Goal: Task Accomplishment & Management: Manage account settings

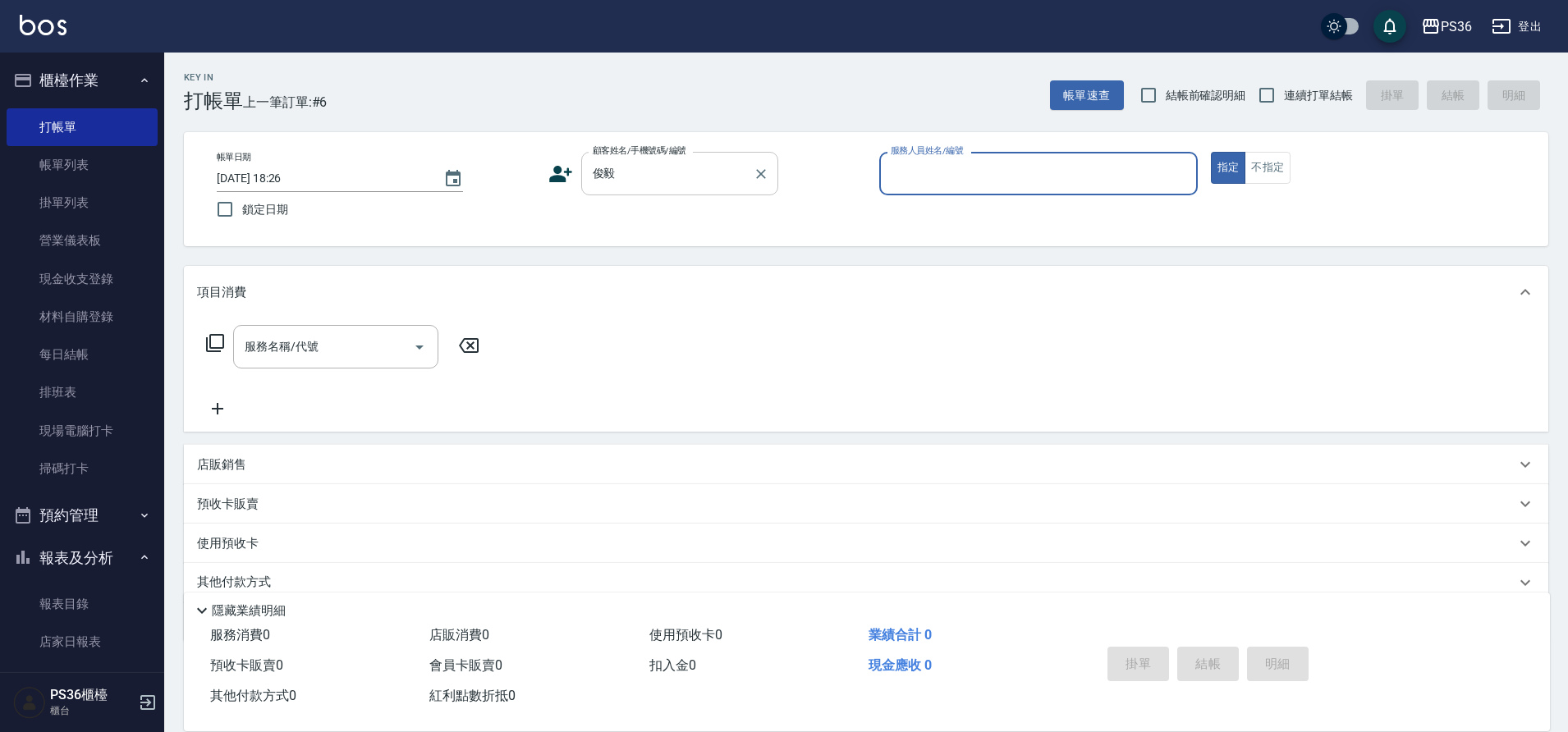
click at [681, 176] on input "俊毅" at bounding box center [666, 174] width 158 height 29
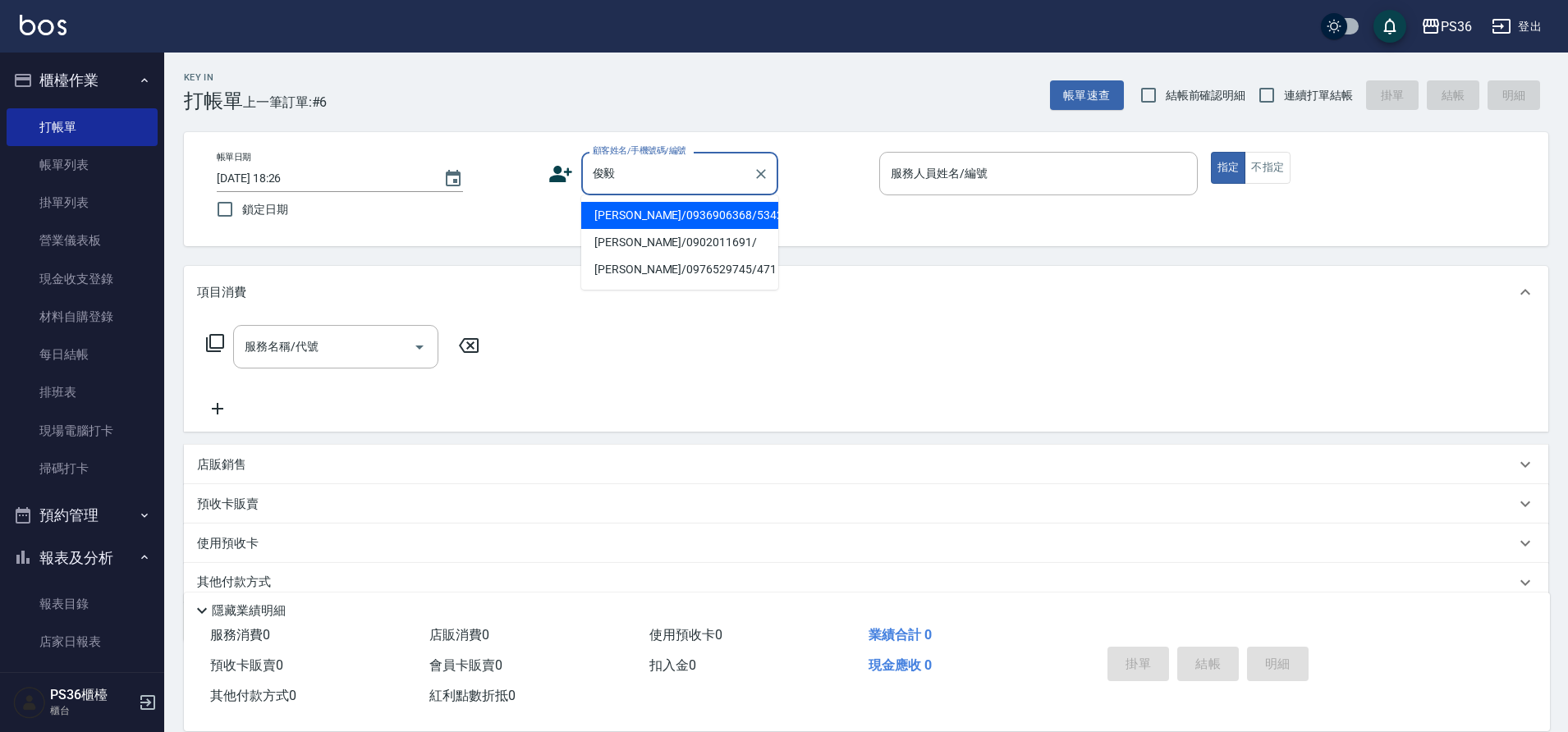
click at [645, 208] on li "[PERSON_NAME]/0936906368/534245" at bounding box center [680, 216] width 197 height 27
type input "[PERSON_NAME]/0936906368/534245"
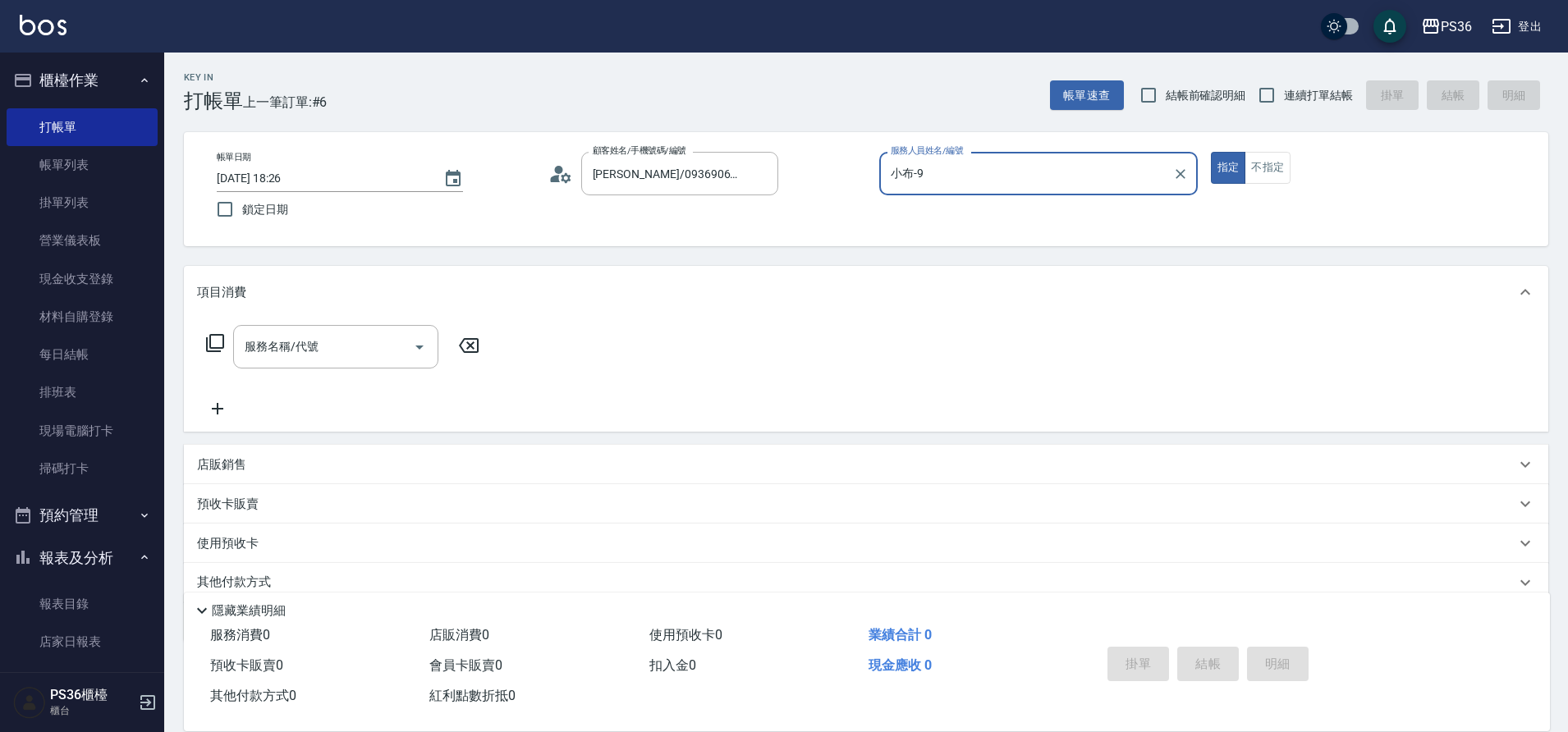
type input "小布-9"
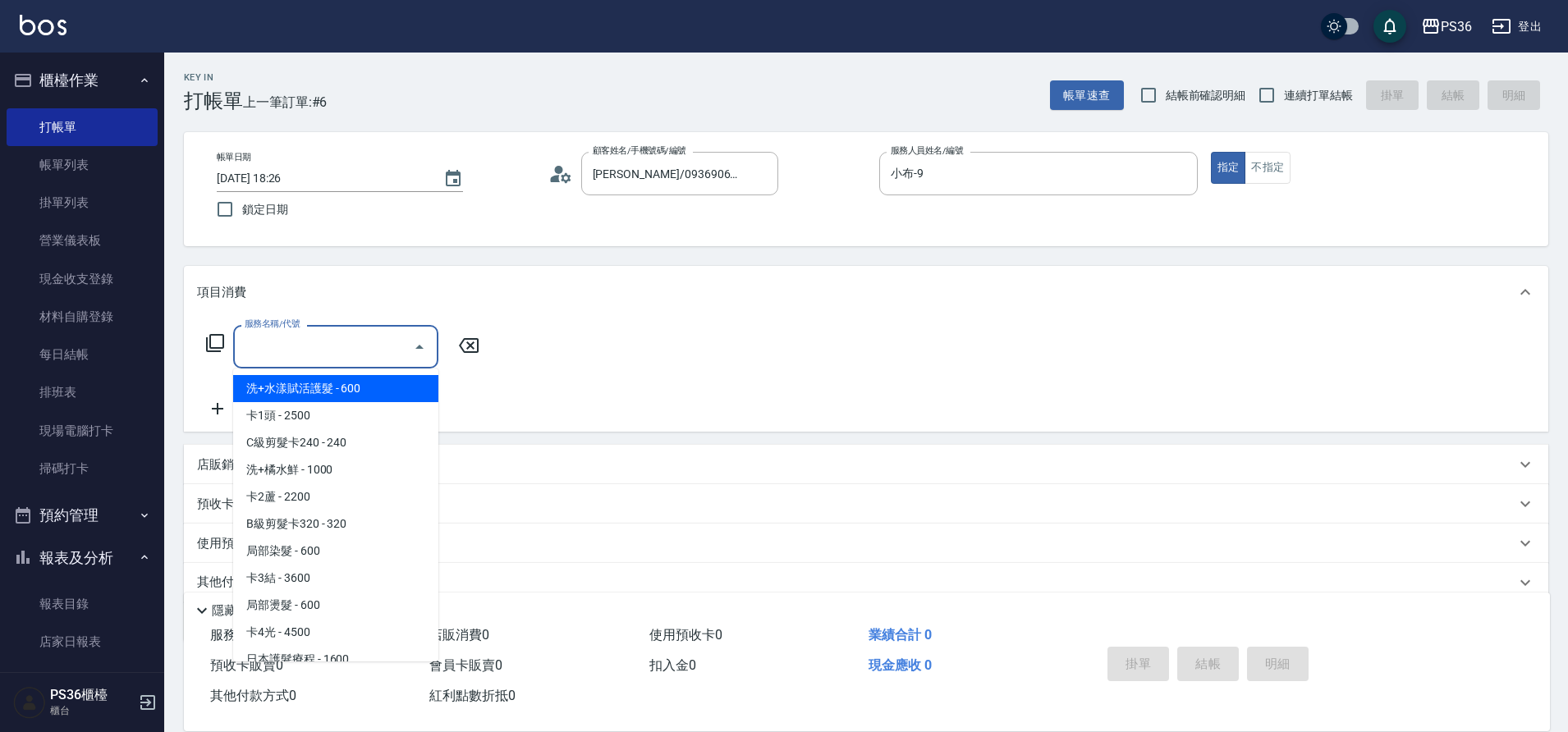
click at [320, 345] on input "服務名稱/代號" at bounding box center [323, 347] width 166 height 29
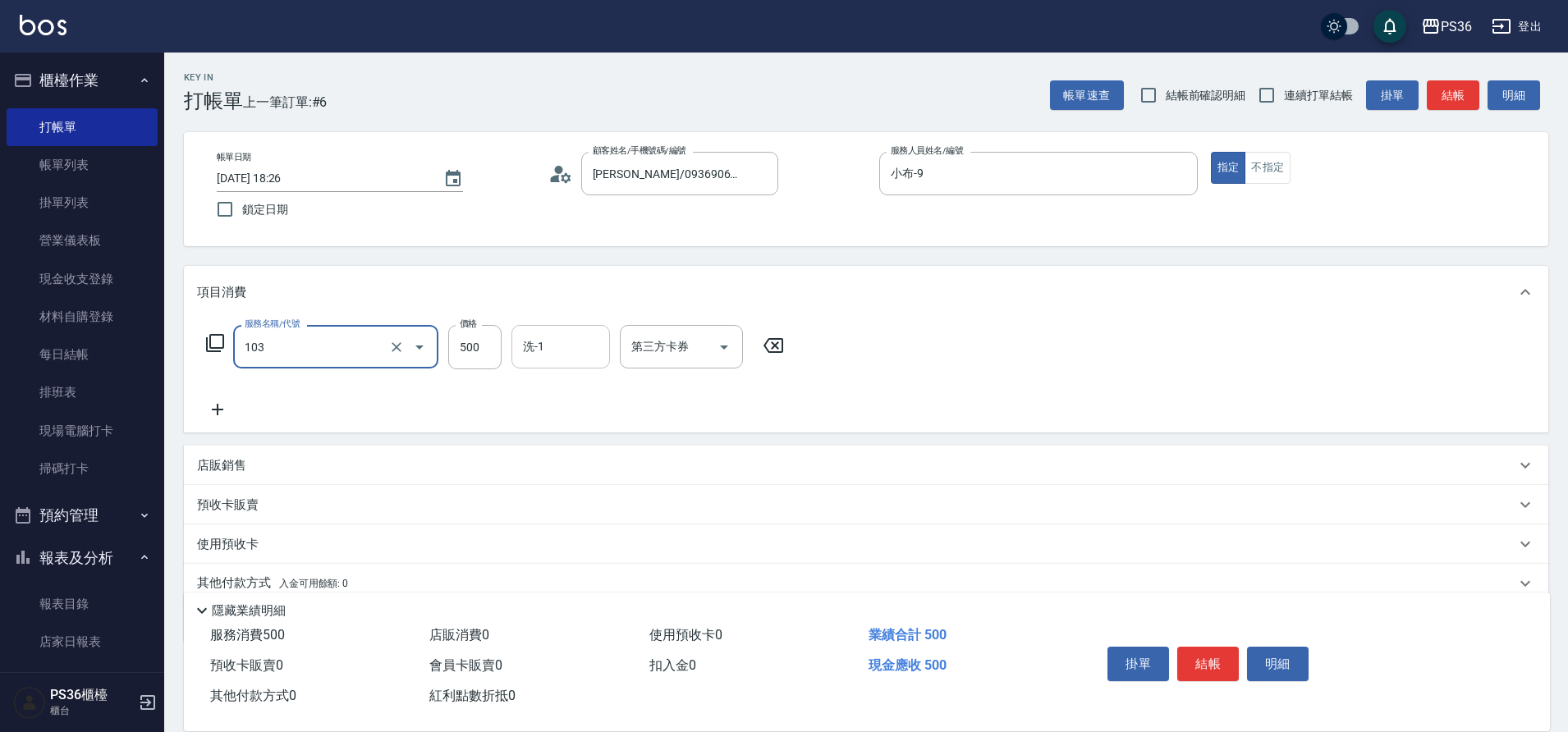
type input "B級洗剪(103)"
click at [579, 354] on input "洗-1" at bounding box center [560, 347] width 83 height 29
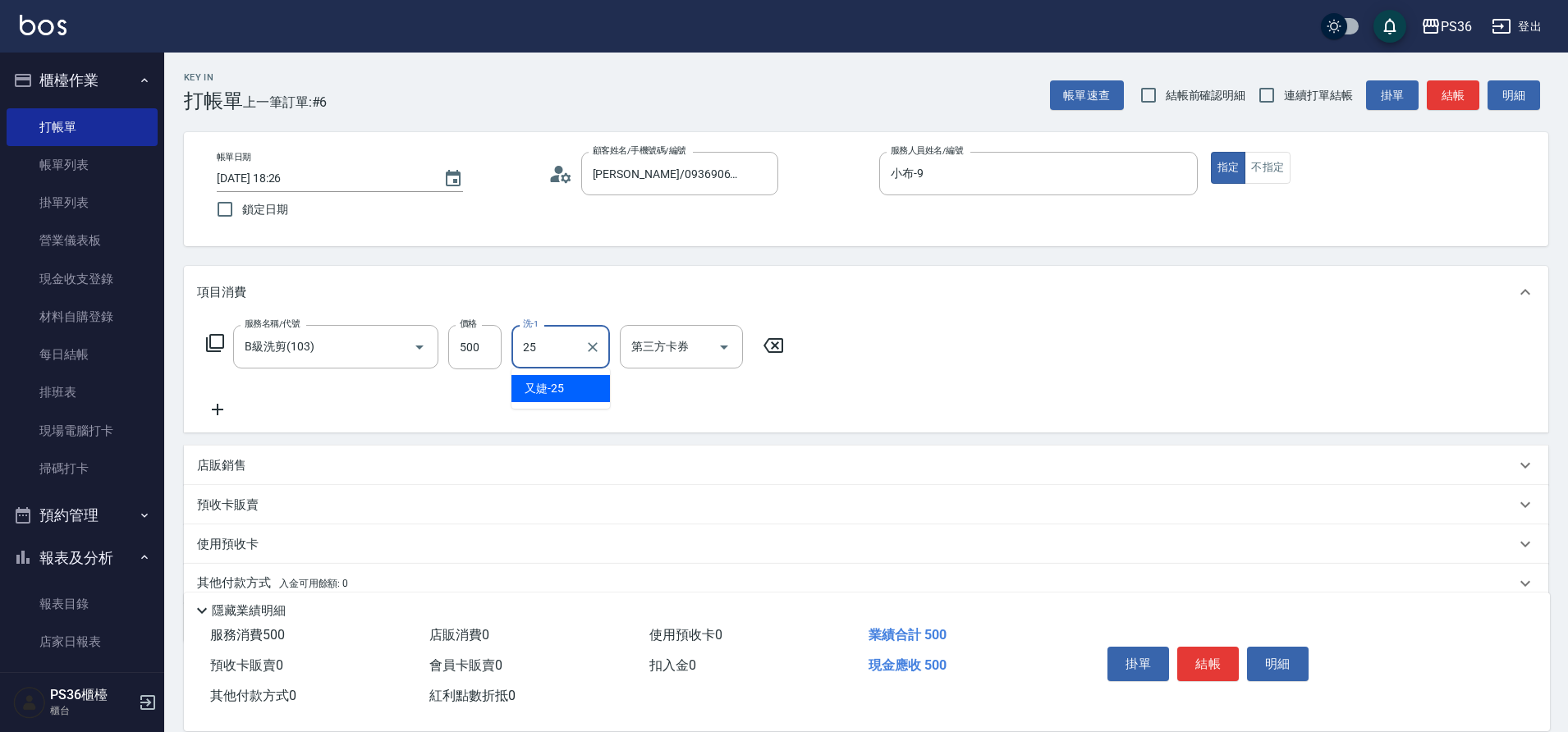
type input "又婕-25"
click at [1207, 658] on button "結帳" at bounding box center [1207, 664] width 62 height 35
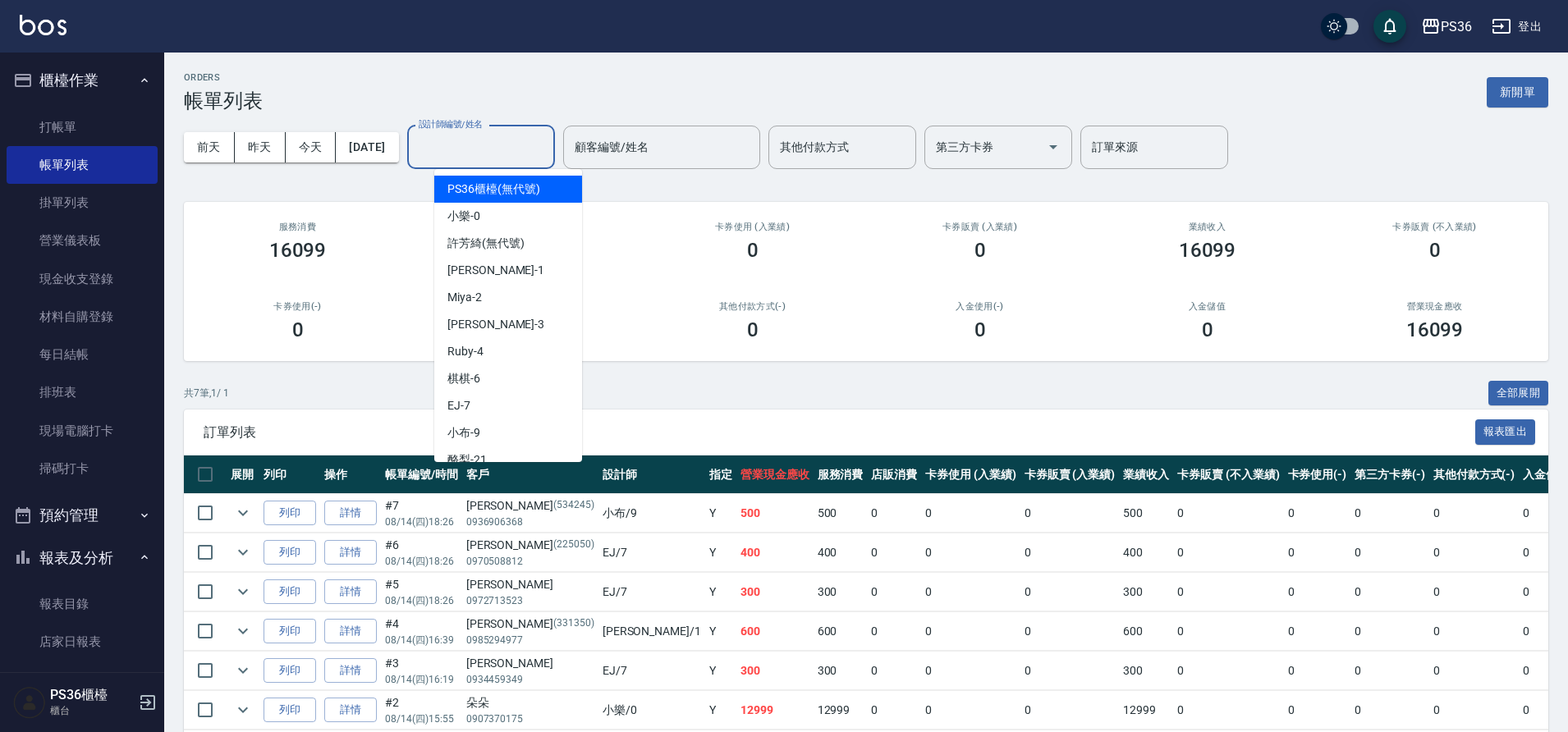
click at [522, 152] on input "設計師編號/姓名" at bounding box center [481, 147] width 133 height 29
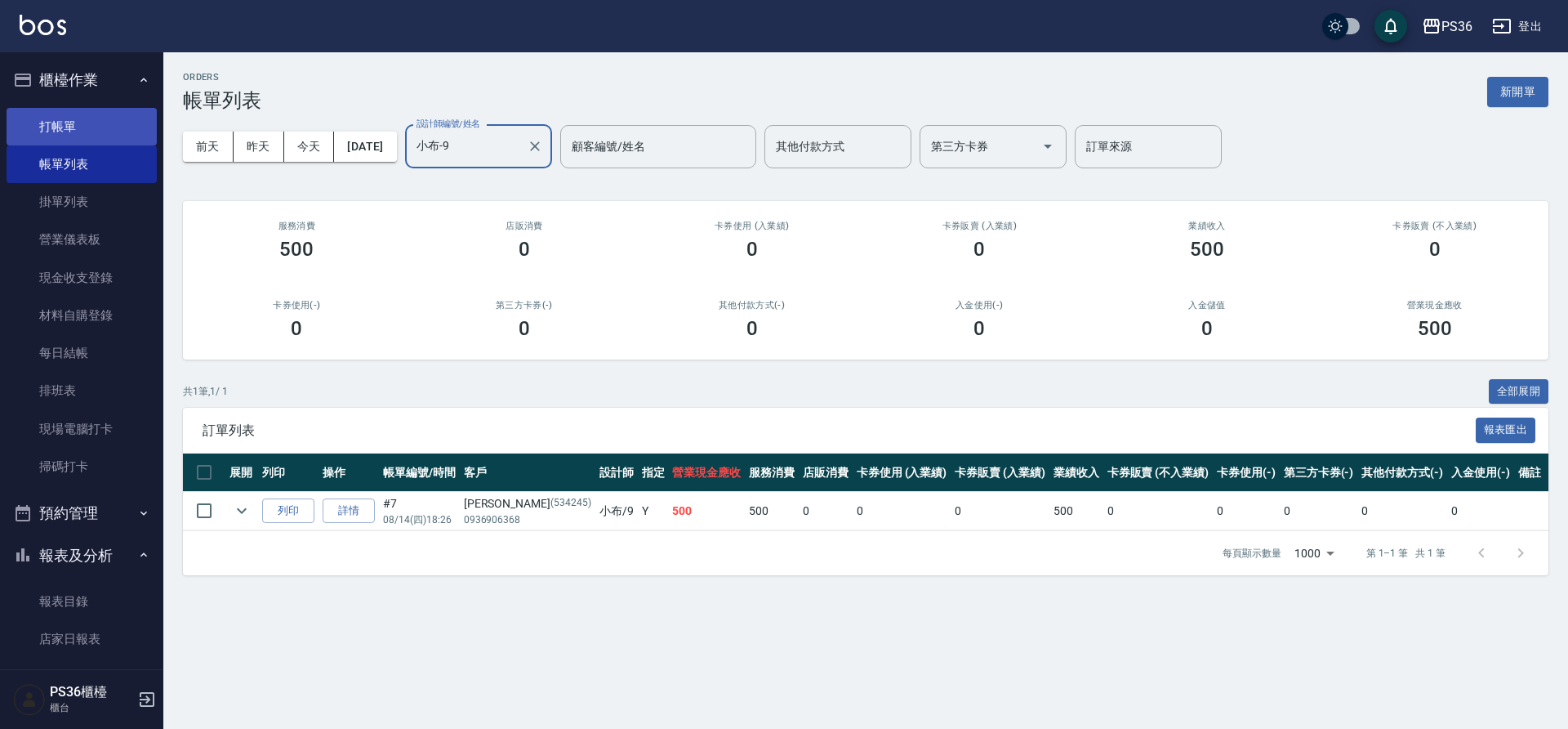
type input "小布-9"
click at [71, 123] on link "打帳單" at bounding box center [81, 127] width 150 height 38
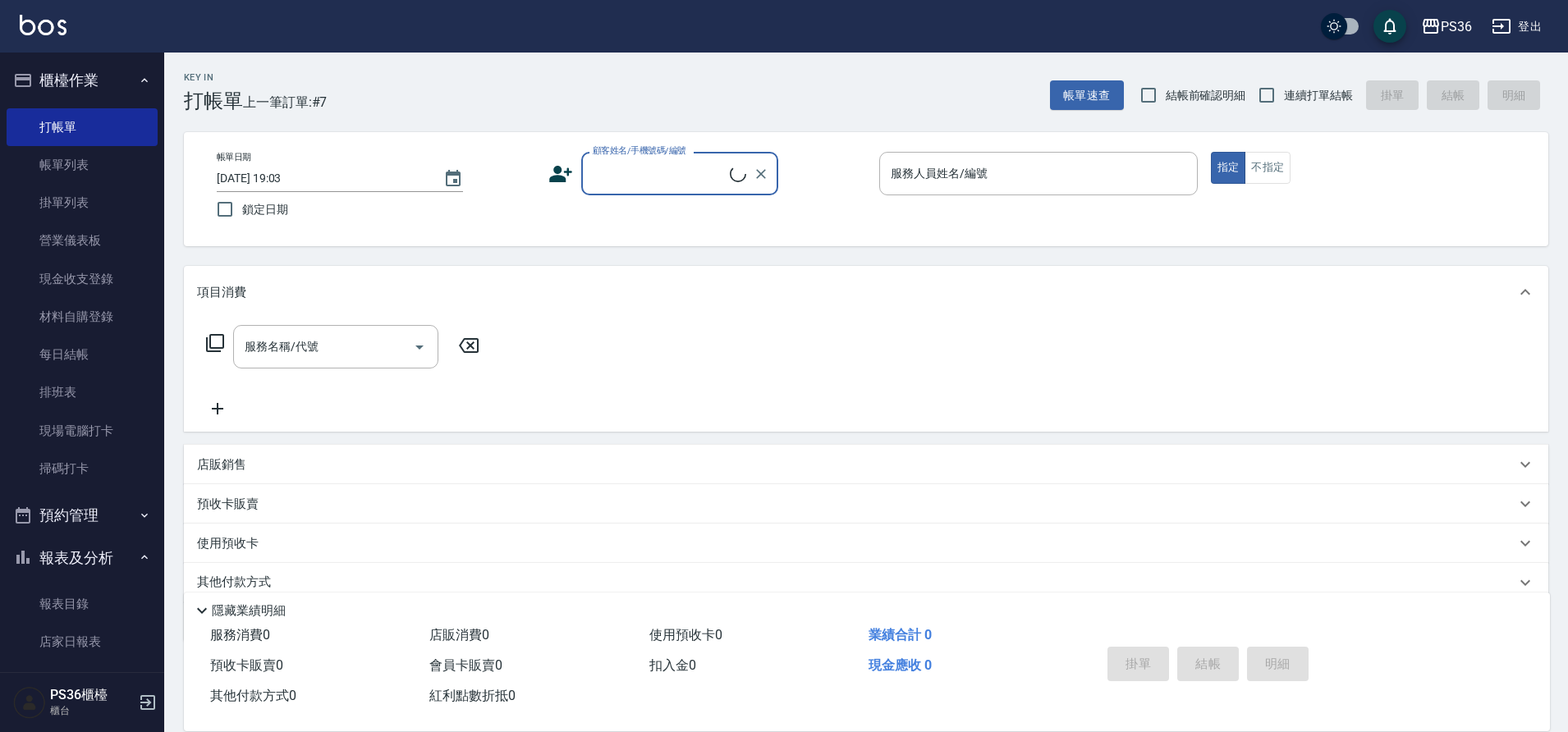
click at [635, 183] on input "顧客姓名/手機號碼/編號" at bounding box center [659, 174] width 142 height 29
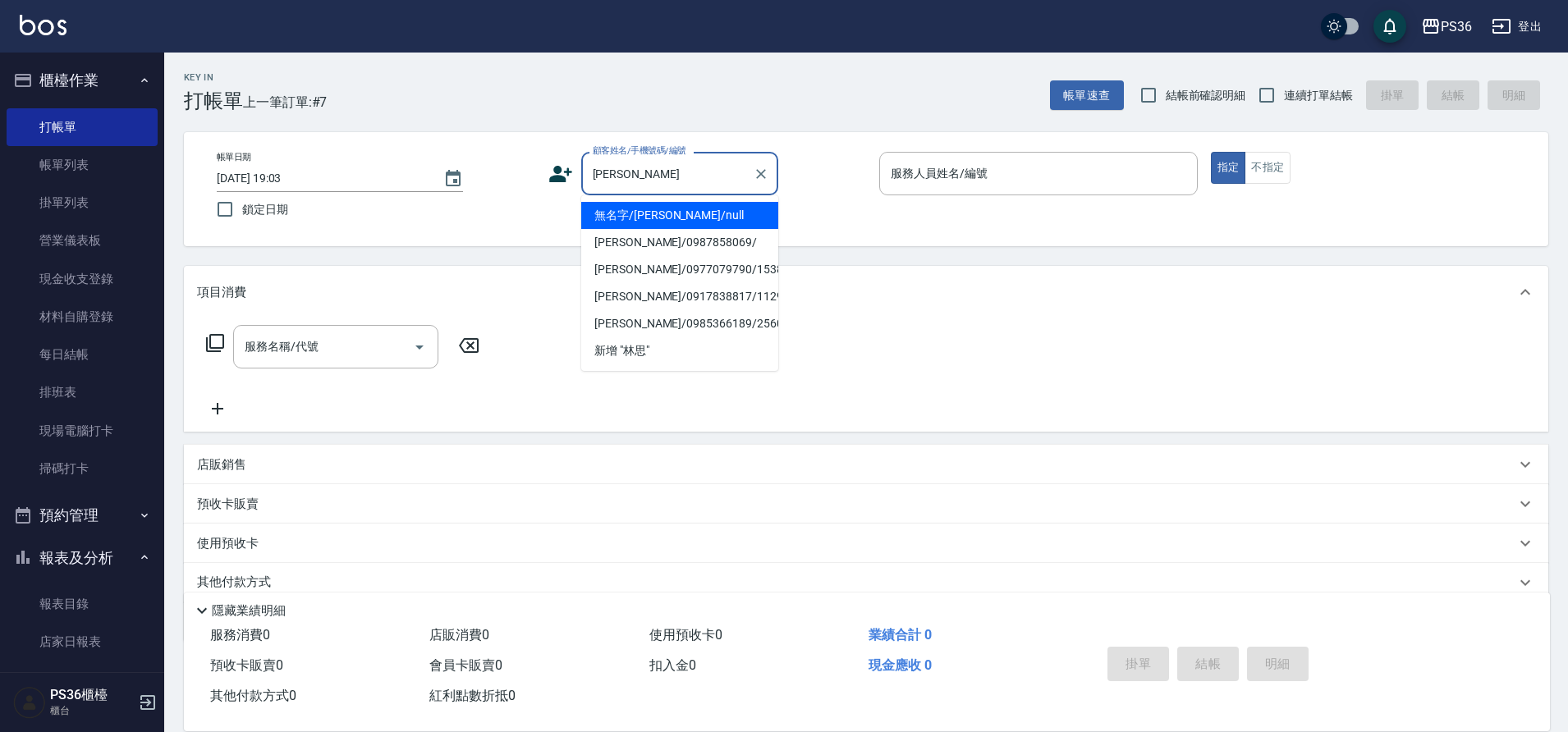
click at [635, 214] on li "無名字/[PERSON_NAME]/null" at bounding box center [680, 216] width 197 height 27
type input "無名字/[PERSON_NAME]/null"
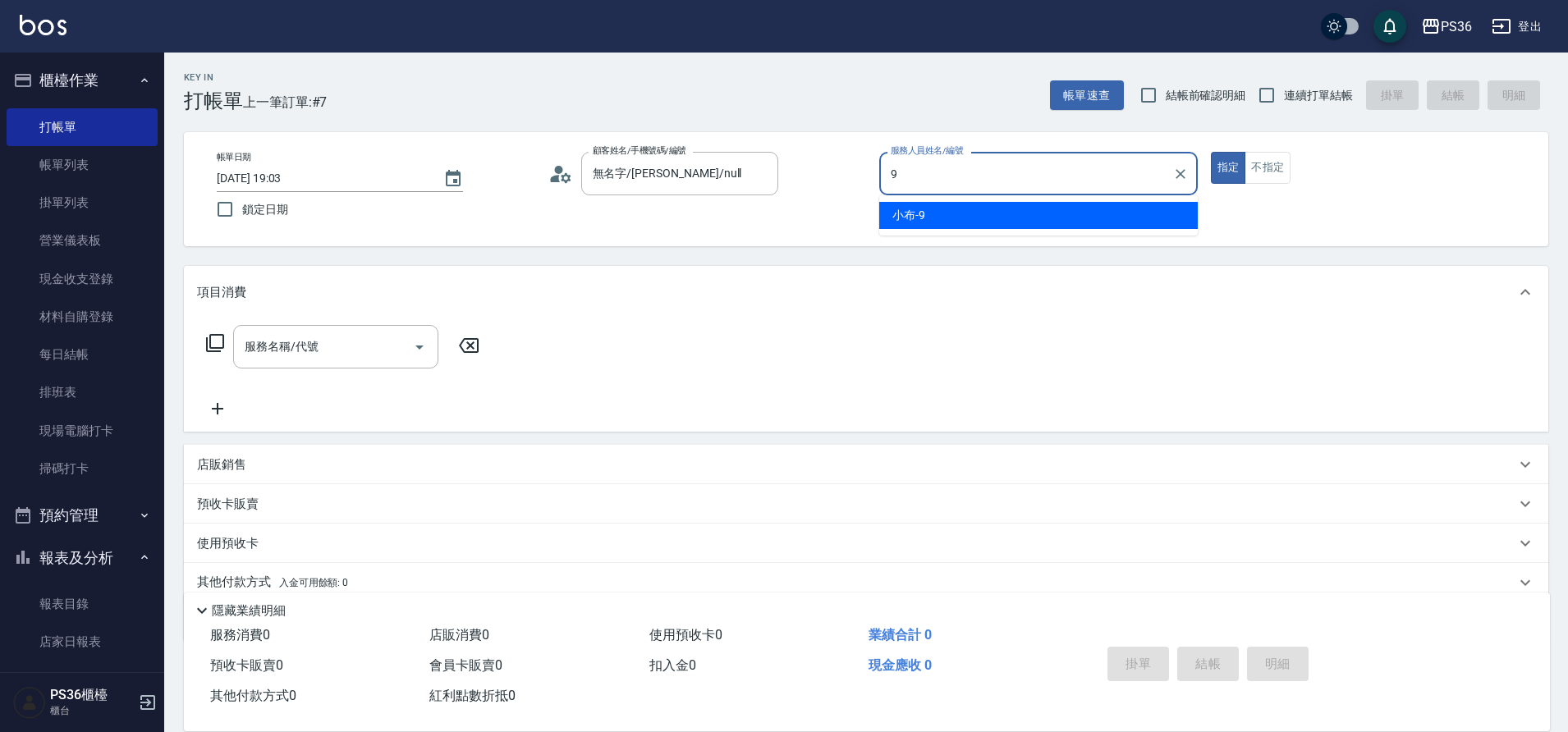
type input "小布-9"
type button "true"
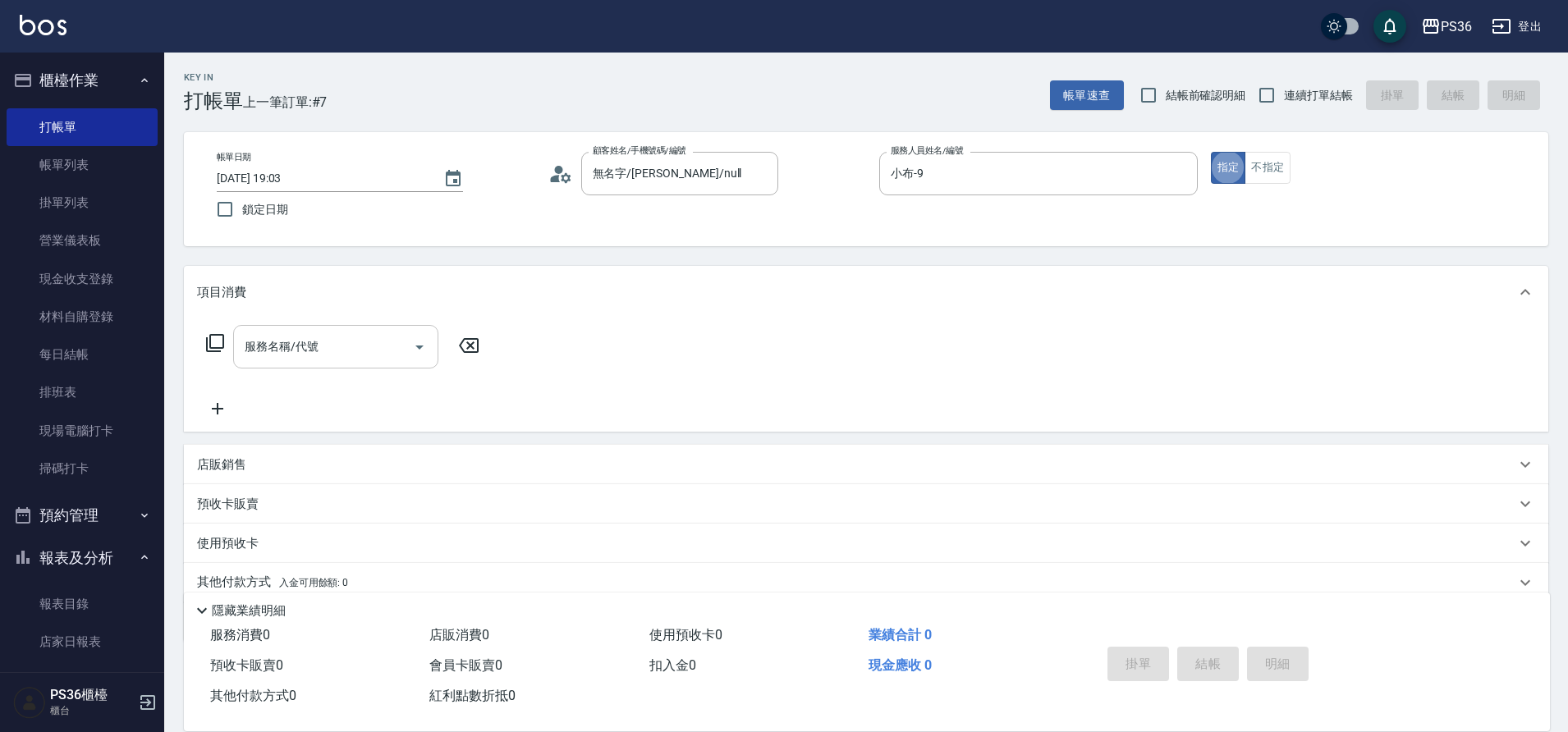
click at [297, 354] on div "服務名稱/代號 服務名稱/代號" at bounding box center [336, 347] width 206 height 44
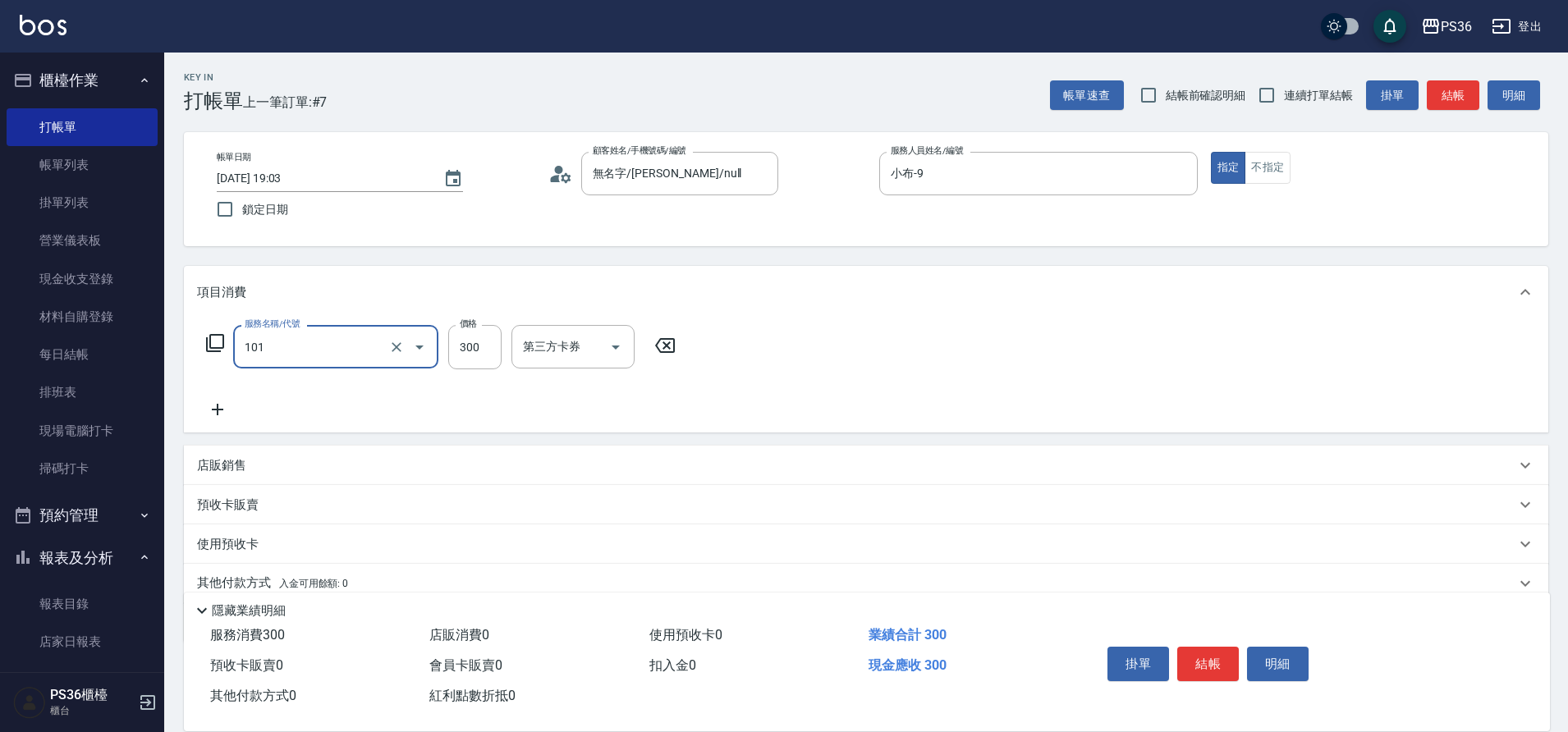
type input "洗髮(101)"
type input "又婕-25"
click at [220, 409] on icon at bounding box center [217, 409] width 41 height 19
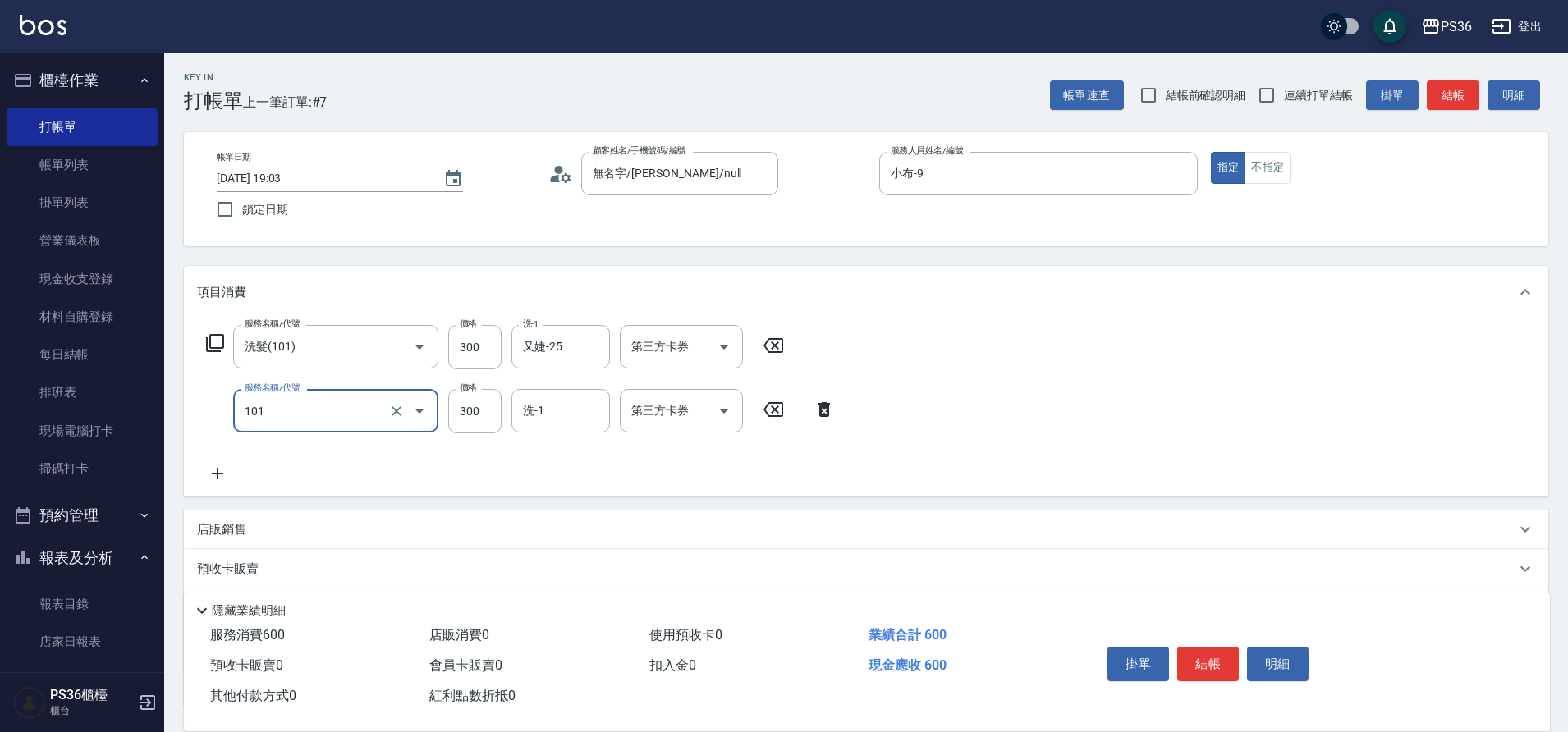
type input "洗髮(101)"
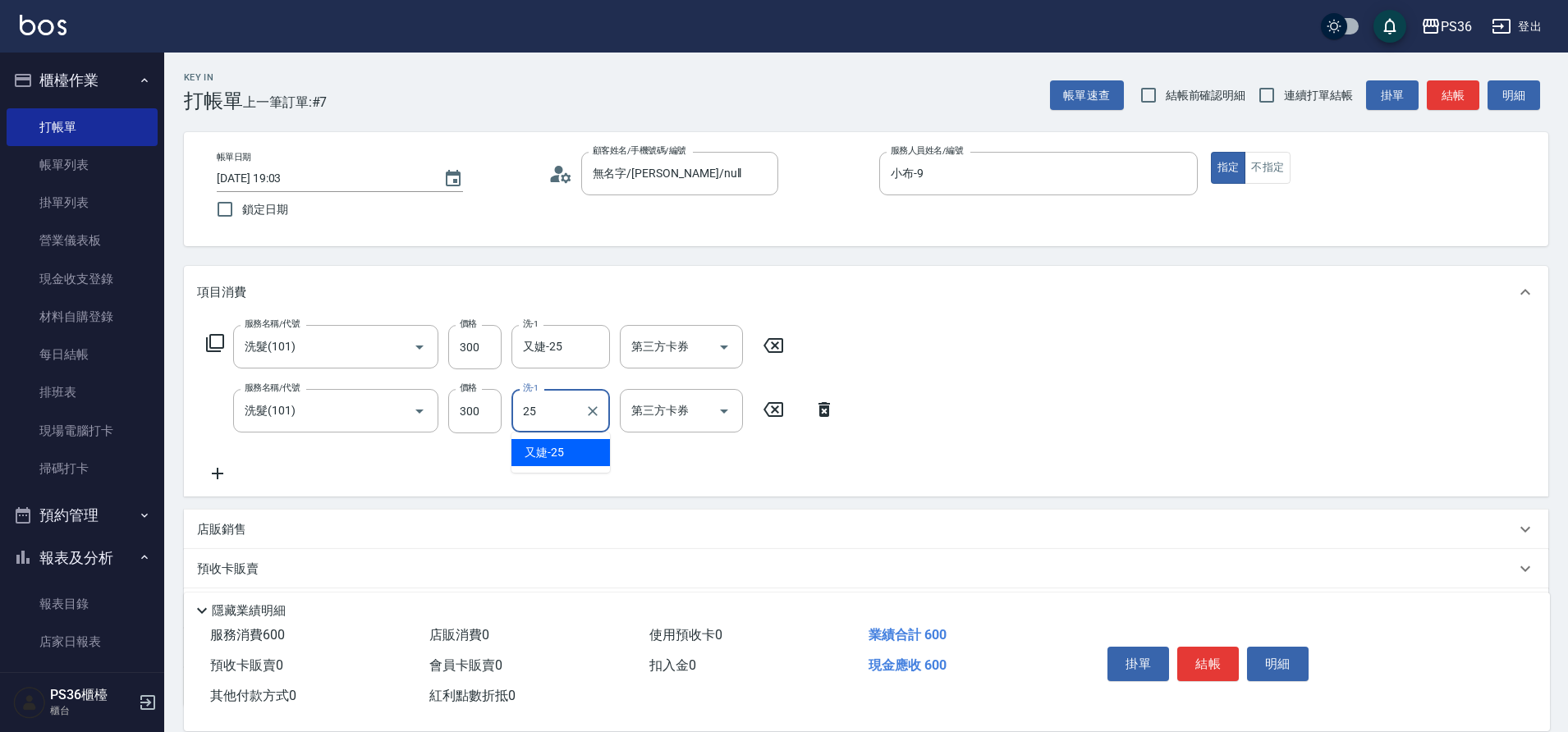
type input "又婕-25"
click at [1207, 663] on button "結帳" at bounding box center [1207, 664] width 62 height 35
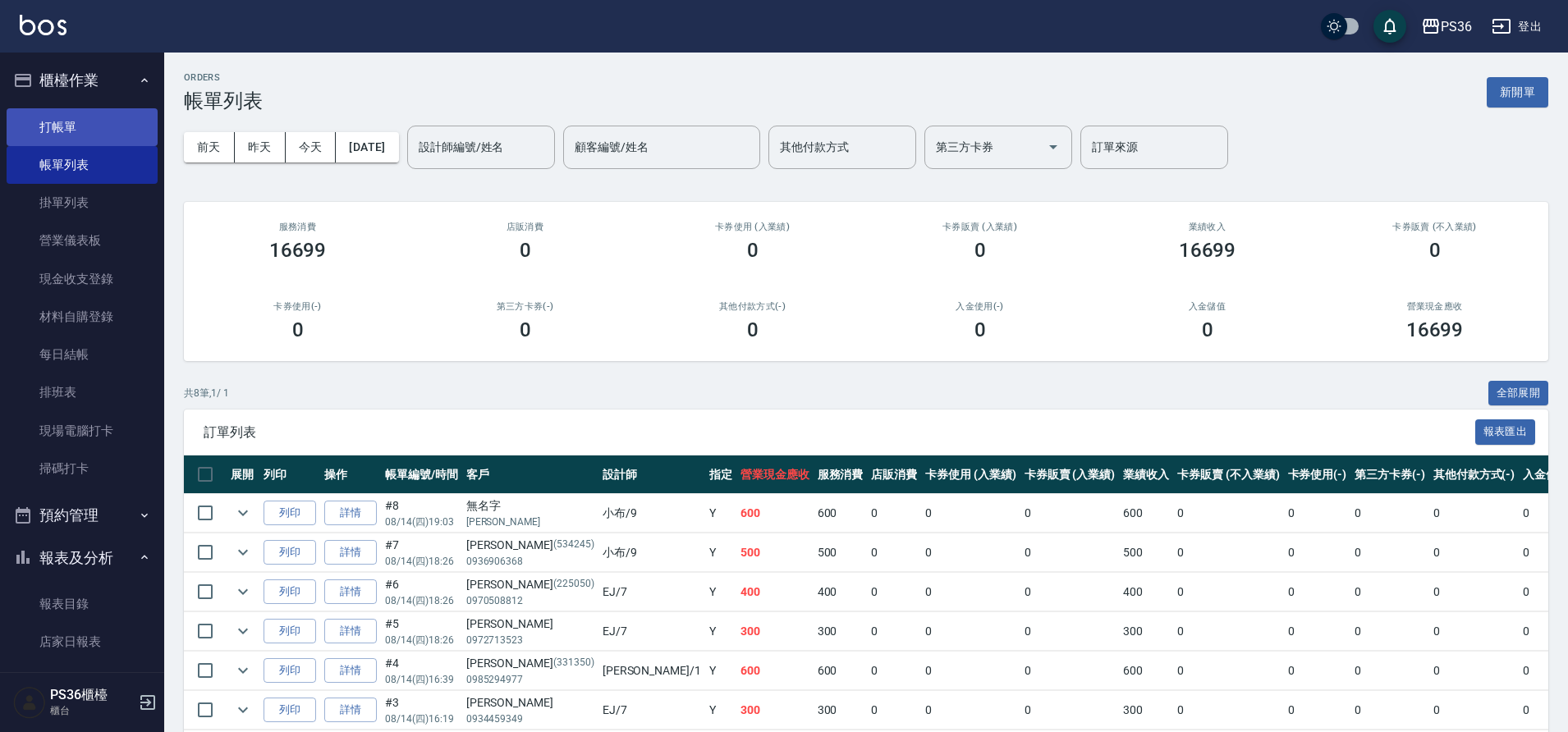
click at [55, 134] on link "打帳單" at bounding box center [82, 127] width 151 height 38
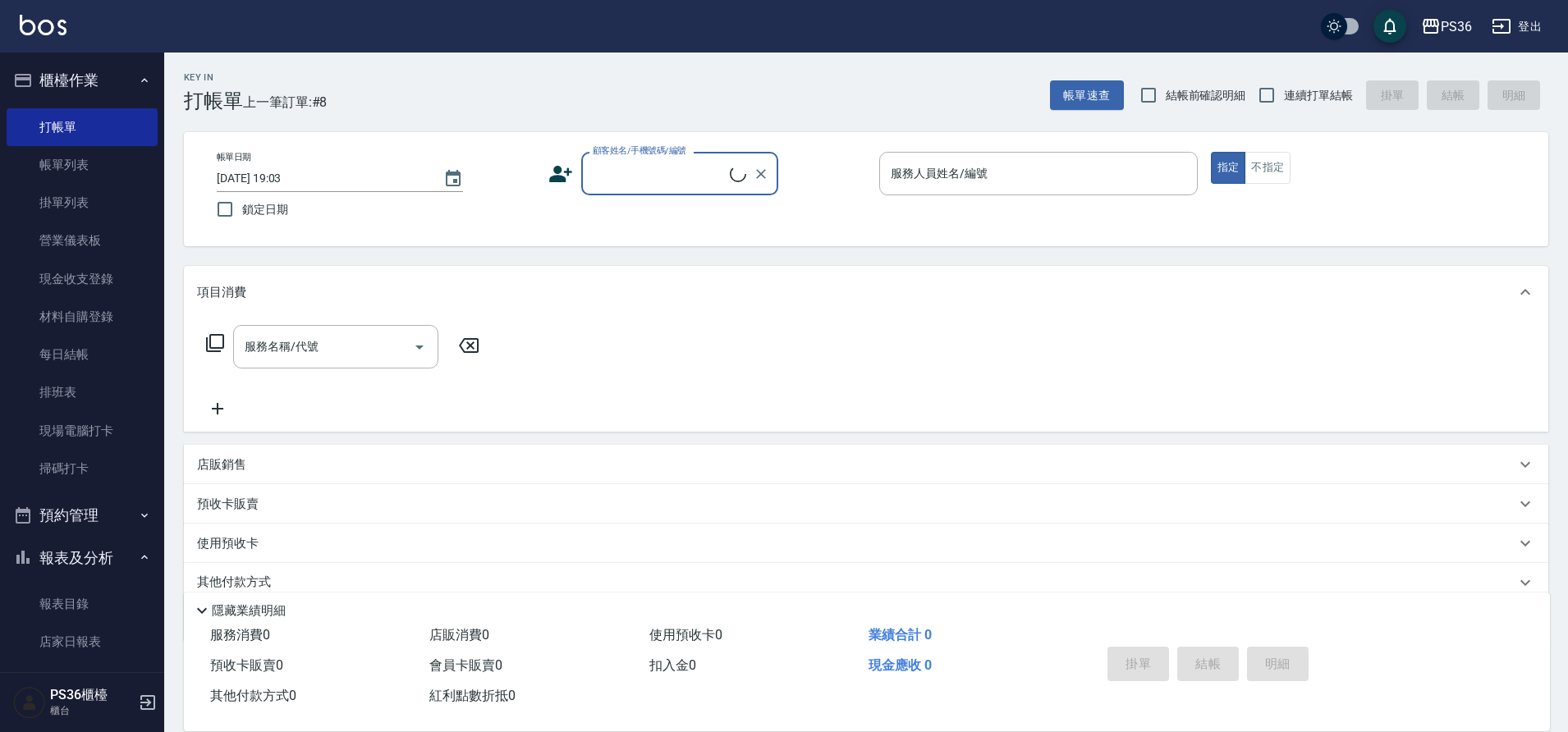
click at [631, 194] on div "顧客姓名/手機號碼/編號" at bounding box center [680, 174] width 197 height 44
click at [639, 176] on input "郭姻" at bounding box center [666, 174] width 158 height 29
type input "姻"
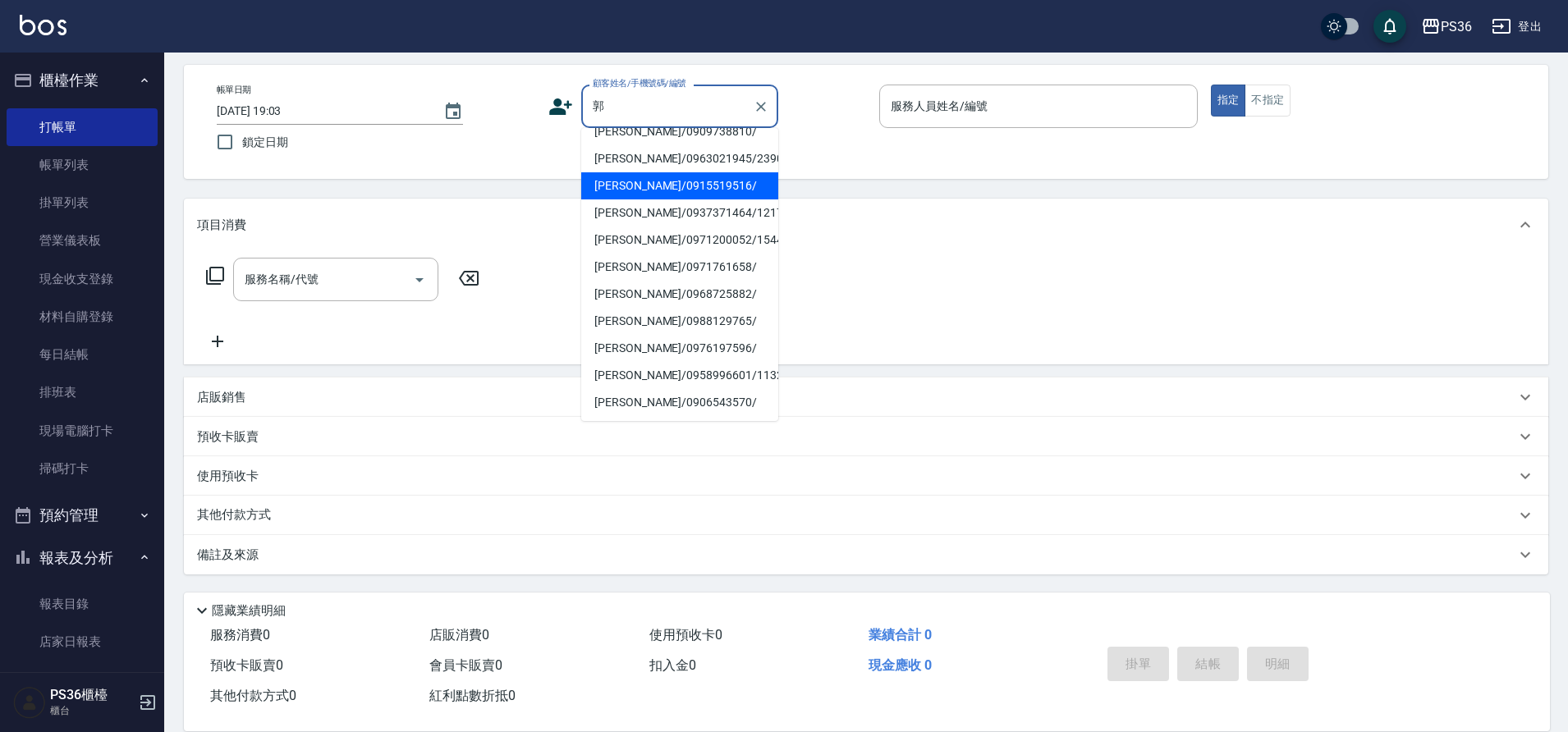
scroll to position [43, 0]
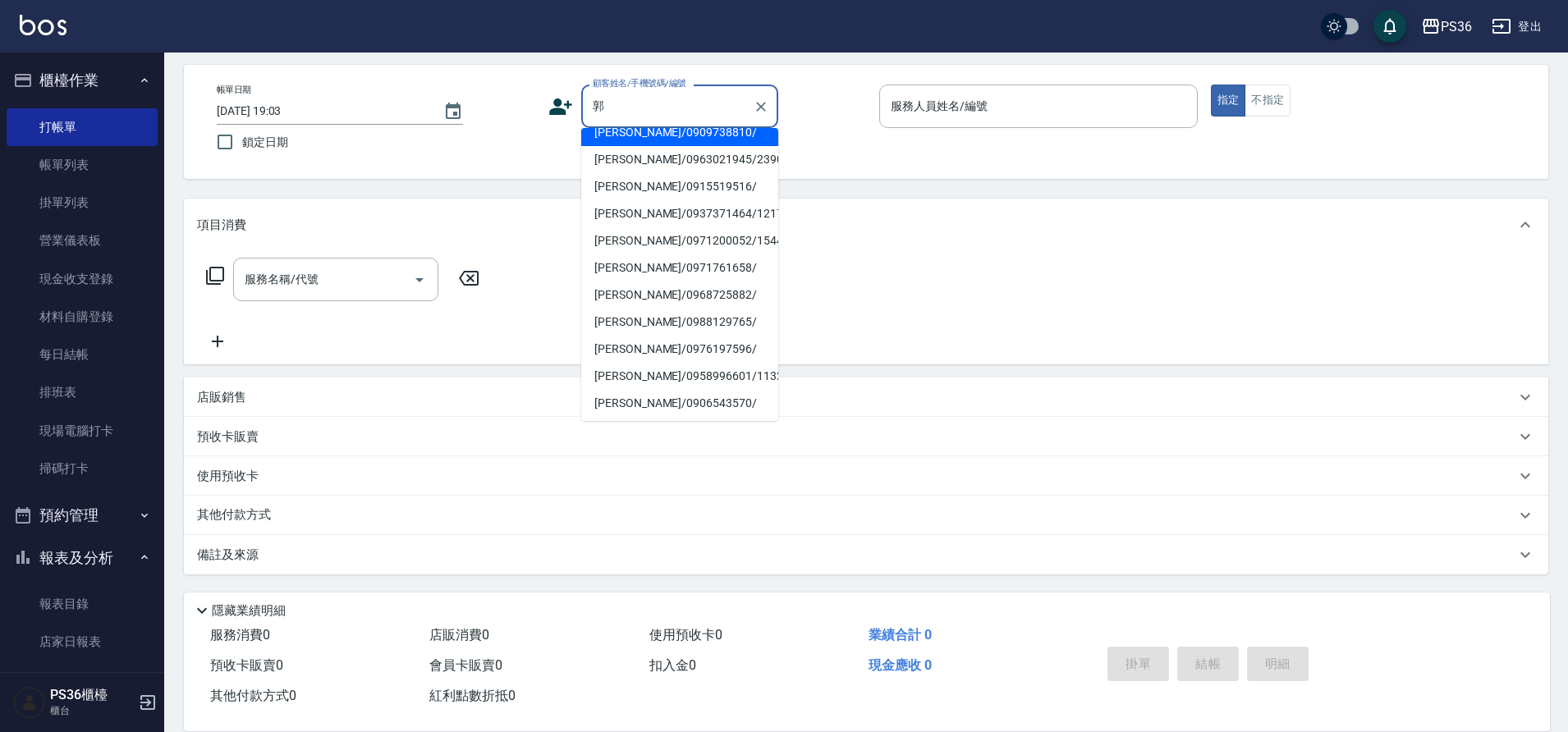
click at [677, 92] on input "郭" at bounding box center [666, 106] width 158 height 29
click at [676, 93] on input "郭" at bounding box center [666, 106] width 158 height 29
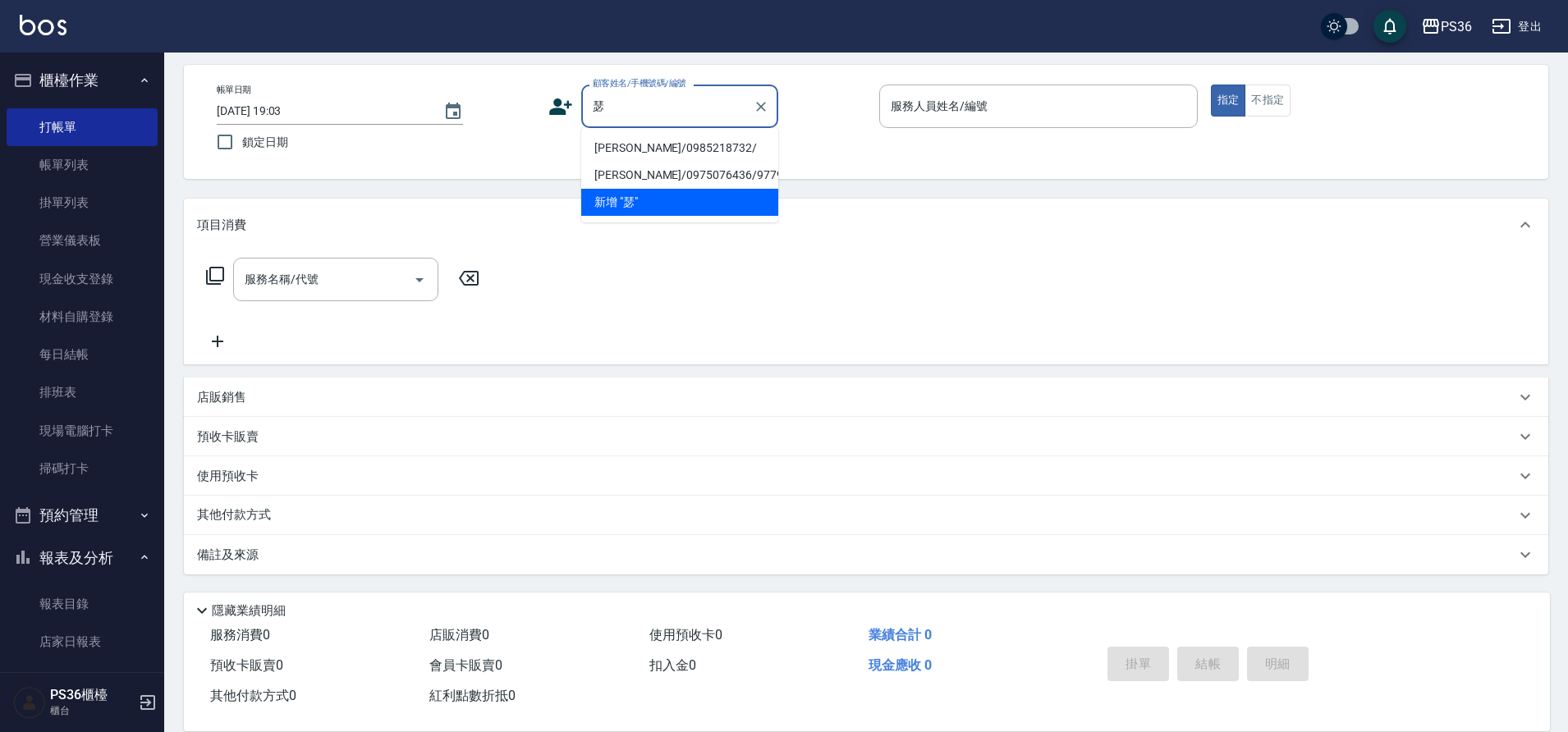
click at [667, 107] on input "瑟" at bounding box center [666, 106] width 158 height 29
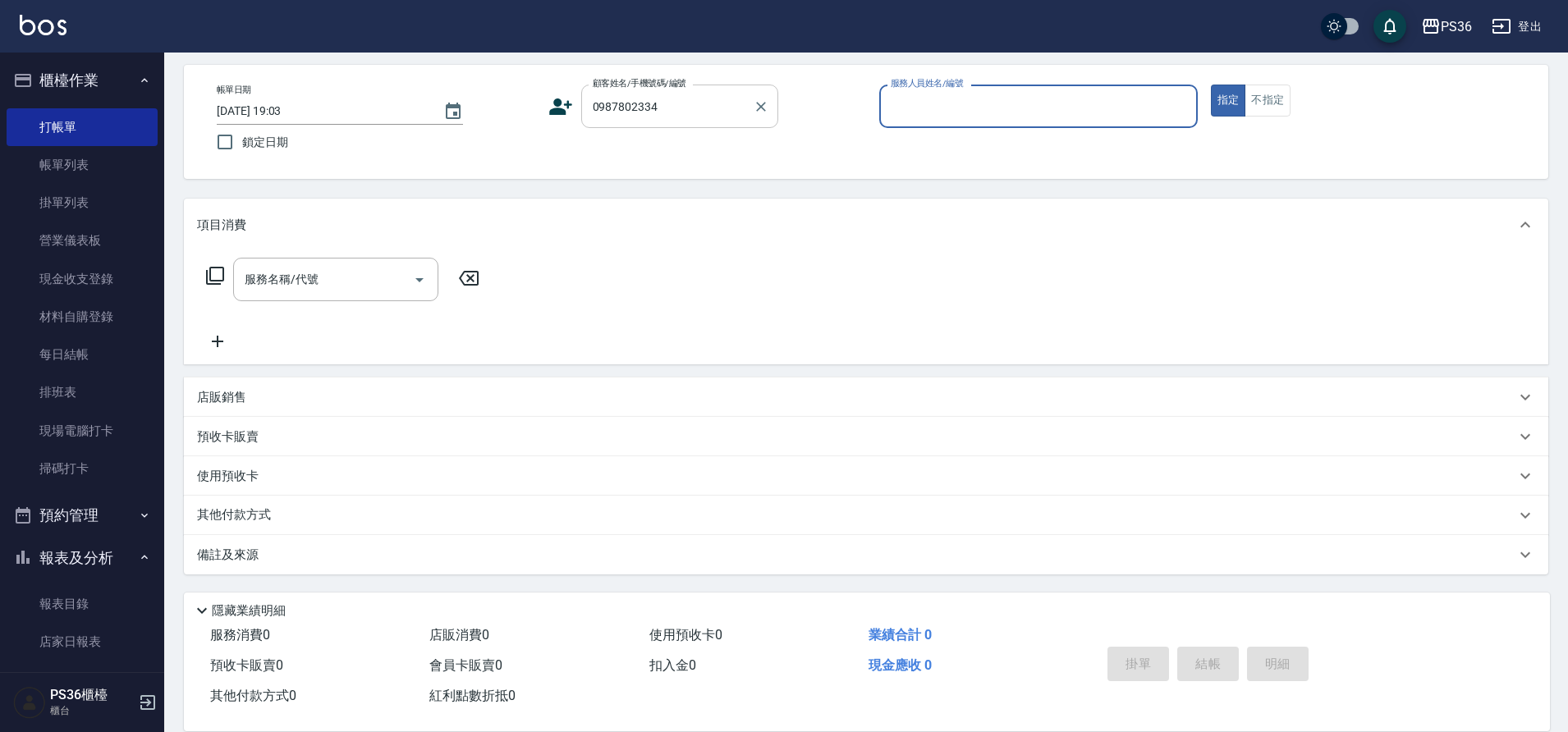
click at [667, 107] on input "0987802334" at bounding box center [666, 106] width 158 height 29
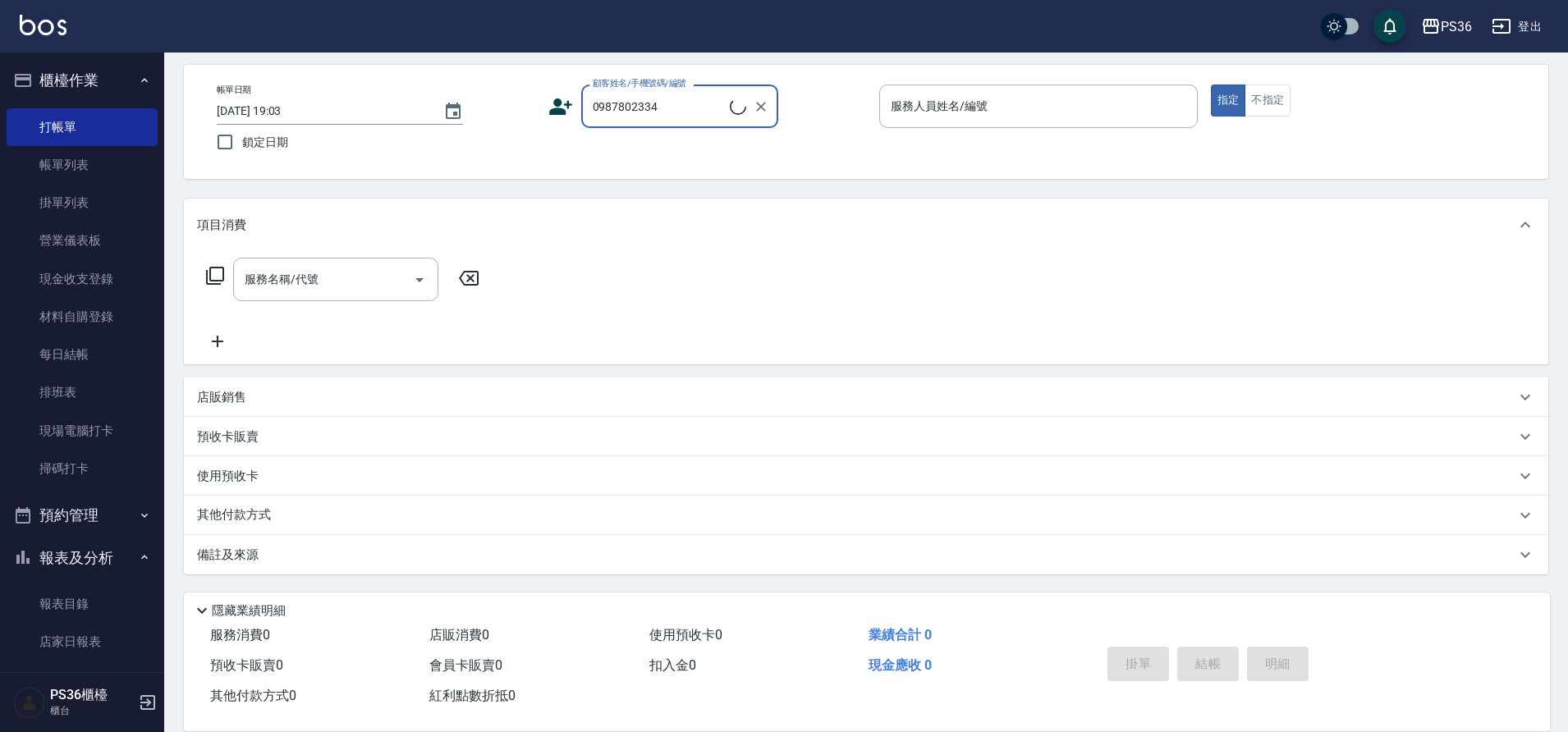
type input "[PERSON_NAME]/0987802334/"
type input "小布-9"
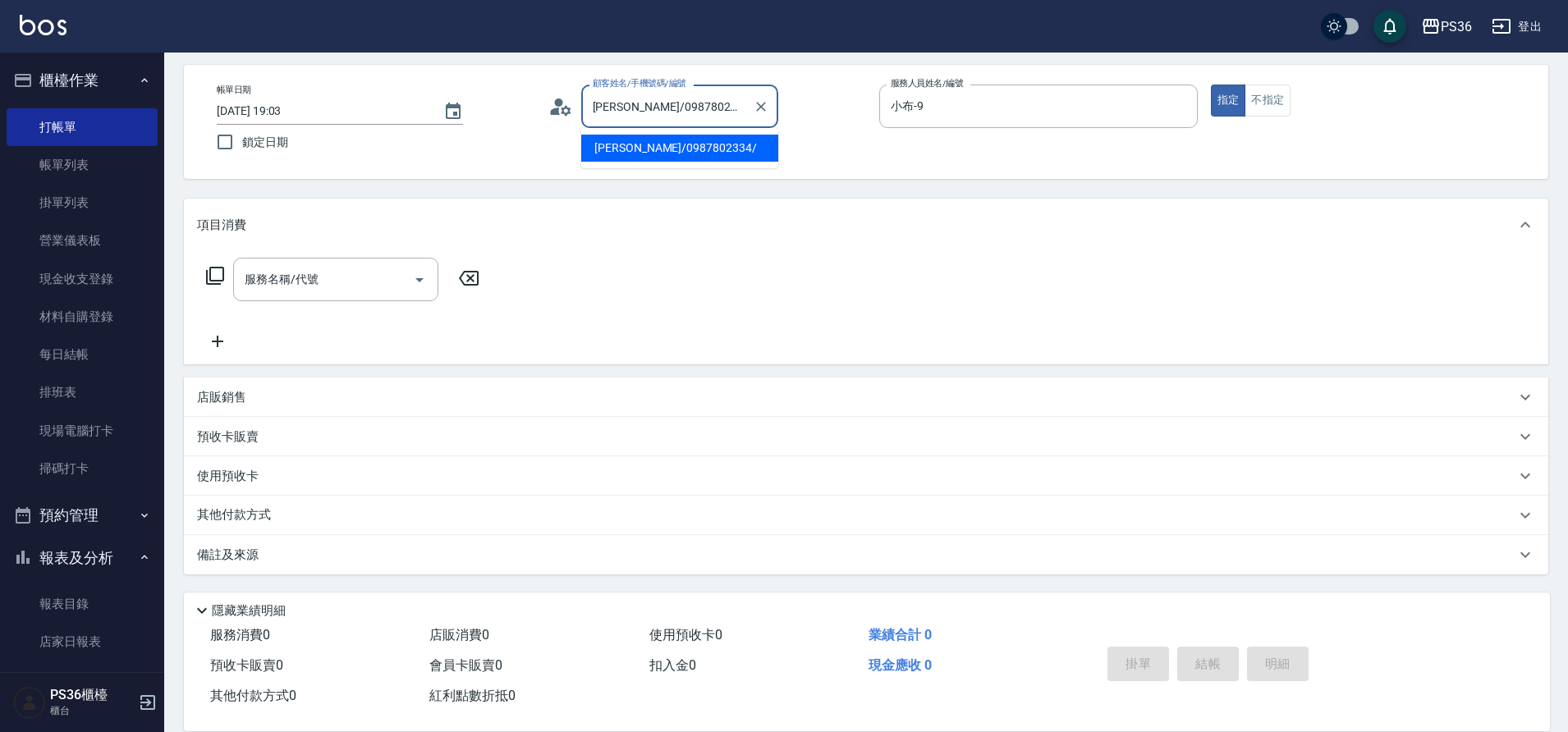
click at [671, 117] on input "[PERSON_NAME]/0987802334/" at bounding box center [666, 106] width 158 height 29
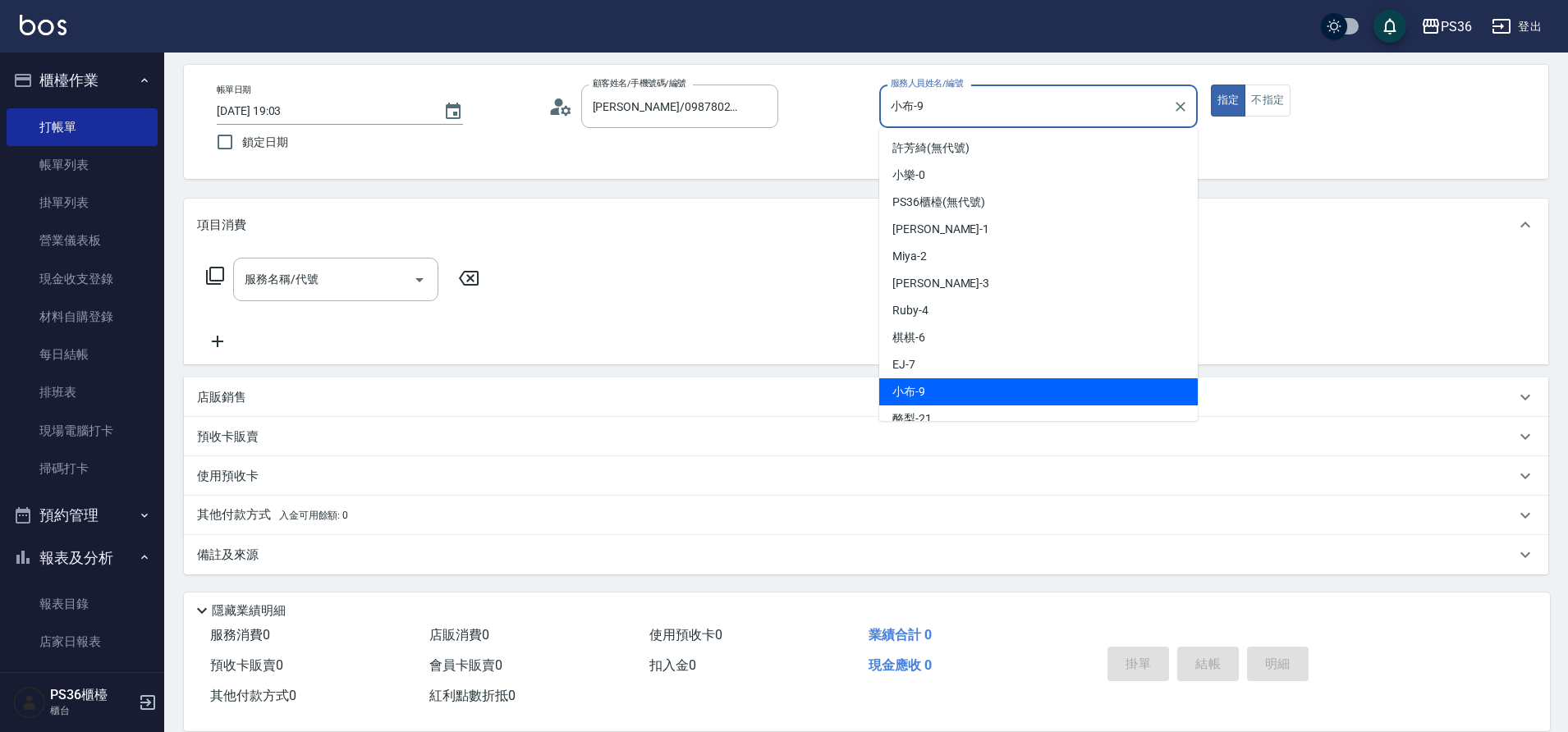
click at [1011, 115] on input "小布-9" at bounding box center [1025, 106] width 279 height 29
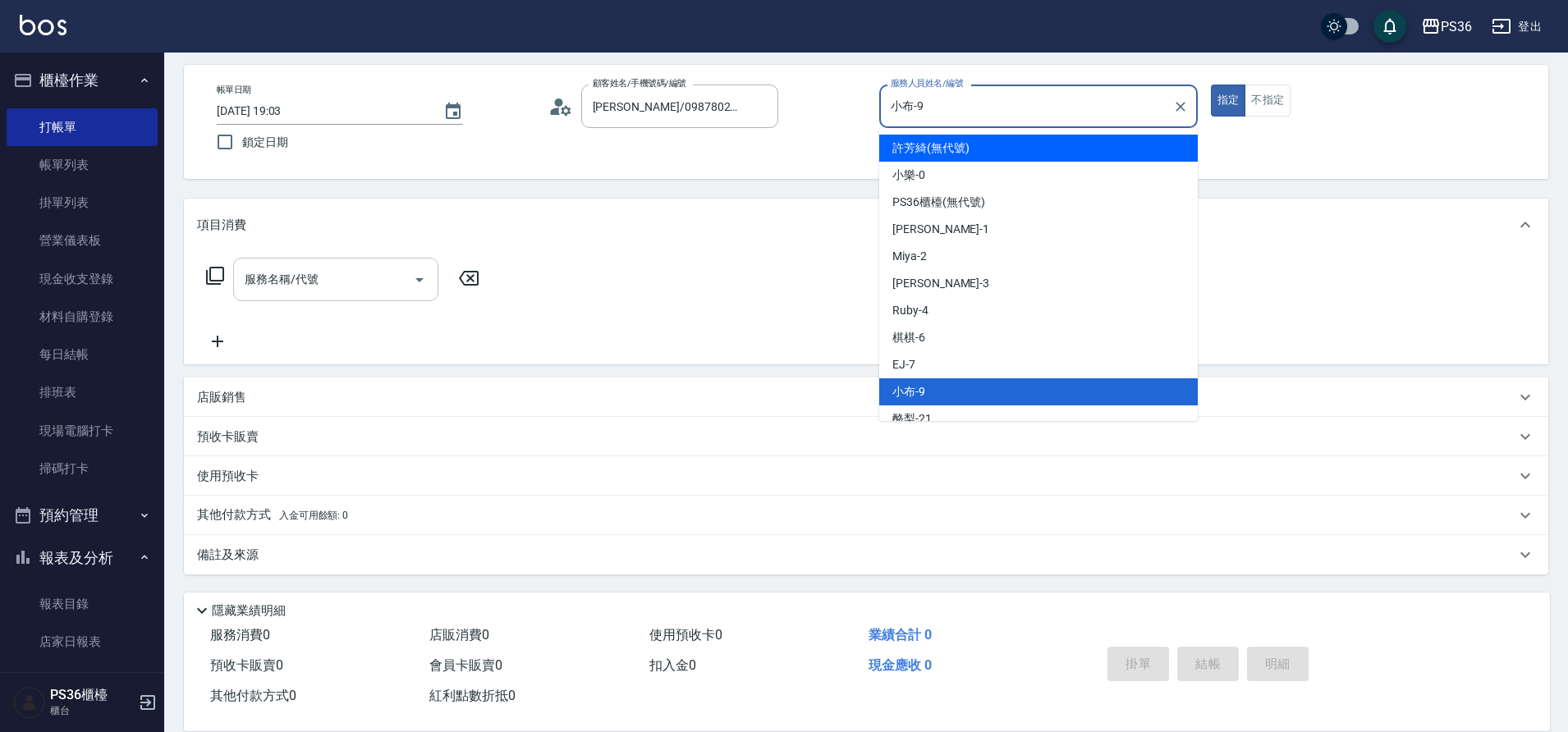
click at [357, 289] on input "服務名稱/代號" at bounding box center [323, 280] width 166 height 29
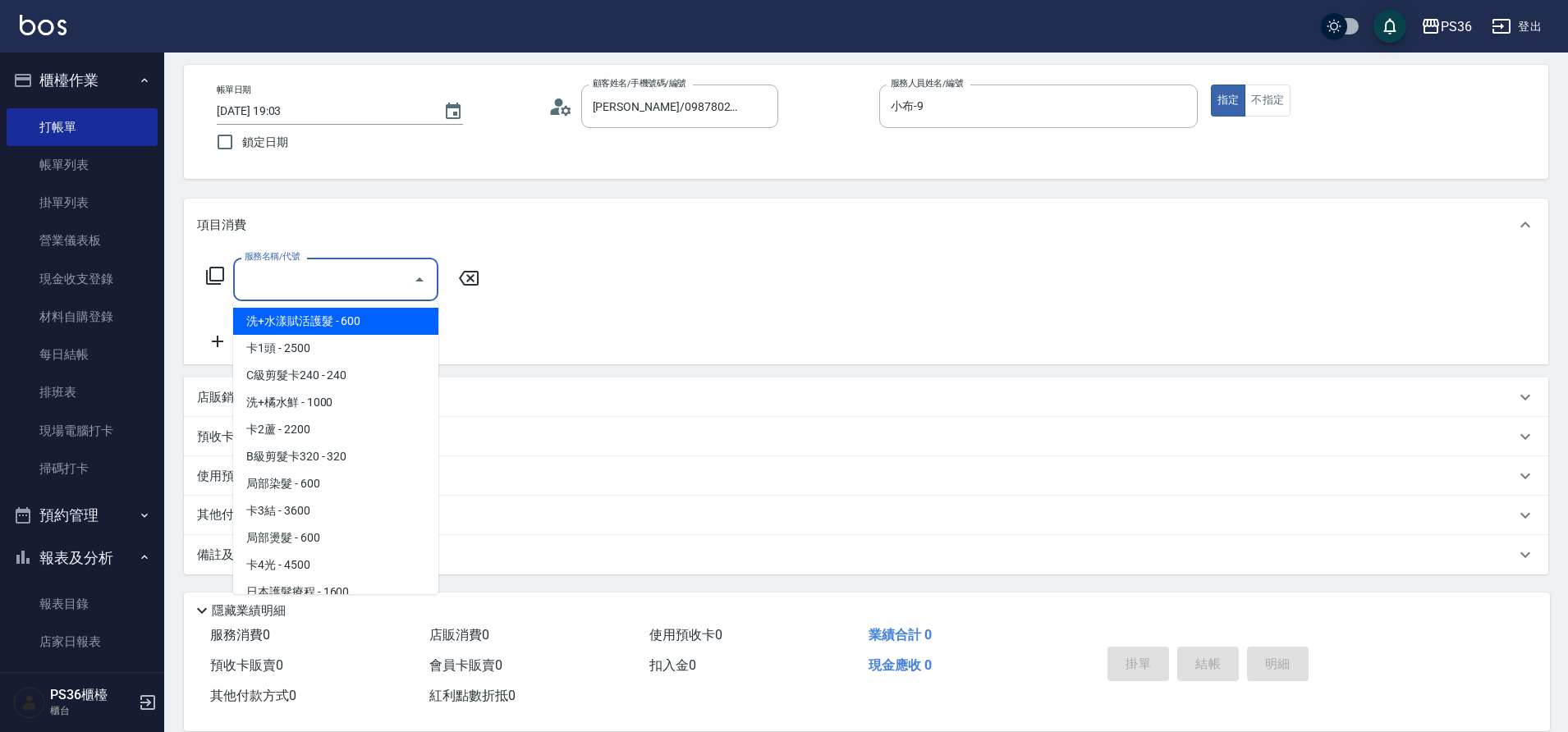
click at [218, 275] on icon at bounding box center [215, 275] width 19 height 19
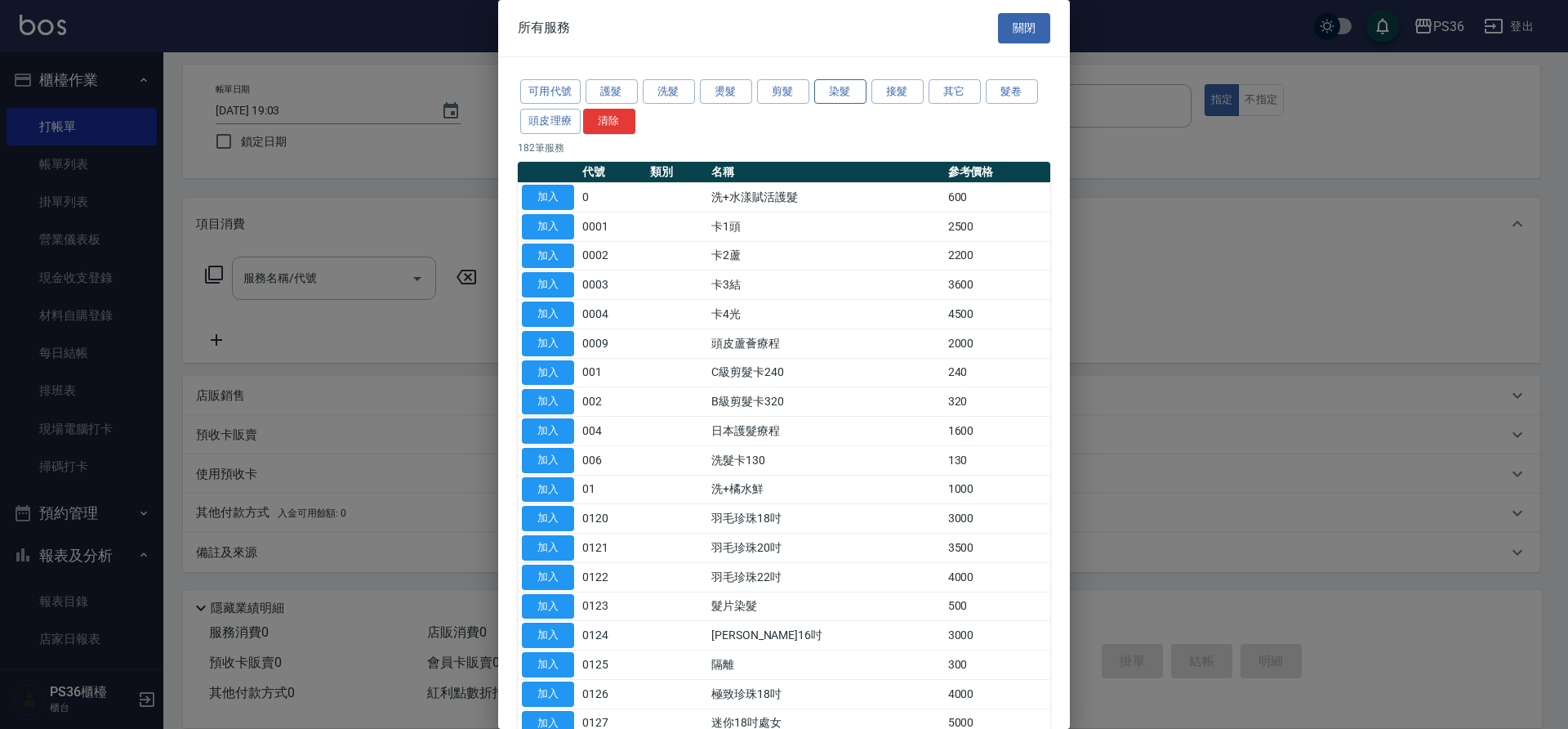
click at [831, 96] on button "染髮" at bounding box center [840, 91] width 52 height 25
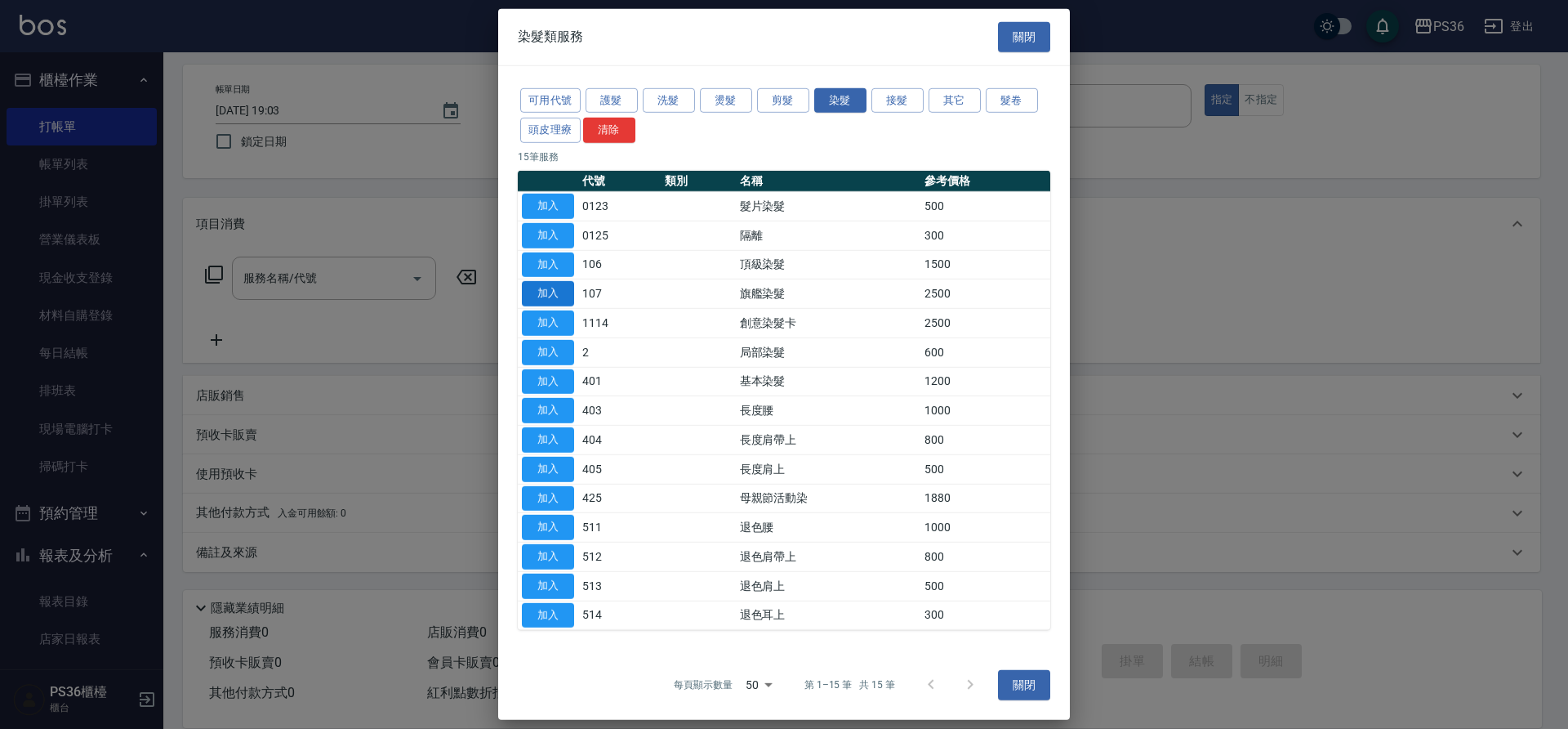
click at [570, 291] on button "加入" at bounding box center [548, 294] width 52 height 25
type input "旗艦染髮(107)"
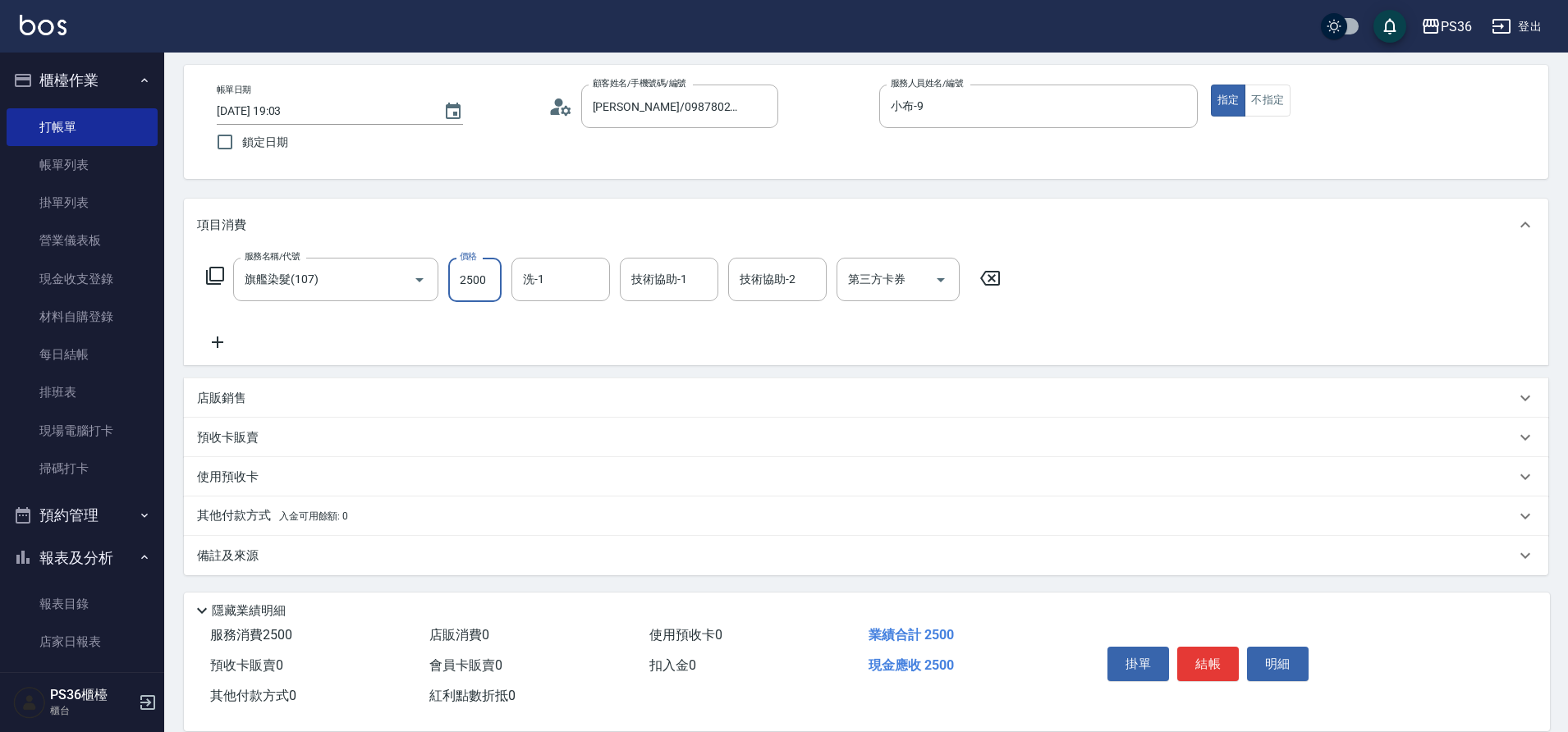
click at [489, 285] on input "2500" at bounding box center [474, 280] width 53 height 45
type input "3000"
type input "又婕-25"
click at [1198, 660] on button "結帳" at bounding box center [1207, 664] width 62 height 35
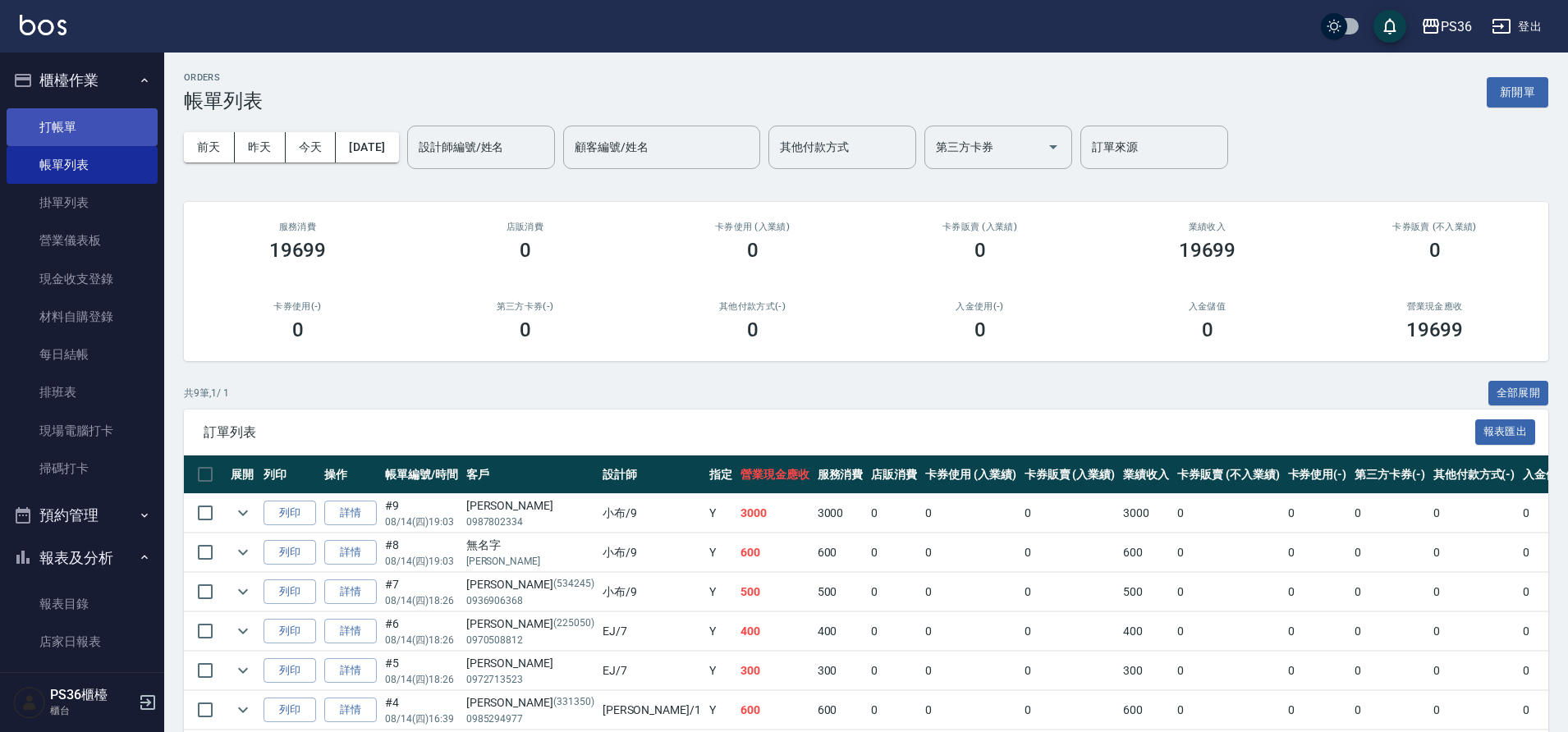
click at [82, 126] on link "打帳單" at bounding box center [82, 127] width 151 height 38
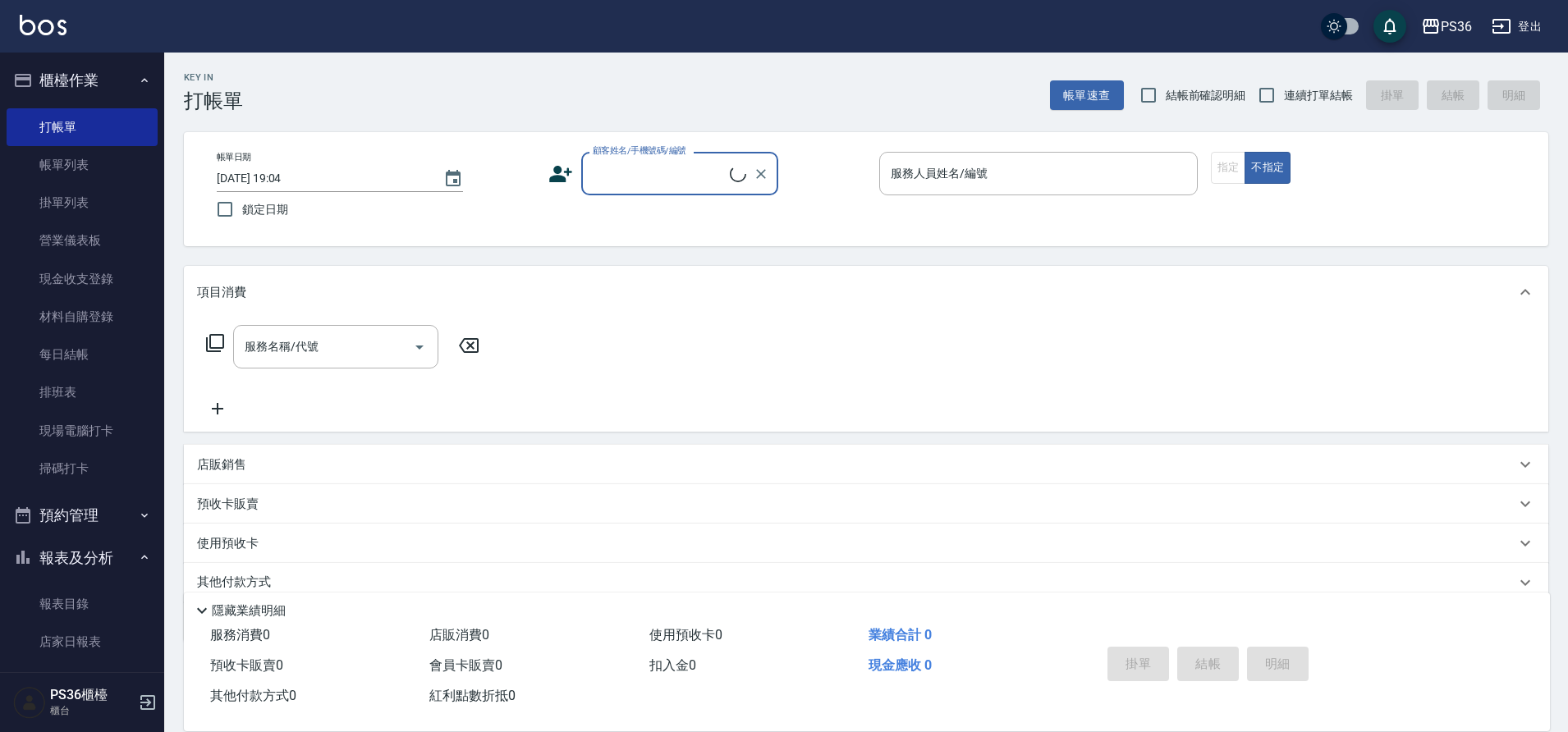
click at [615, 180] on input "顧客姓名/手機號碼/編號" at bounding box center [659, 174] width 142 height 29
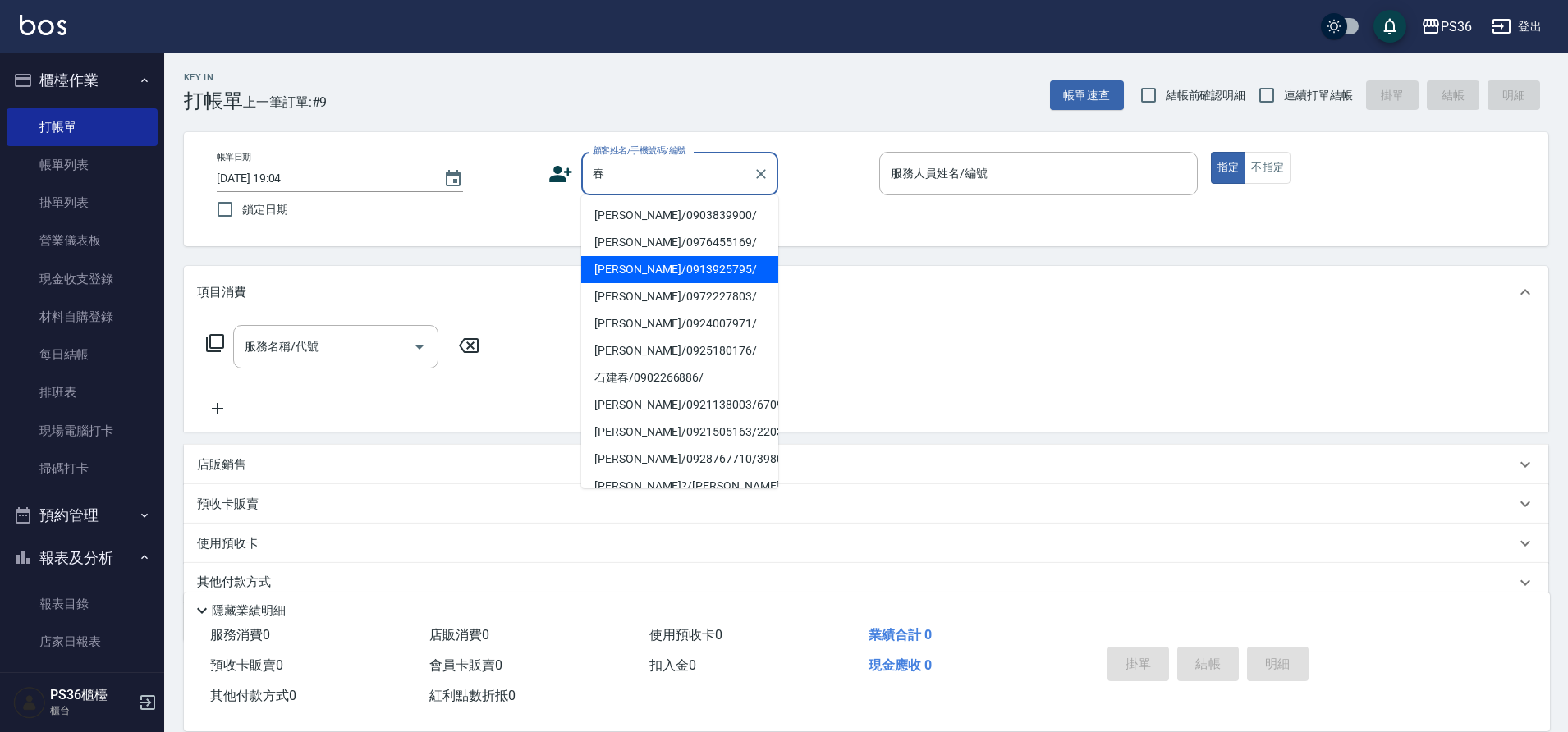
click at [626, 262] on li "[PERSON_NAME]/0913925795/" at bounding box center [680, 270] width 197 height 27
type input "[PERSON_NAME]/0913925795/"
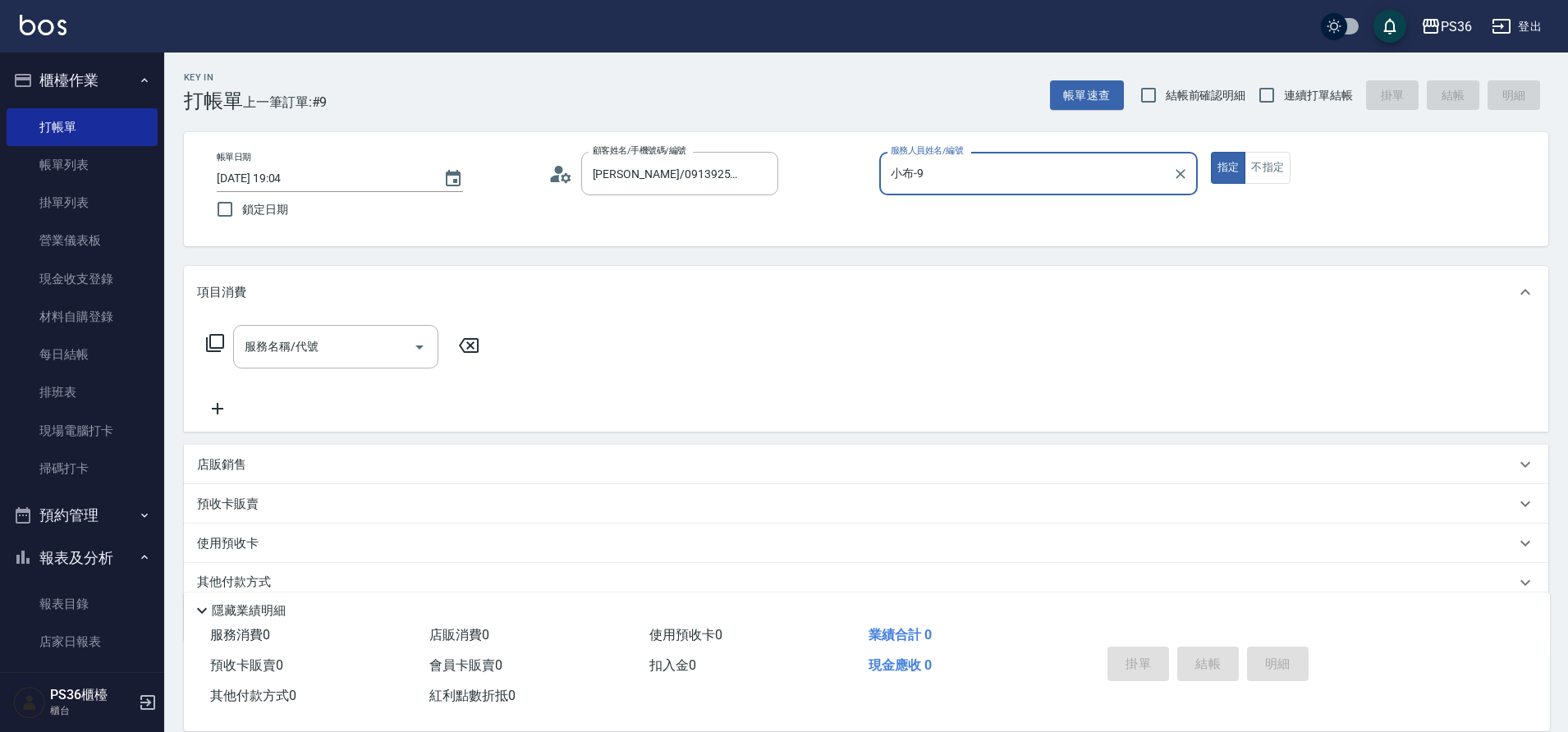
type input "小布-9"
click at [208, 338] on icon at bounding box center [215, 342] width 19 height 19
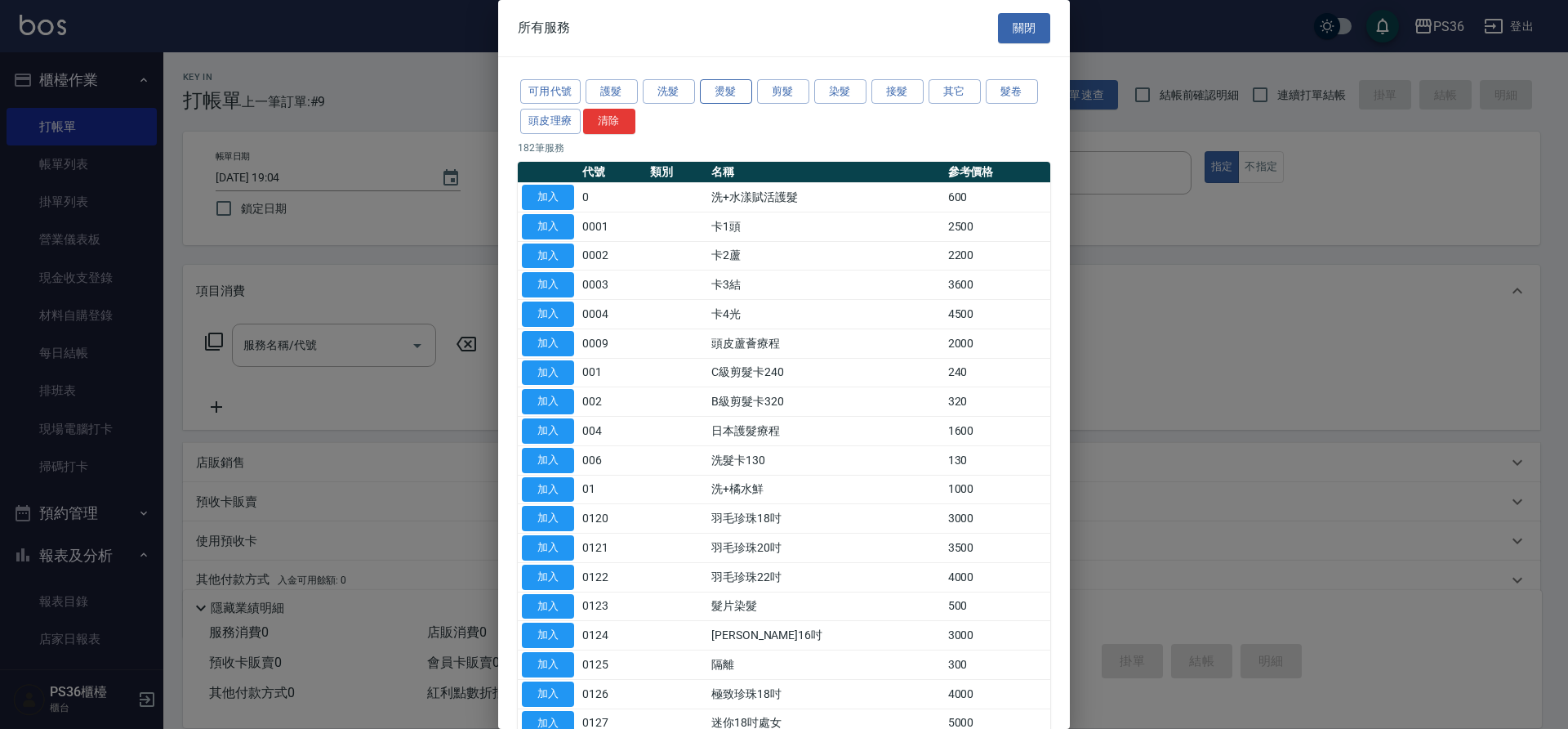
click at [734, 91] on button "燙髮" at bounding box center [726, 91] width 52 height 25
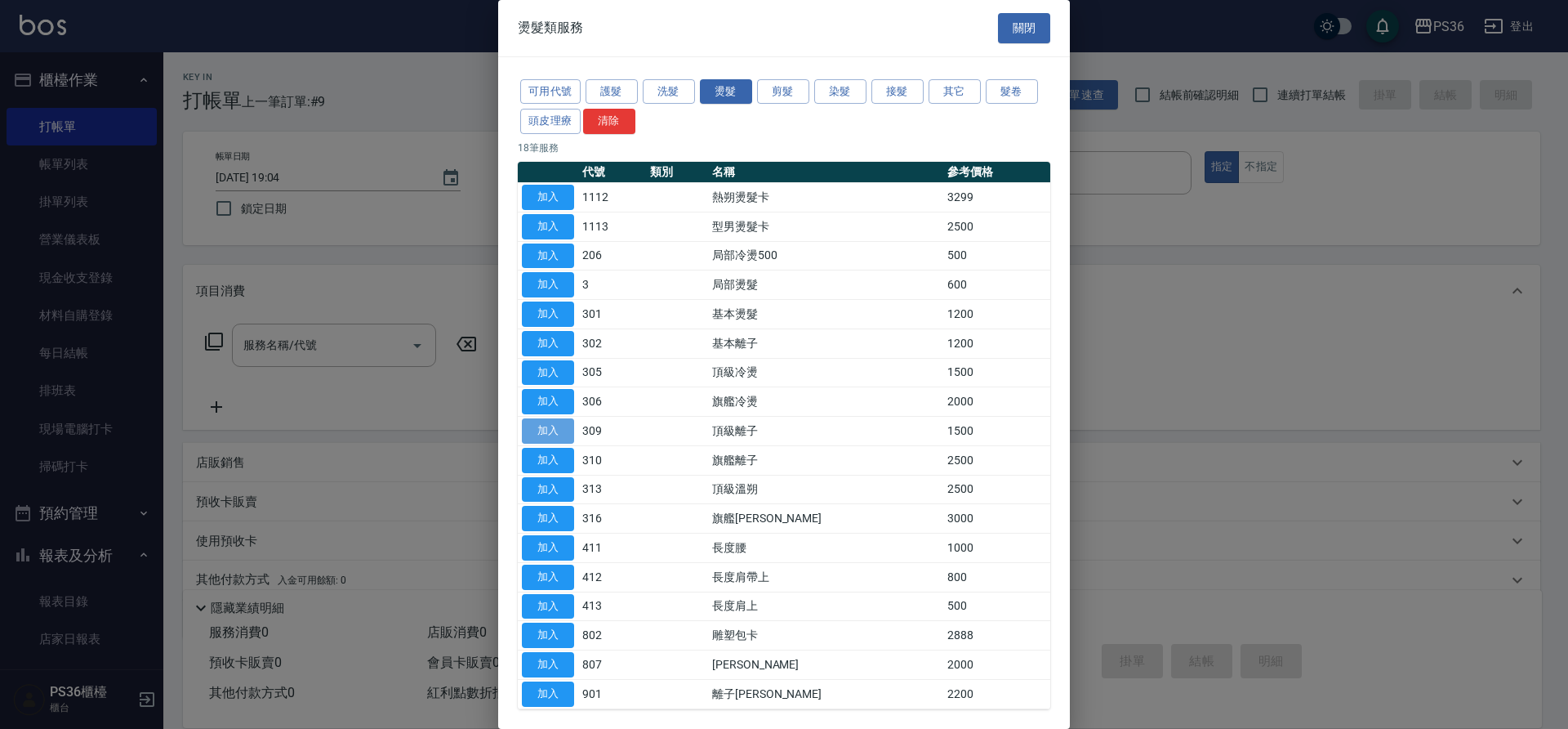
click at [551, 429] on button "加入" at bounding box center [548, 431] width 52 height 25
type input "頂級離子(309)"
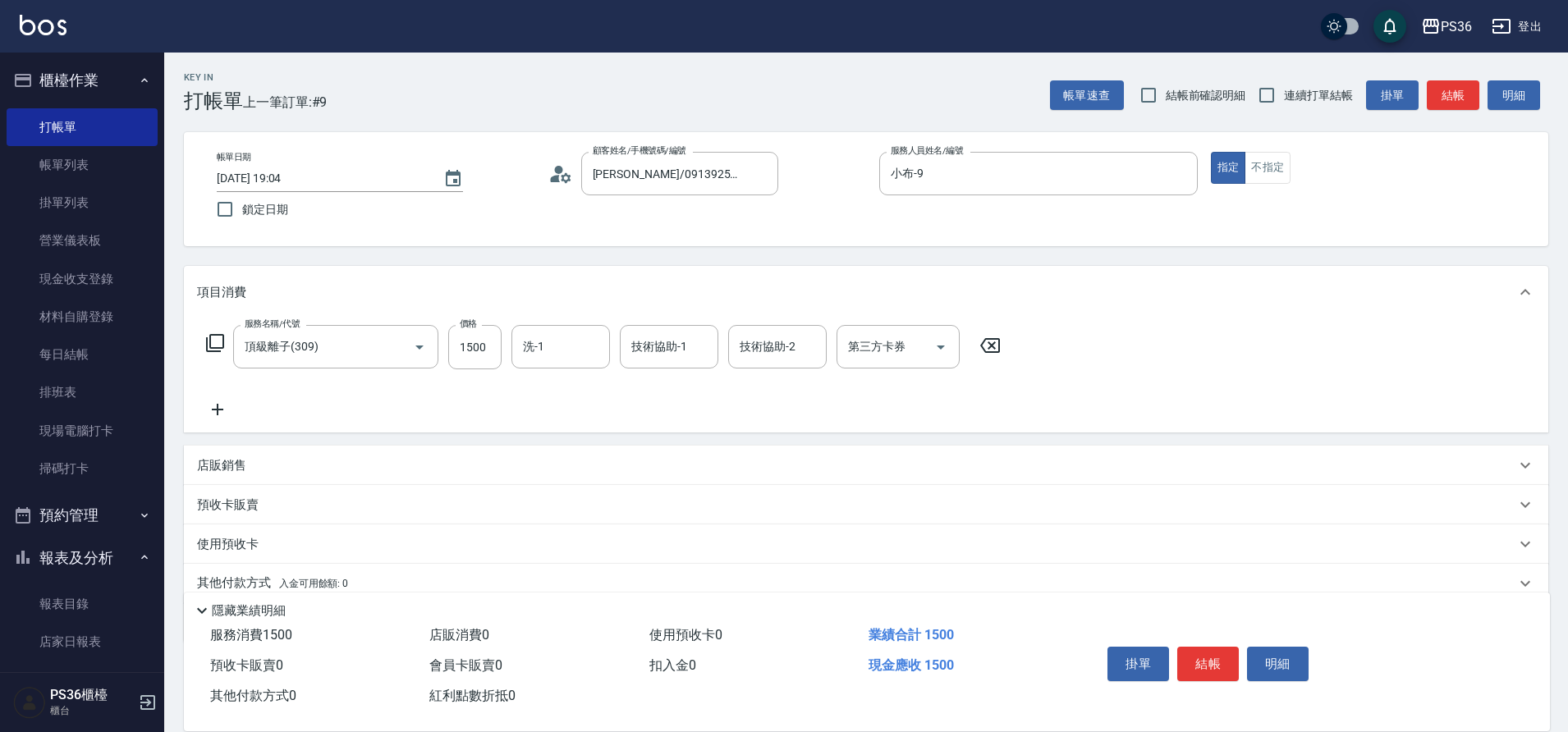
click at [220, 351] on icon at bounding box center [214, 342] width 18 height 18
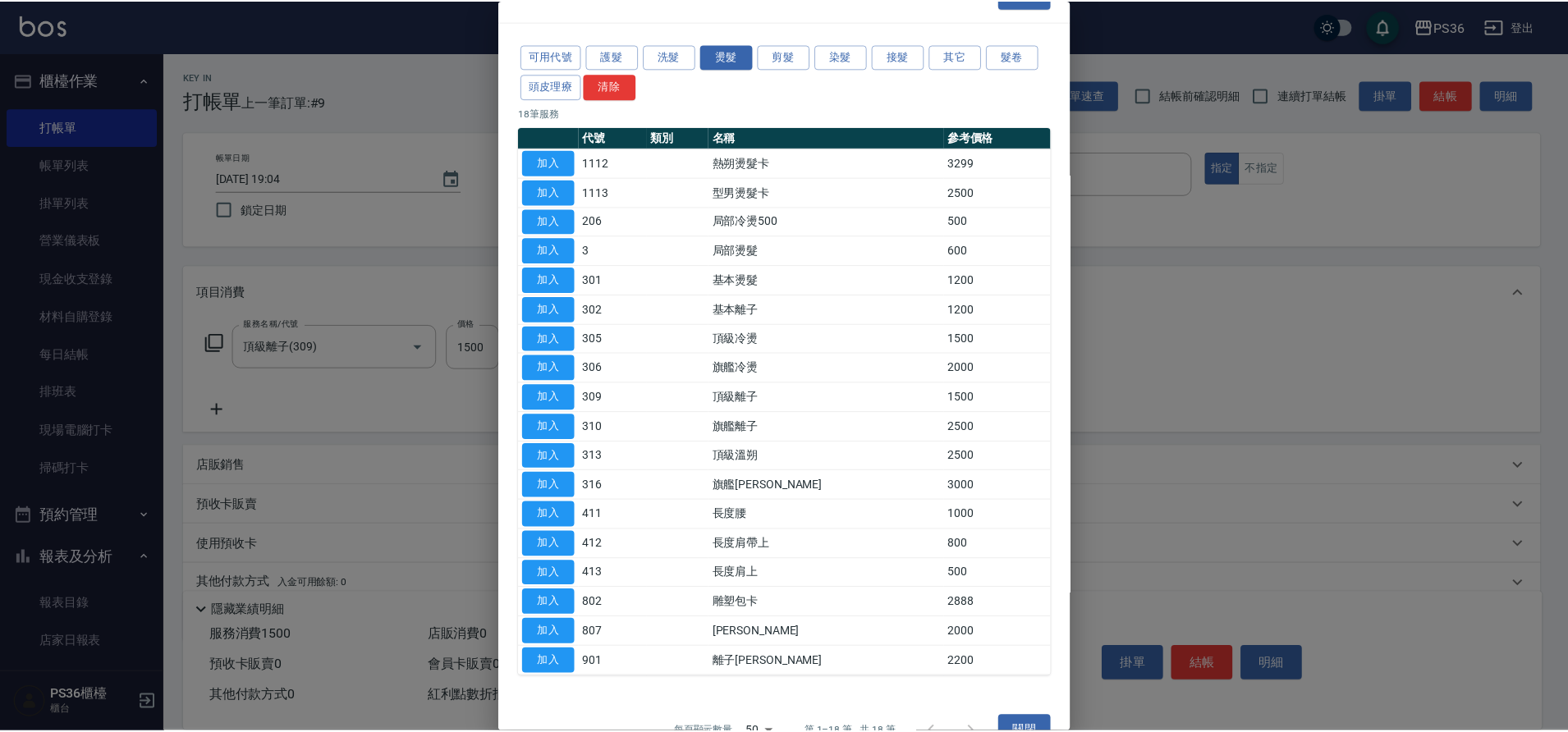
scroll to position [71, 0]
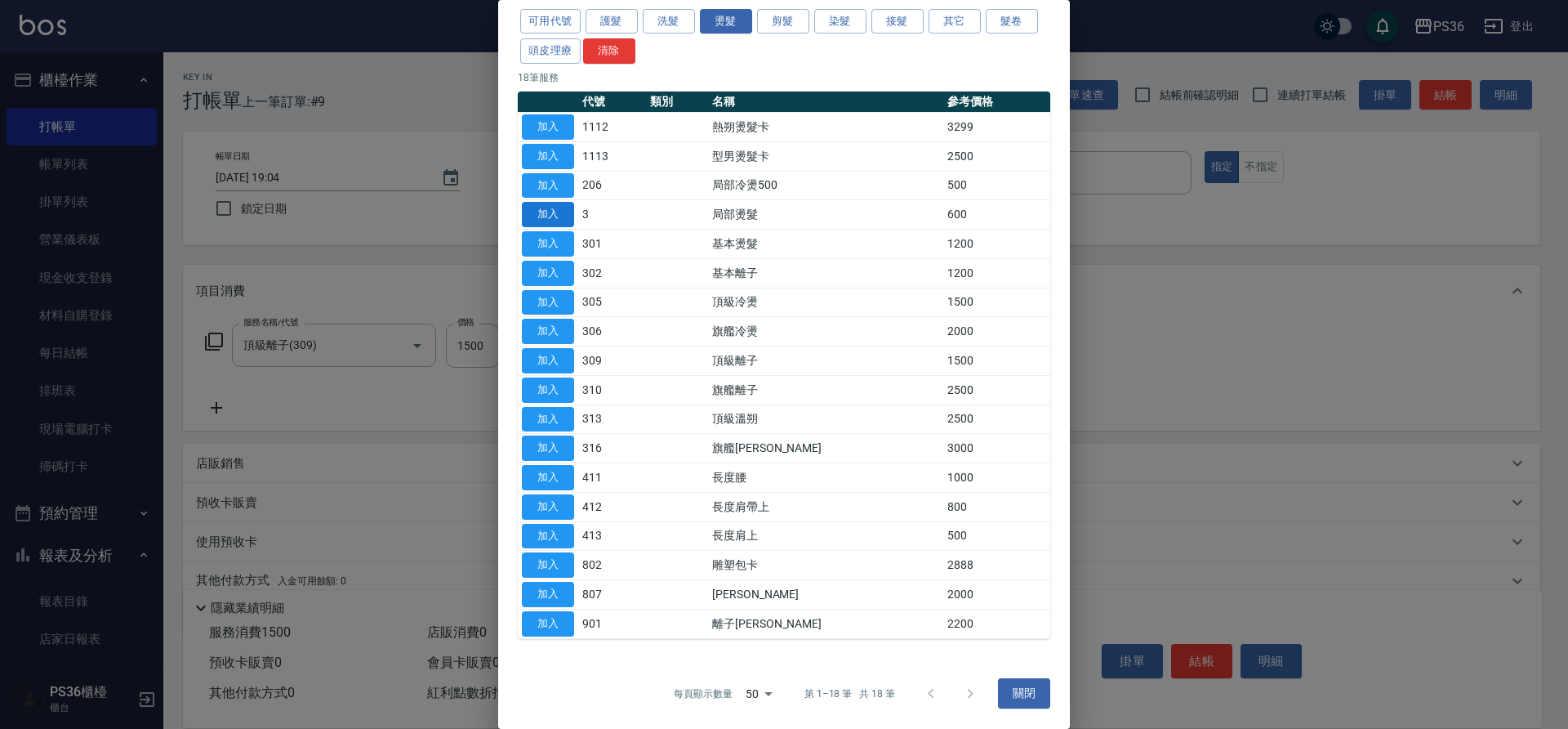
click at [554, 213] on button "加入" at bounding box center [548, 215] width 52 height 25
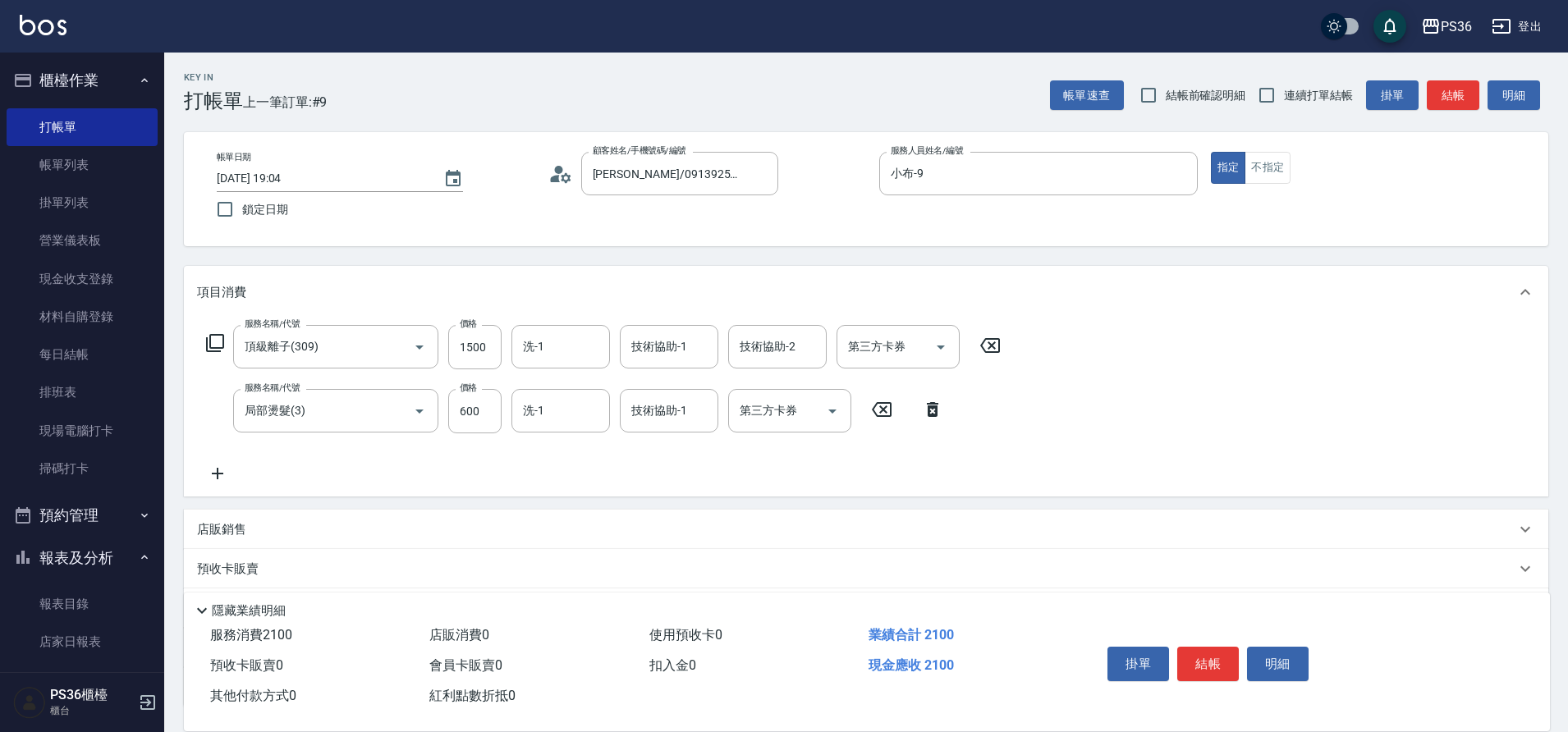
click at [209, 345] on icon at bounding box center [214, 342] width 18 height 18
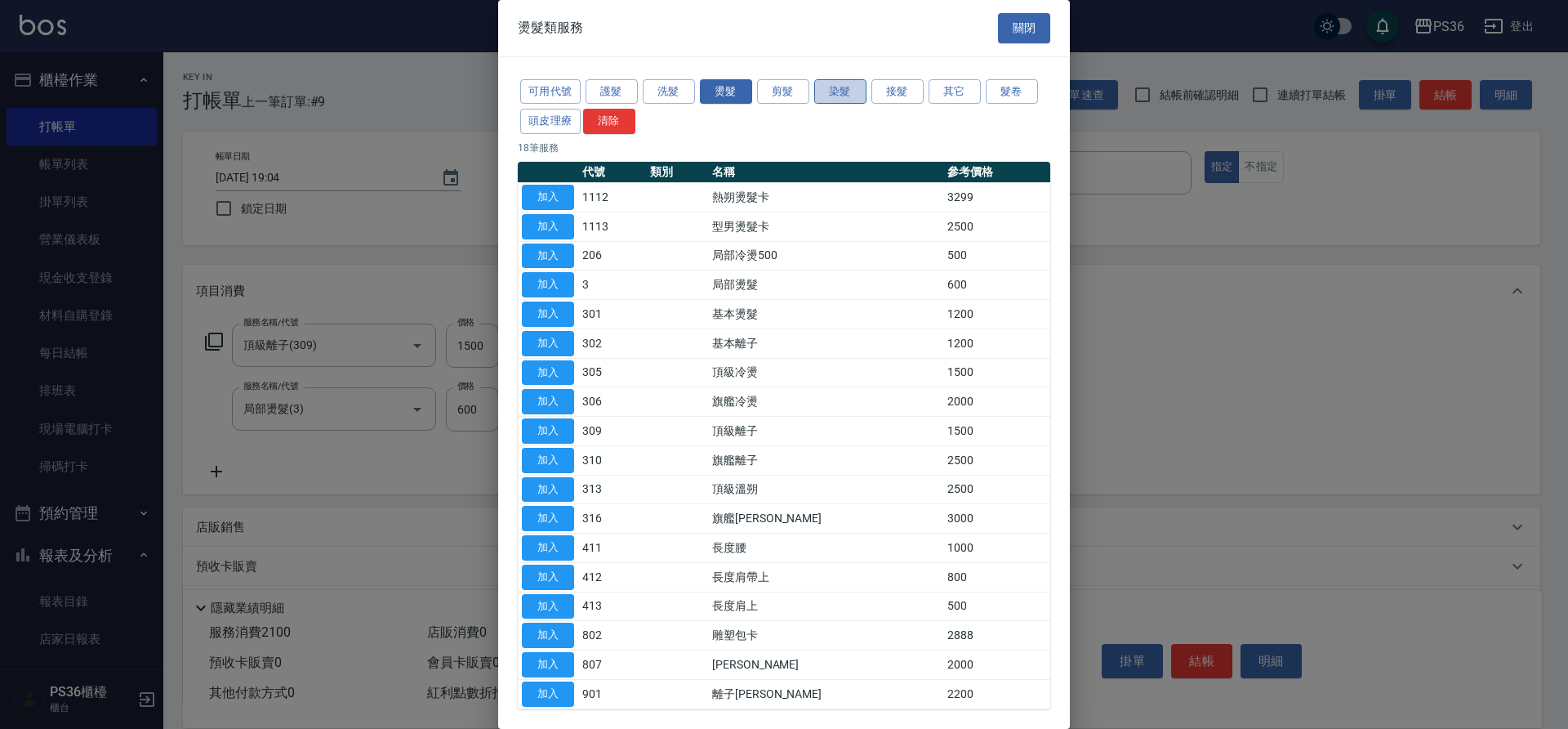
click at [839, 96] on button "染髮" at bounding box center [840, 91] width 52 height 25
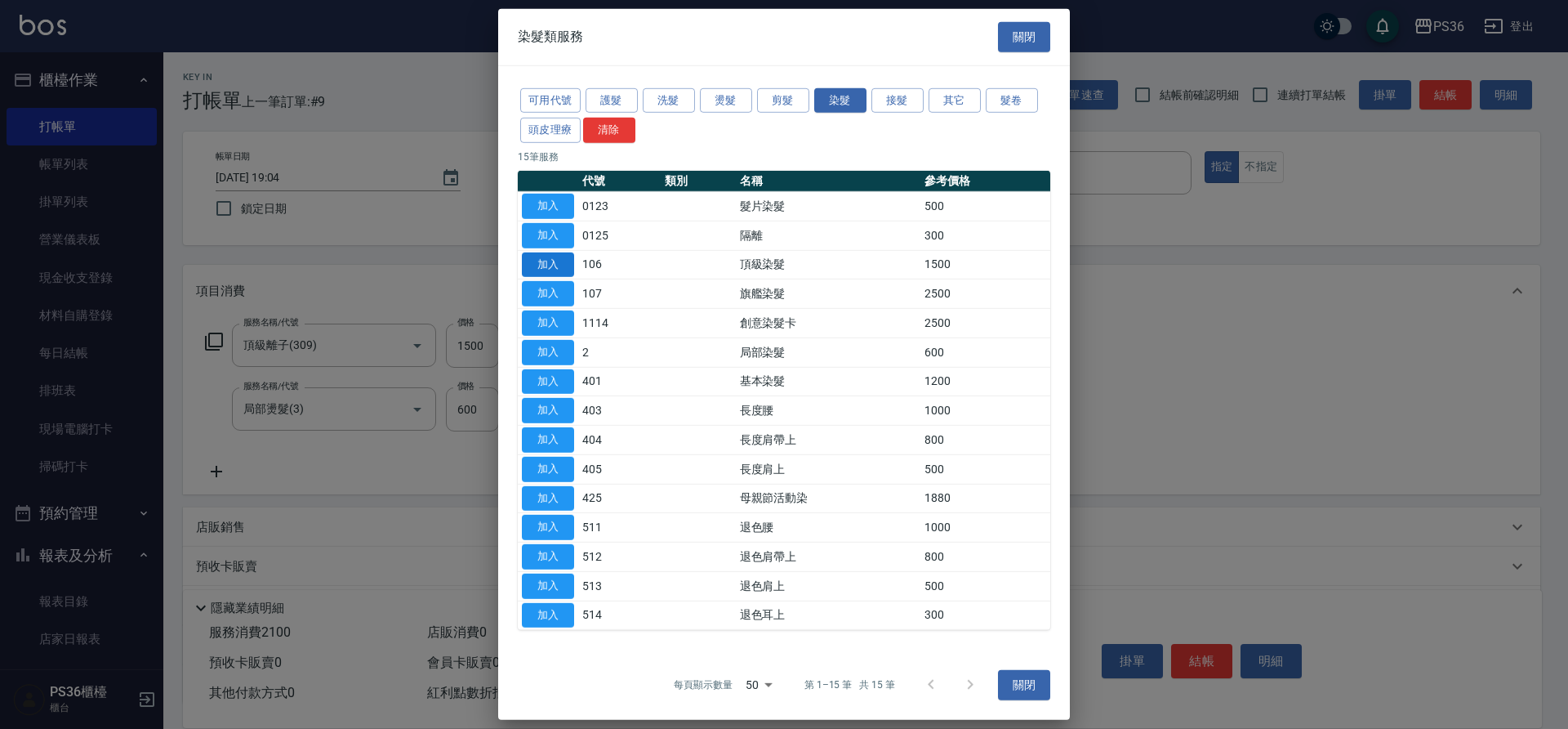
click at [548, 259] on button "加入" at bounding box center [548, 264] width 52 height 25
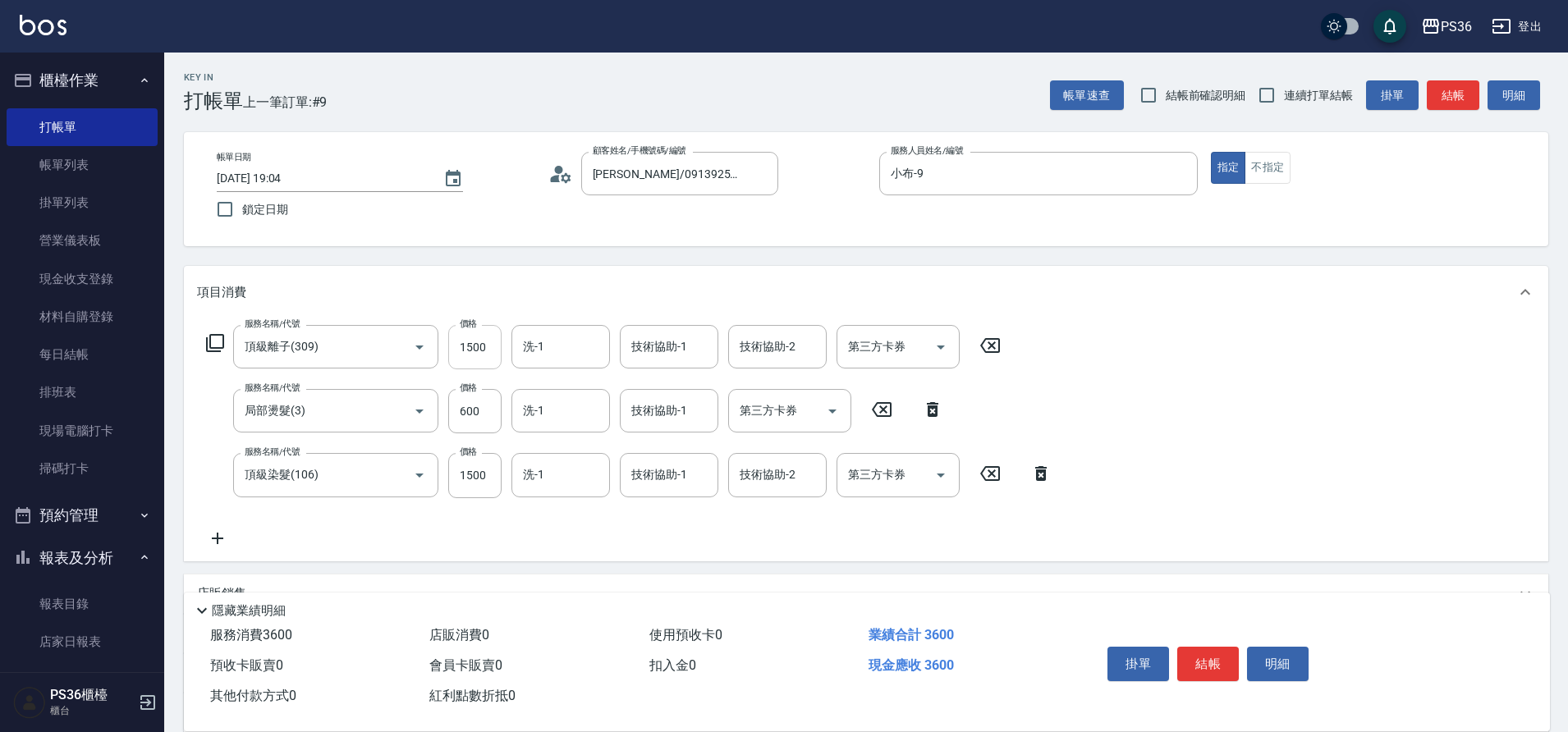
click at [492, 359] on input "1500" at bounding box center [474, 347] width 53 height 45
click at [486, 358] on input "1500" at bounding box center [474, 347] width 53 height 45
type input "2000"
type input "又婕-25"
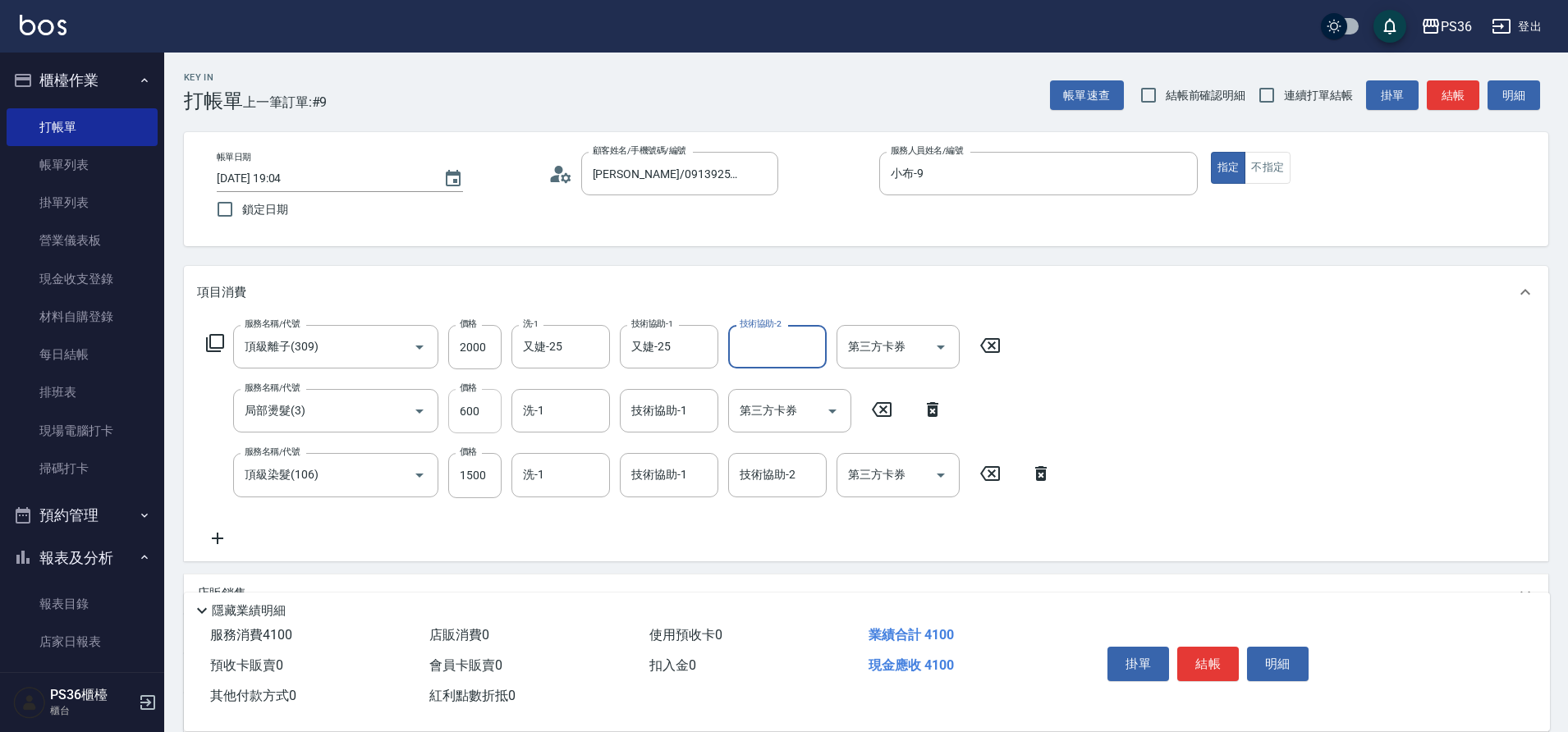
click at [485, 411] on input "600" at bounding box center [474, 411] width 53 height 45
type input "1000"
type input "又婕-25"
click at [216, 533] on icon at bounding box center [217, 537] width 41 height 19
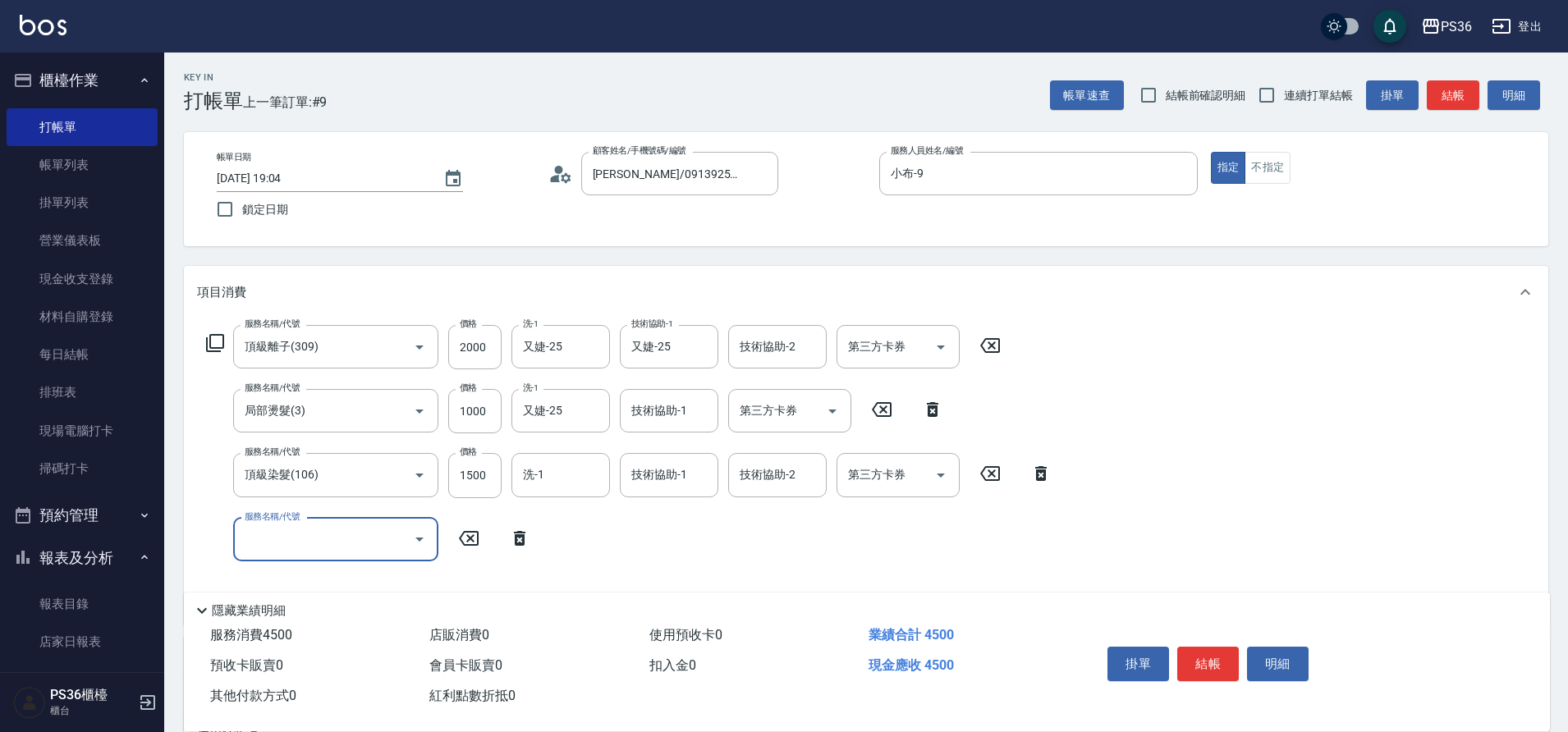
click at [307, 540] on input "服務名稱/代號" at bounding box center [323, 539] width 166 height 29
type input "B級洗剪(103)"
click at [495, 471] on input "1500" at bounding box center [474, 475] width 53 height 45
type input "2000"
click at [1193, 650] on button "結帳" at bounding box center [1207, 664] width 62 height 35
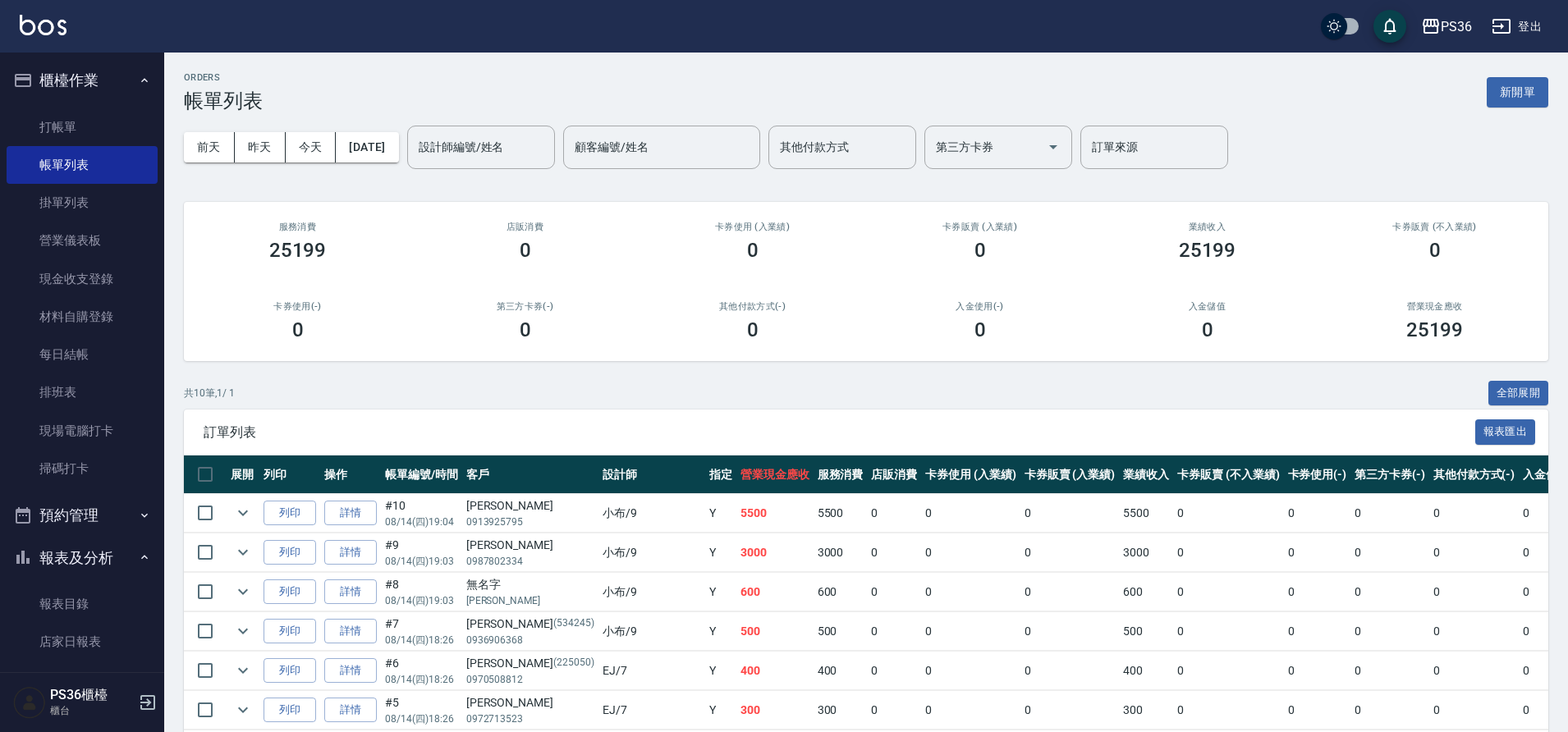
scroll to position [164, 0]
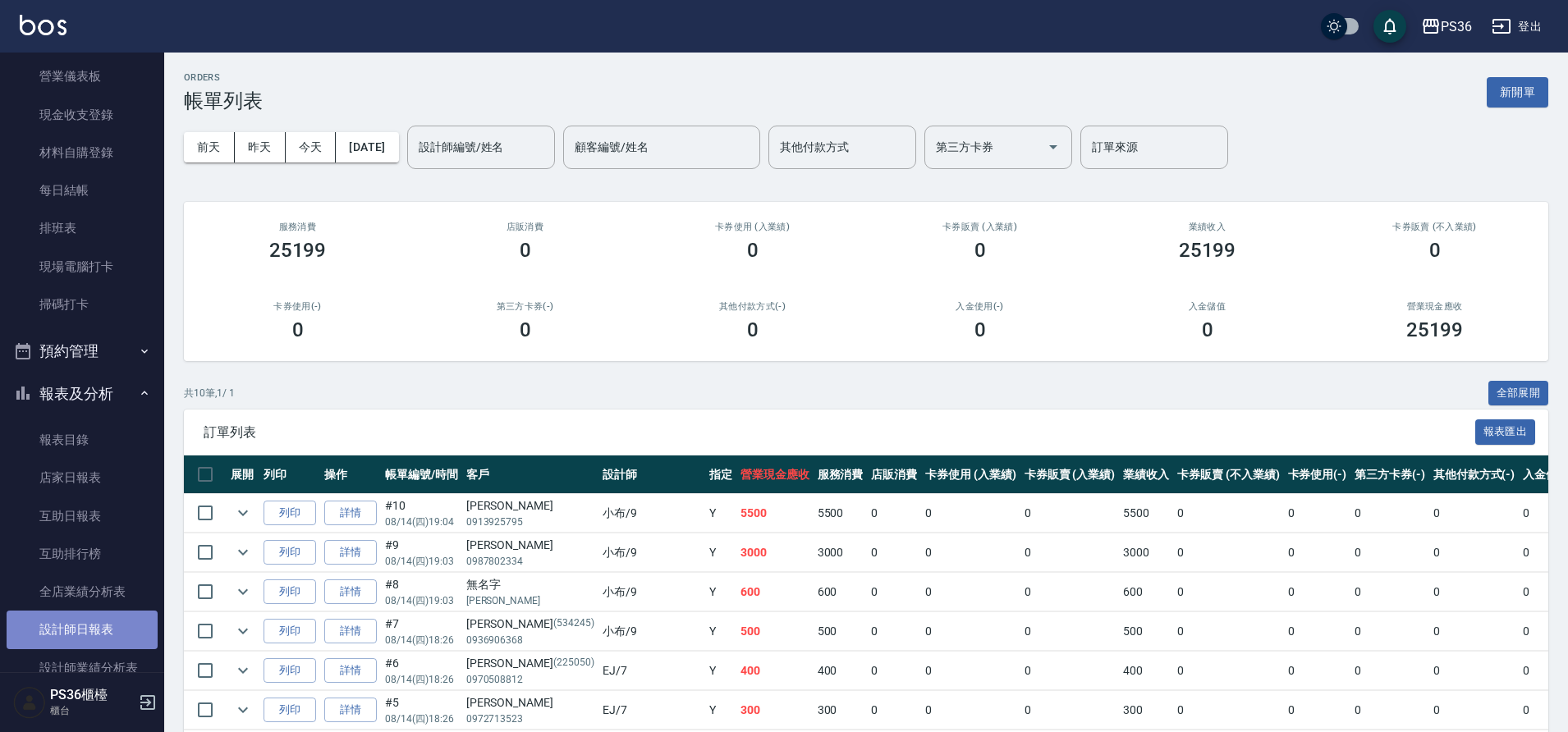
click at [96, 631] on link "設計師日報表" at bounding box center [82, 629] width 151 height 38
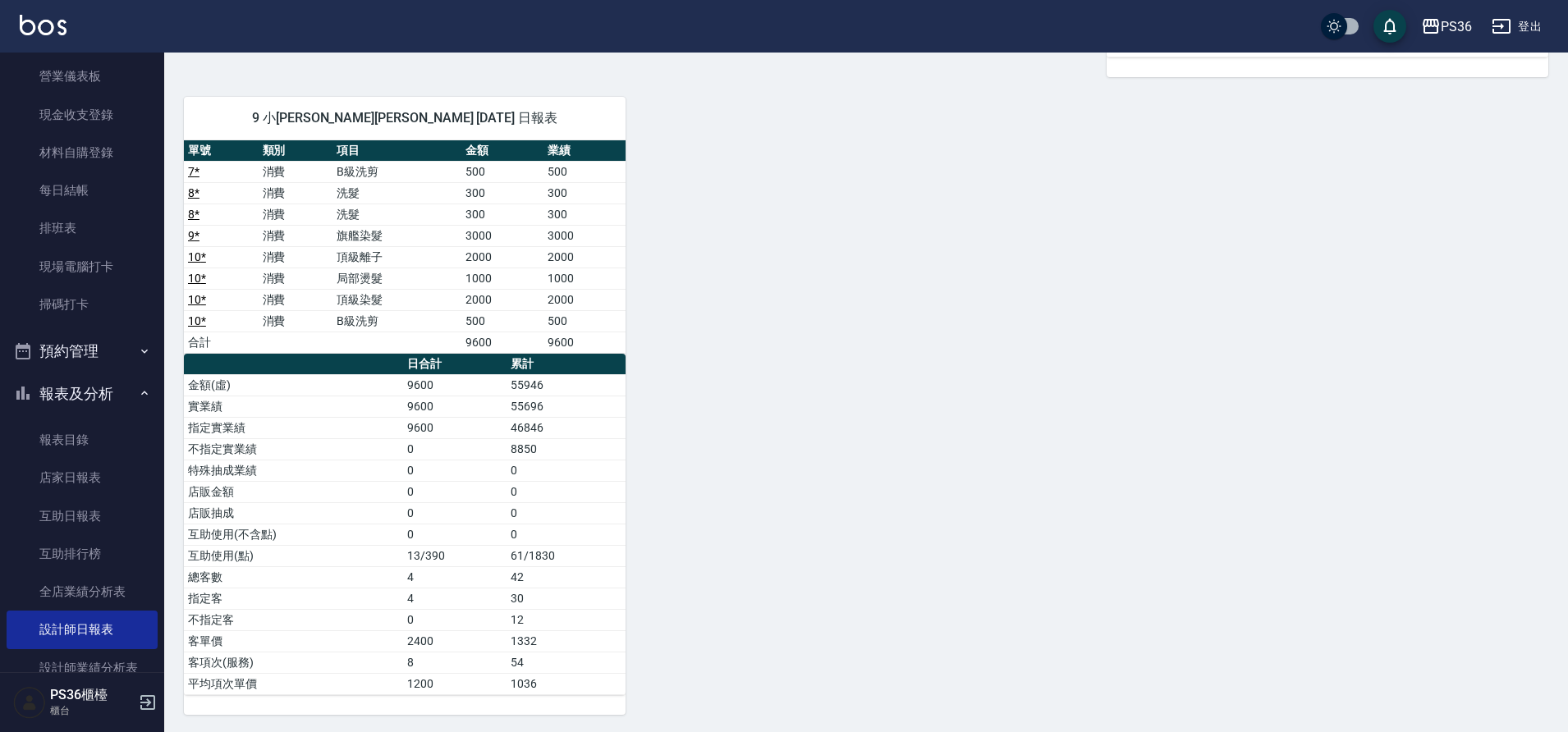
scroll to position [661, 0]
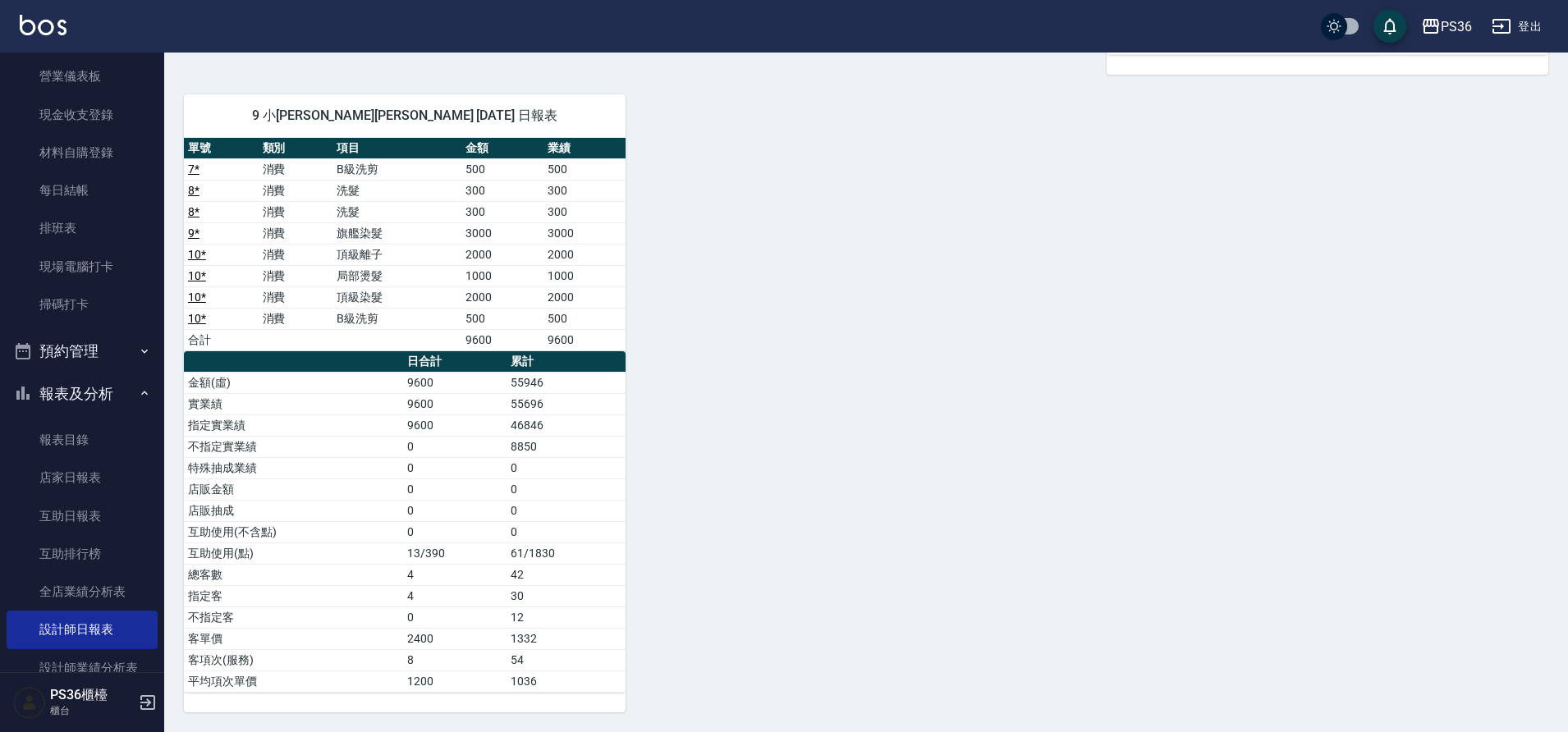
click at [1049, 278] on div "0 小樂 育郡謝 [DATE] 日報表 單號 類別 項目 金額 業績 2 * 消費 羽毛珍珠20吋 3500 2000 2 * 消費 羽毛珍珠20吋 3499…" at bounding box center [856, 107] width 1383 height 1211
click at [1014, 275] on div "0 小樂 育郡謝 [DATE] 日報表 單號 類別 項目 金額 業績 2 * 消費 羽毛珍珠20吋 3500 2000 2 * 消費 羽毛珍珠20吋 3499…" at bounding box center [856, 107] width 1383 height 1211
click at [909, 524] on div "0 小樂 育郡謝 [DATE] 日報表 單號 類別 項目 金額 業績 2 * 消費 羽毛珍珠20吋 3500 2000 2 * 消費 羽毛珍珠20吋 3499…" at bounding box center [856, 107] width 1383 height 1211
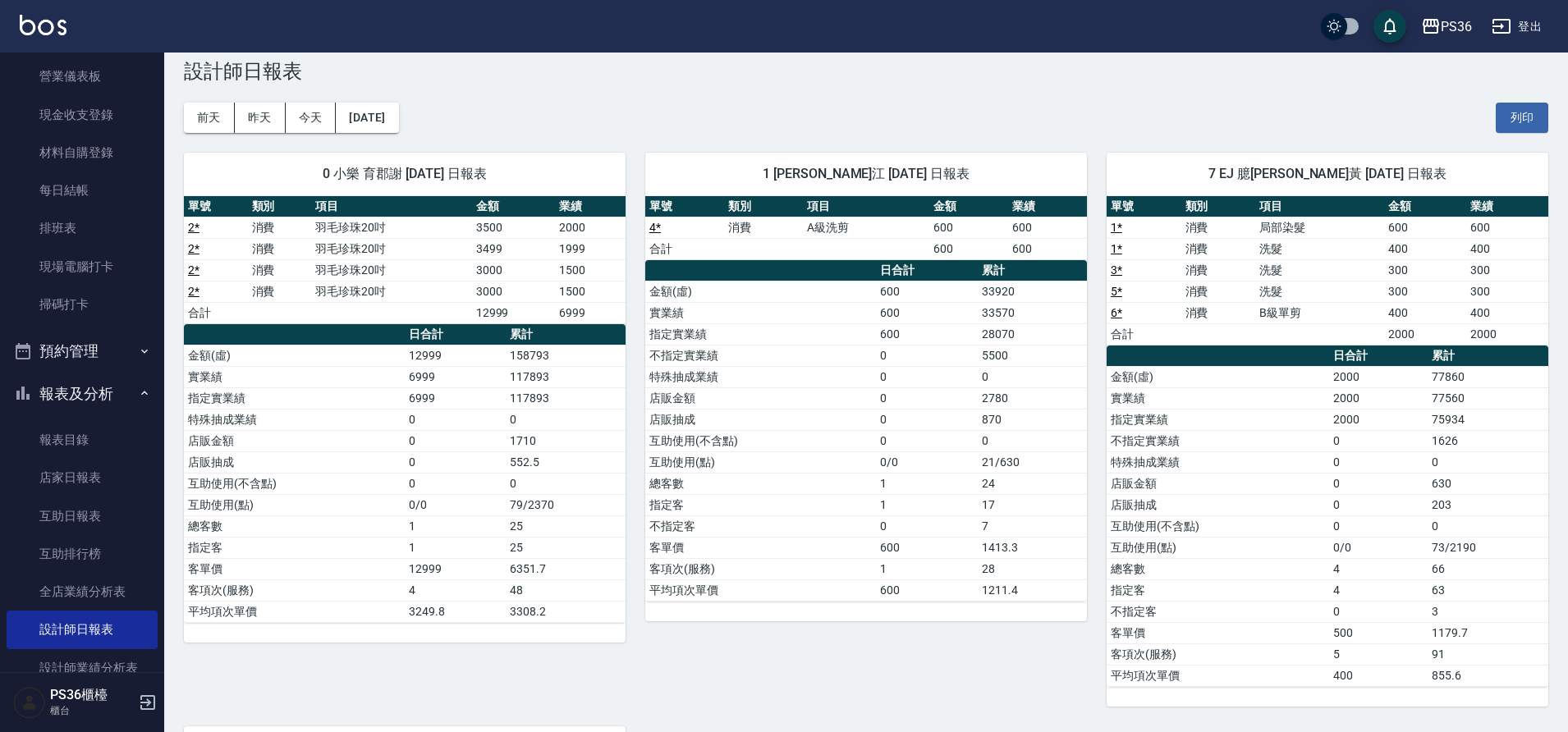
scroll to position [0, 0]
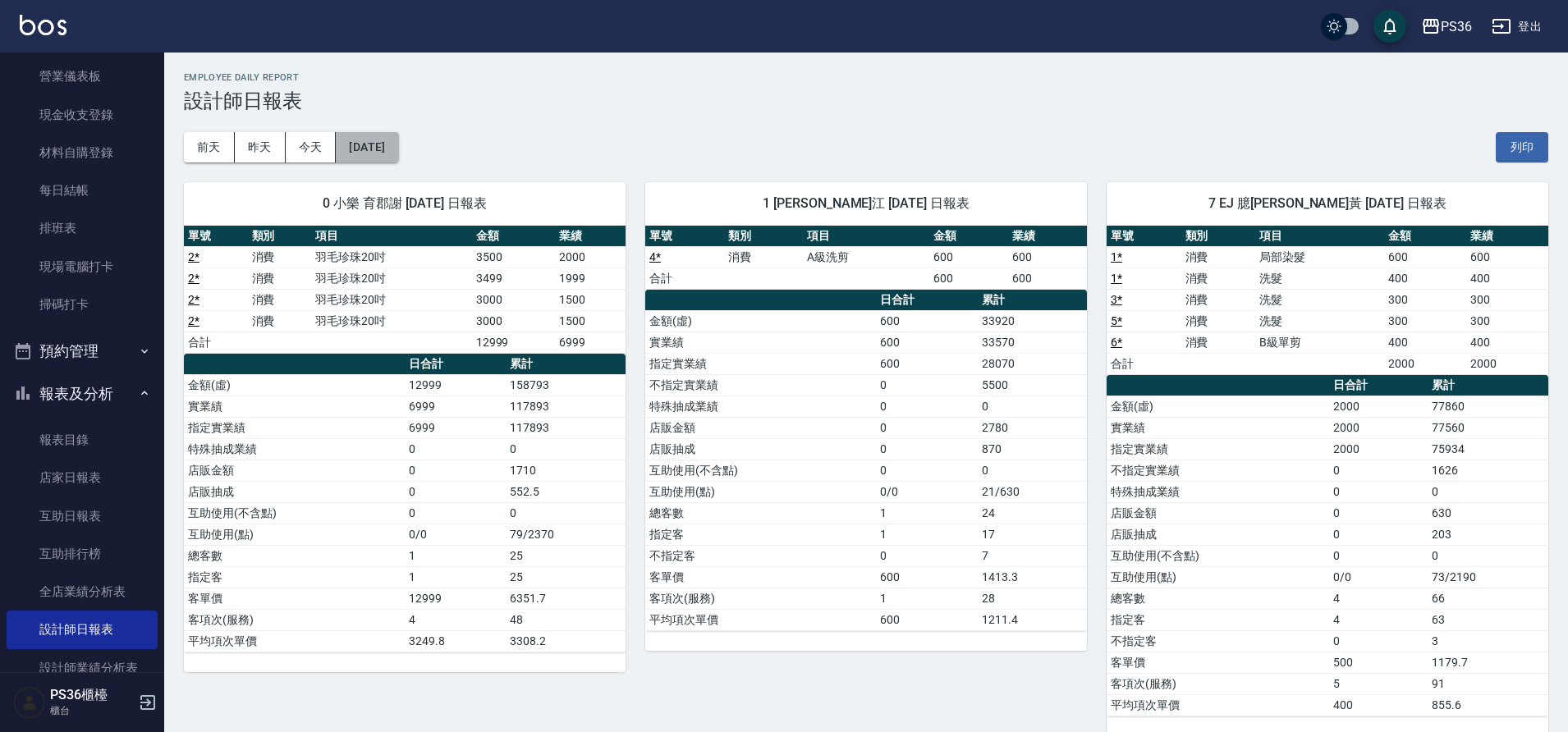
click at [382, 152] on button "[DATE]" at bounding box center [367, 147] width 62 height 30
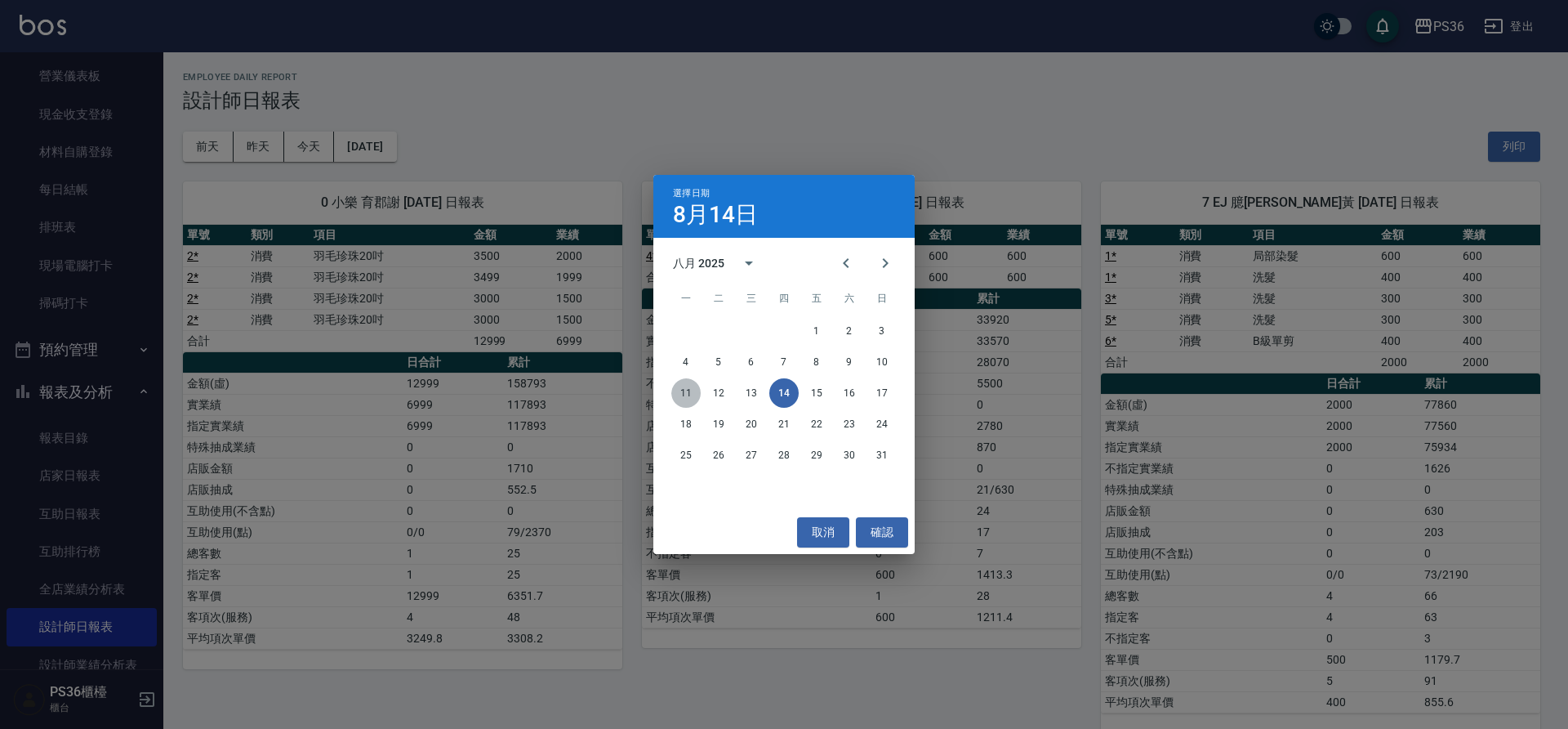
click at [689, 388] on button "11" at bounding box center [686, 393] width 29 height 29
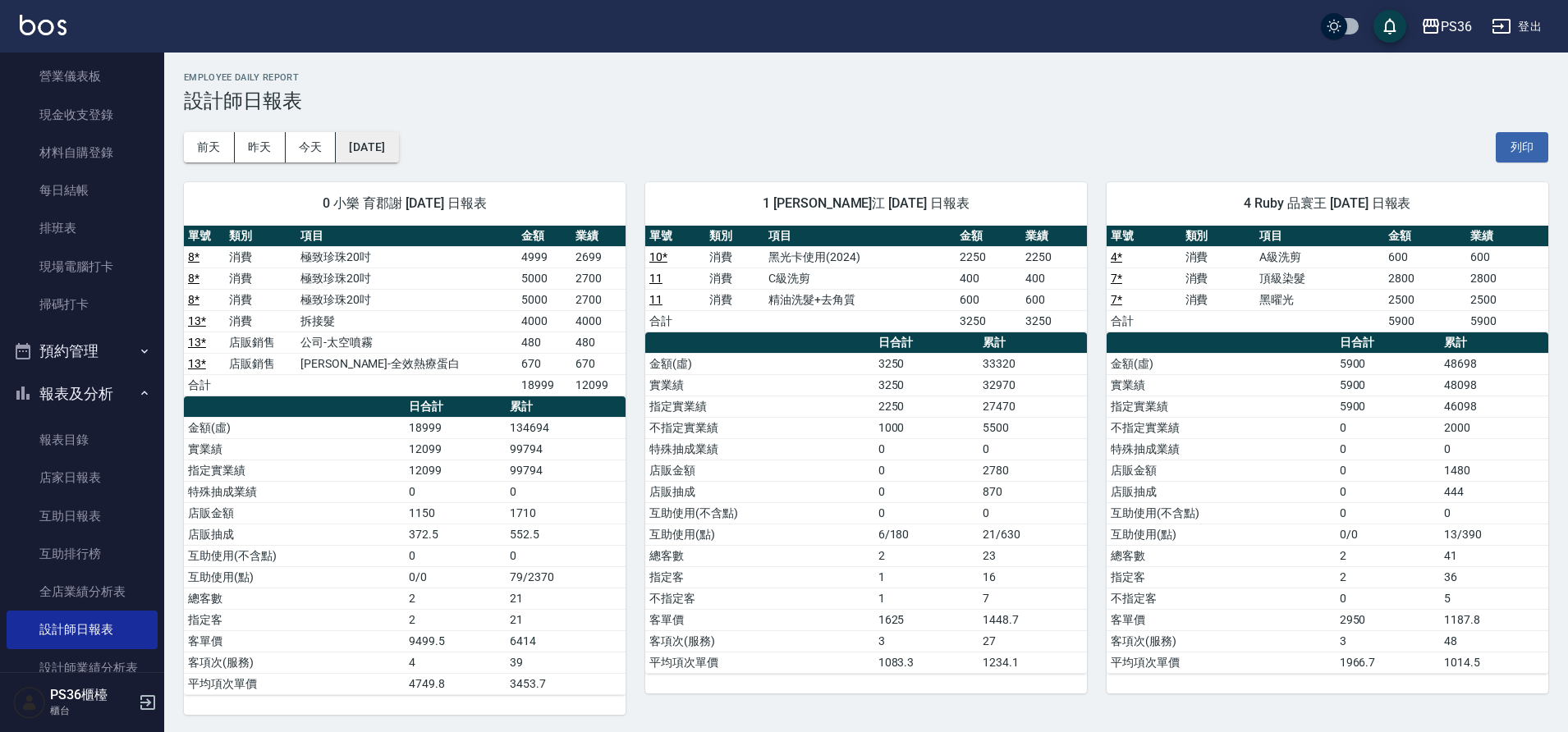
click at [393, 147] on button "[DATE]" at bounding box center [367, 147] width 62 height 30
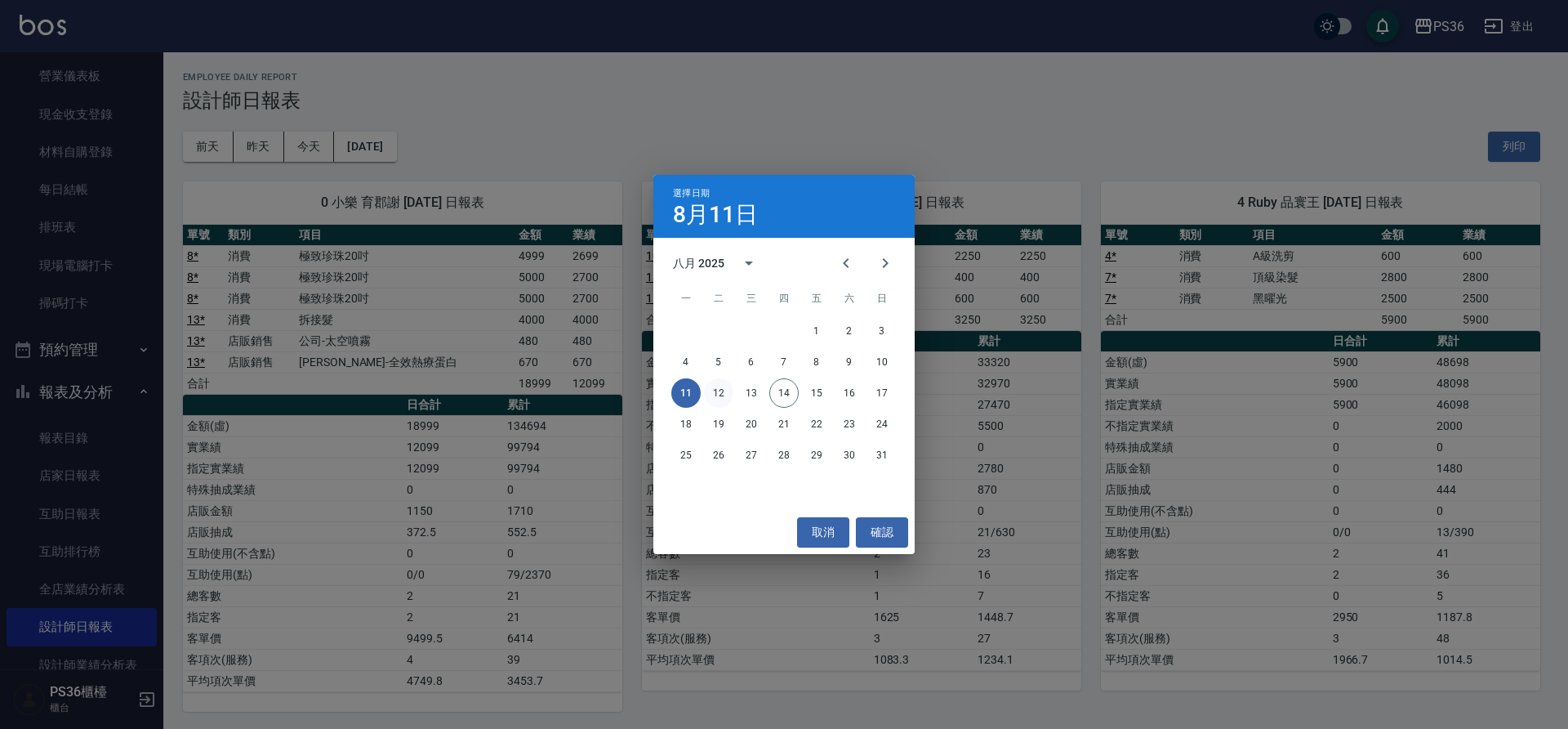
click at [715, 393] on button "12" at bounding box center [719, 393] width 29 height 29
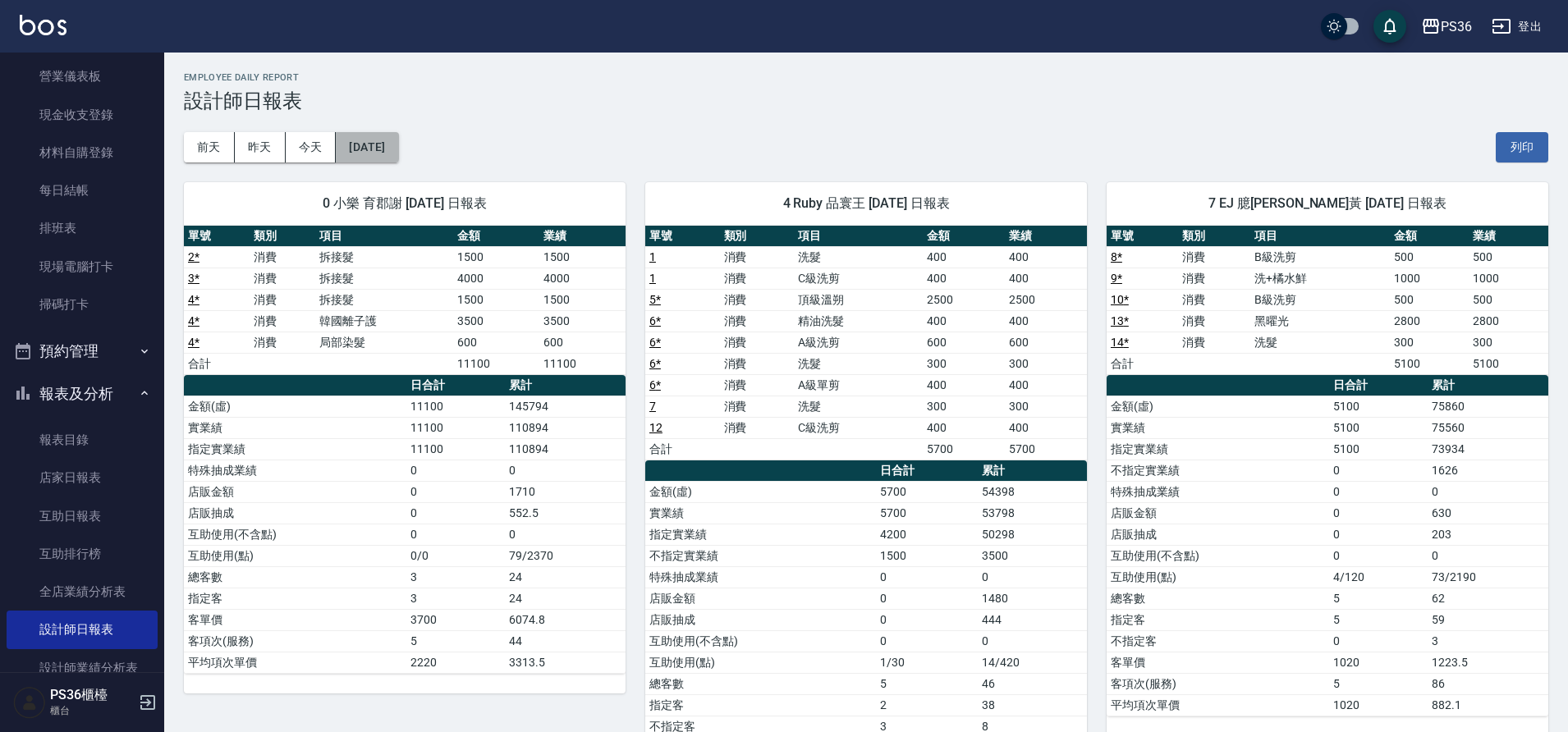
click at [394, 158] on button "[DATE]" at bounding box center [367, 147] width 62 height 30
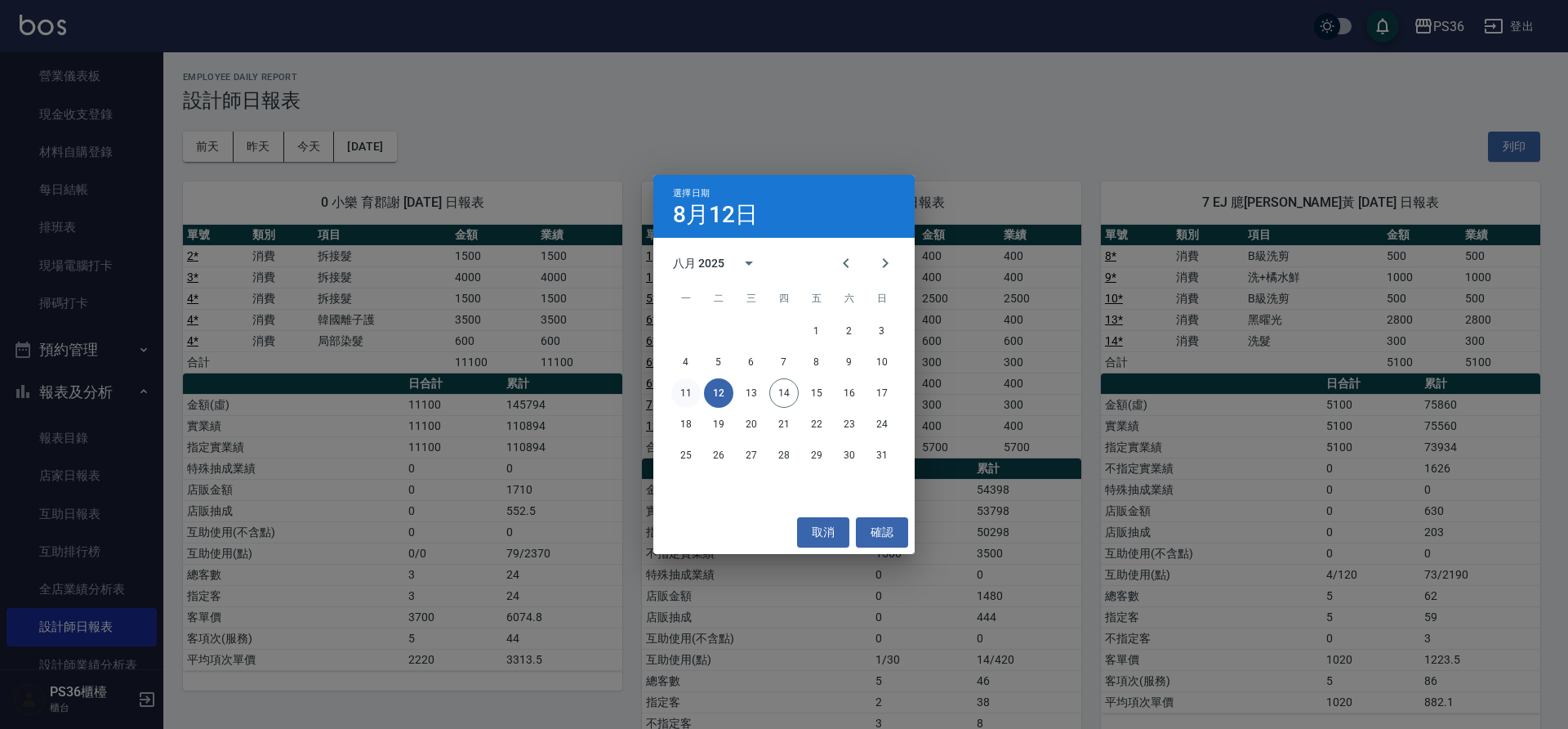
click at [681, 397] on button "11" at bounding box center [686, 393] width 29 height 29
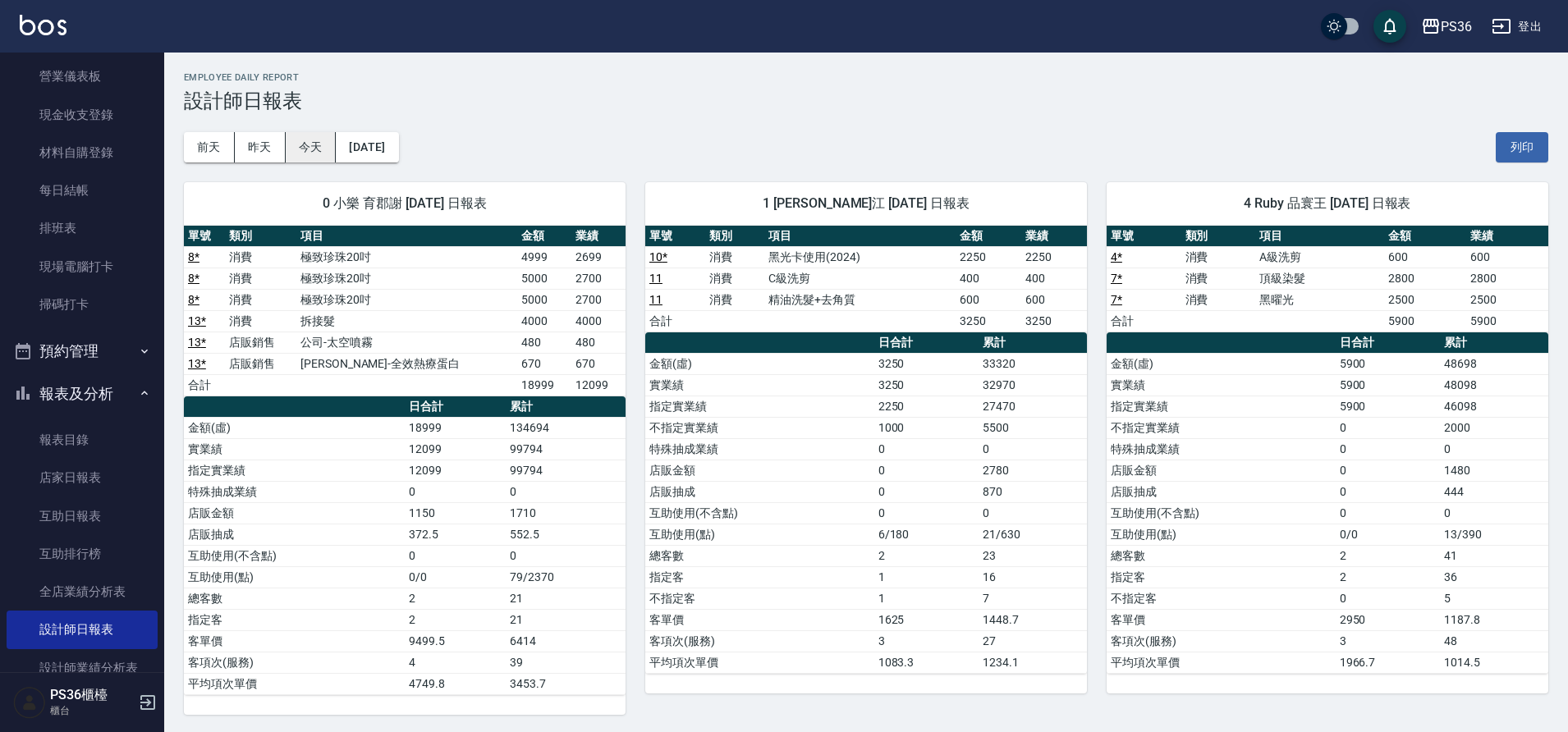
click at [306, 146] on button "今天" at bounding box center [311, 147] width 51 height 30
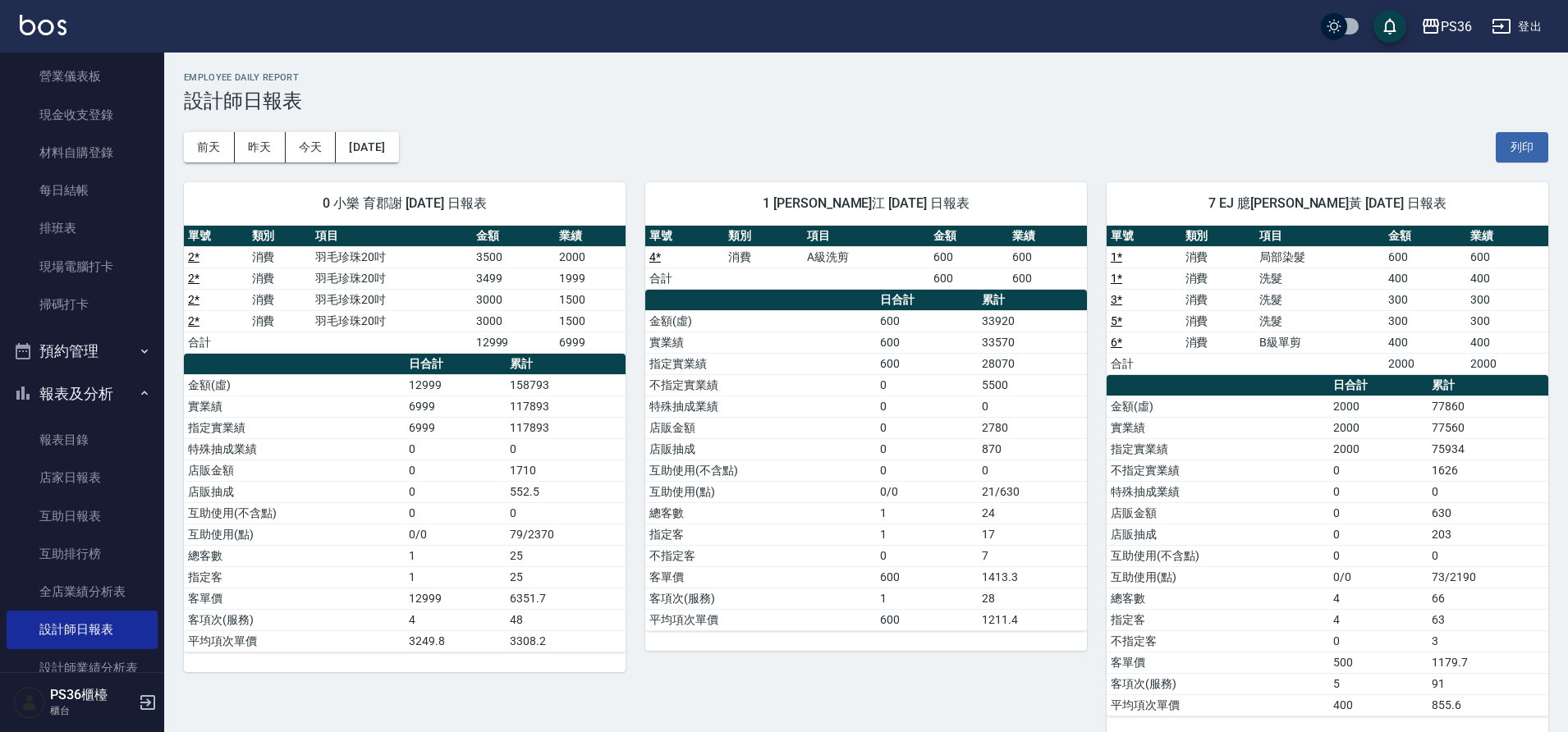
click at [745, 370] on td "指定實業績" at bounding box center [761, 363] width 231 height 21
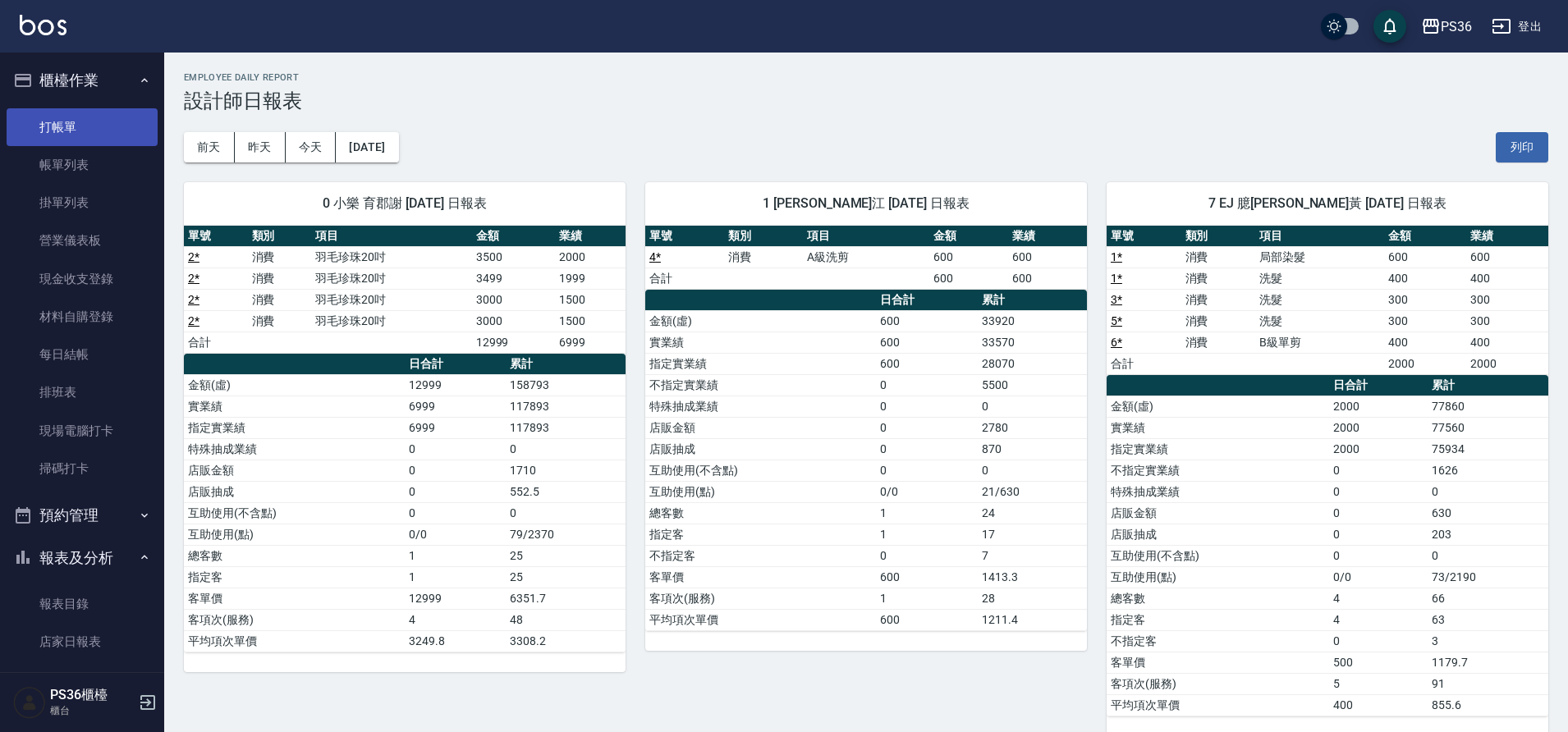
click at [64, 123] on link "打帳單" at bounding box center [82, 127] width 151 height 38
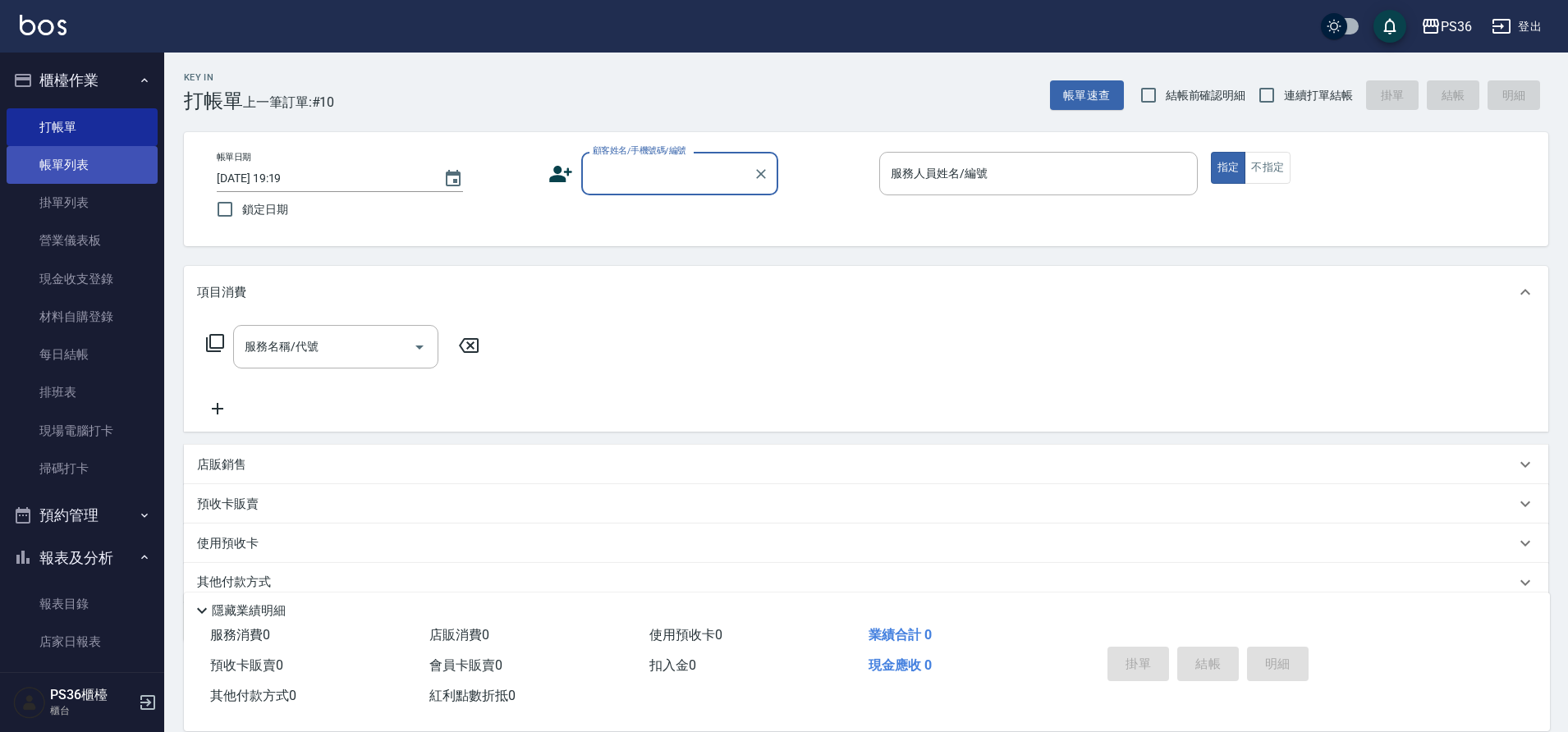
click at [45, 161] on link "帳單列表" at bounding box center [82, 164] width 151 height 38
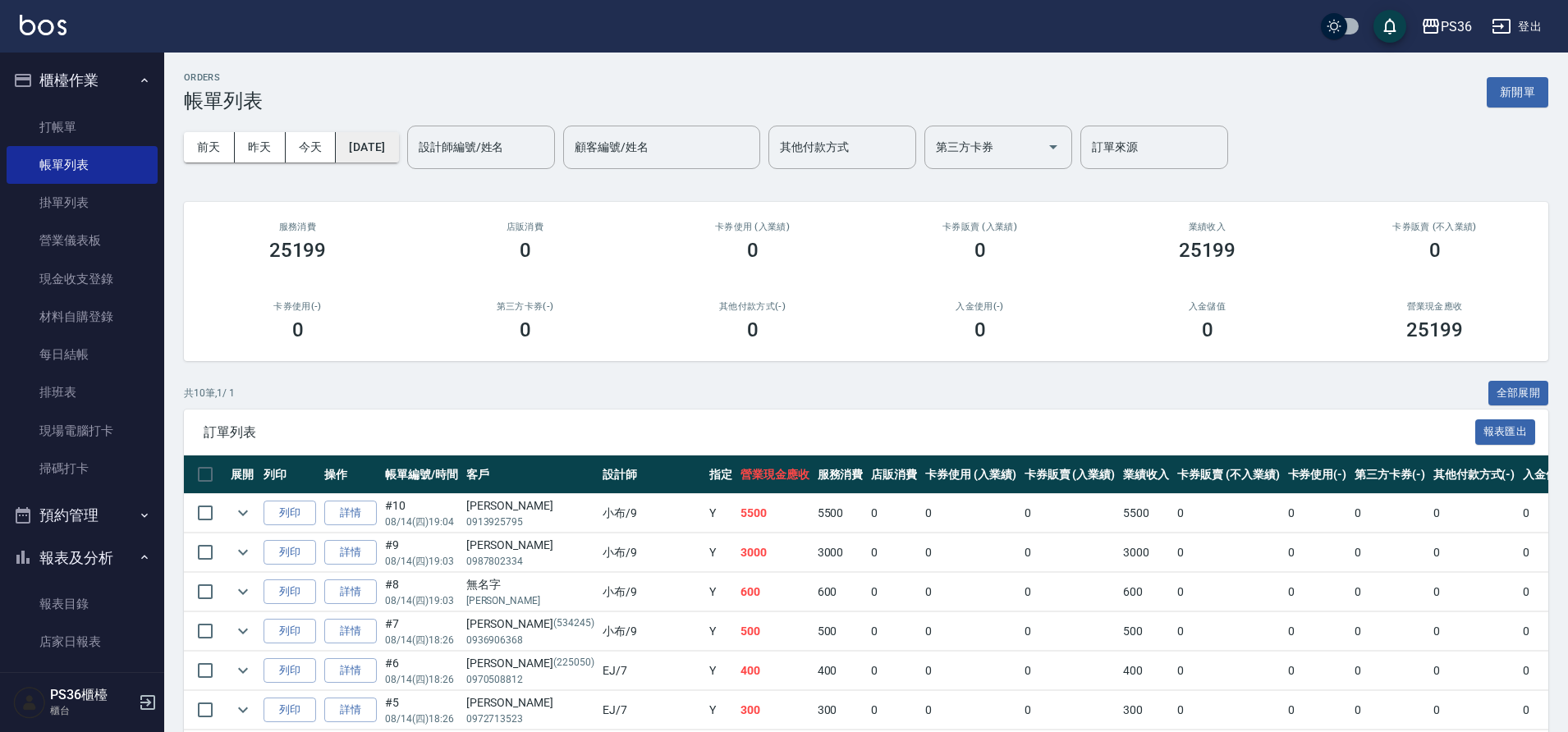
click at [398, 144] on button "[DATE]" at bounding box center [367, 147] width 62 height 30
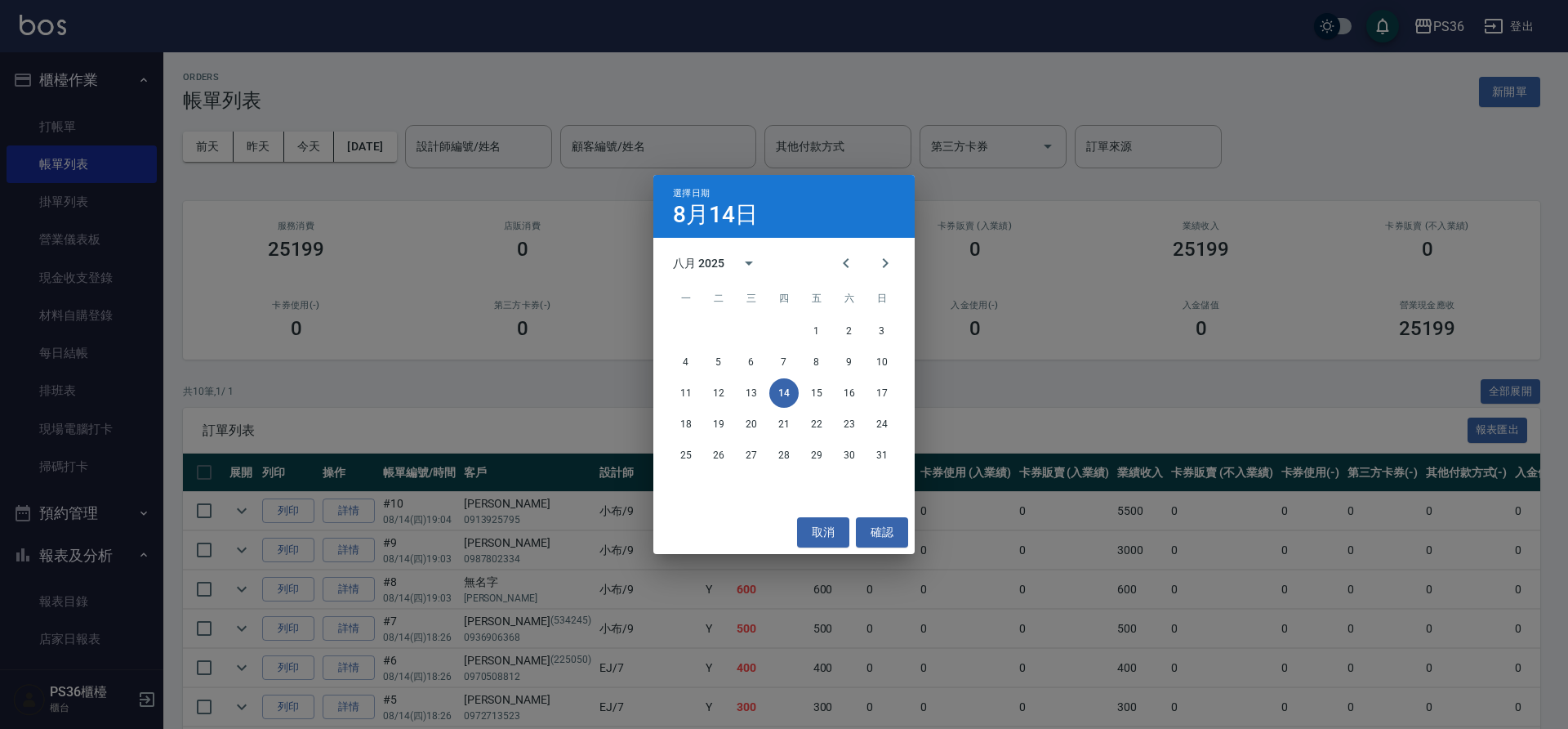
click at [543, 152] on div "選擇日期 [DATE] 八月 2025 一 二 三 四 五 六 日 1 2 3 4 5 6 7 8 9 10 11 12 13 14 15 16 17 18 …" at bounding box center [784, 364] width 1568 height 729
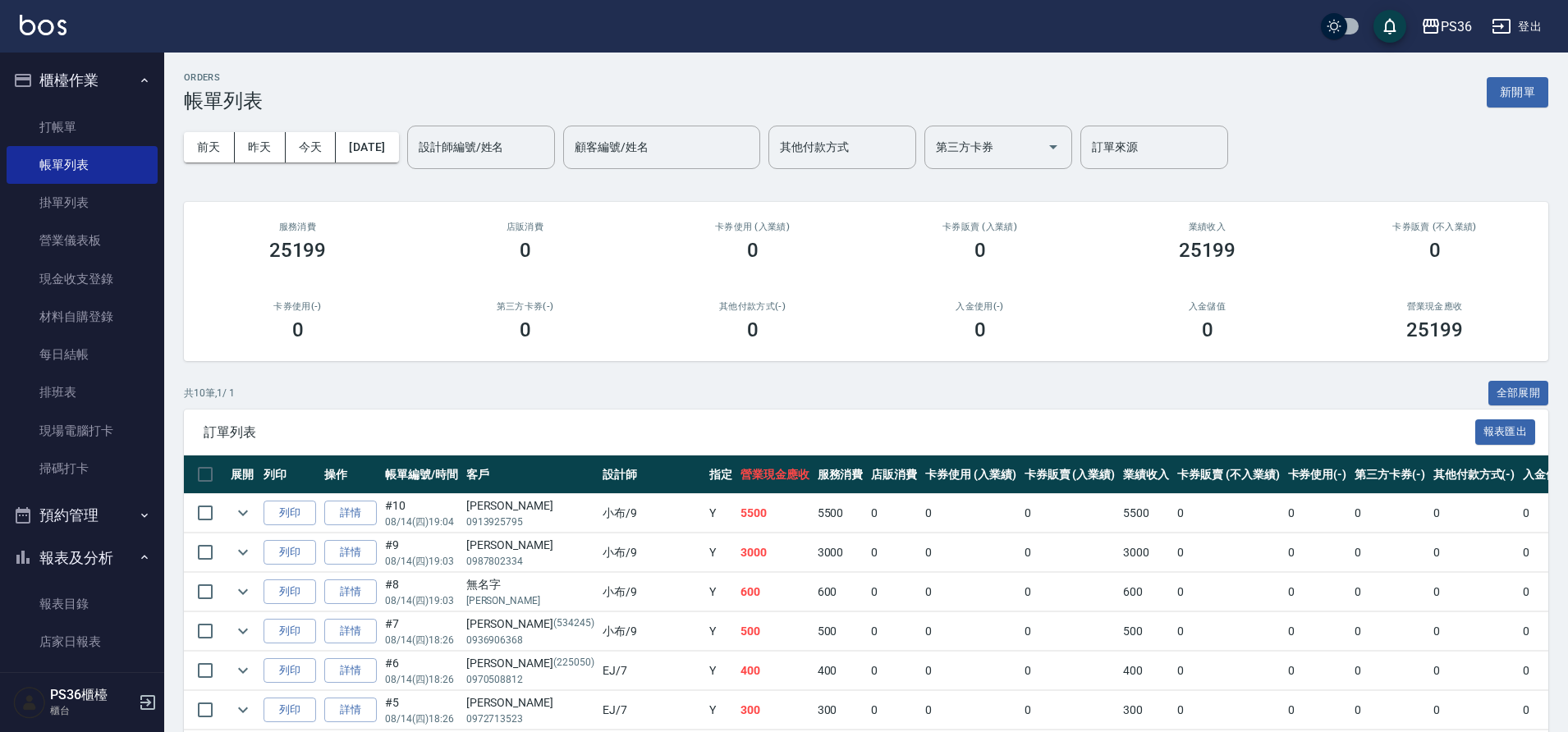
click at [545, 152] on input "設計師編號/姓名" at bounding box center [481, 147] width 133 height 29
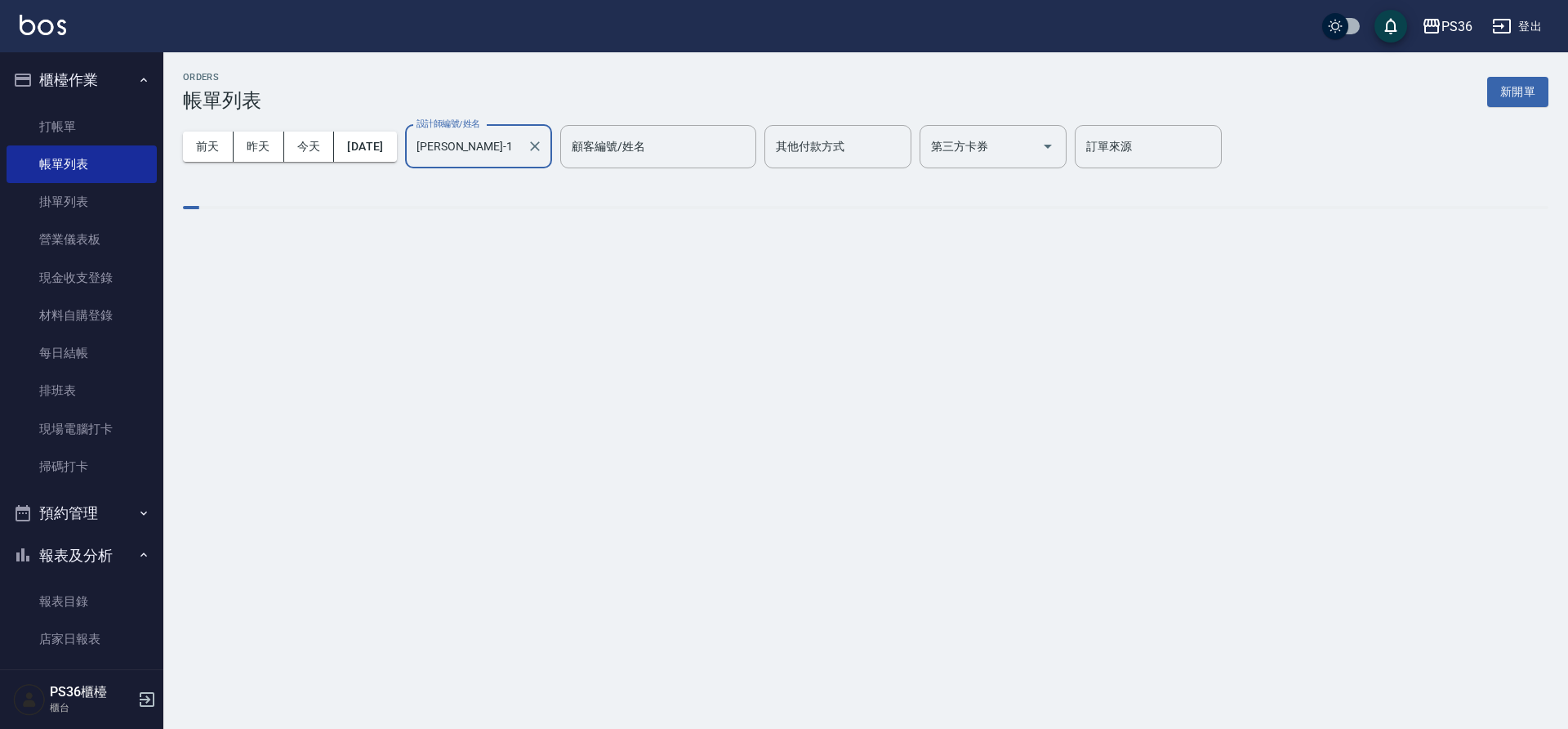
type input "[PERSON_NAME]-1"
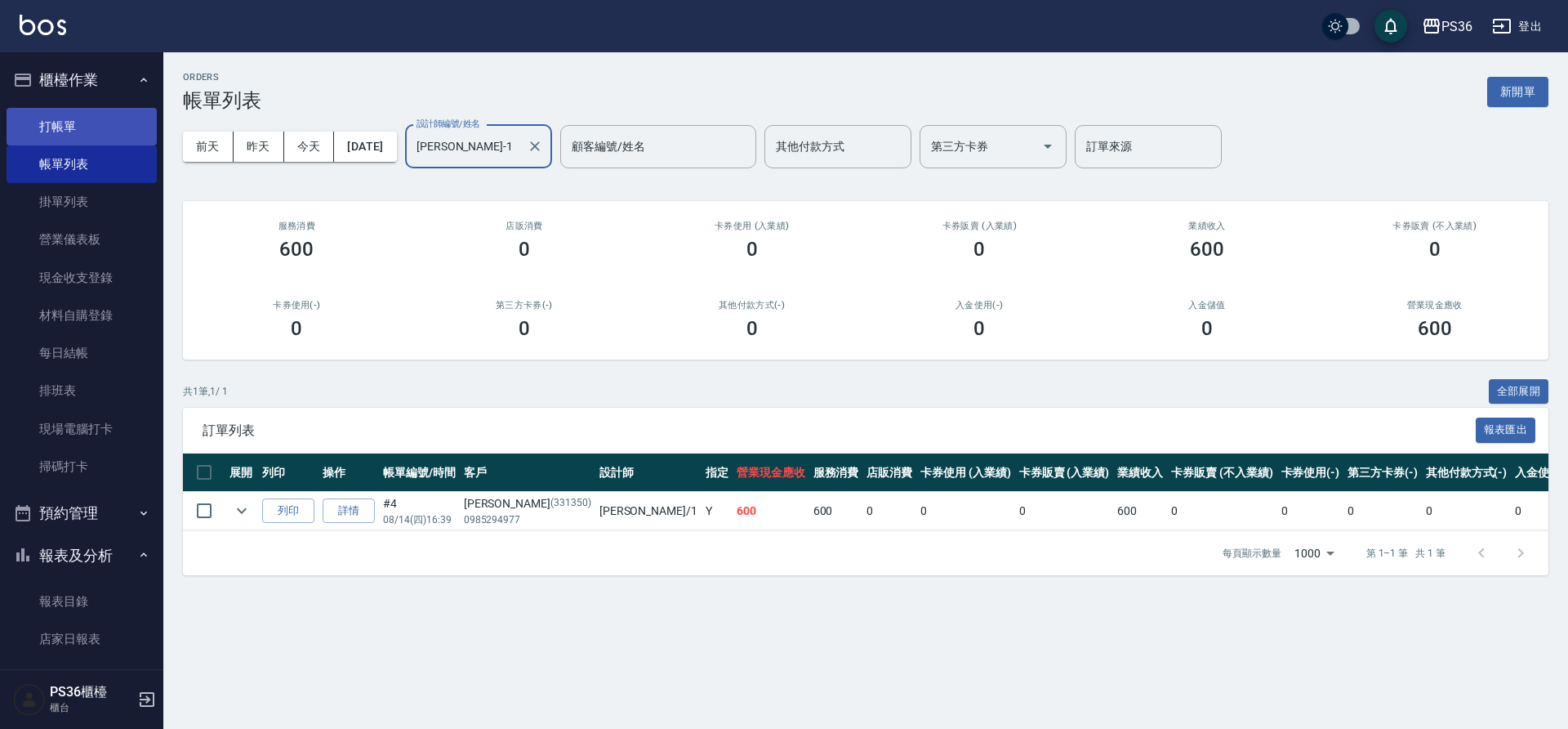
click at [142, 138] on link "打帳單" at bounding box center [81, 127] width 150 height 38
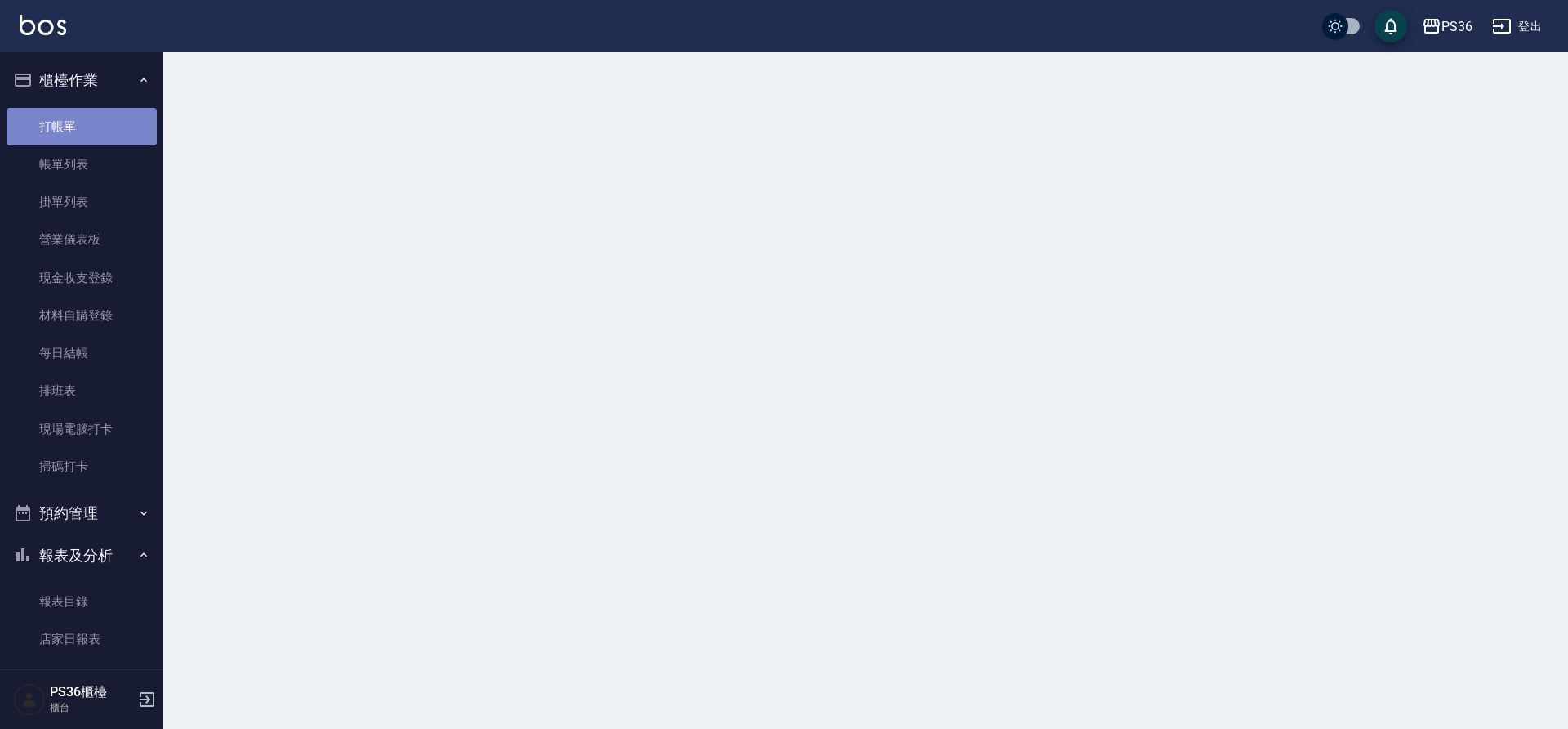
click at [142, 138] on link "打帳單" at bounding box center [81, 127] width 150 height 38
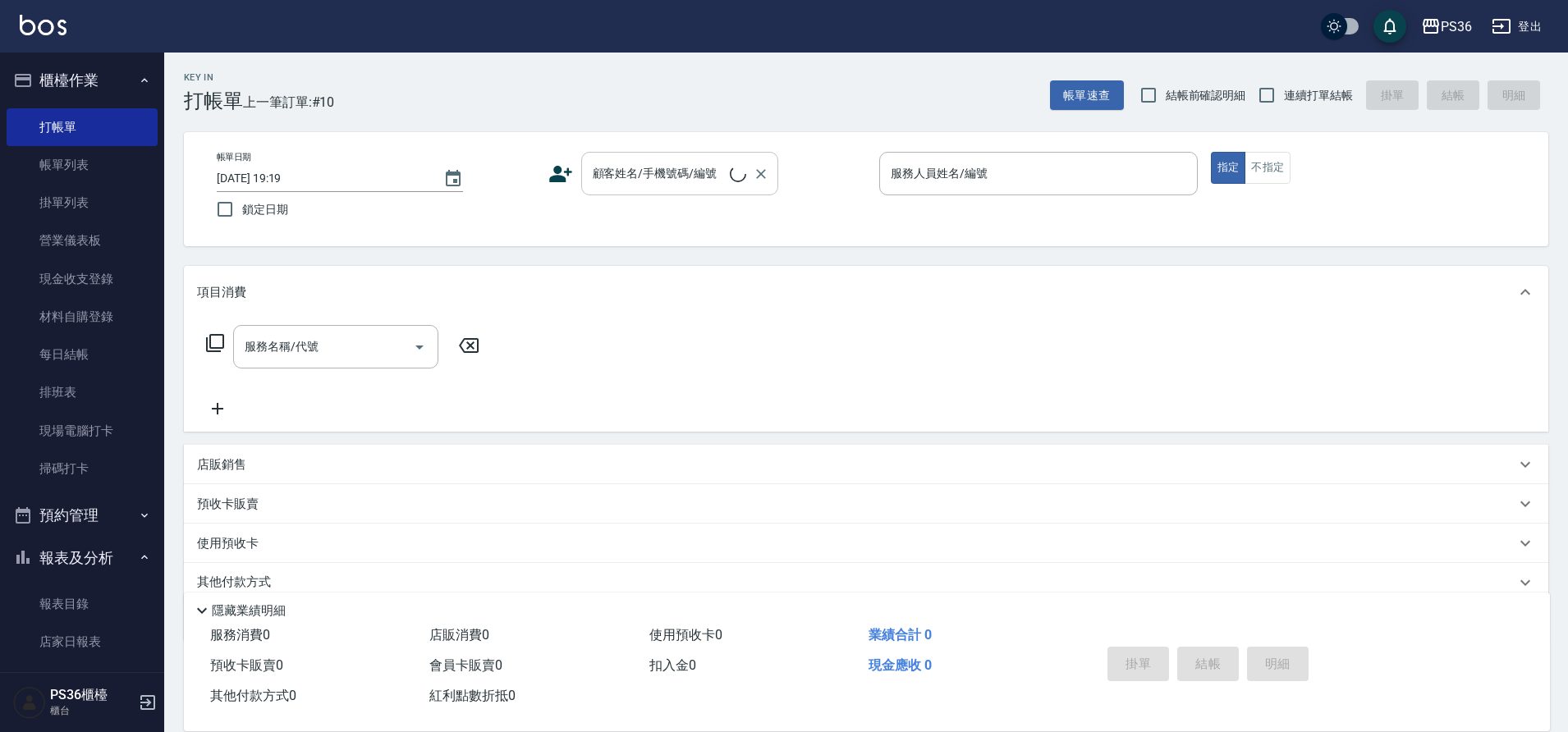
click at [658, 168] on div "顧客姓名/手機號碼/編號 顧客姓名/手機號碼/編號" at bounding box center [680, 174] width 197 height 44
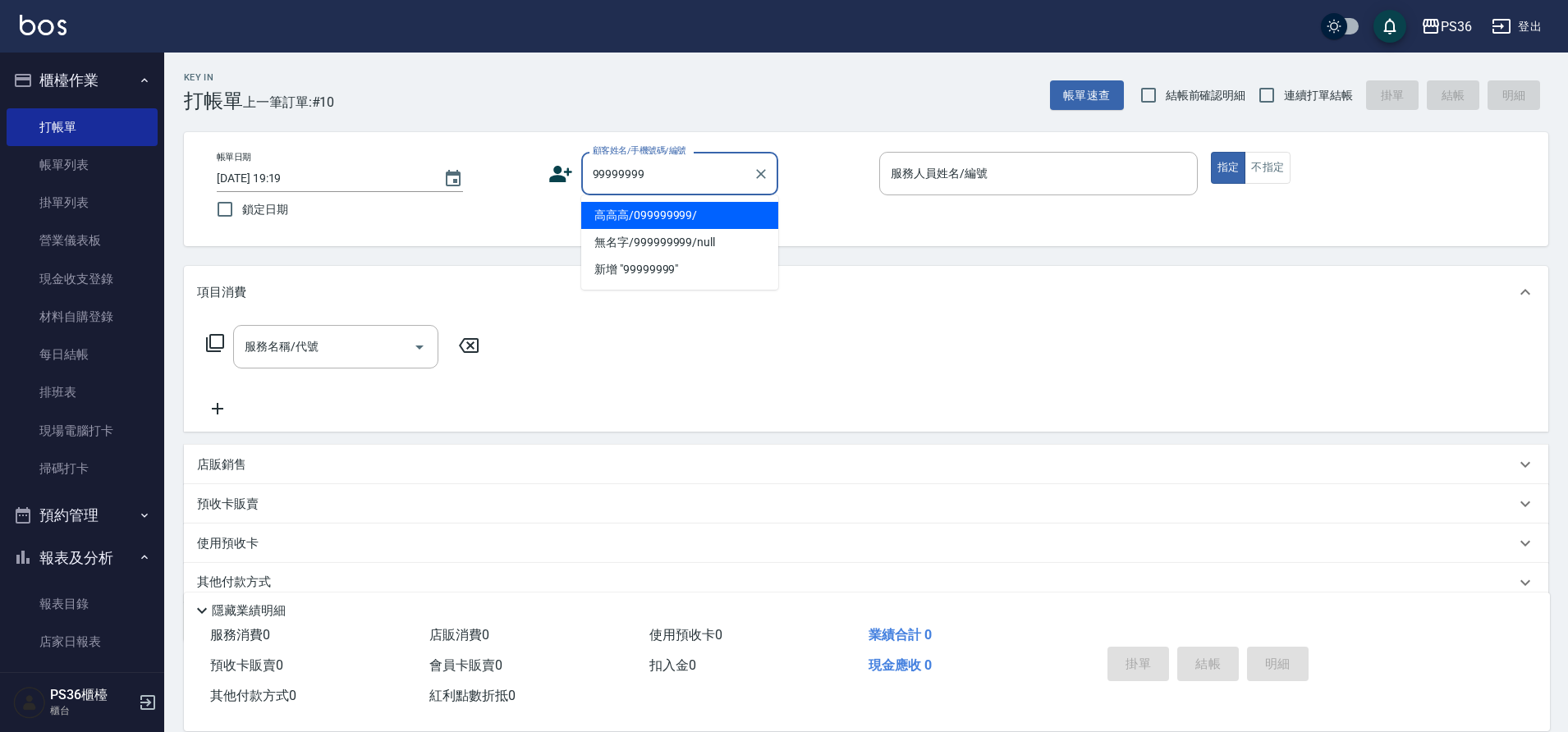
click at [658, 222] on li "高高高/099999999/" at bounding box center [680, 216] width 197 height 27
type input "高高高/099999999/"
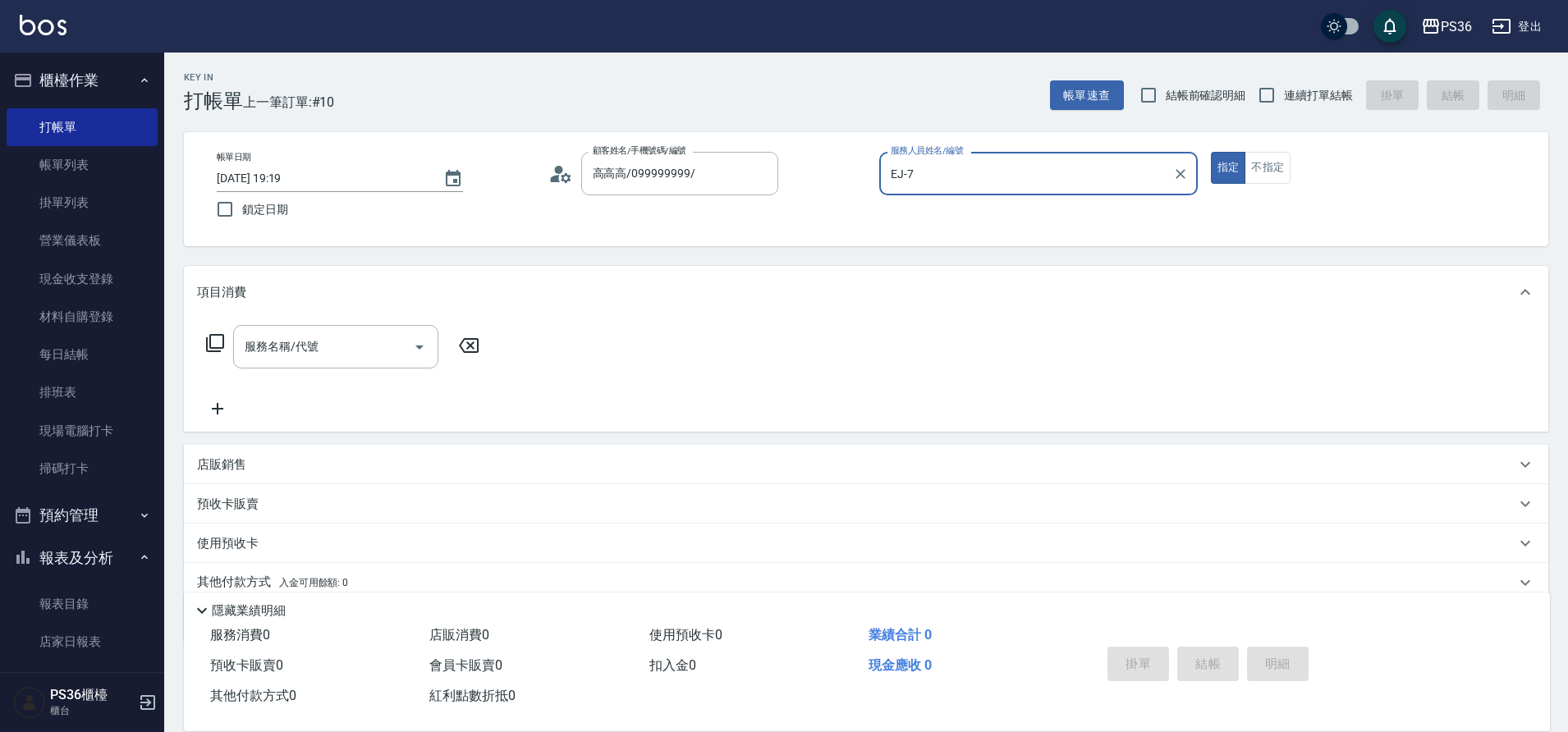
click at [959, 204] on p at bounding box center [1038, 204] width 318 height 17
click at [956, 182] on input "EJ-7" at bounding box center [1025, 174] width 279 height 29
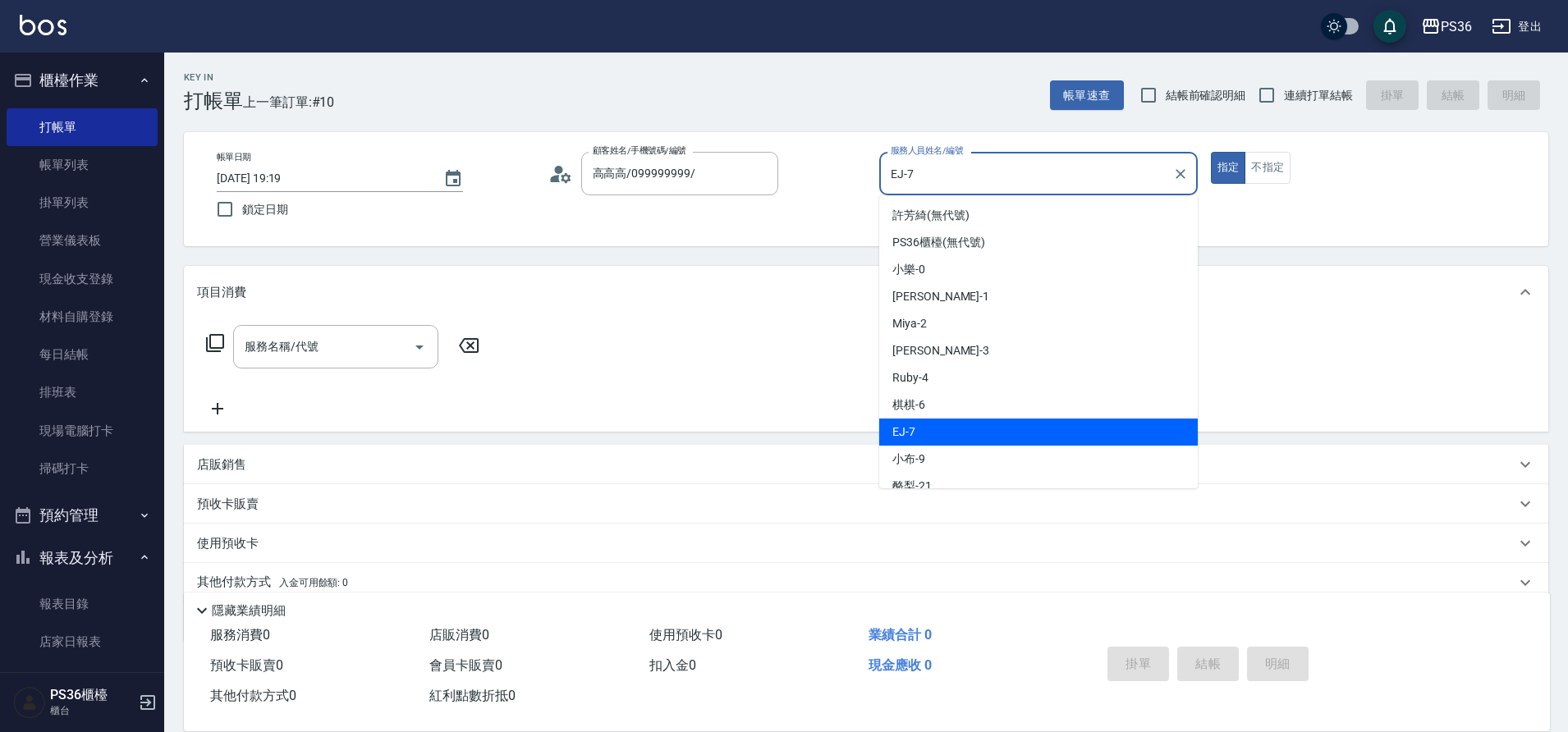
click at [956, 182] on input "EJ-7" at bounding box center [1025, 174] width 279 height 29
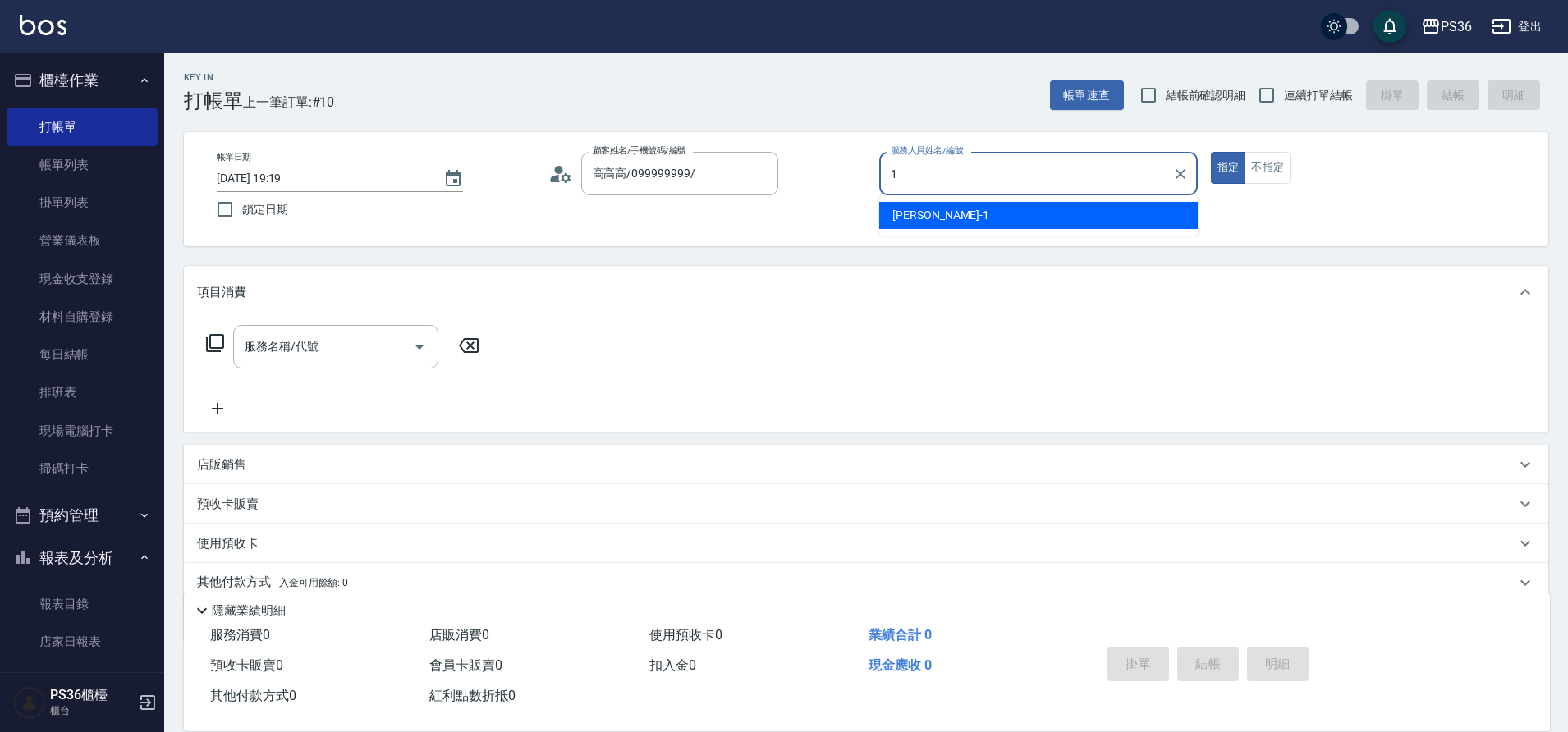
type input "[PERSON_NAME]-1"
type button "true"
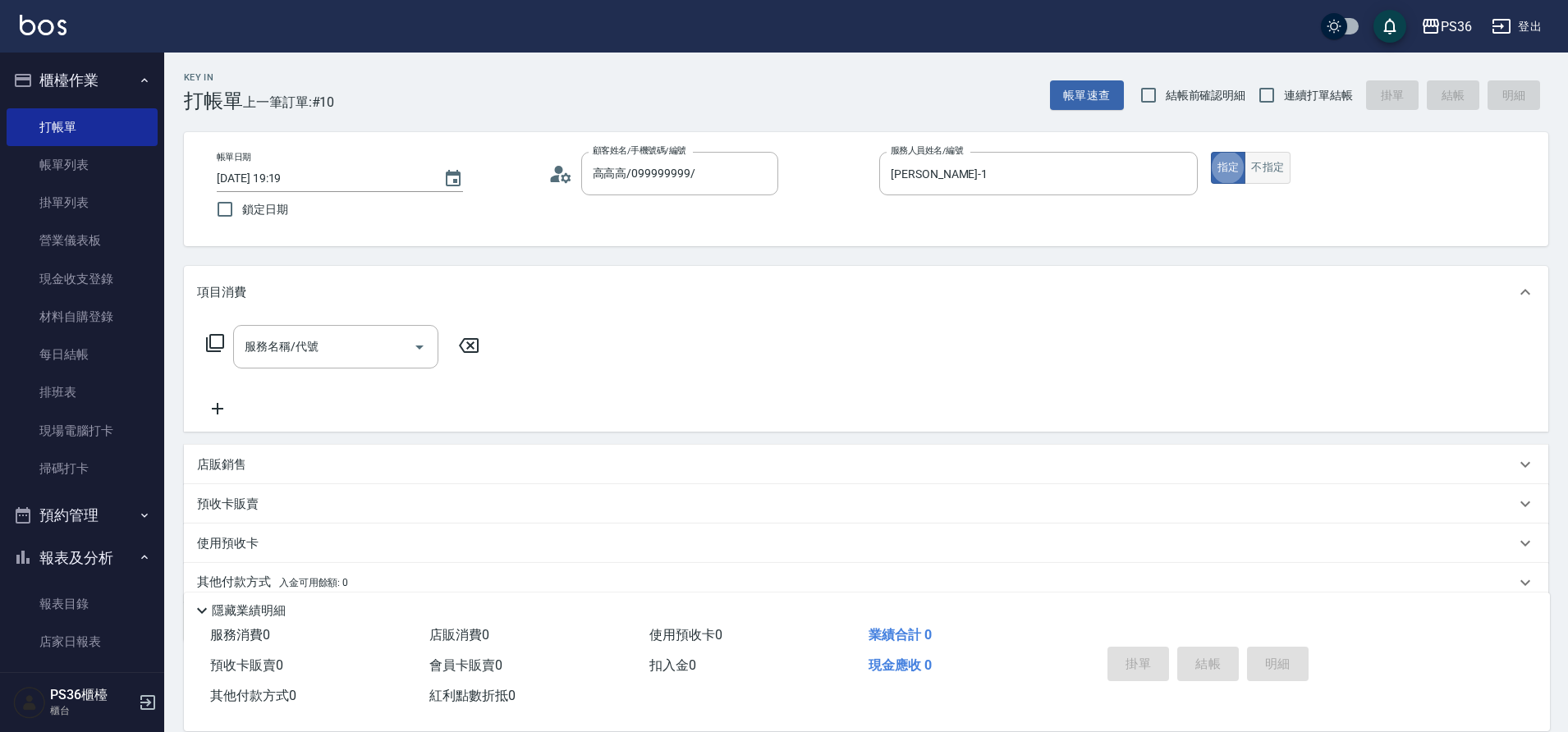
click at [1264, 168] on button "不指定" at bounding box center [1267, 168] width 46 height 32
click at [370, 353] on input "服務名稱/代號" at bounding box center [323, 347] width 166 height 29
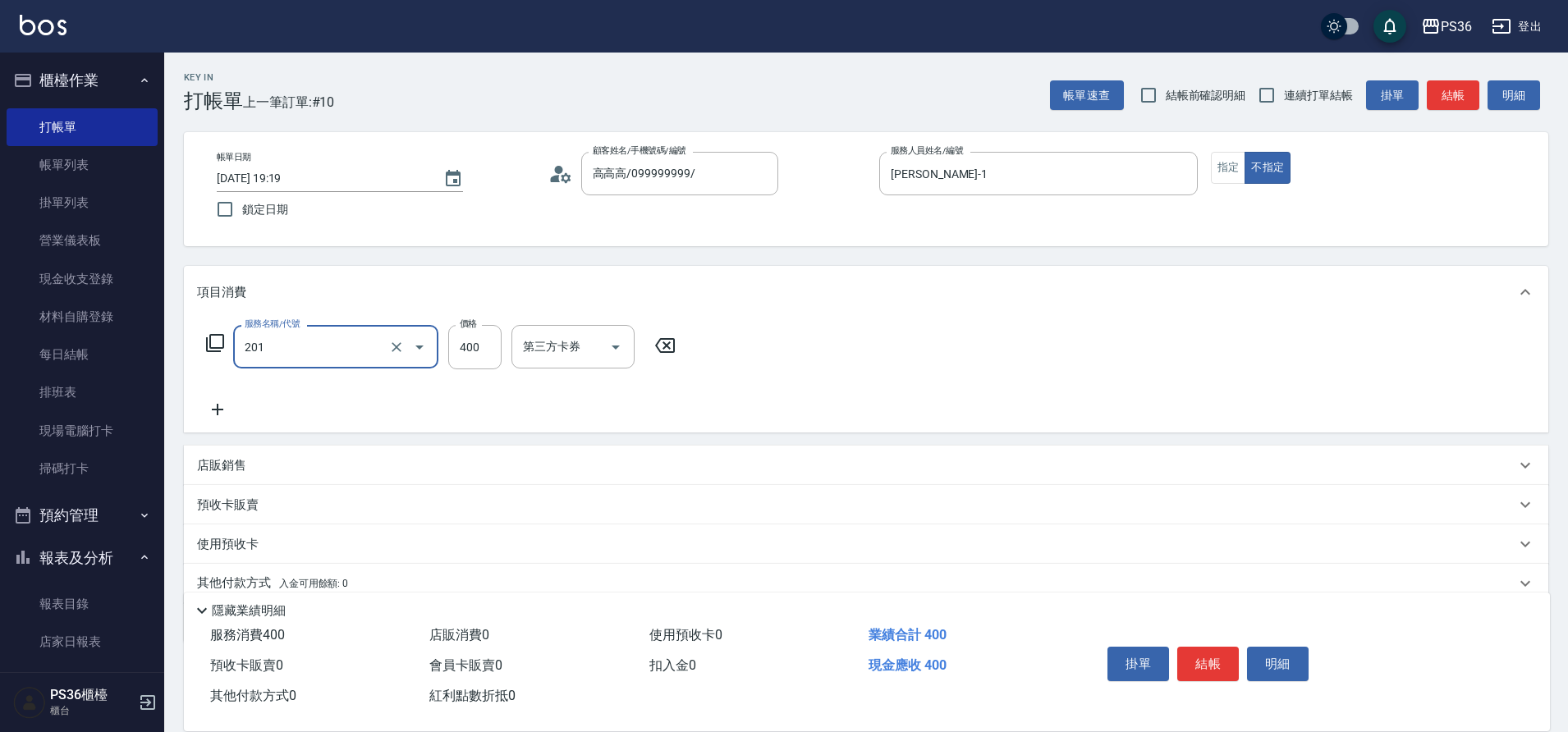
type input "C級洗剪(201)"
click at [1195, 649] on button "結帳" at bounding box center [1207, 664] width 62 height 35
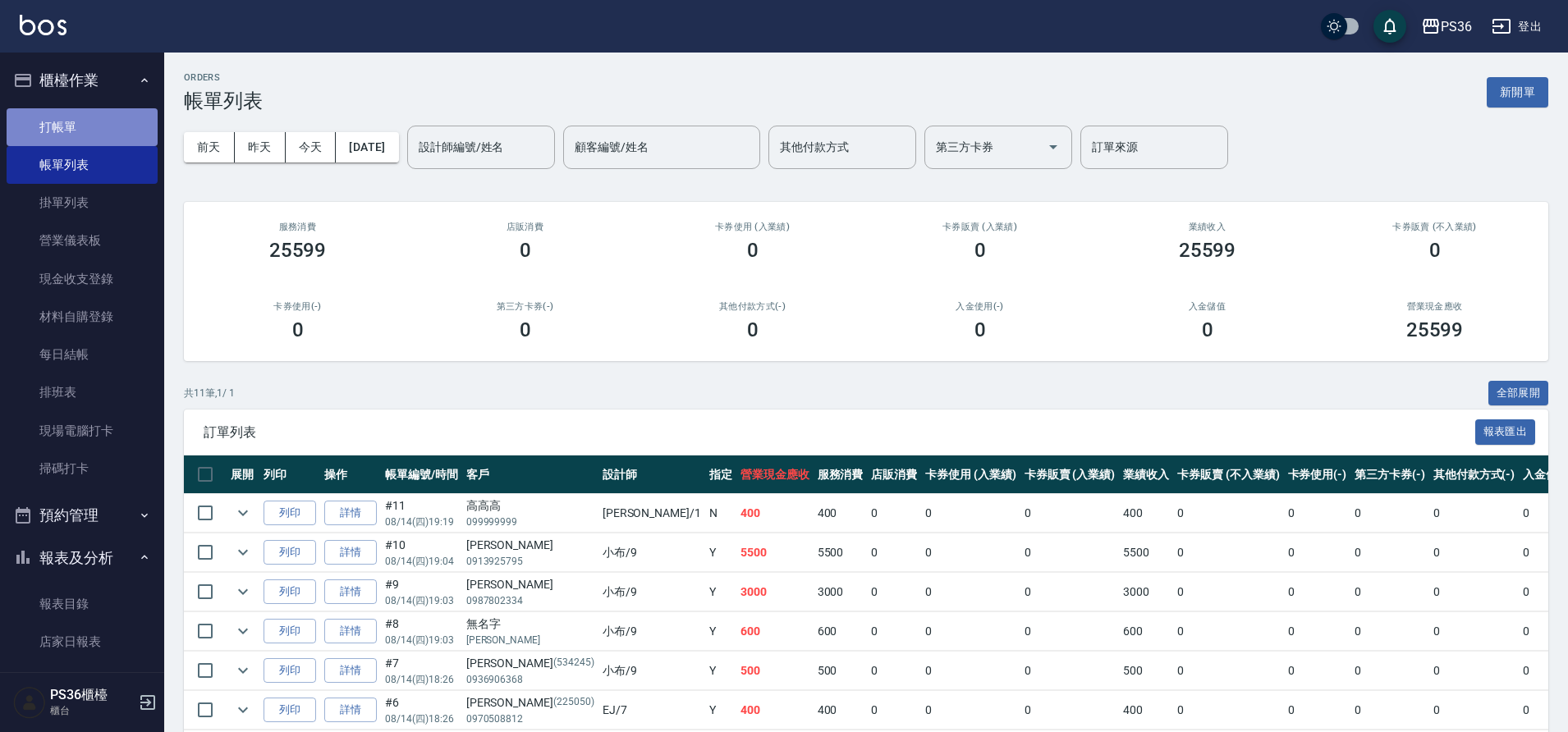
click at [89, 115] on link "打帳單" at bounding box center [82, 127] width 151 height 38
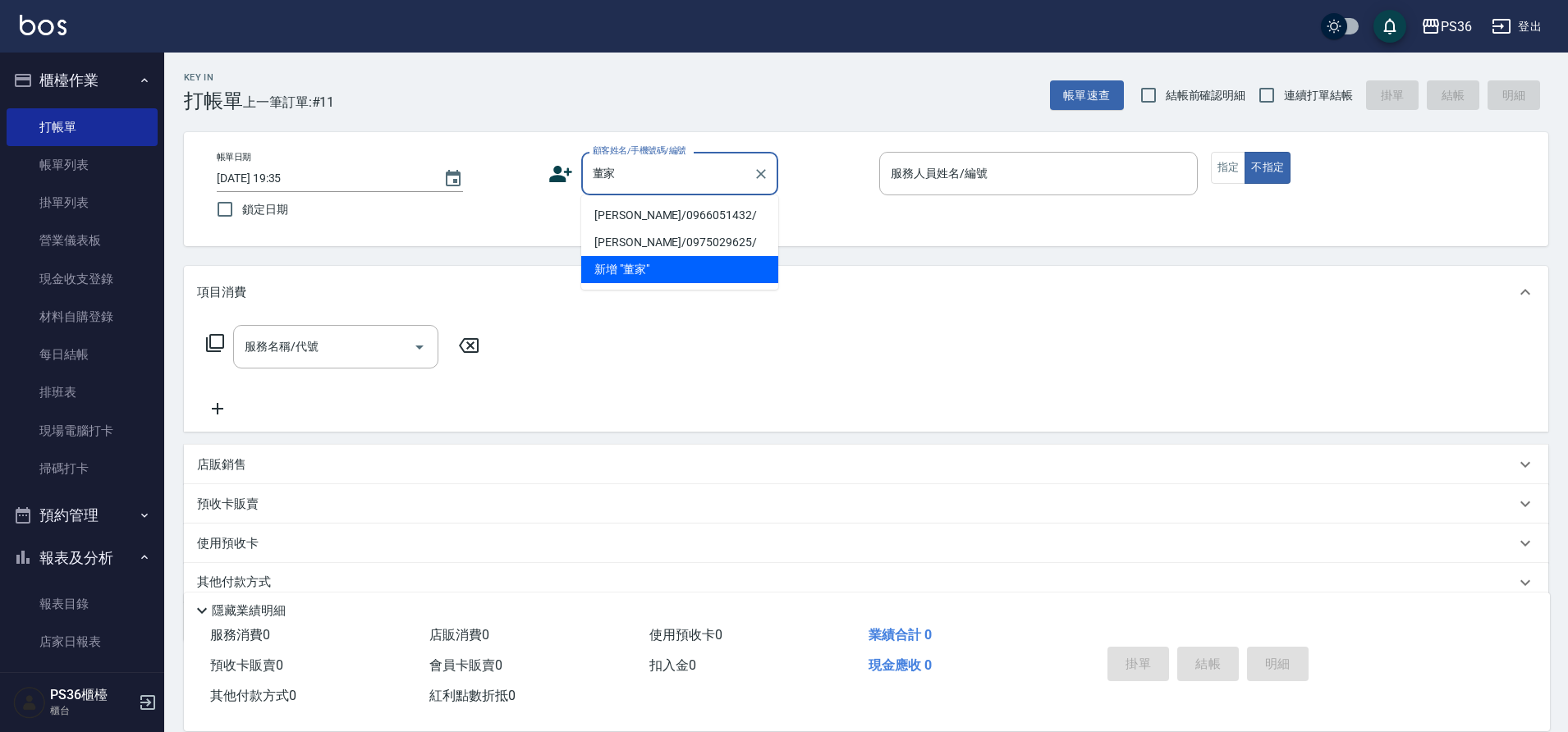
click at [651, 214] on li "[PERSON_NAME]/0966051432/" at bounding box center [680, 216] width 197 height 27
type input "[PERSON_NAME]/0966051432/"
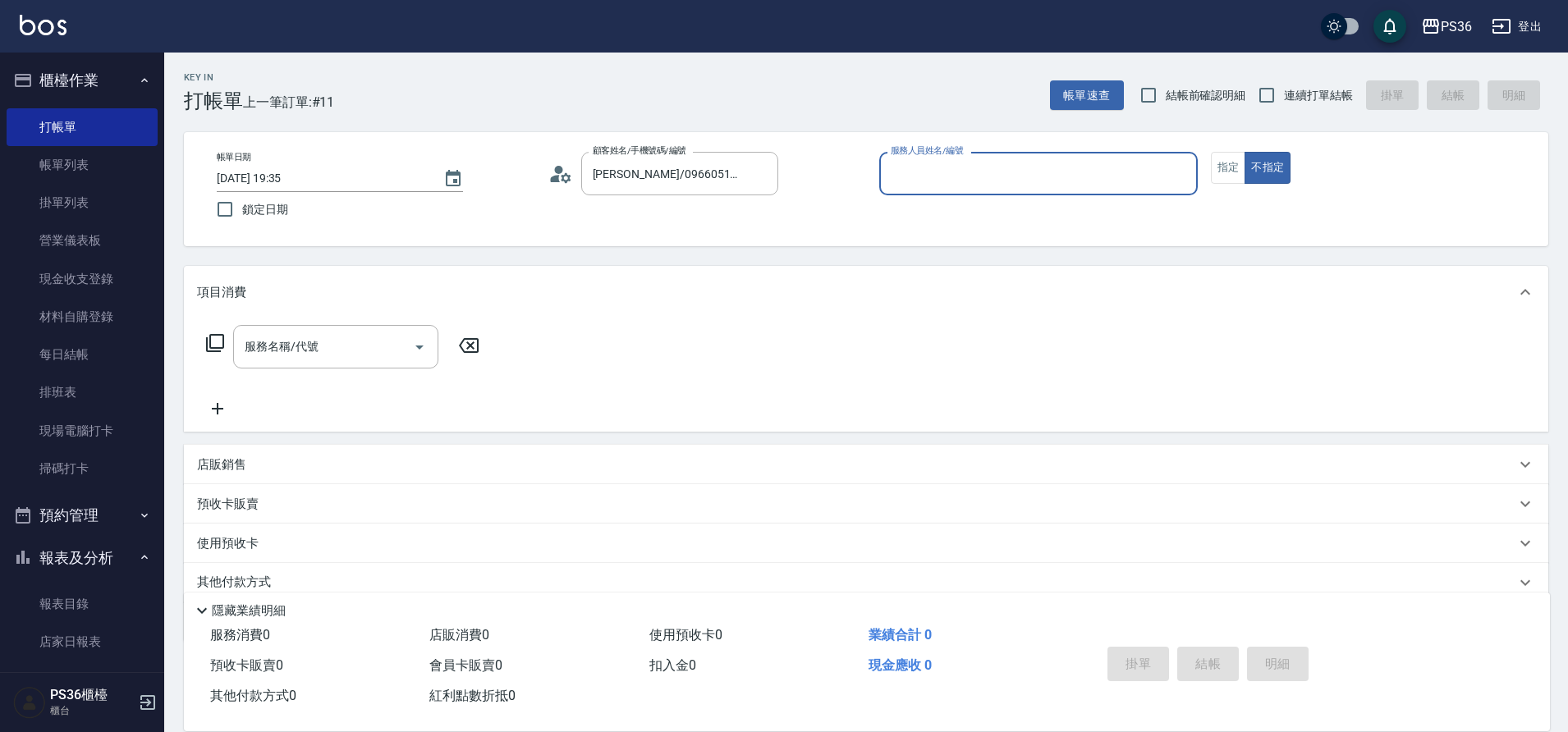
type input "EJ-7"
click at [1216, 166] on button "指定" at bounding box center [1228, 168] width 35 height 32
click at [302, 346] on div "服務名稱/代號 服務名稱/代號" at bounding box center [336, 347] width 206 height 44
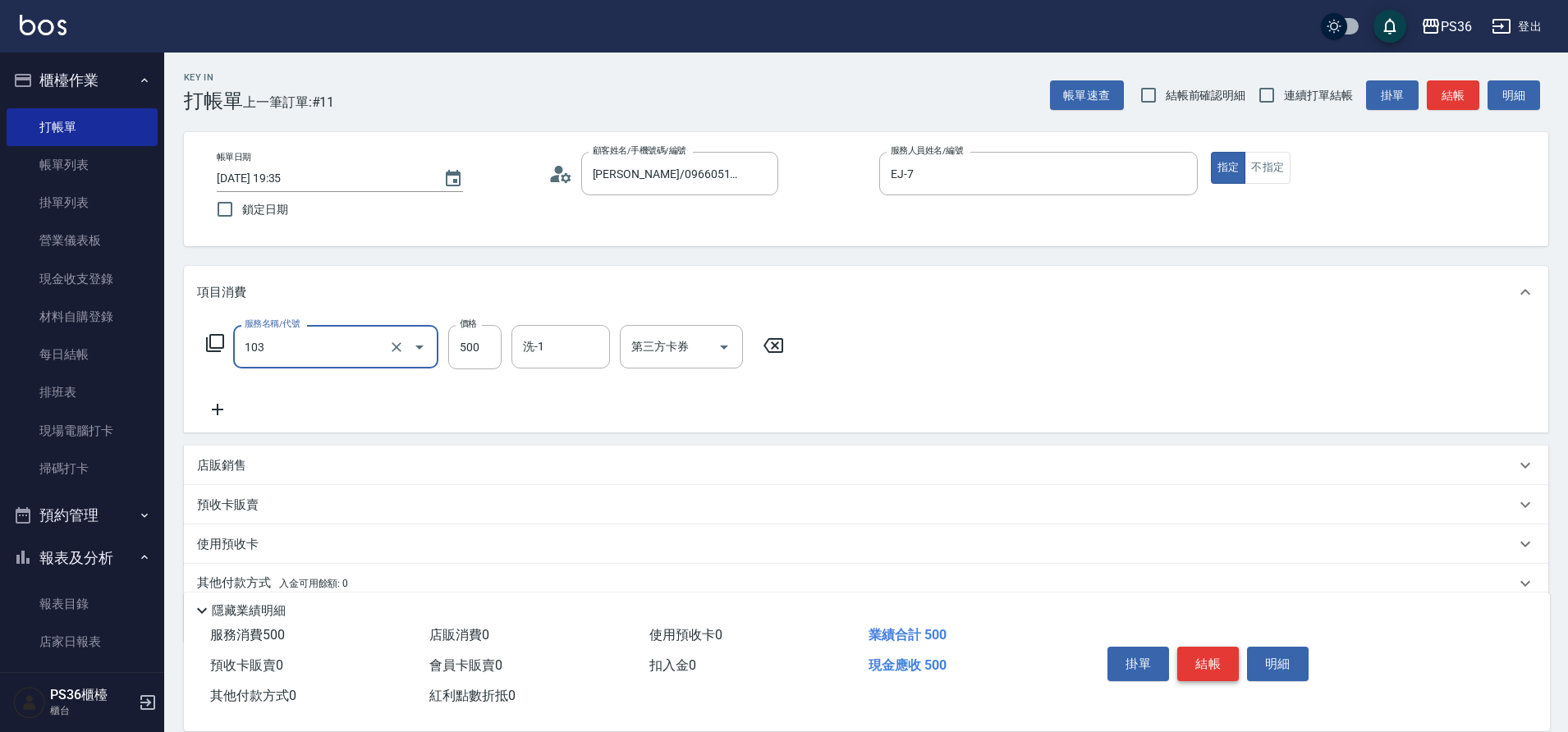
type input "B級洗剪(103)"
click at [1200, 650] on button "結帳" at bounding box center [1207, 664] width 62 height 35
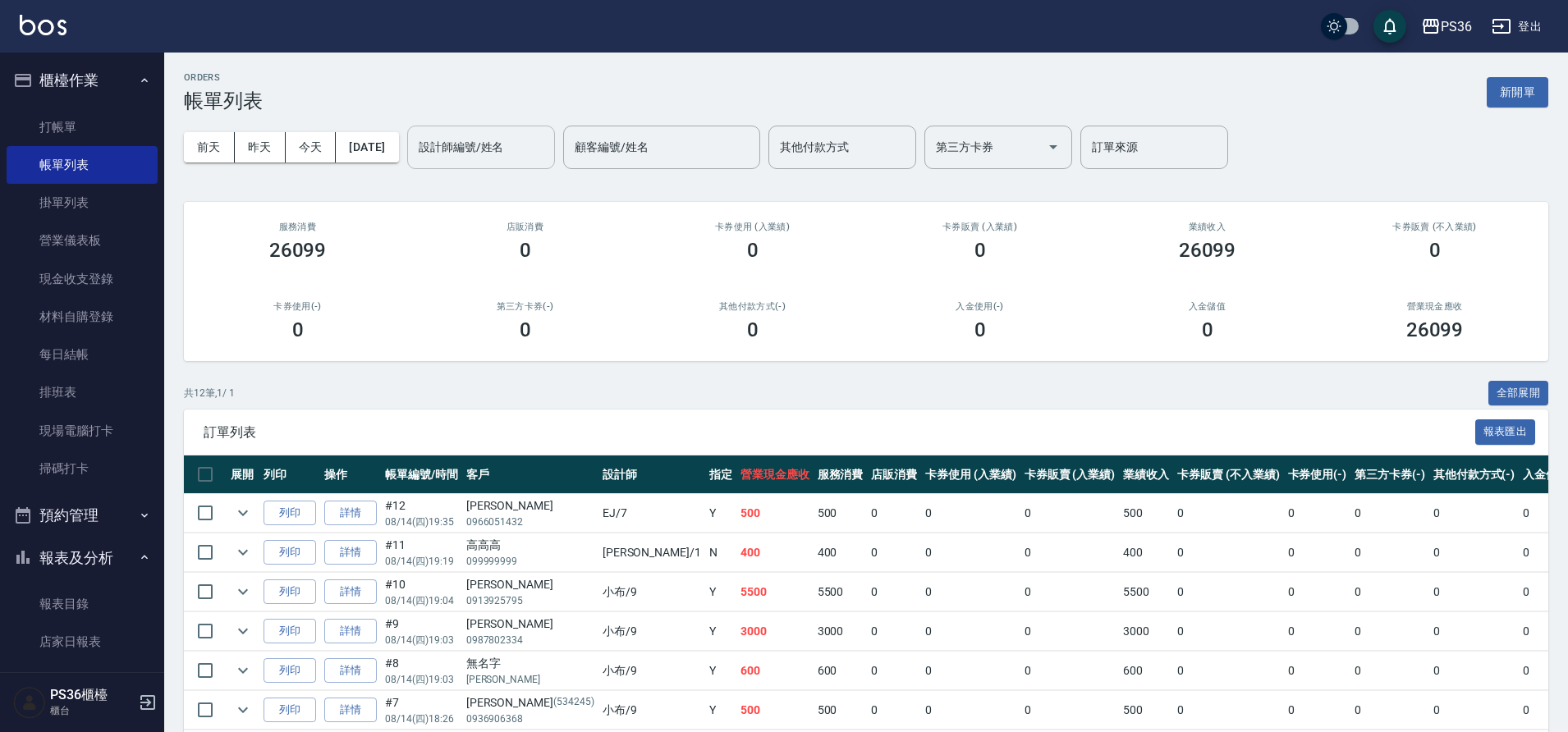
click at [525, 140] on input "設計師編號/姓名" at bounding box center [481, 147] width 133 height 29
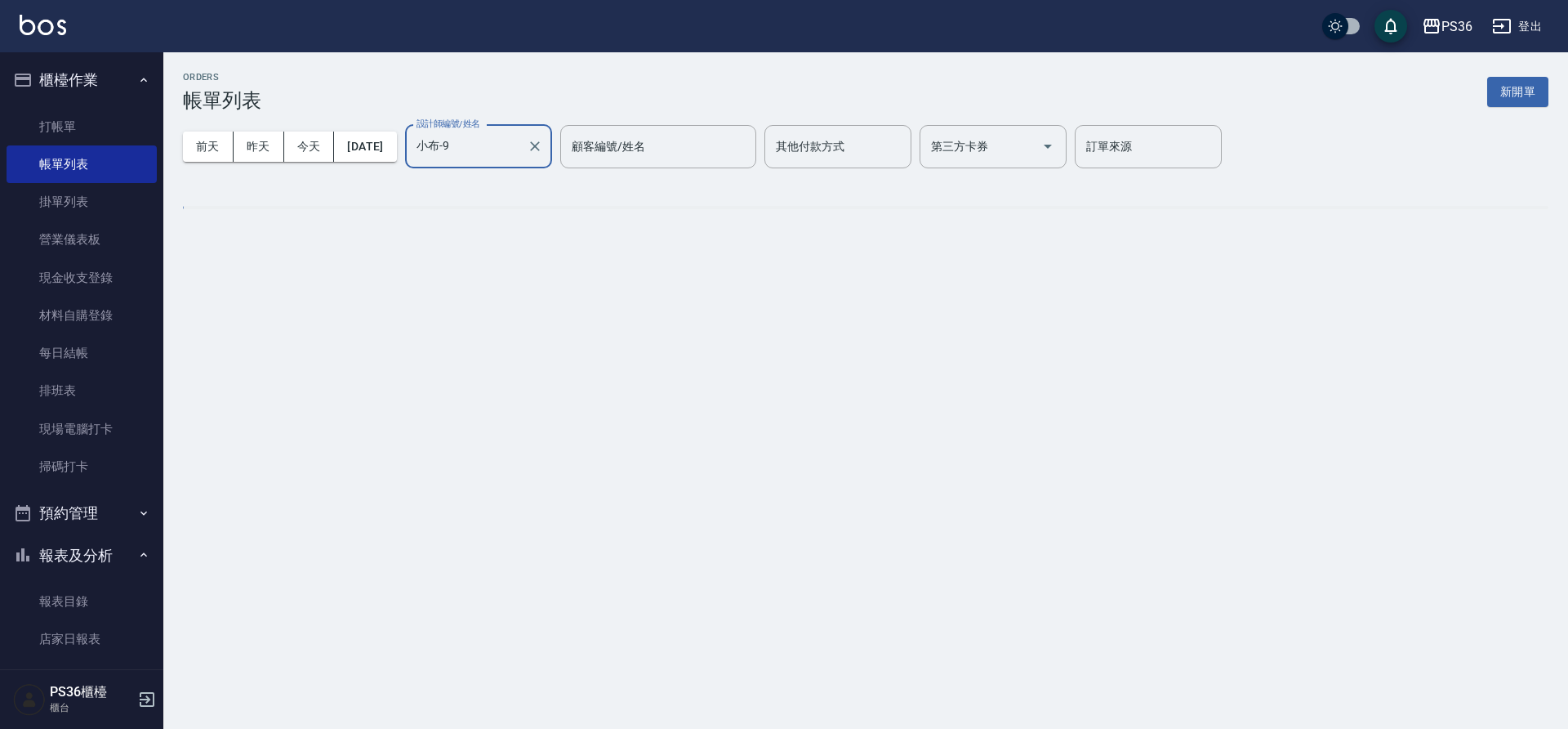
type input "小布-9"
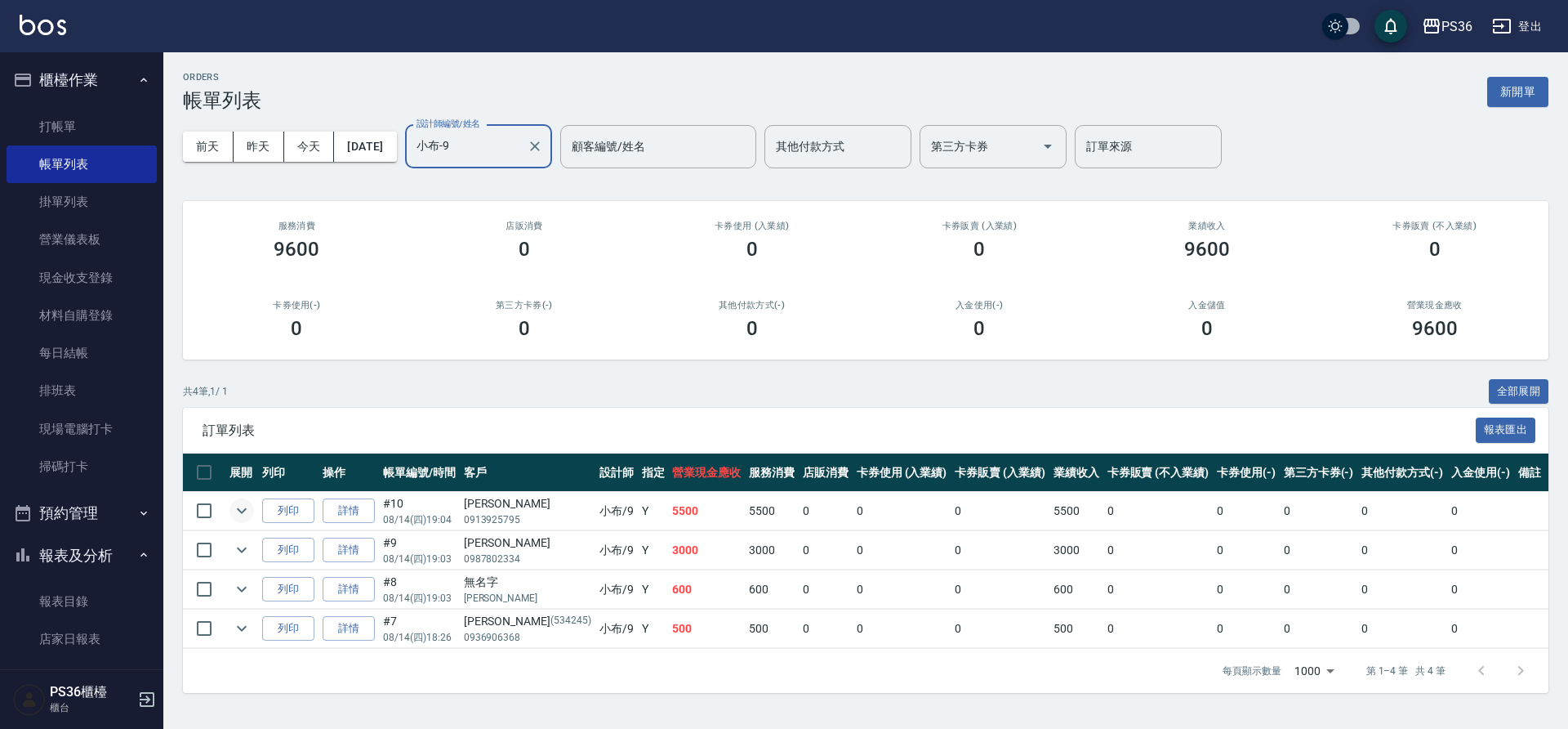
click at [243, 511] on icon "expand row" at bounding box center [241, 511] width 10 height 6
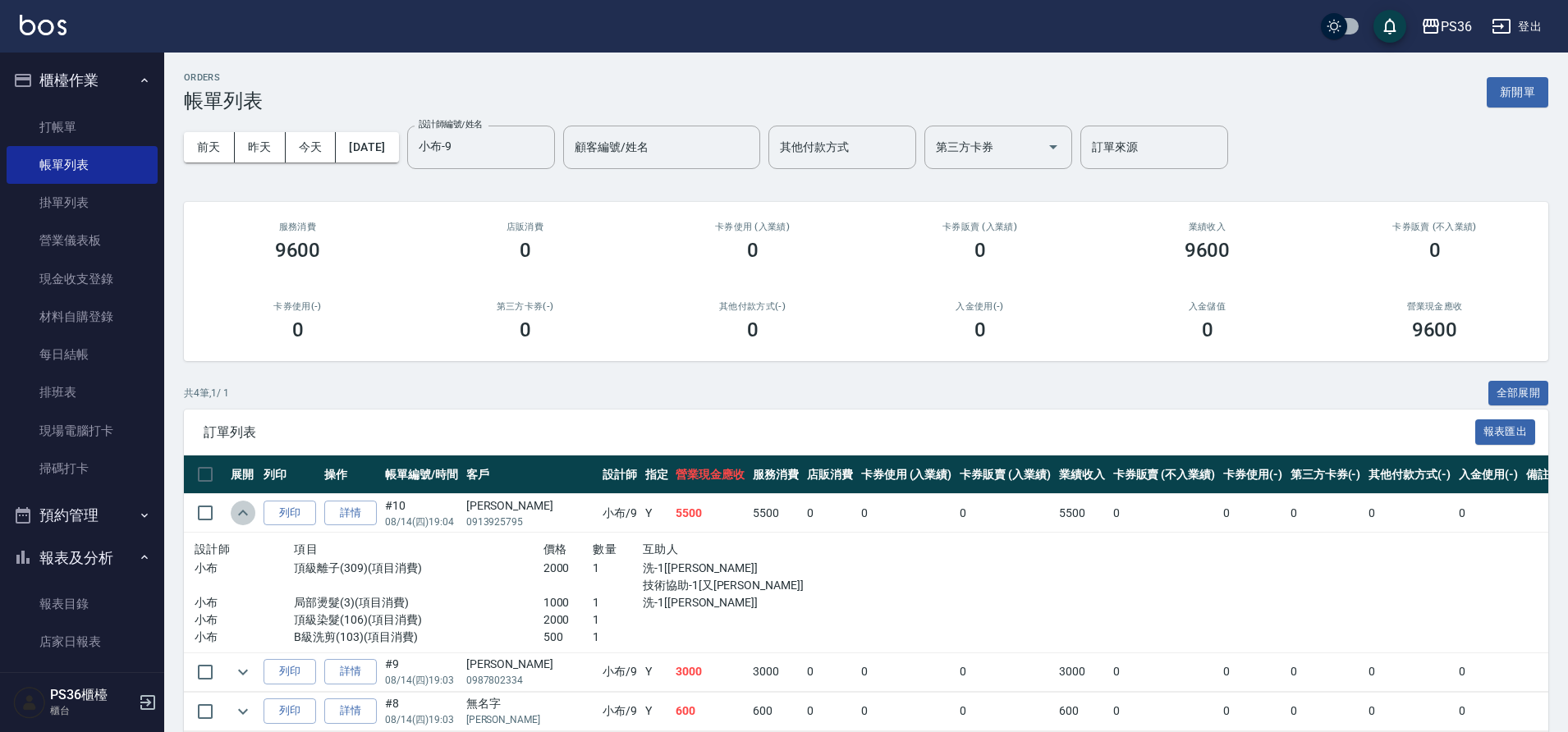
click at [244, 513] on icon "expand row" at bounding box center [243, 512] width 10 height 6
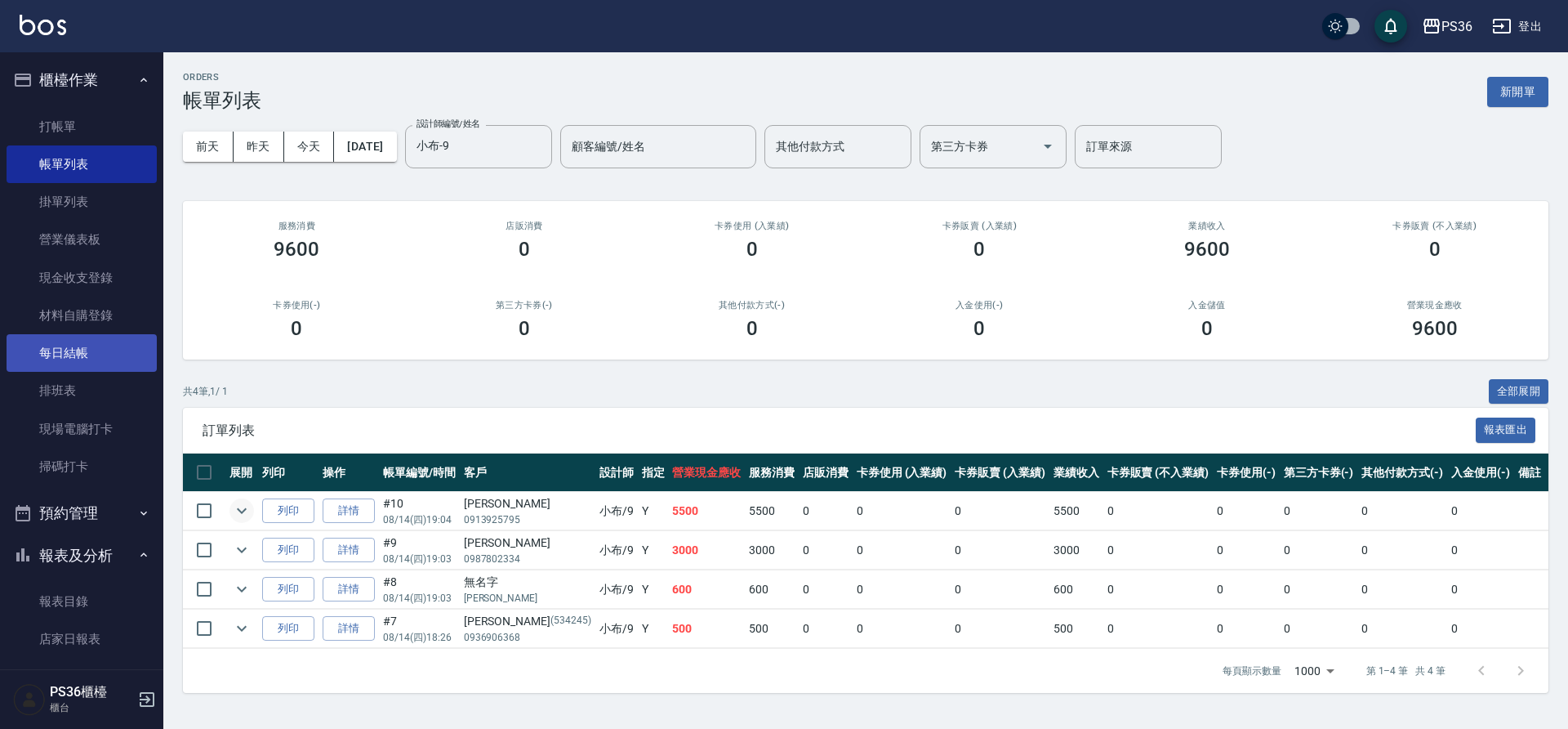
click at [44, 349] on link "每日結帳" at bounding box center [81, 352] width 150 height 38
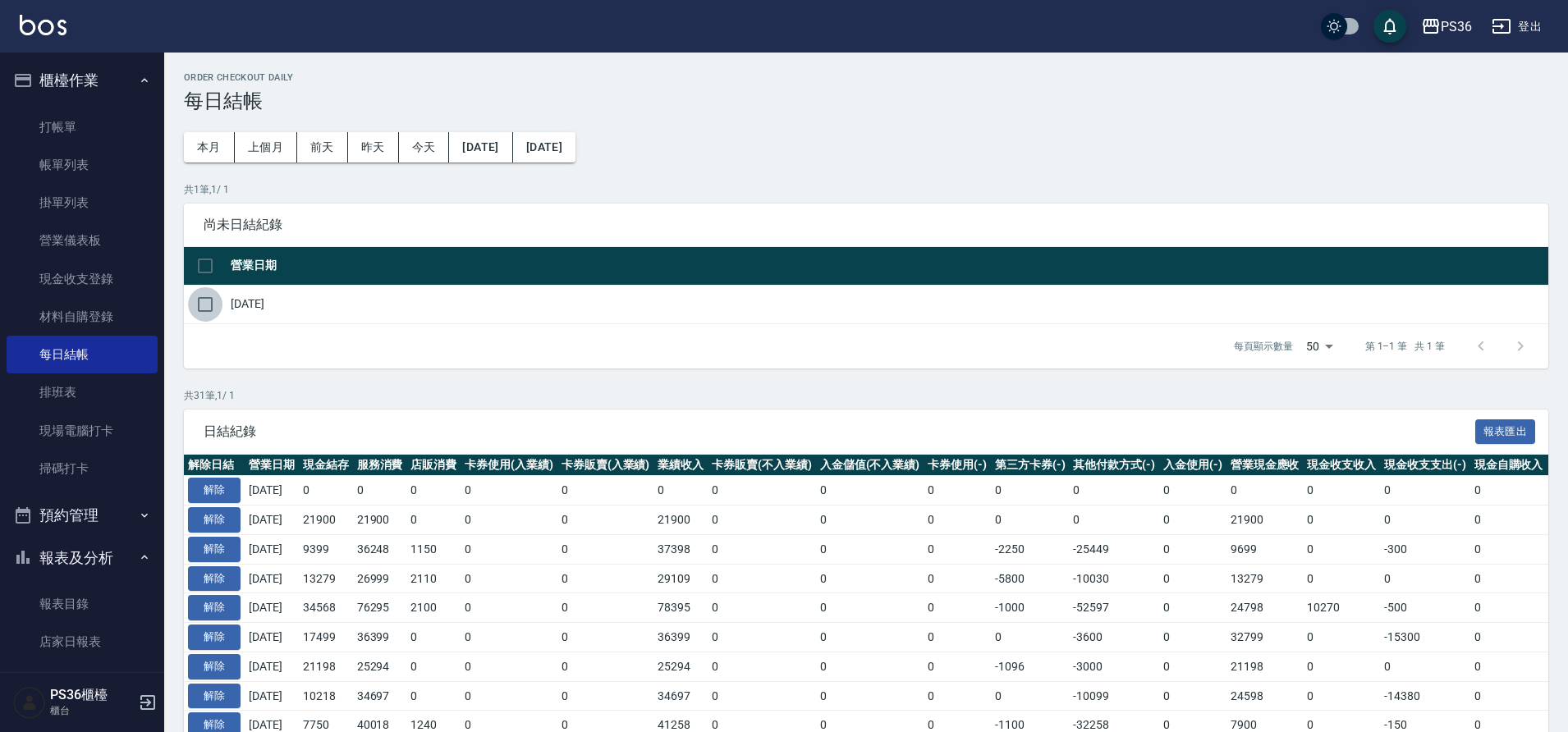
click at [201, 297] on input "checkbox" at bounding box center [205, 304] width 35 height 35
checkbox input "true"
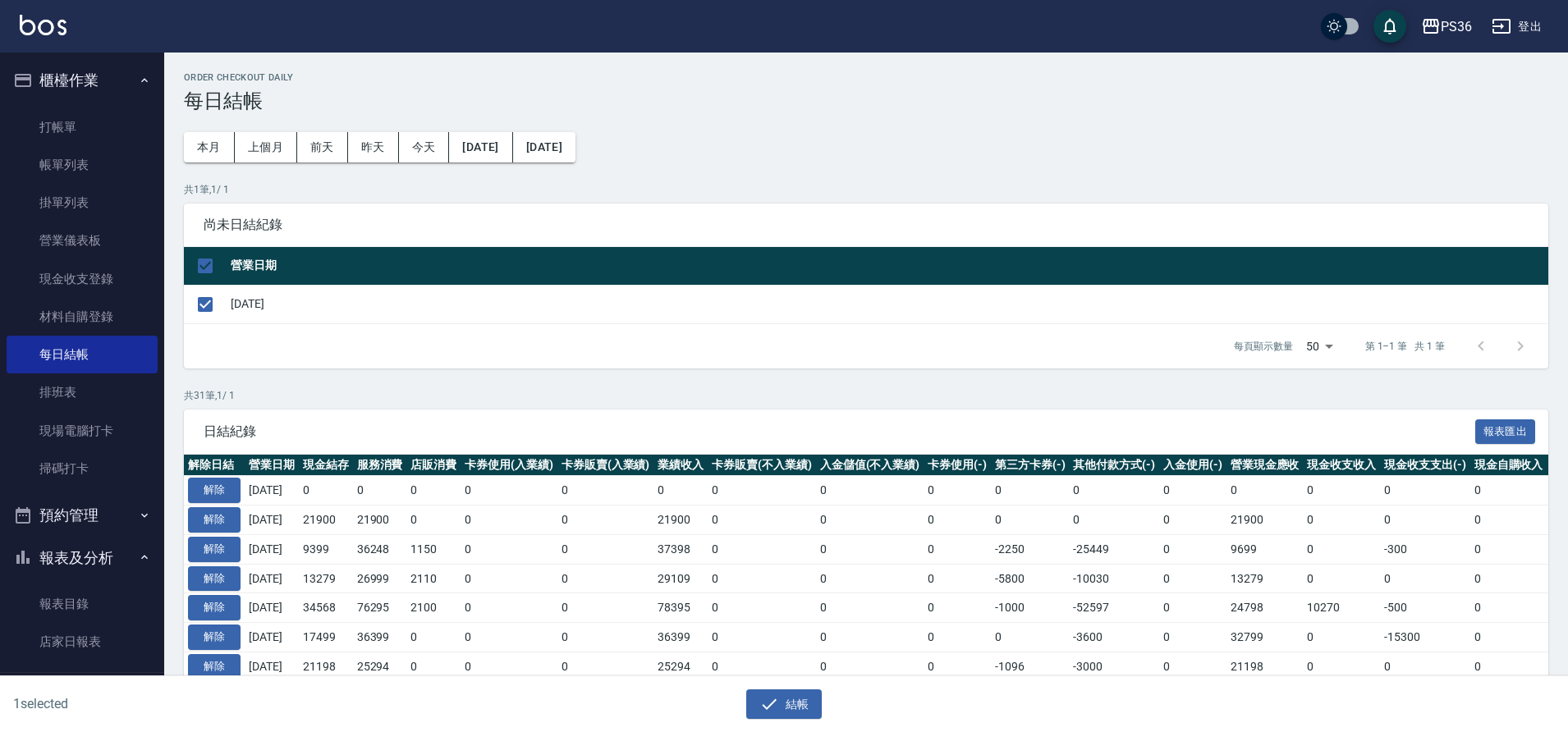
click at [713, 710] on div "結帳" at bounding box center [784, 704] width 764 height 30
click at [111, 165] on link "帳單列表" at bounding box center [82, 164] width 151 height 38
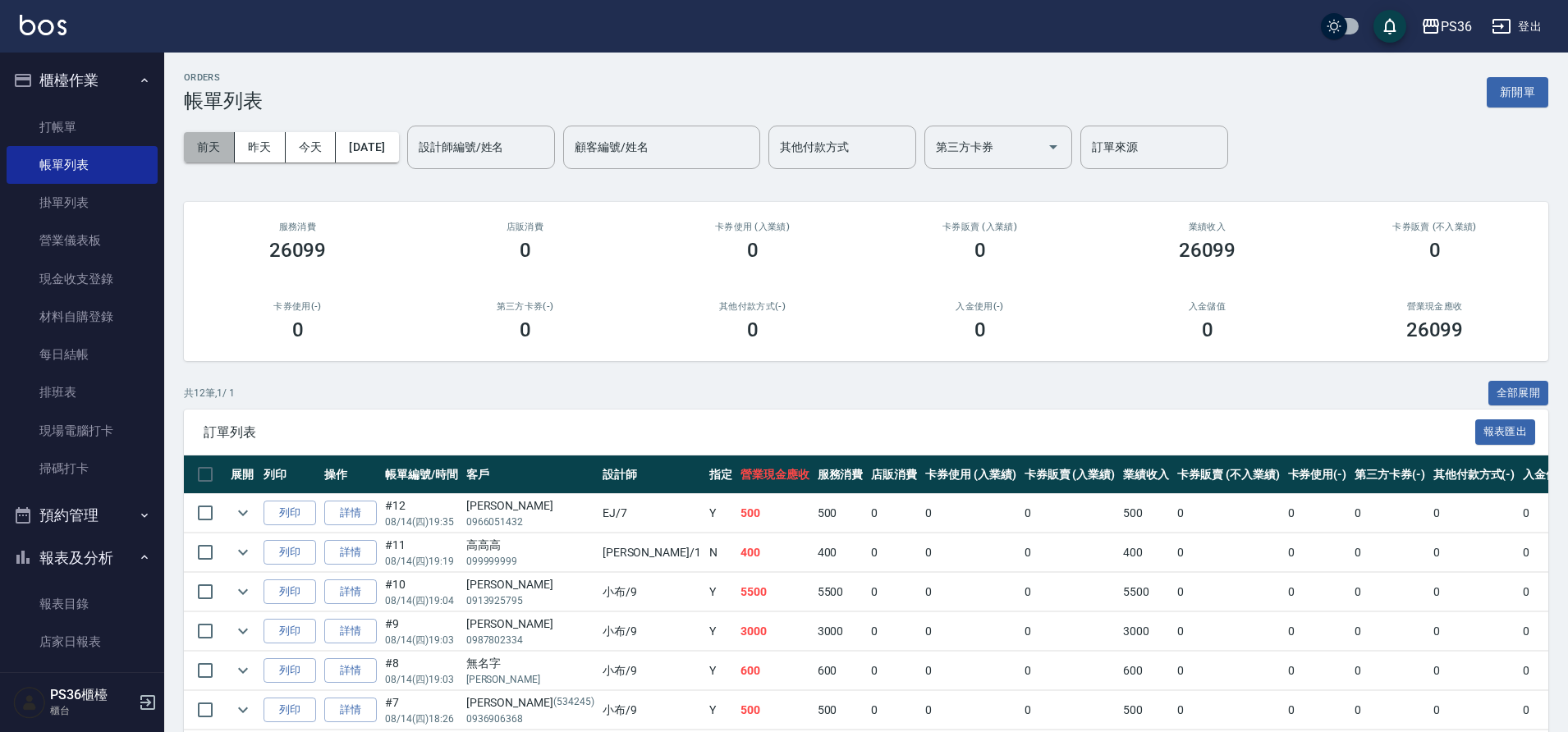
click at [209, 136] on button "前天" at bounding box center [209, 147] width 51 height 30
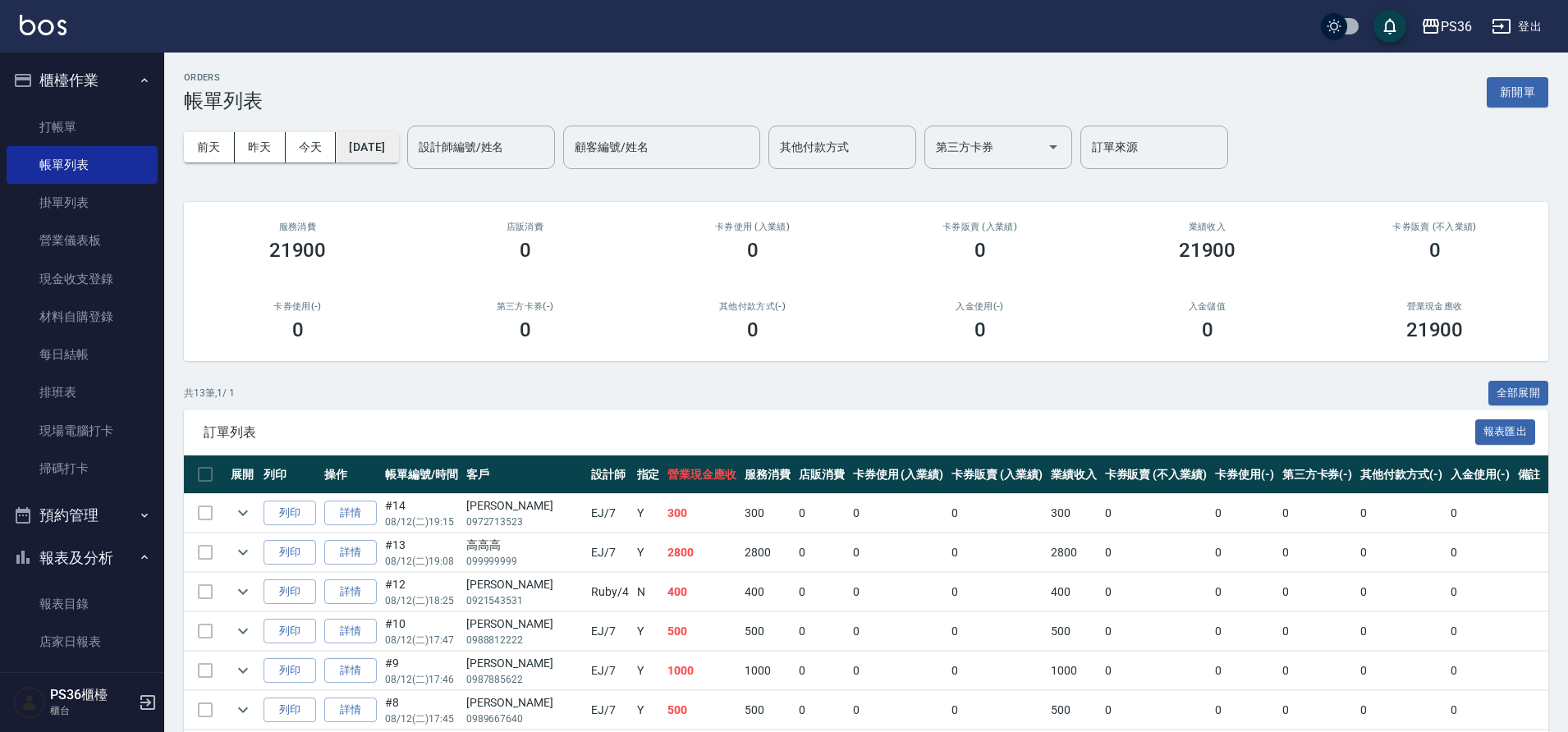
click at [395, 149] on button "[DATE]" at bounding box center [367, 147] width 62 height 30
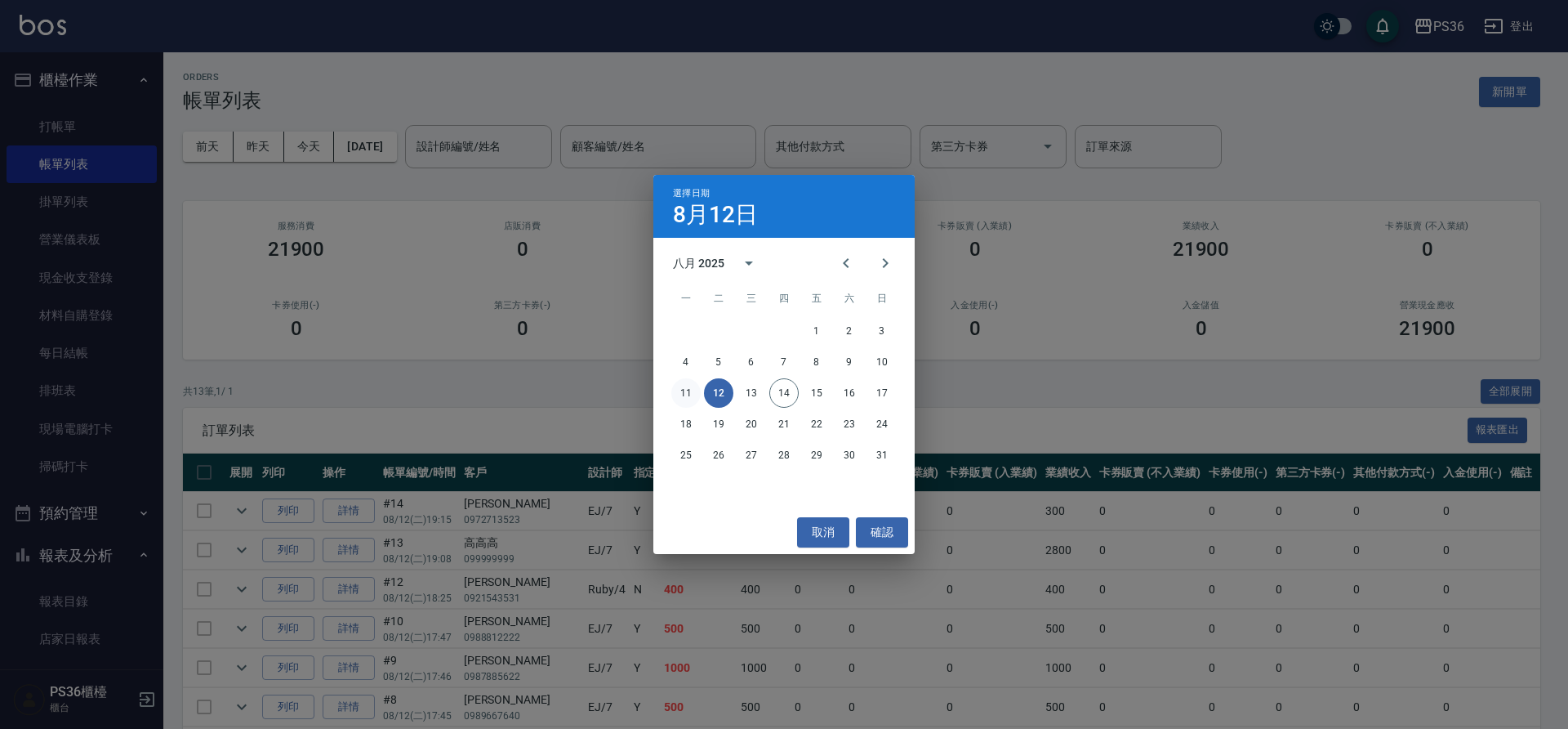
click at [693, 395] on button "11" at bounding box center [686, 393] width 29 height 29
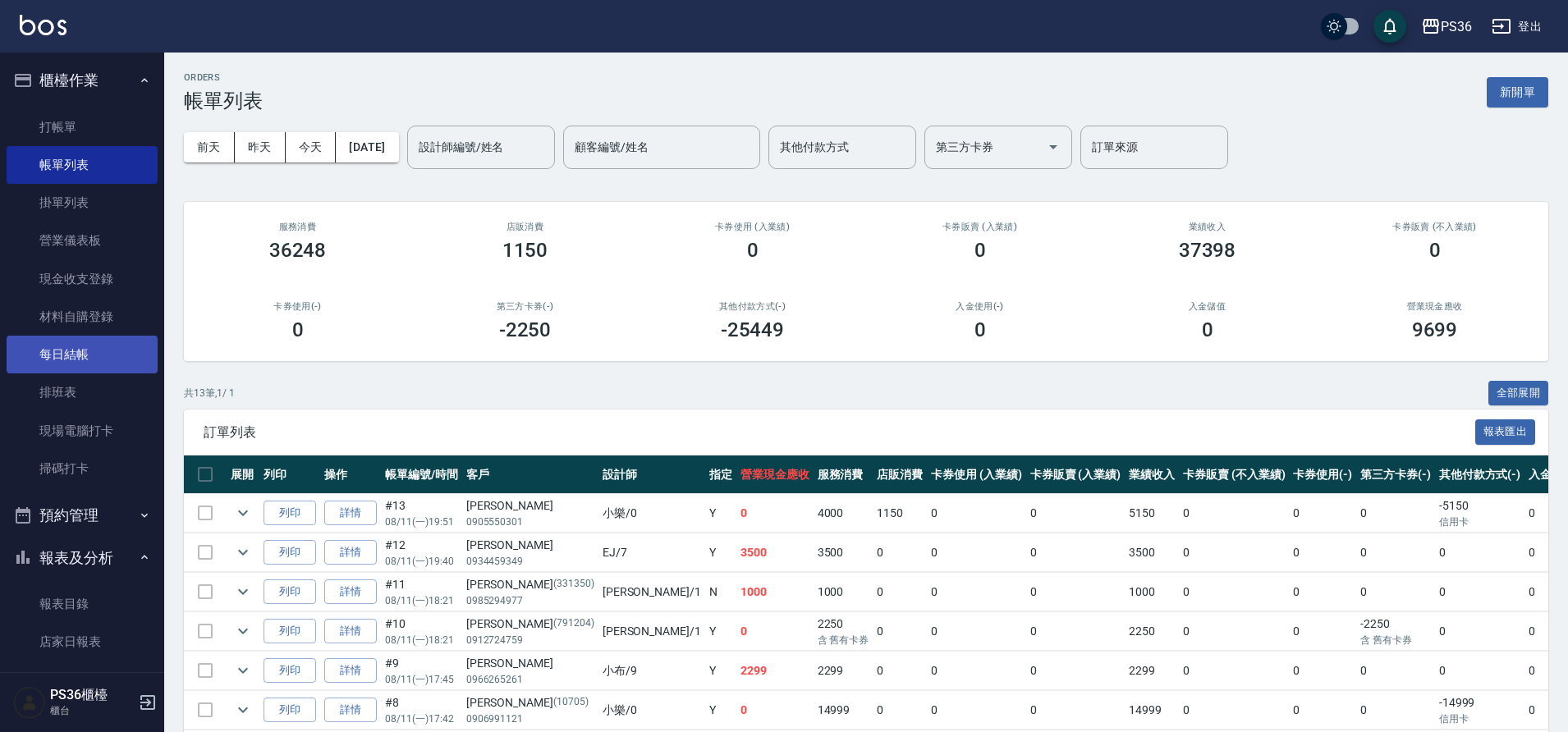
click at [86, 364] on link "每日結帳" at bounding box center [82, 354] width 151 height 38
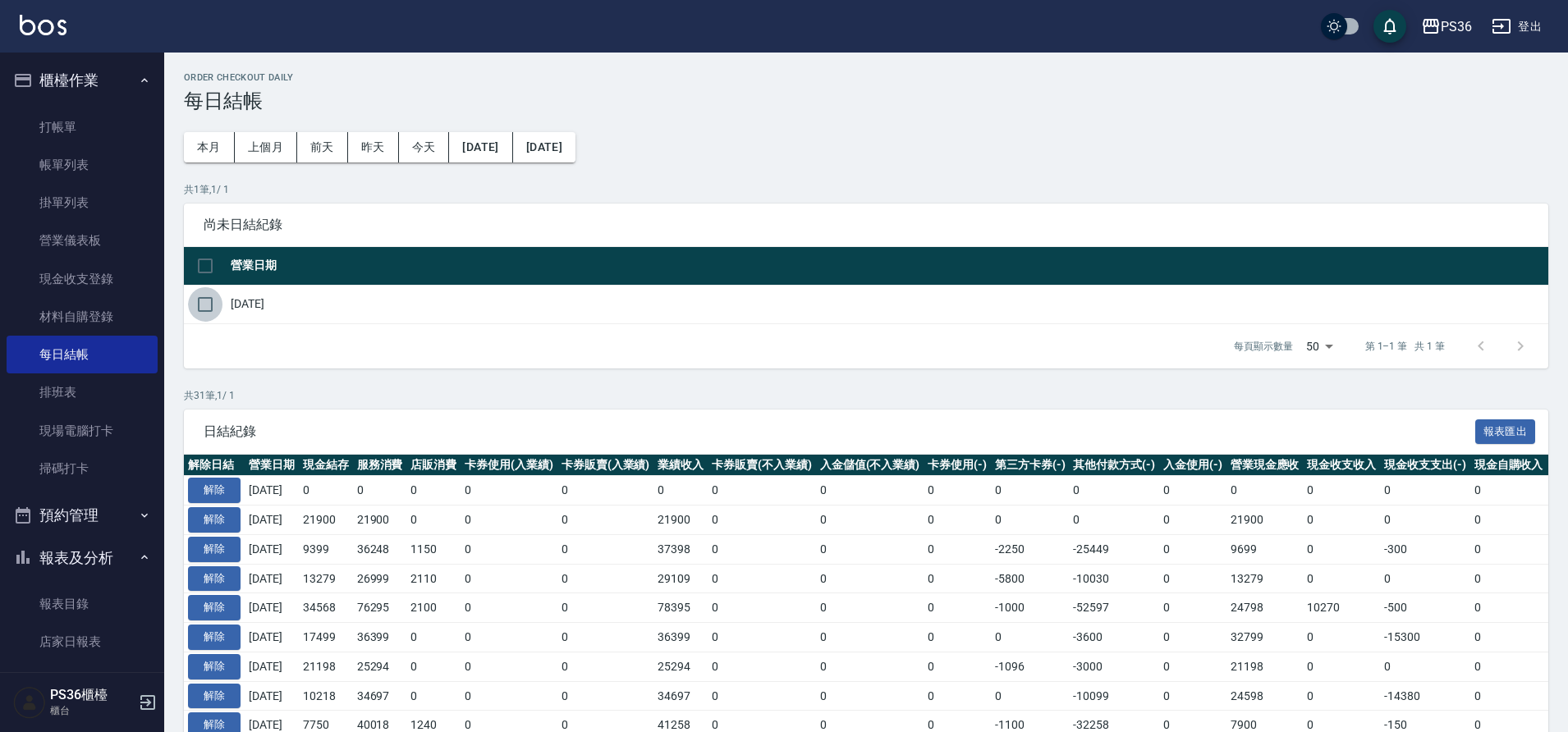
click at [191, 302] on input "checkbox" at bounding box center [205, 304] width 35 height 35
checkbox input "true"
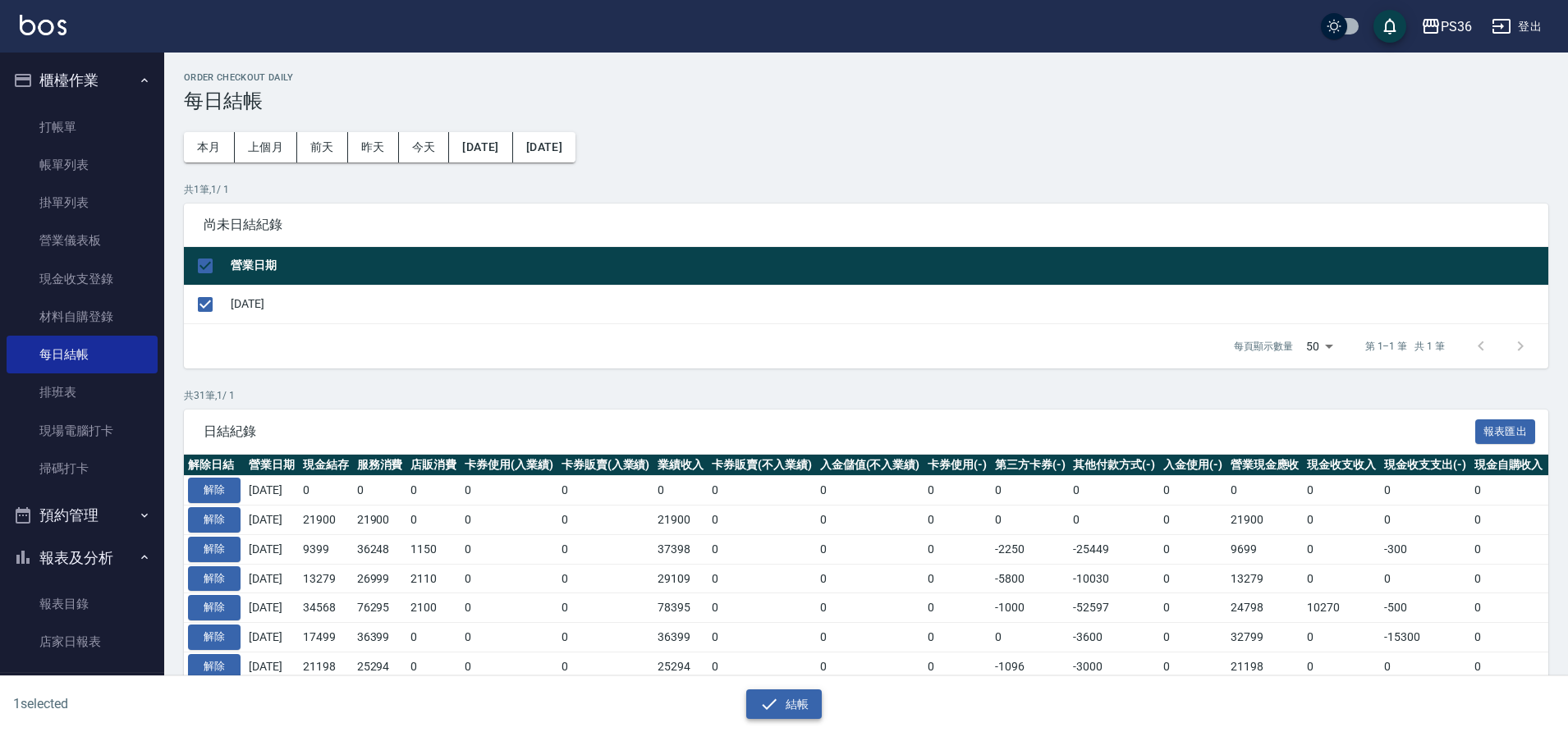
click at [780, 700] on button "結帳" at bounding box center [784, 704] width 77 height 30
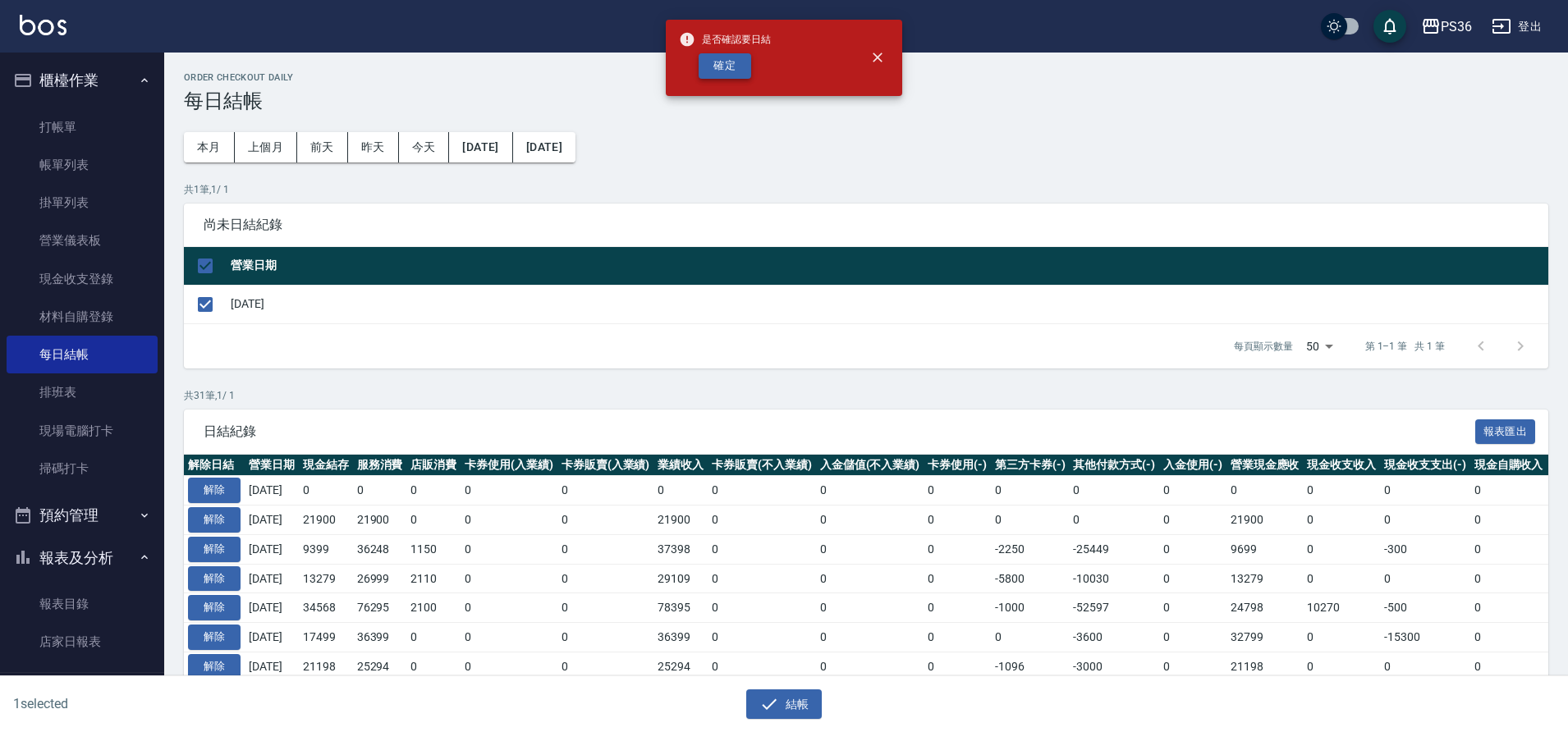
click at [730, 60] on button "確定" at bounding box center [725, 66] width 52 height 25
checkbox input "false"
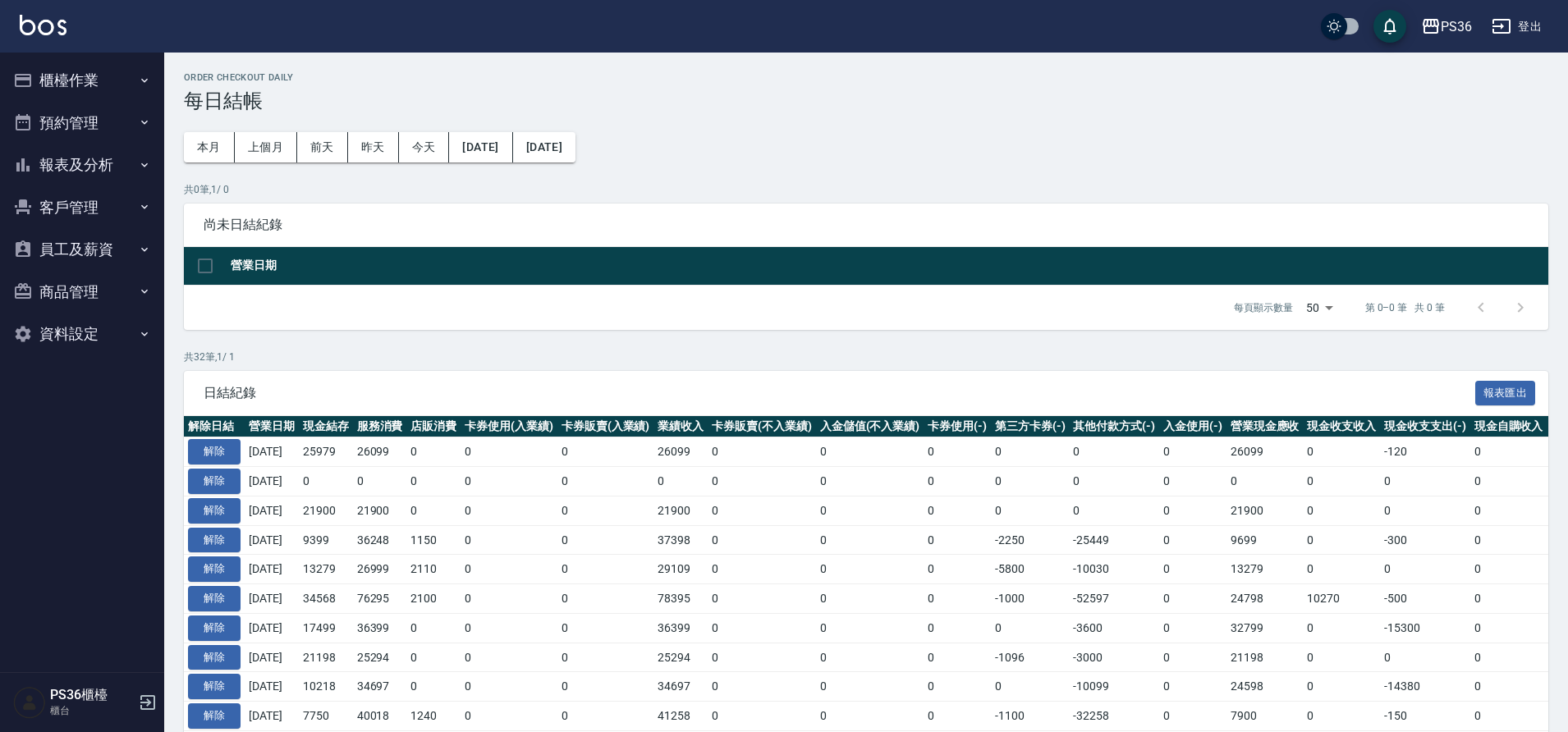
click at [73, 170] on button "報表及分析" at bounding box center [82, 164] width 151 height 43
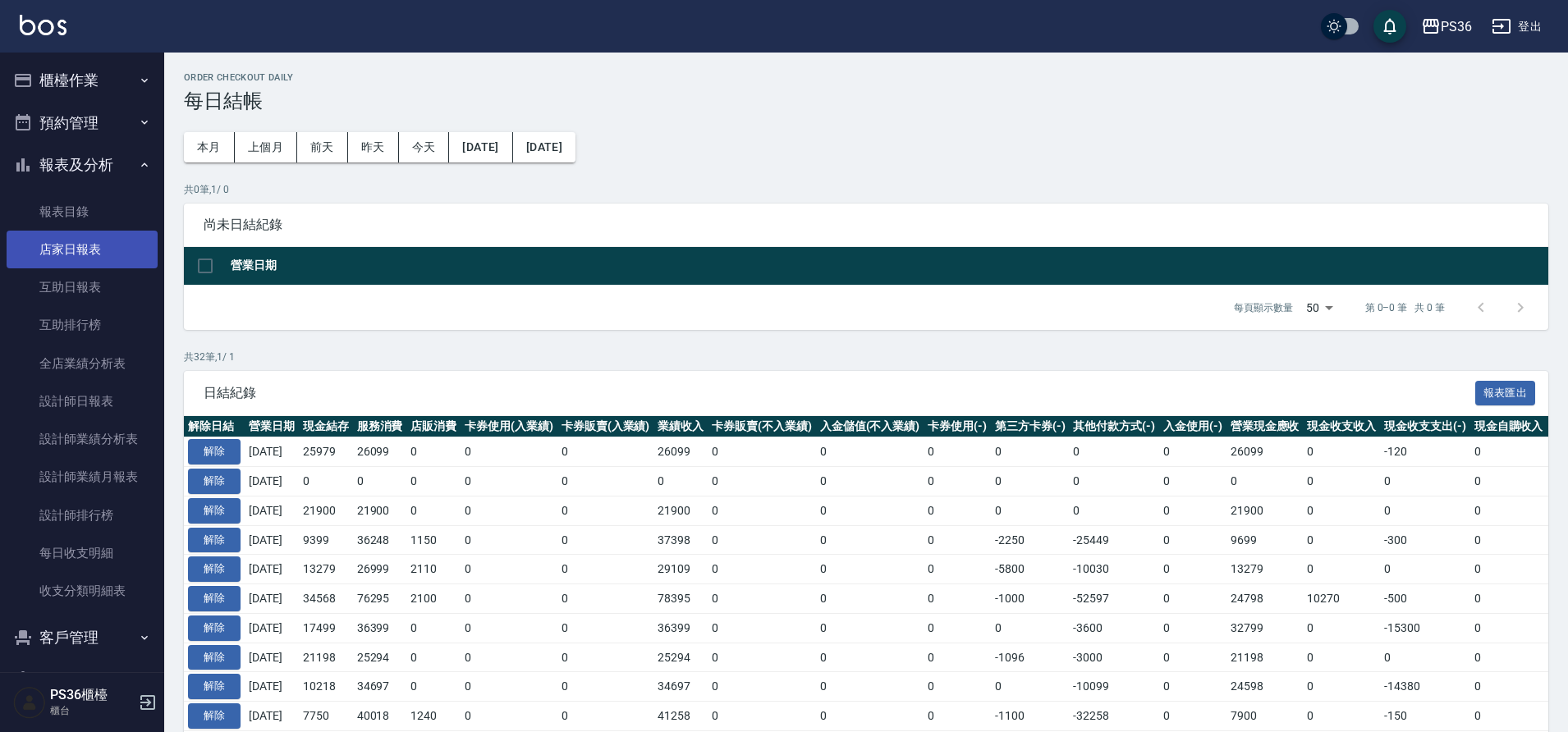
click at [66, 250] on link "店家日報表" at bounding box center [82, 249] width 151 height 38
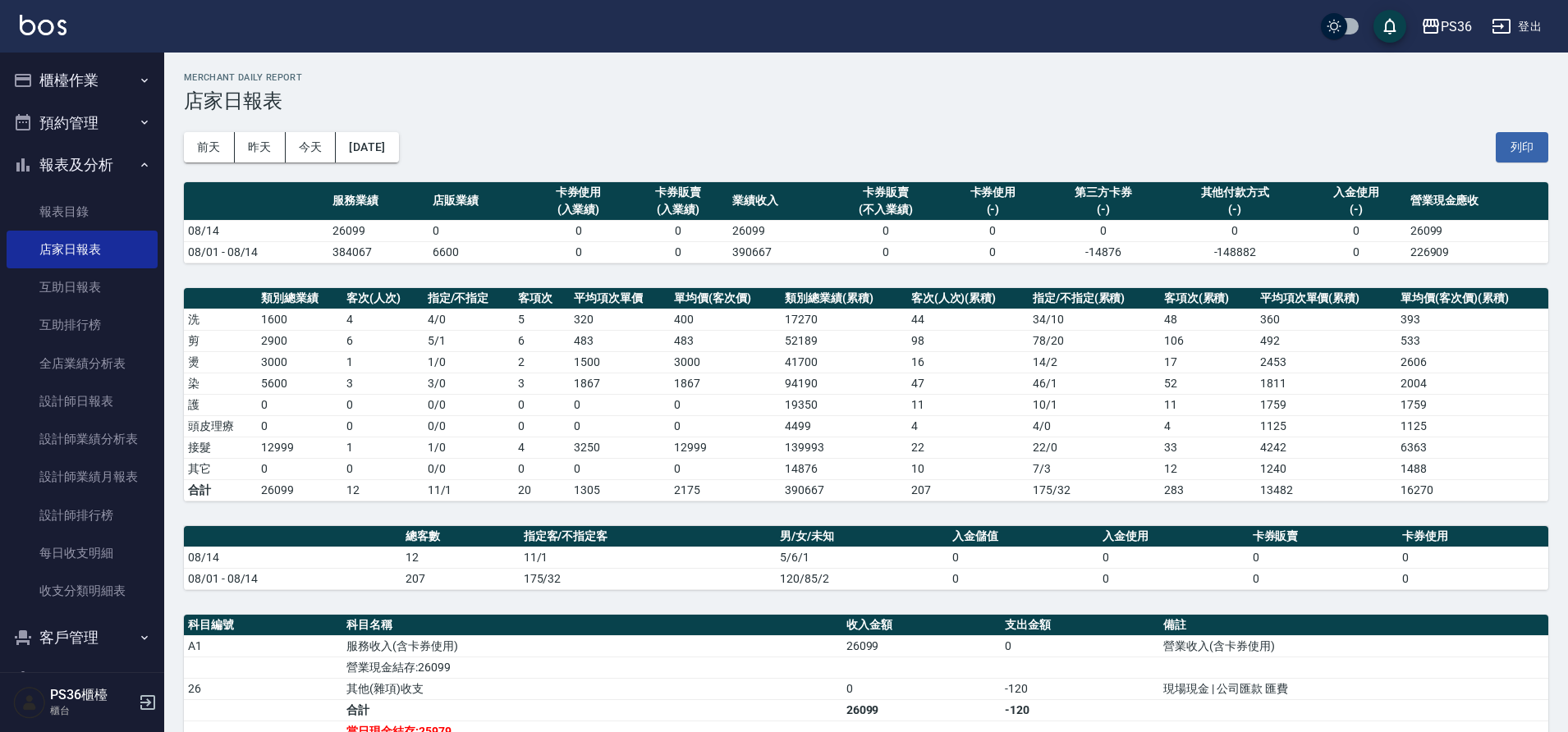
click at [101, 86] on button "櫃檯作業" at bounding box center [82, 80] width 151 height 43
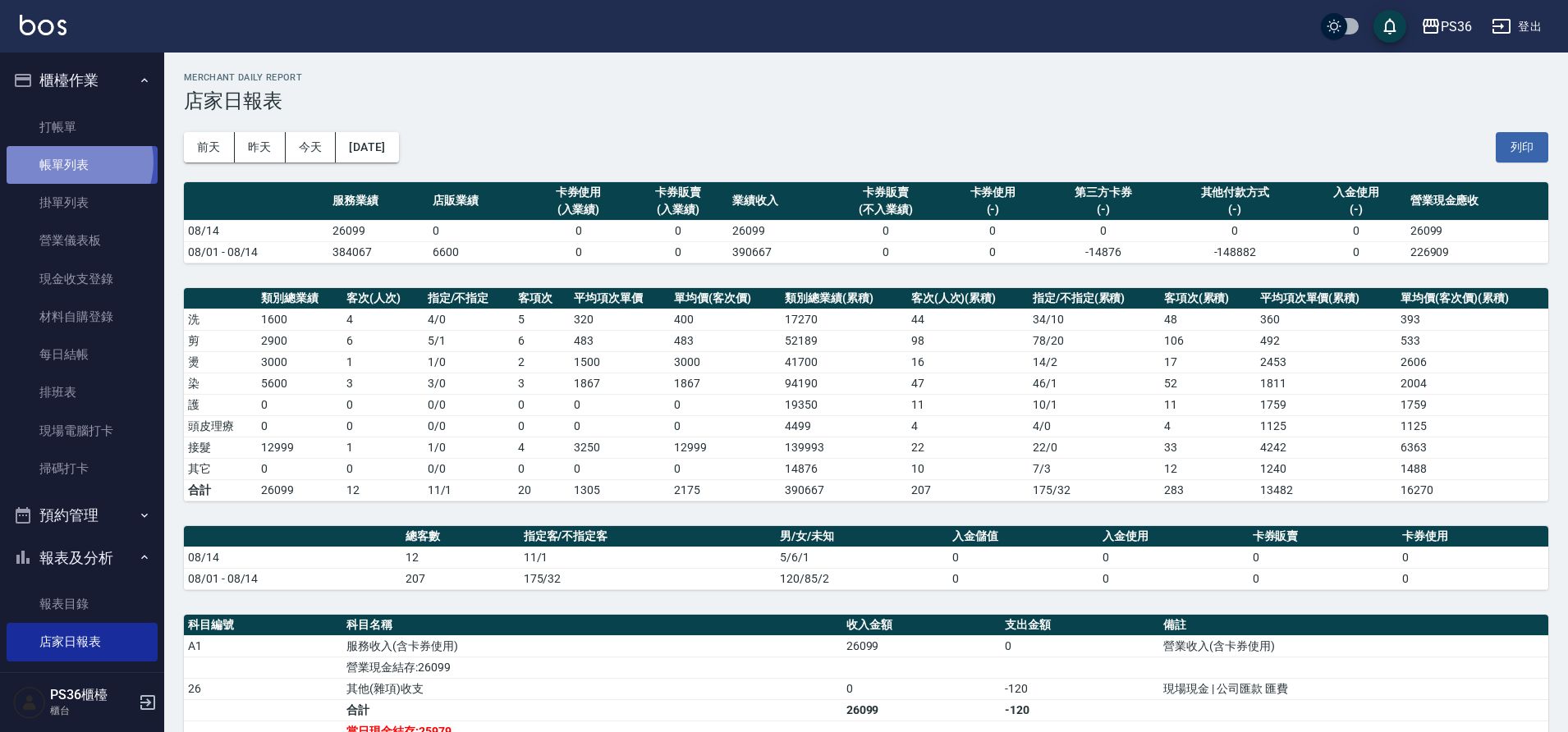
click at [72, 162] on link "帳單列表" at bounding box center [82, 164] width 151 height 38
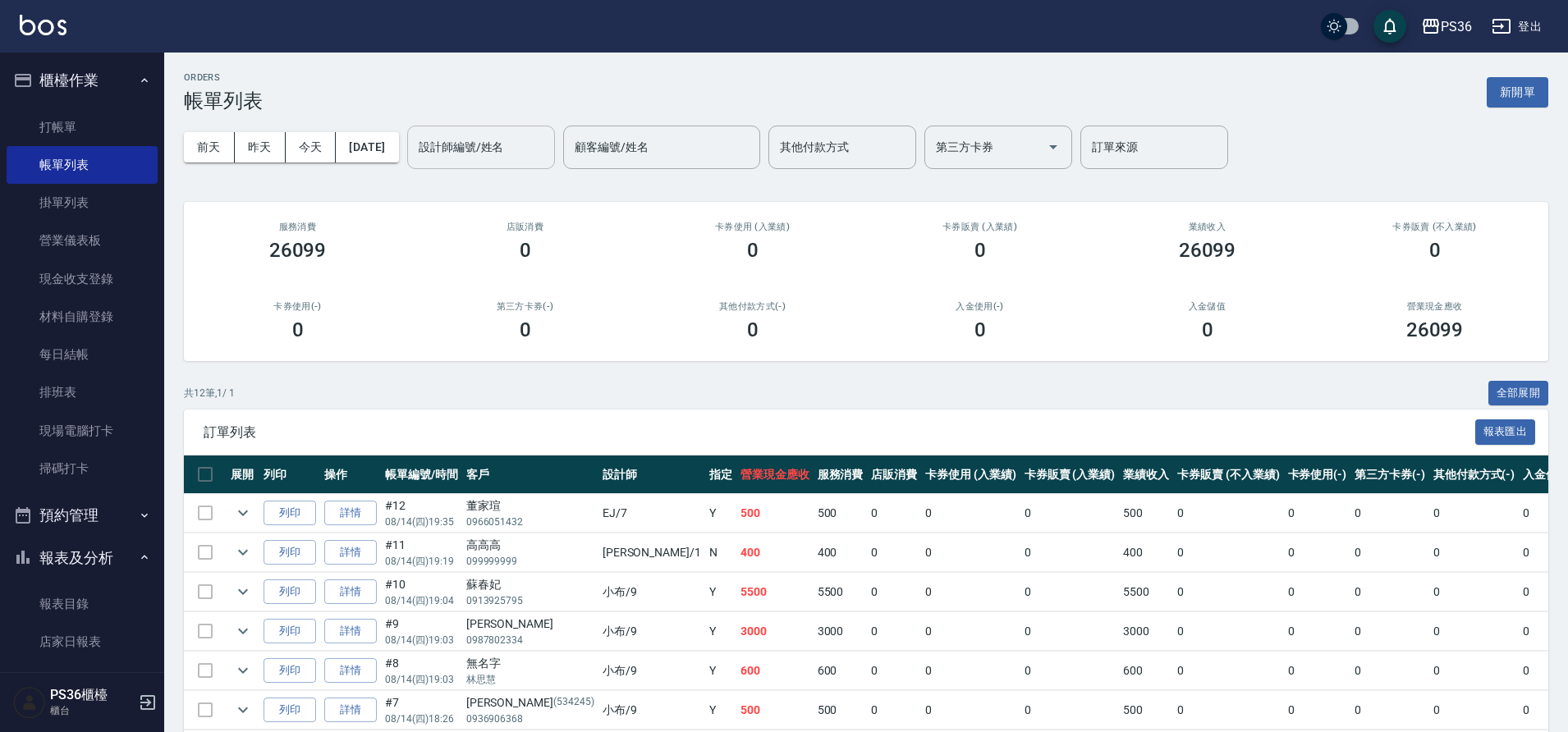
click at [516, 161] on input "設計師編號/姓名" at bounding box center [481, 147] width 133 height 29
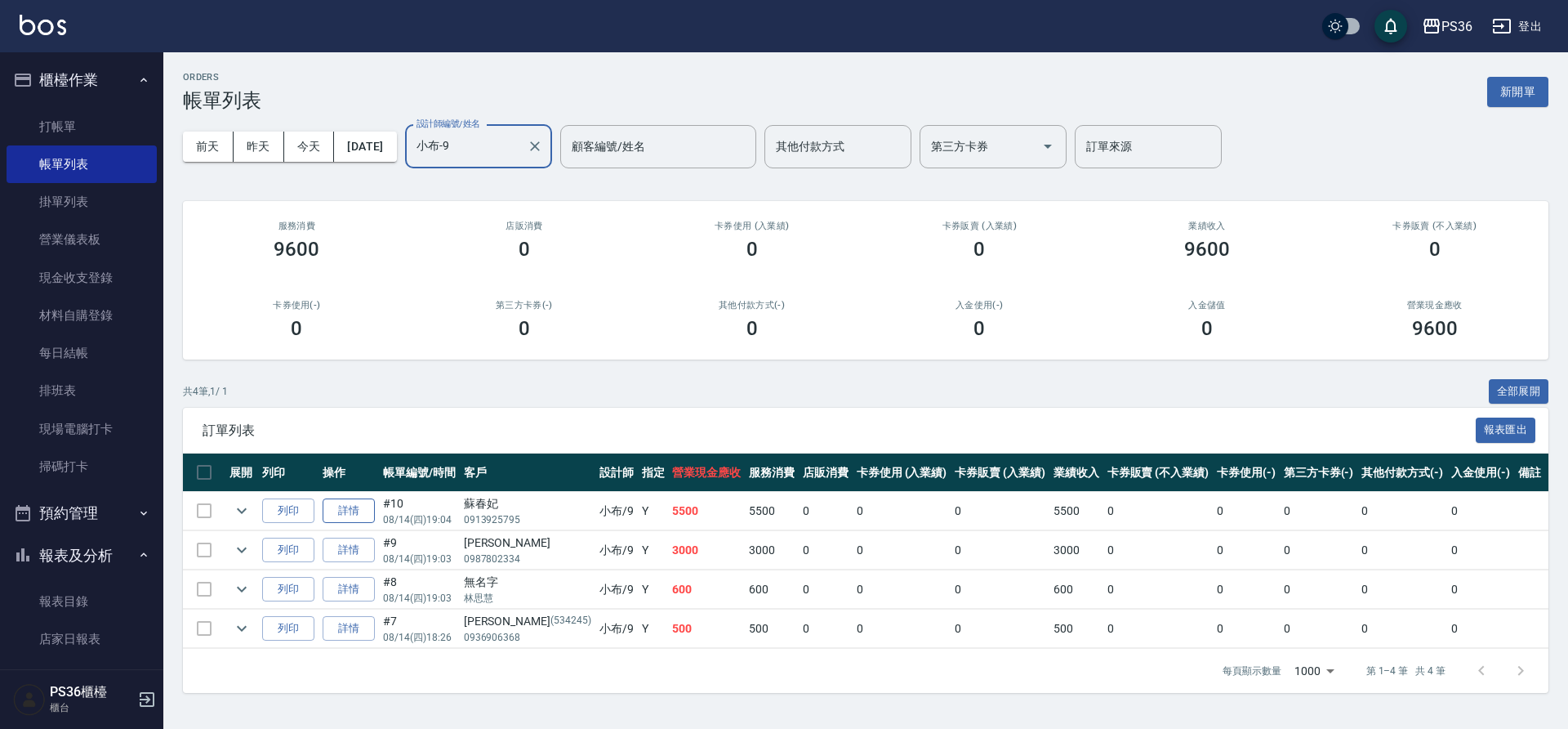
type input "小布-9"
click at [341, 505] on link "詳情" at bounding box center [349, 511] width 52 height 25
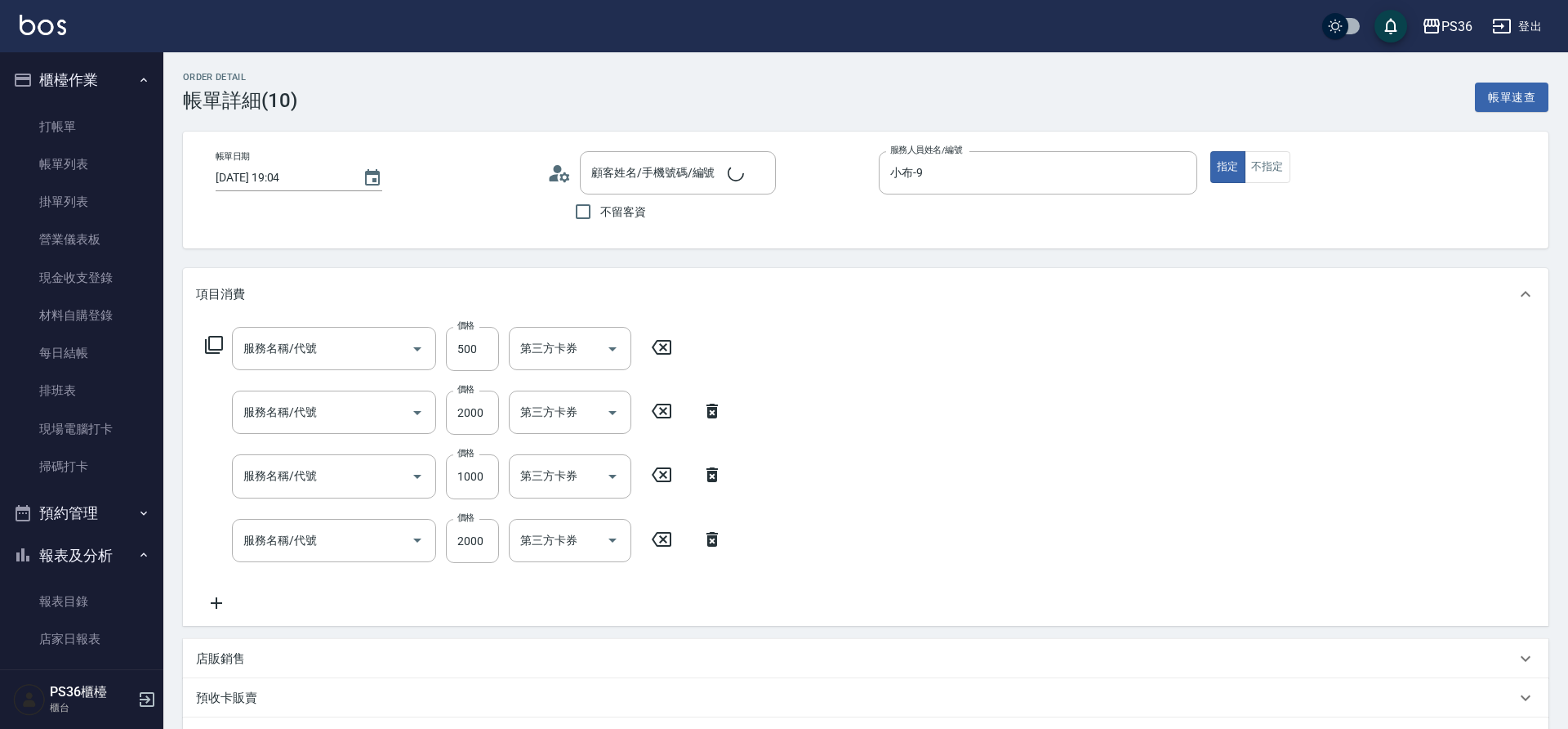
type input "[DATE] 19:04"
type input "小布-9"
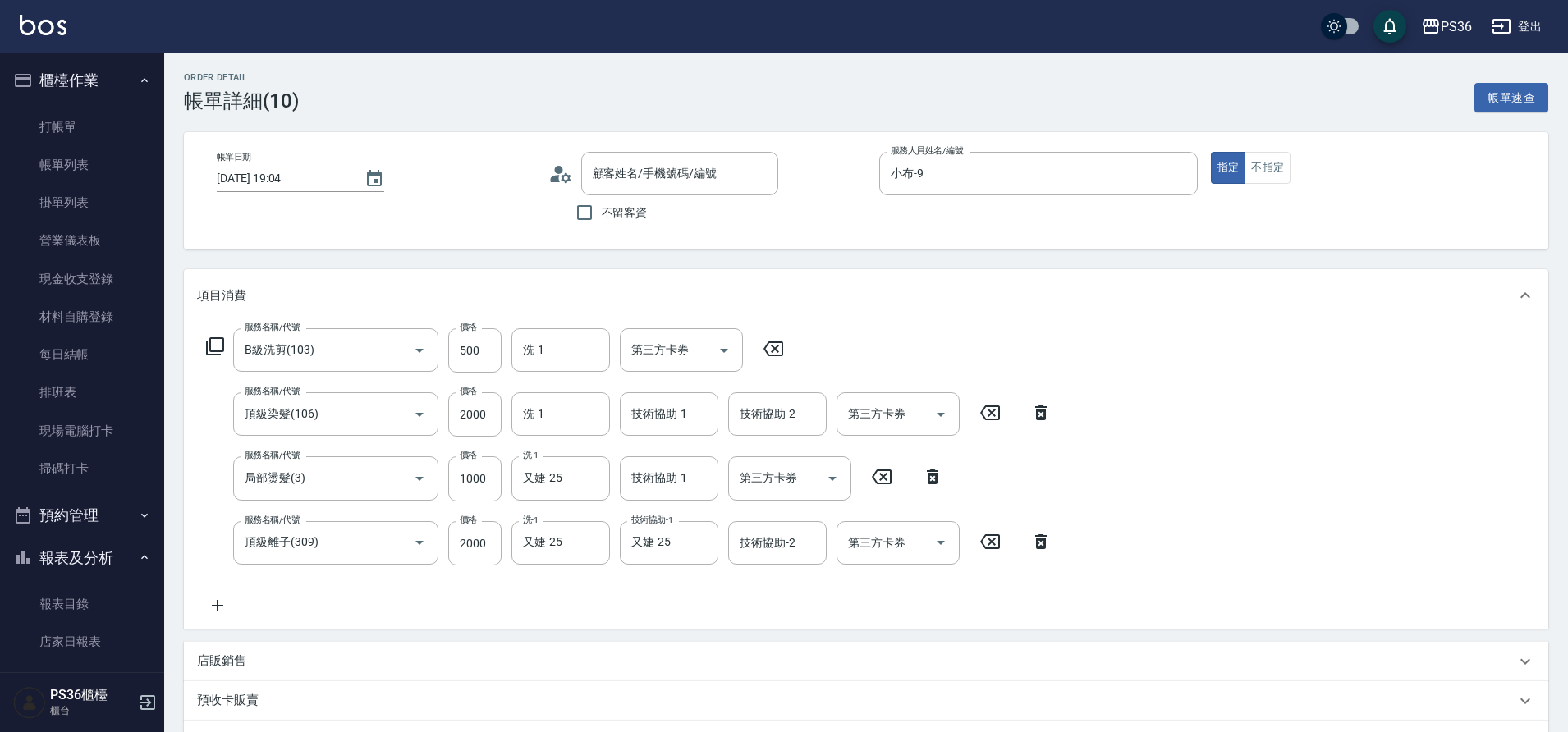
type input "B級洗剪(103)"
type input "頂級染髮(106)"
type input "局部燙髮(3)"
type input "頂級離子(309)"
type input "[PERSON_NAME]/0913925795/"
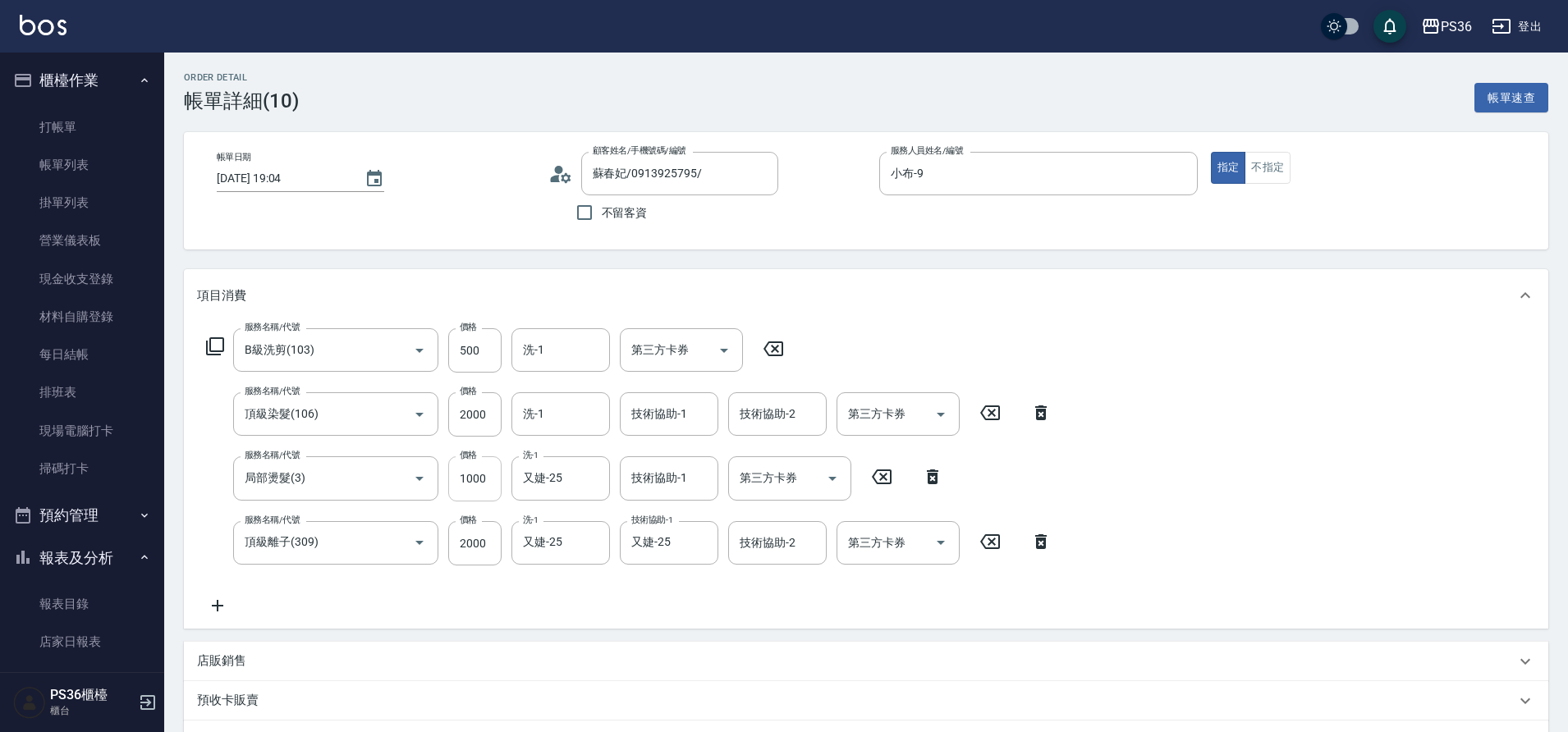
click at [473, 469] on input "1000" at bounding box center [474, 478] width 53 height 45
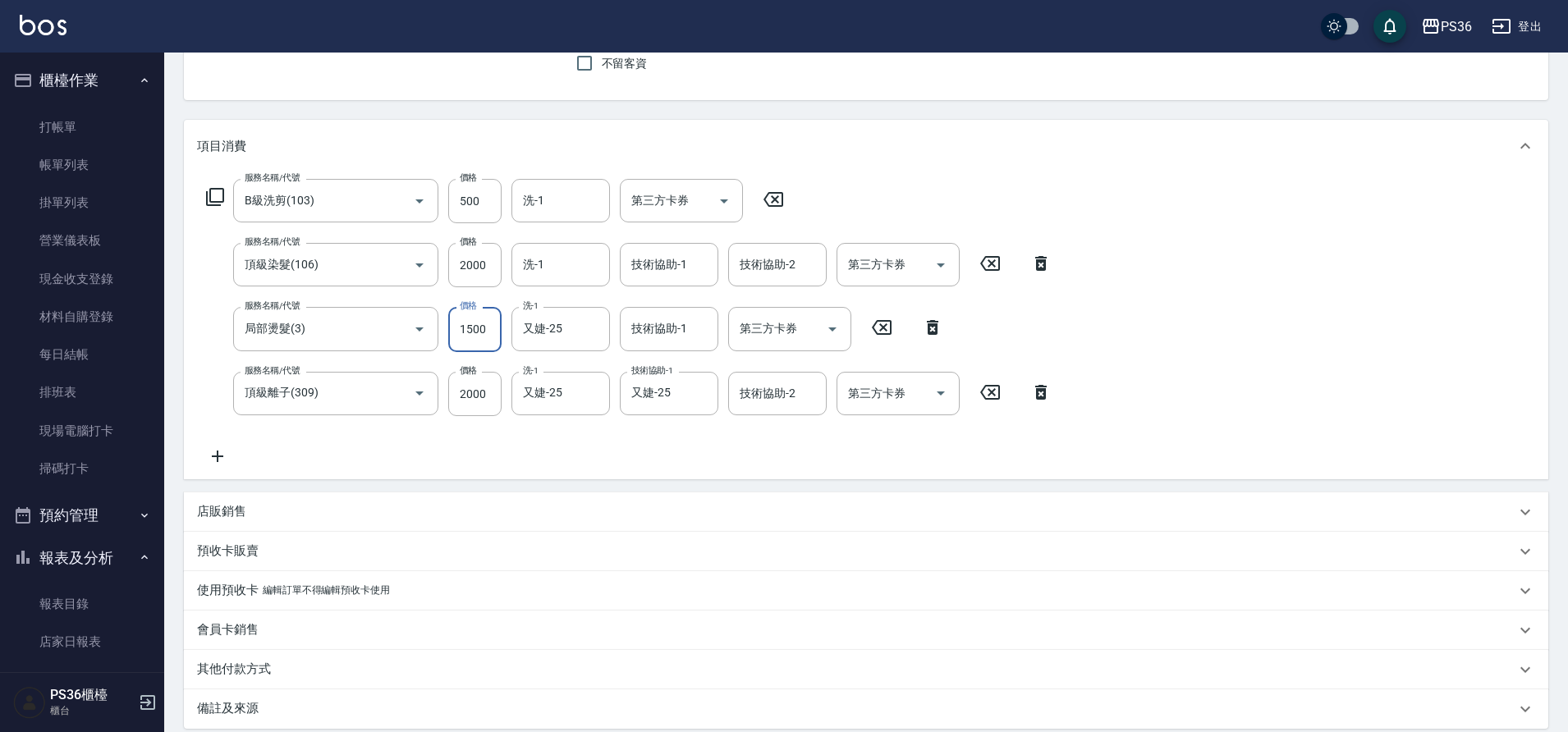
scroll to position [323, 0]
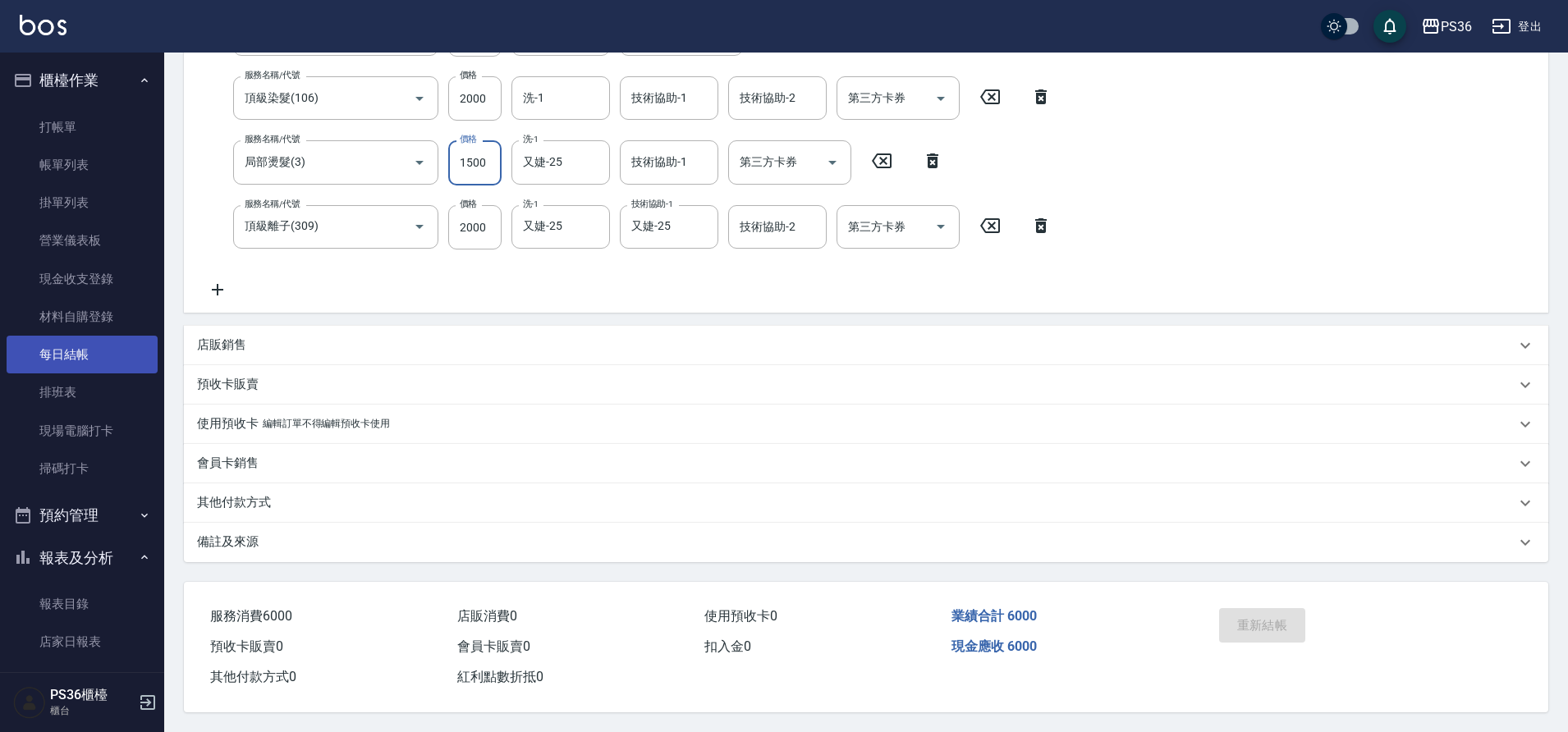
type input "1500"
click at [51, 357] on link "每日結帳" at bounding box center [82, 354] width 151 height 38
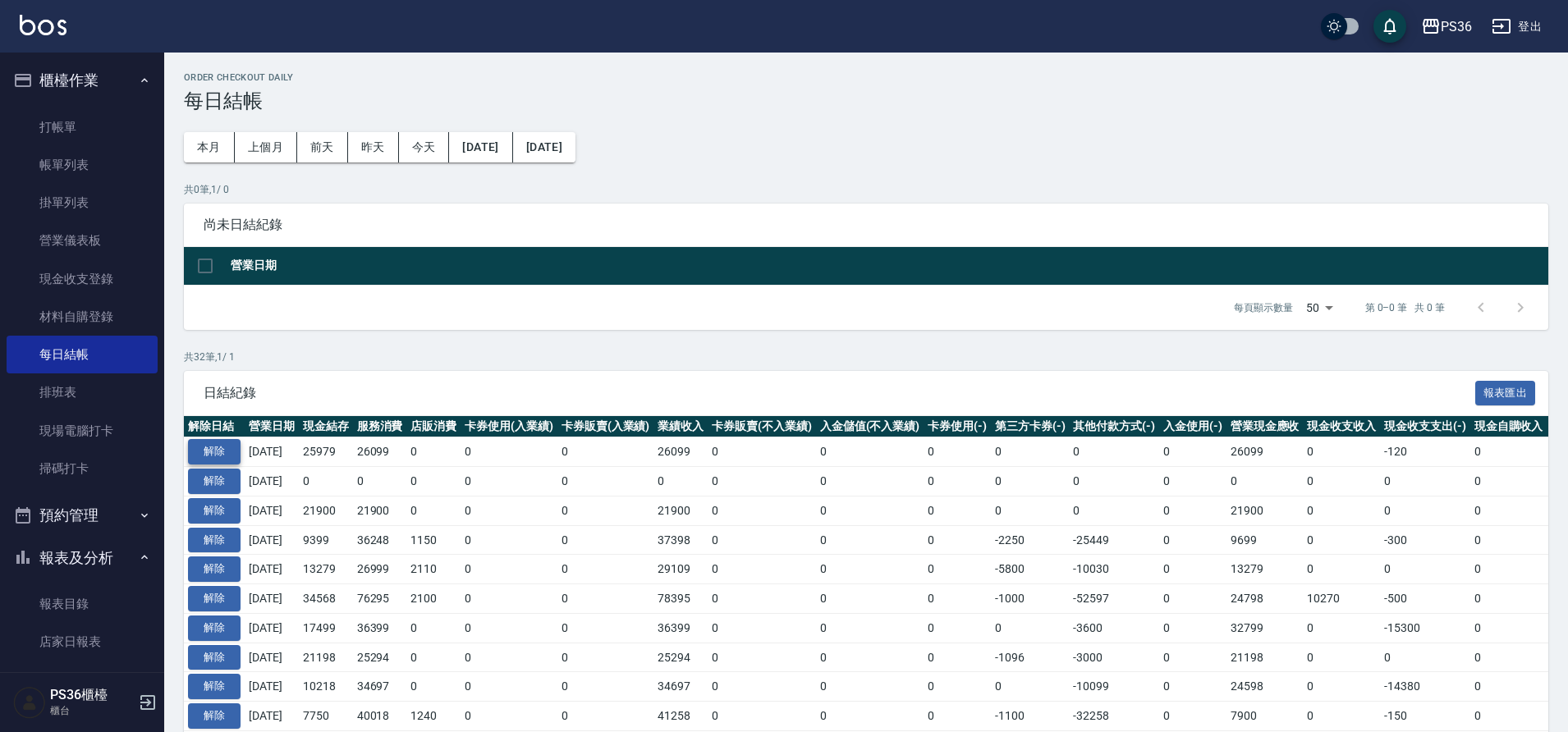
click at [227, 449] on button "解除" at bounding box center [214, 451] width 52 height 25
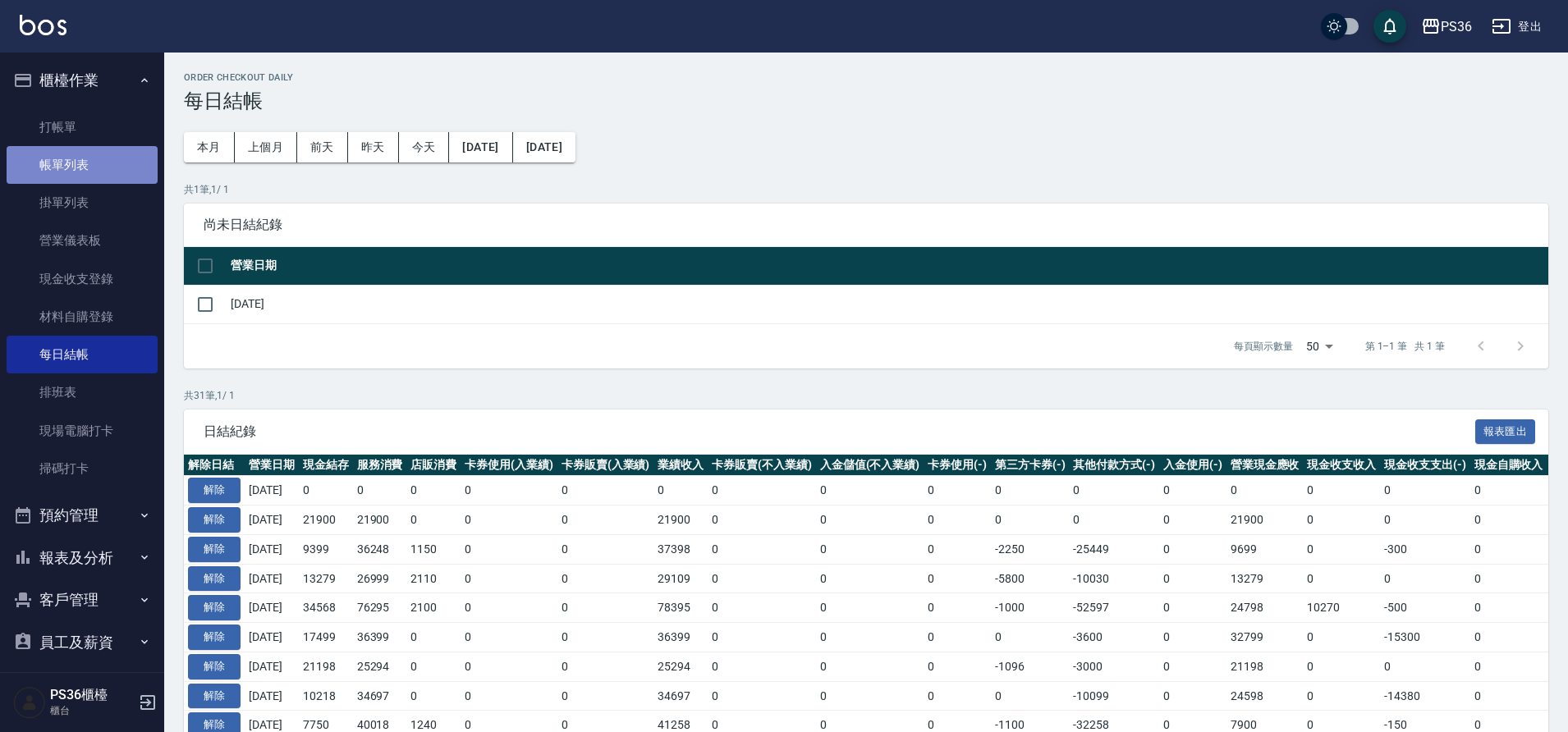
click at [96, 163] on link "帳單列表" at bounding box center [82, 164] width 151 height 38
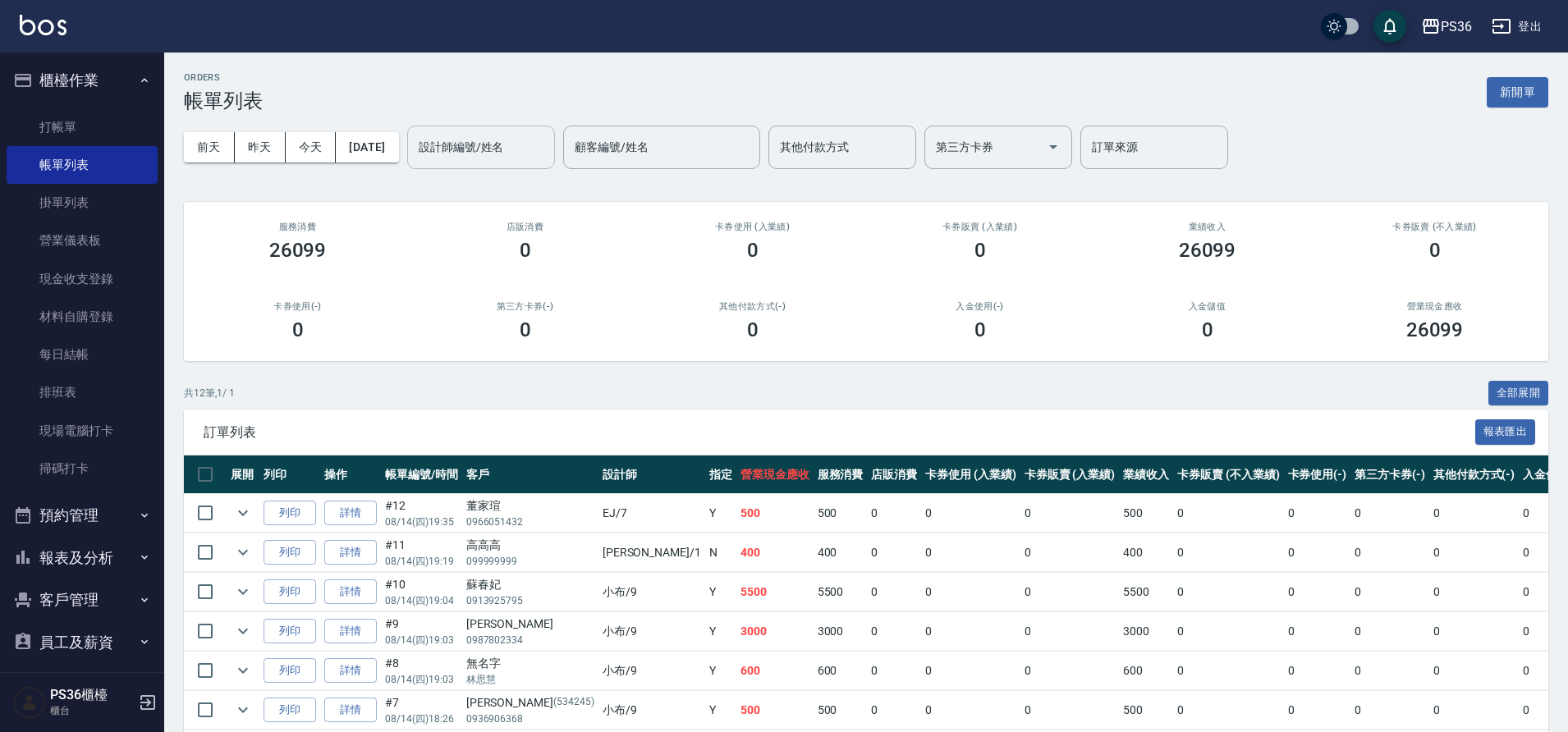
click at [477, 159] on input "設計師編號/姓名" at bounding box center [481, 147] width 133 height 29
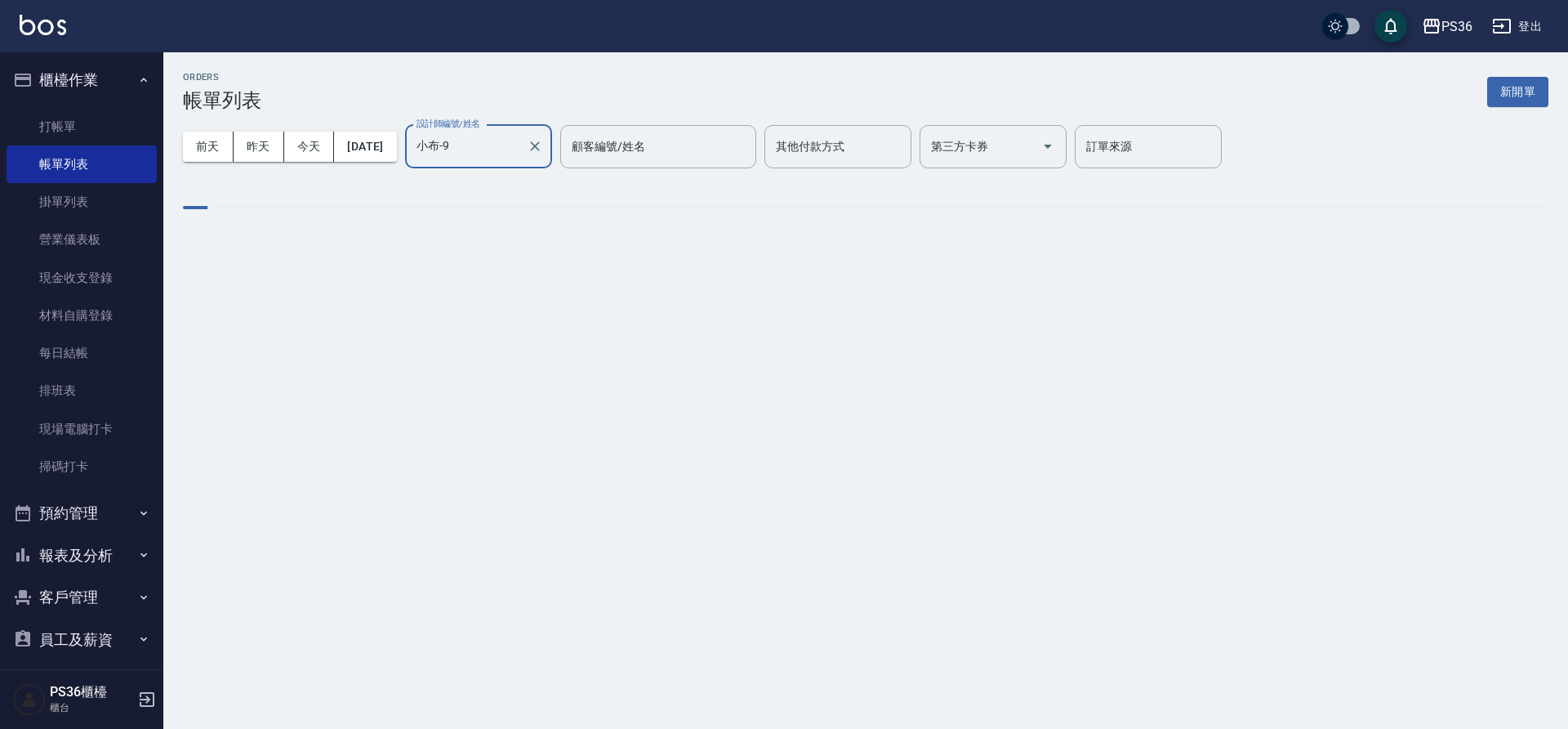
type input "小布-9"
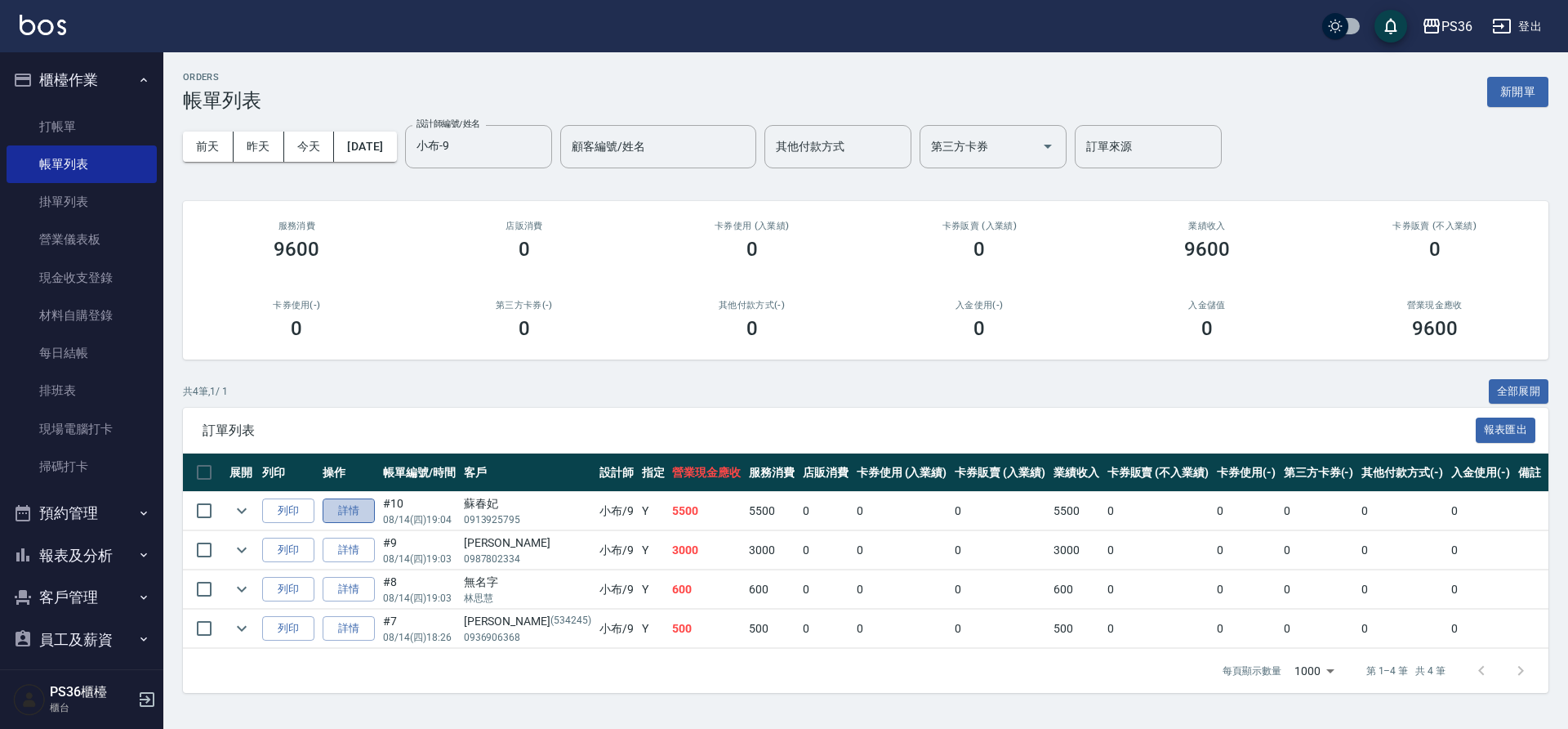
click at [358, 512] on link "詳情" at bounding box center [349, 511] width 52 height 25
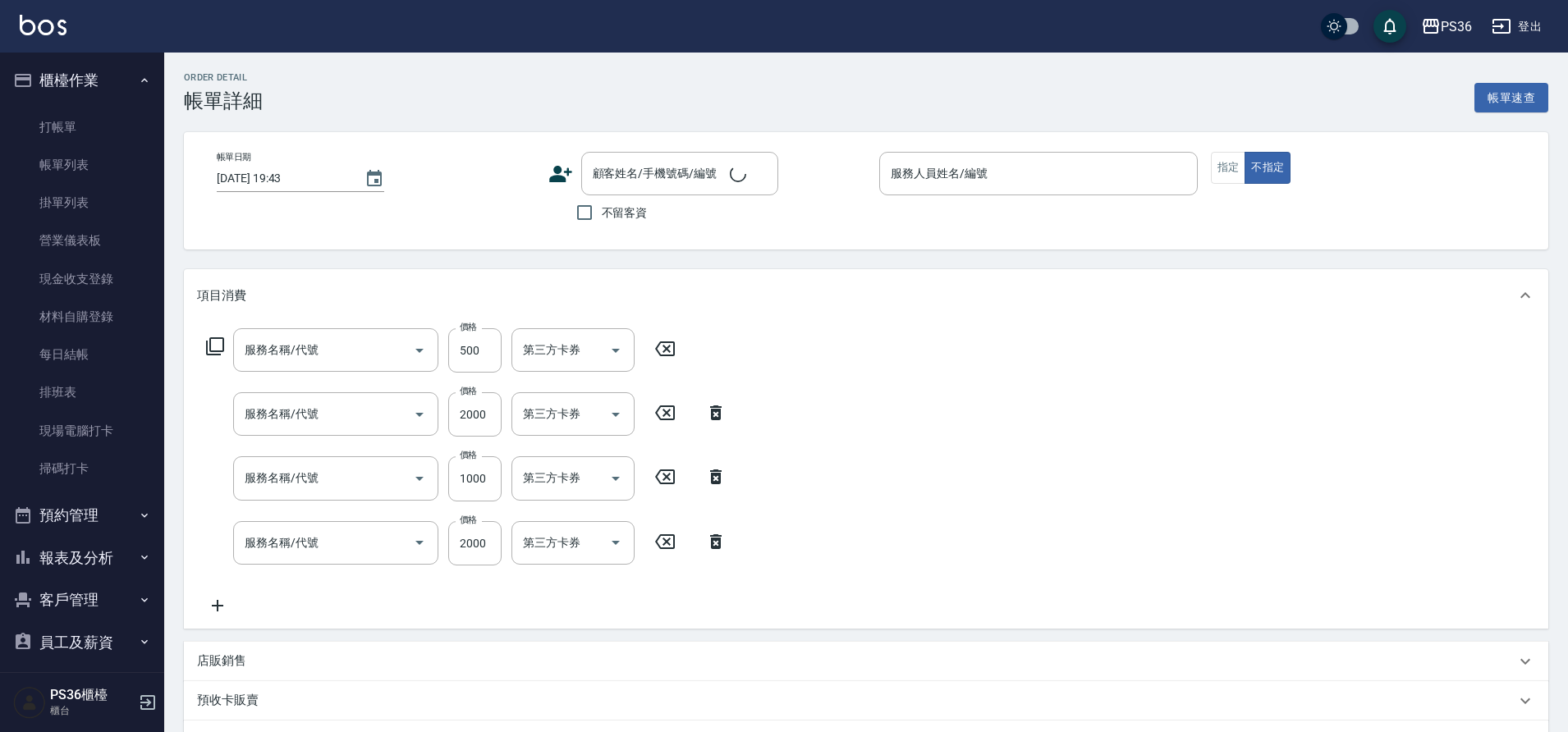
type input "B級洗剪(103)"
type input "頂級染髮(106)"
type input "局部燙髮(3)"
type input "頂級離子(309)"
click at [491, 483] on input "1000" at bounding box center [474, 478] width 53 height 45
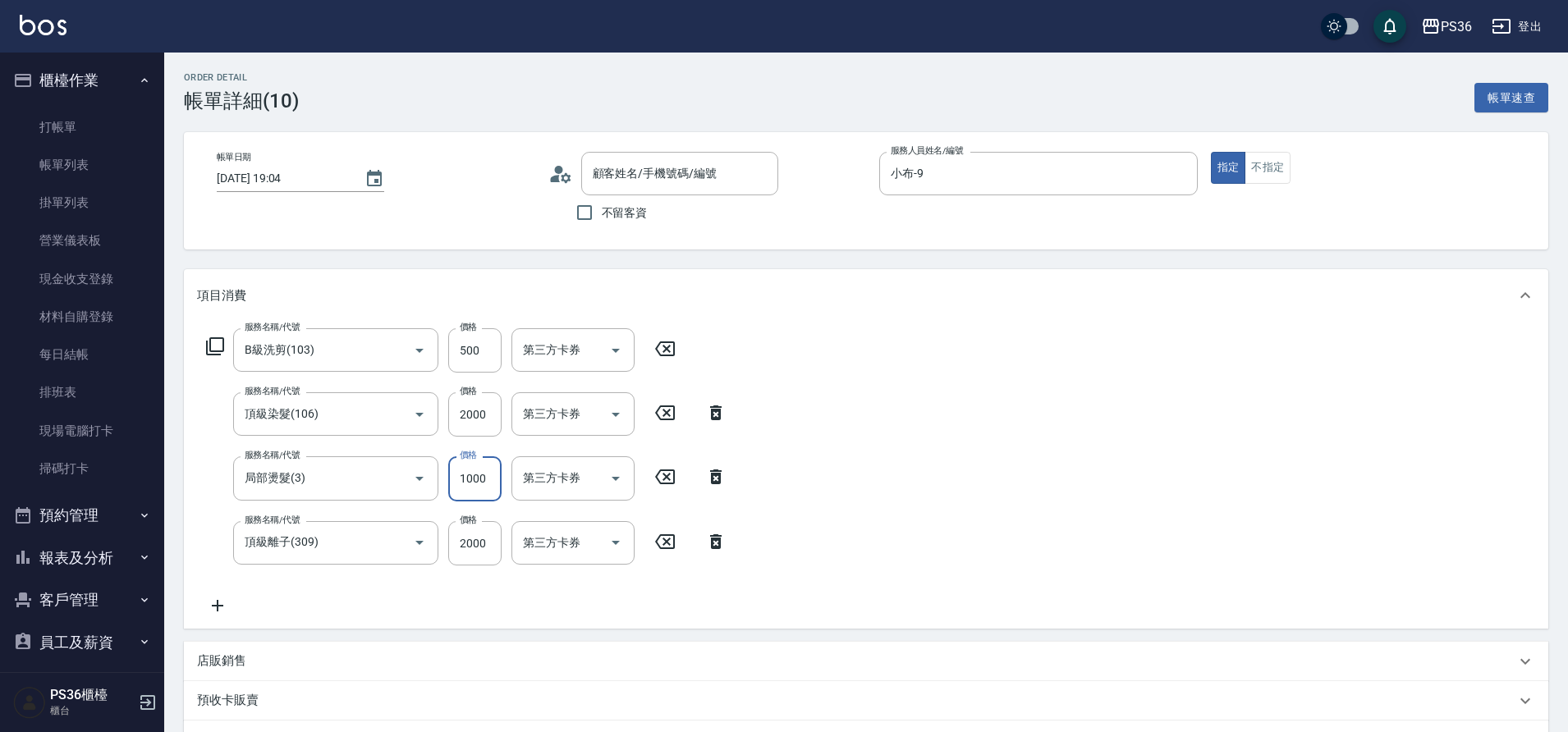
type input "[DATE] 19:04"
type input "小布-9"
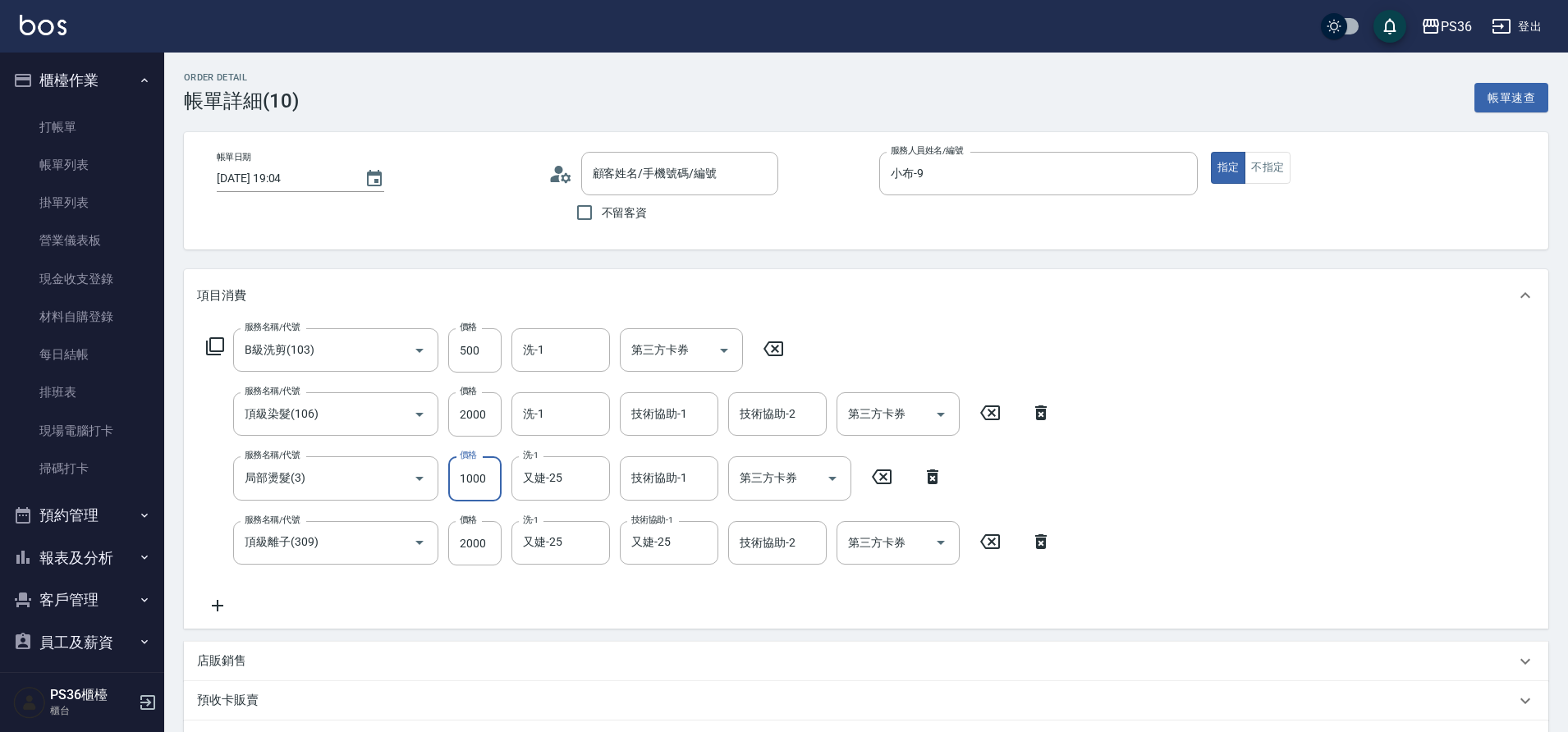
click at [491, 483] on input "1000" at bounding box center [474, 478] width 53 height 45
type input "10001"
type input "[PERSON_NAME]/0913925795/"
click at [491, 483] on input "10001" at bounding box center [474, 478] width 53 height 45
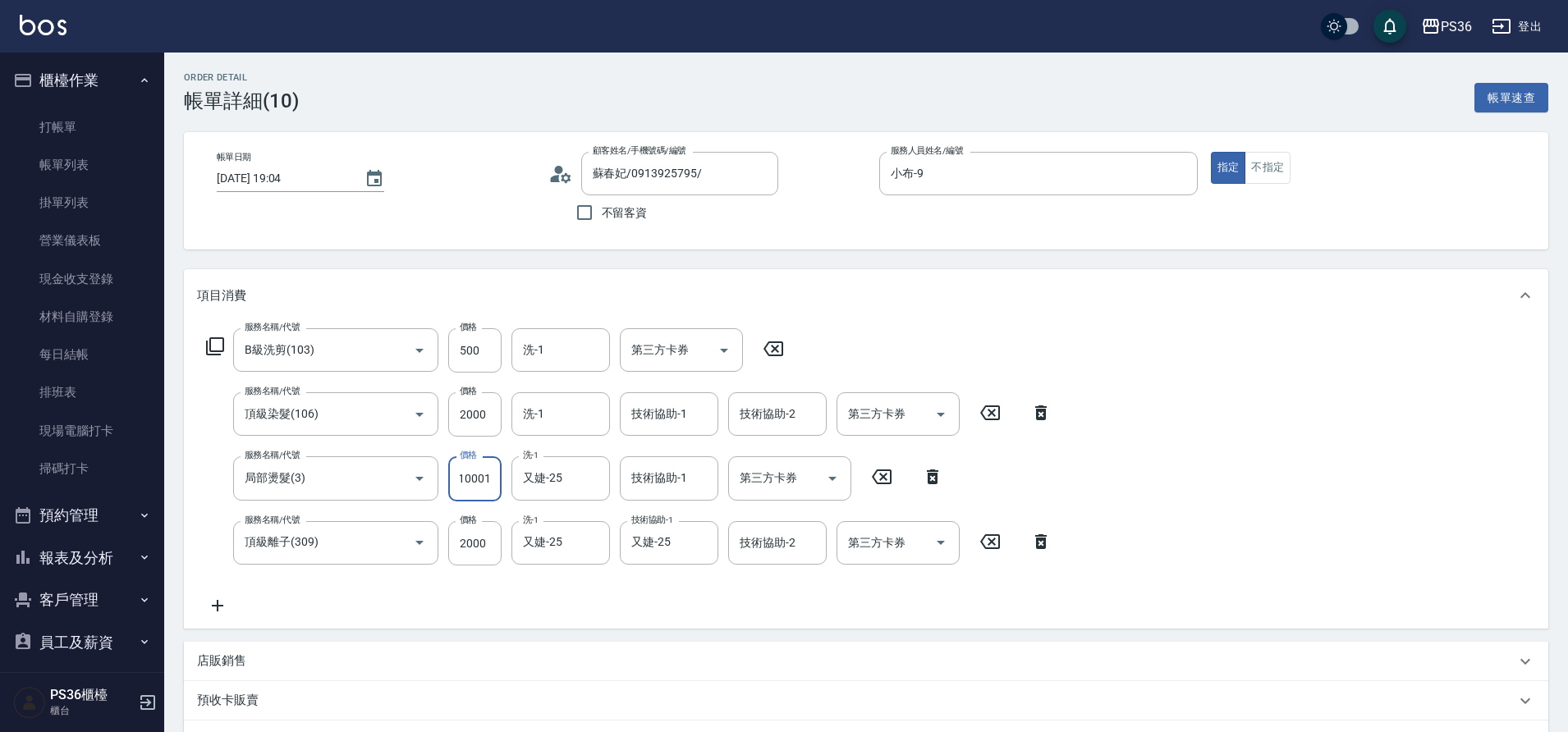
click at [491, 483] on input "10001" at bounding box center [474, 478] width 53 height 45
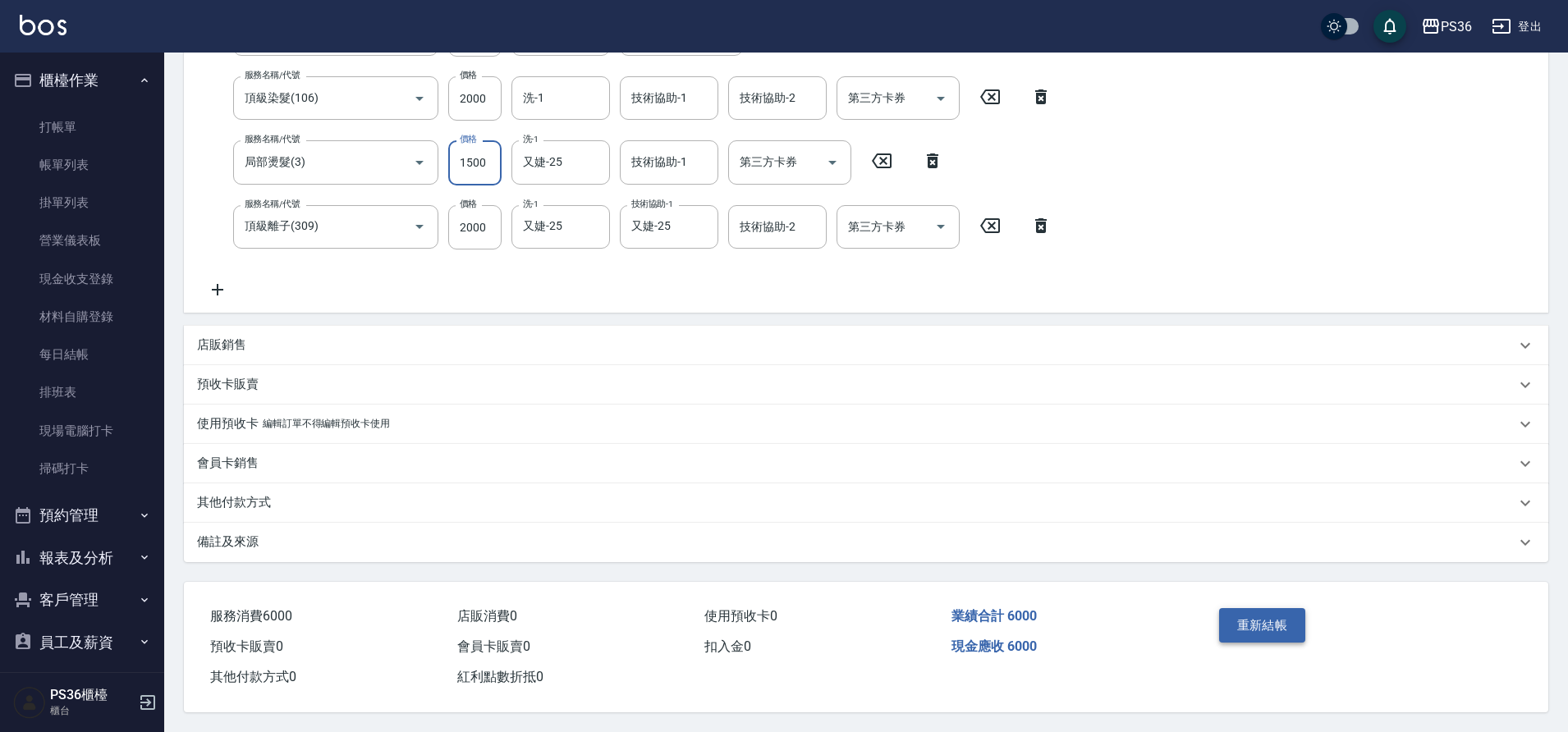
type input "1500"
click at [1260, 622] on button "重新結帳" at bounding box center [1262, 625] width 87 height 35
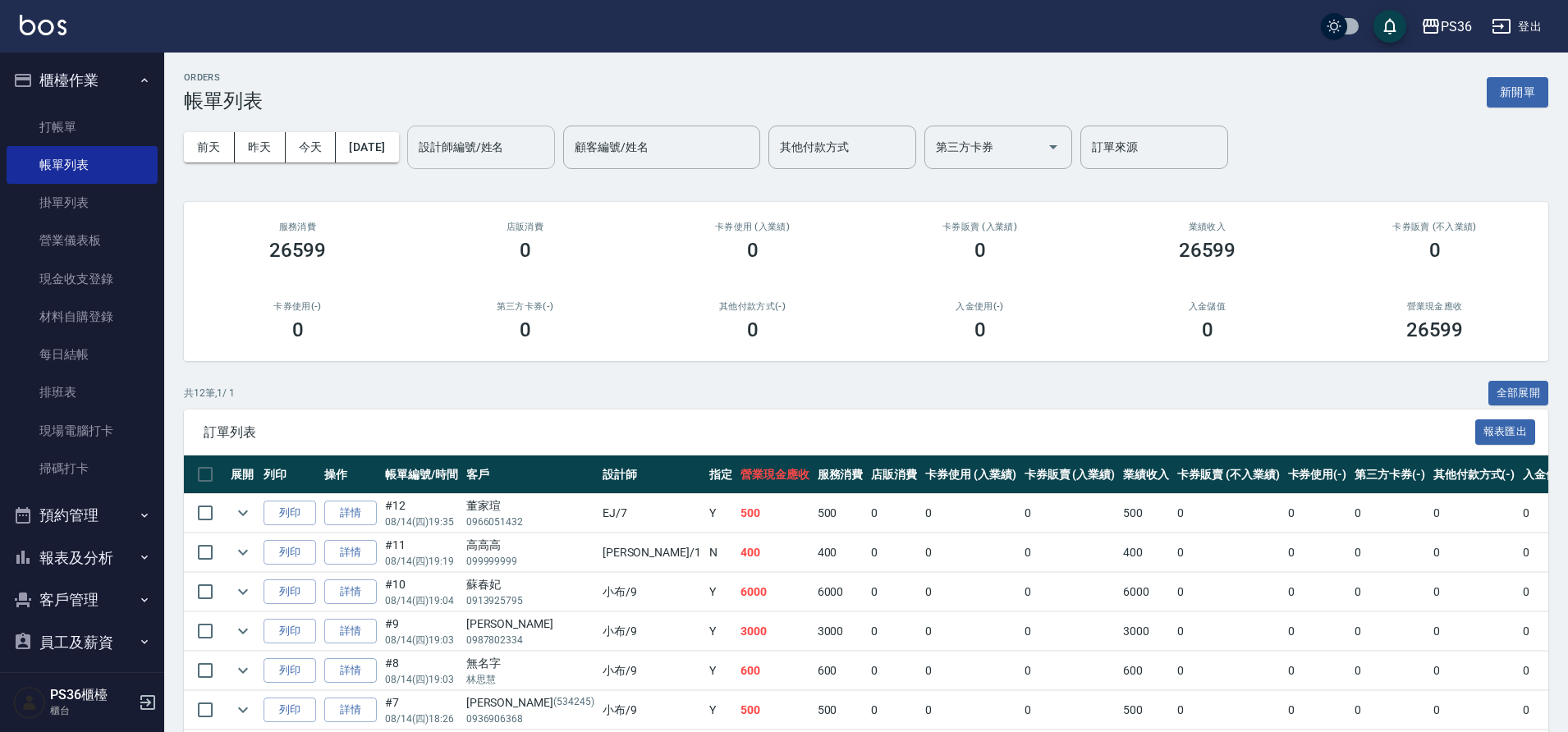
click at [491, 154] on input "設計師編號/姓名" at bounding box center [481, 147] width 133 height 29
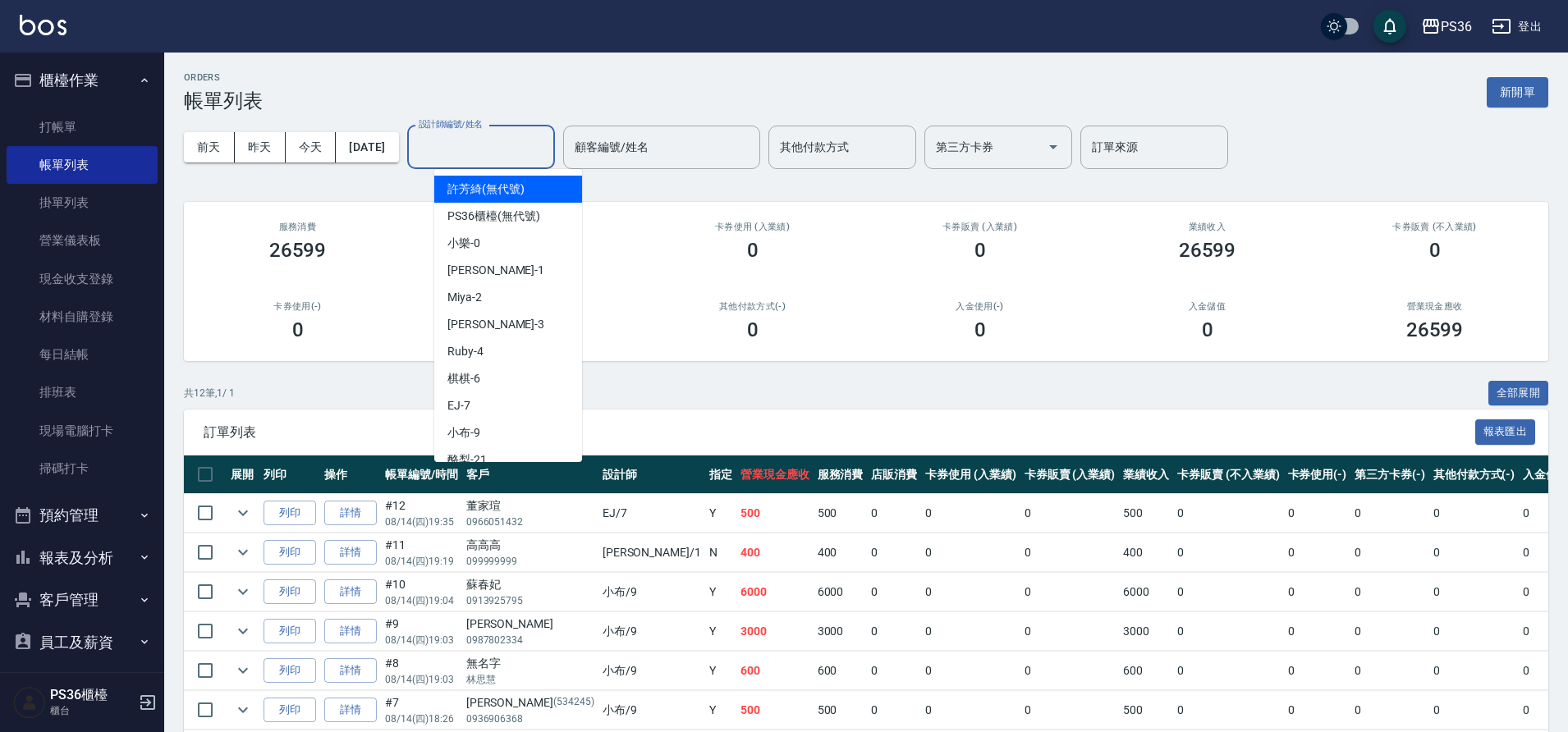
type input "1"
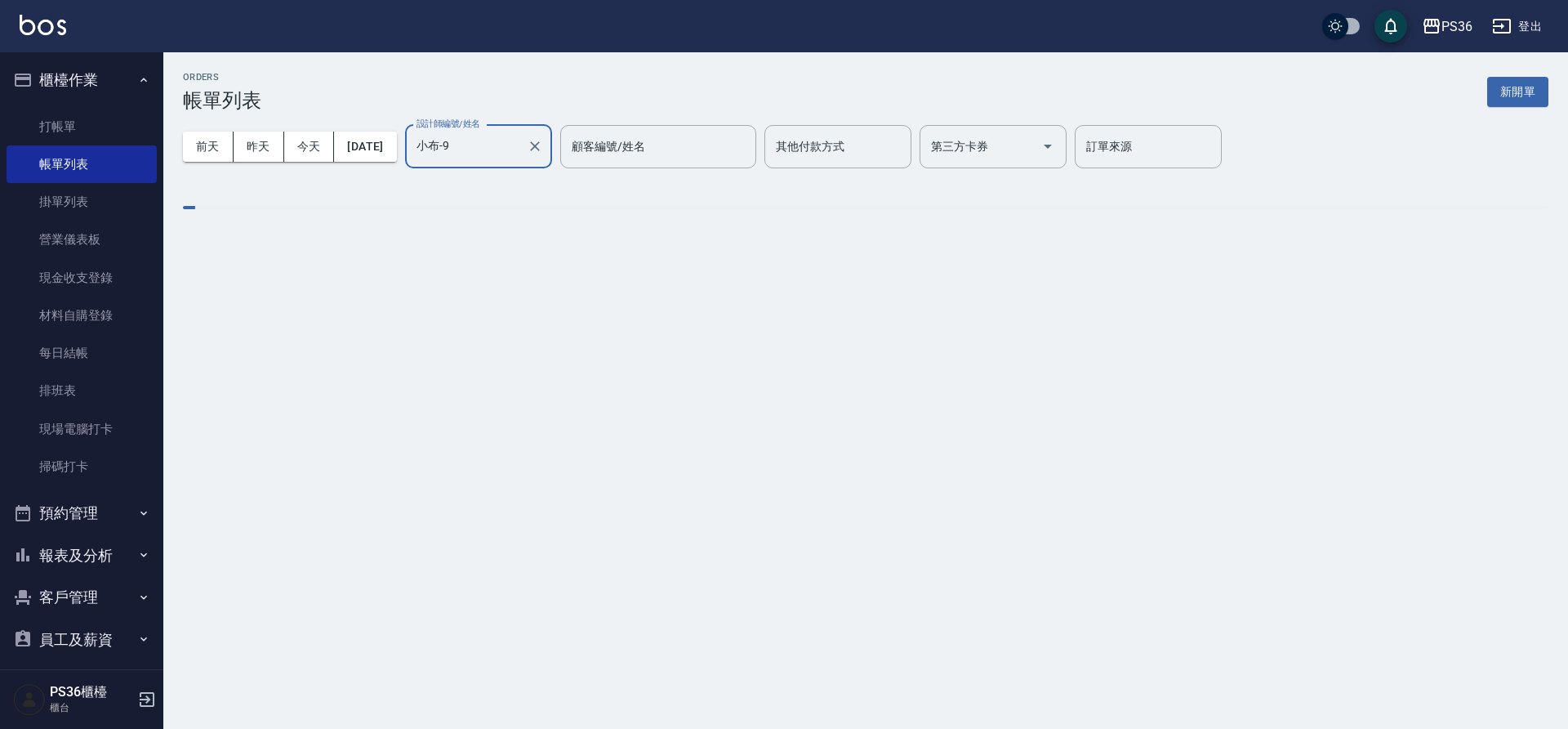
type input "小布-9"
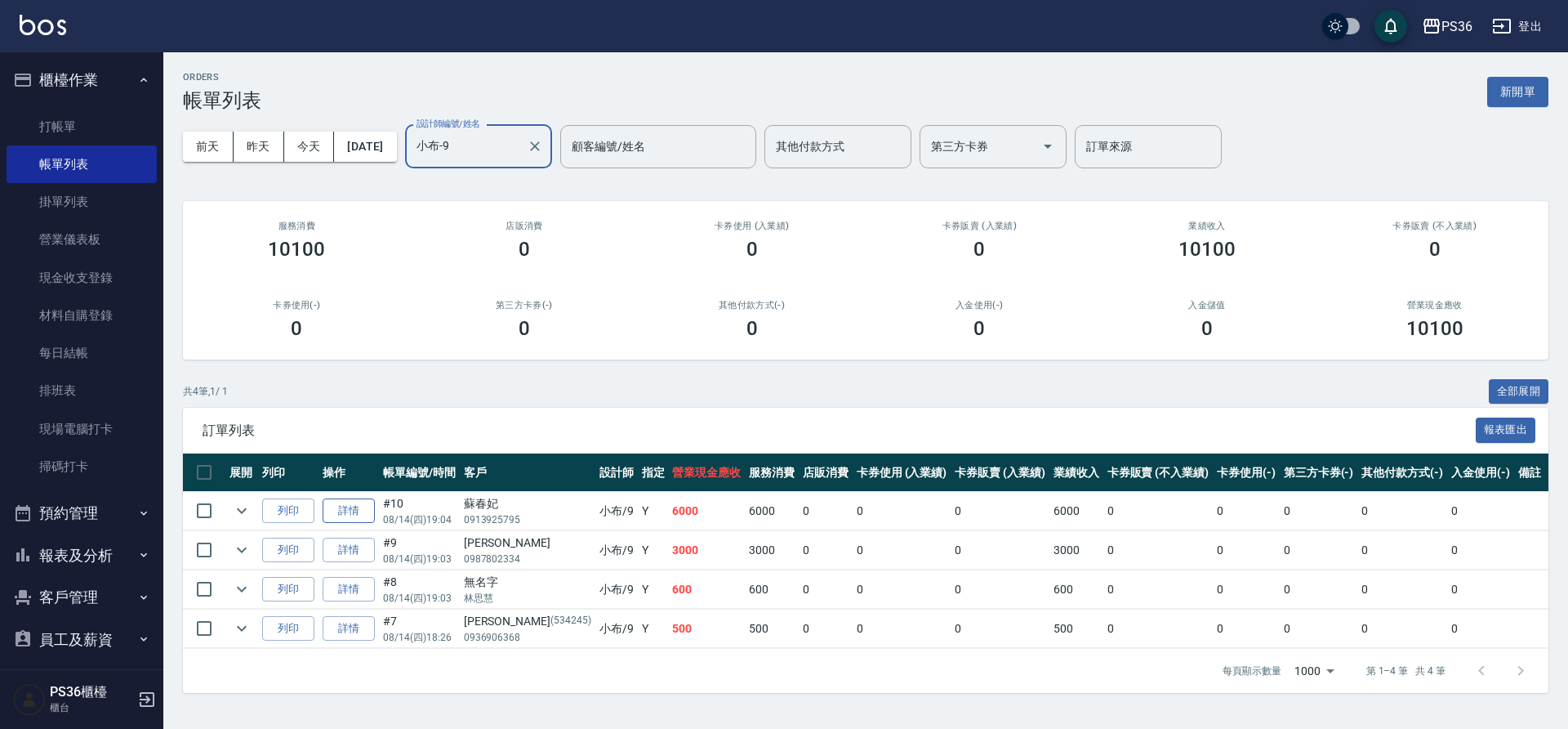
click at [335, 509] on link "詳情" at bounding box center [349, 511] width 52 height 25
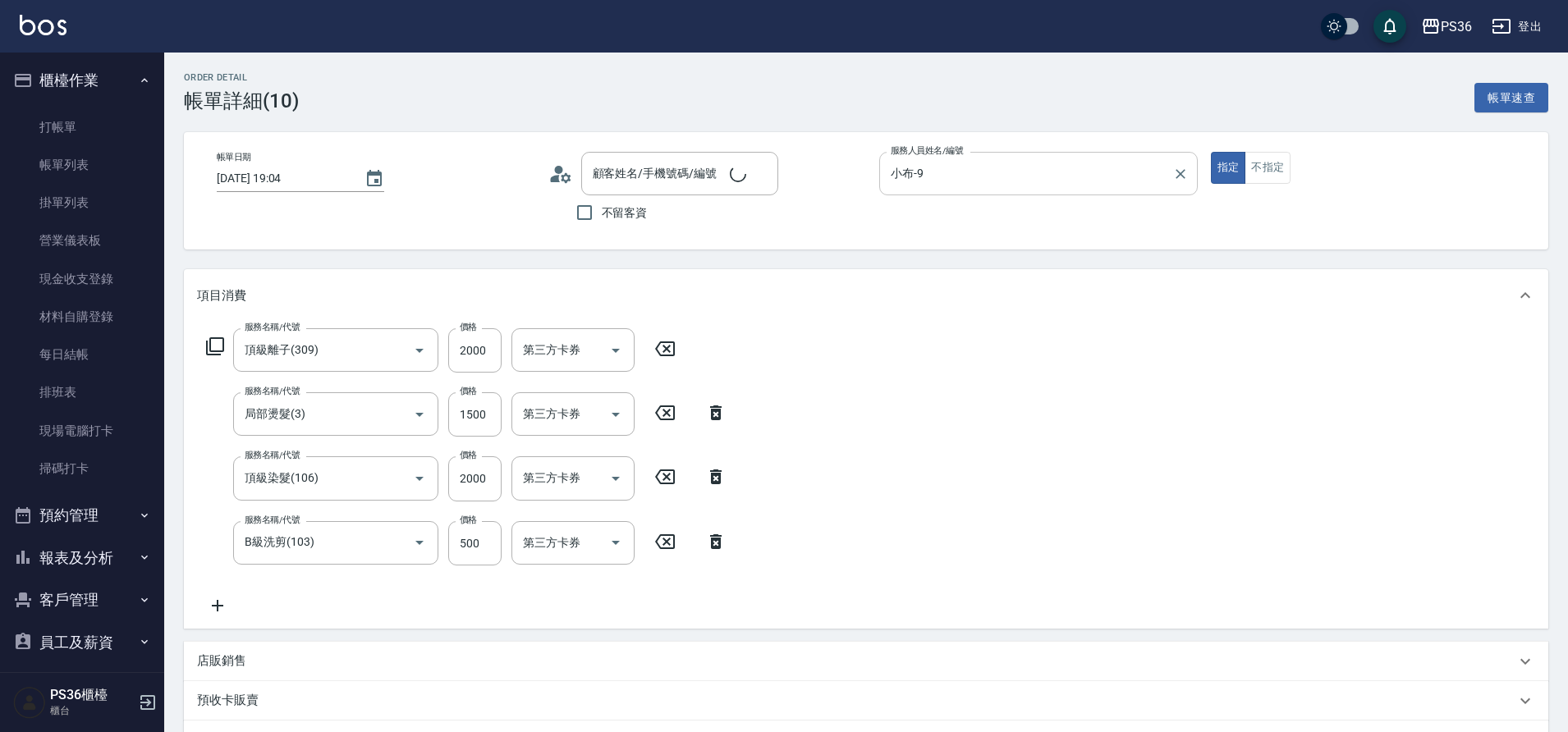
type input "[DATE] 19:04"
type input "小布-9"
type input "頂級離子(309)"
type input "局部燙髮(3)"
type input "頂級染髮(106)"
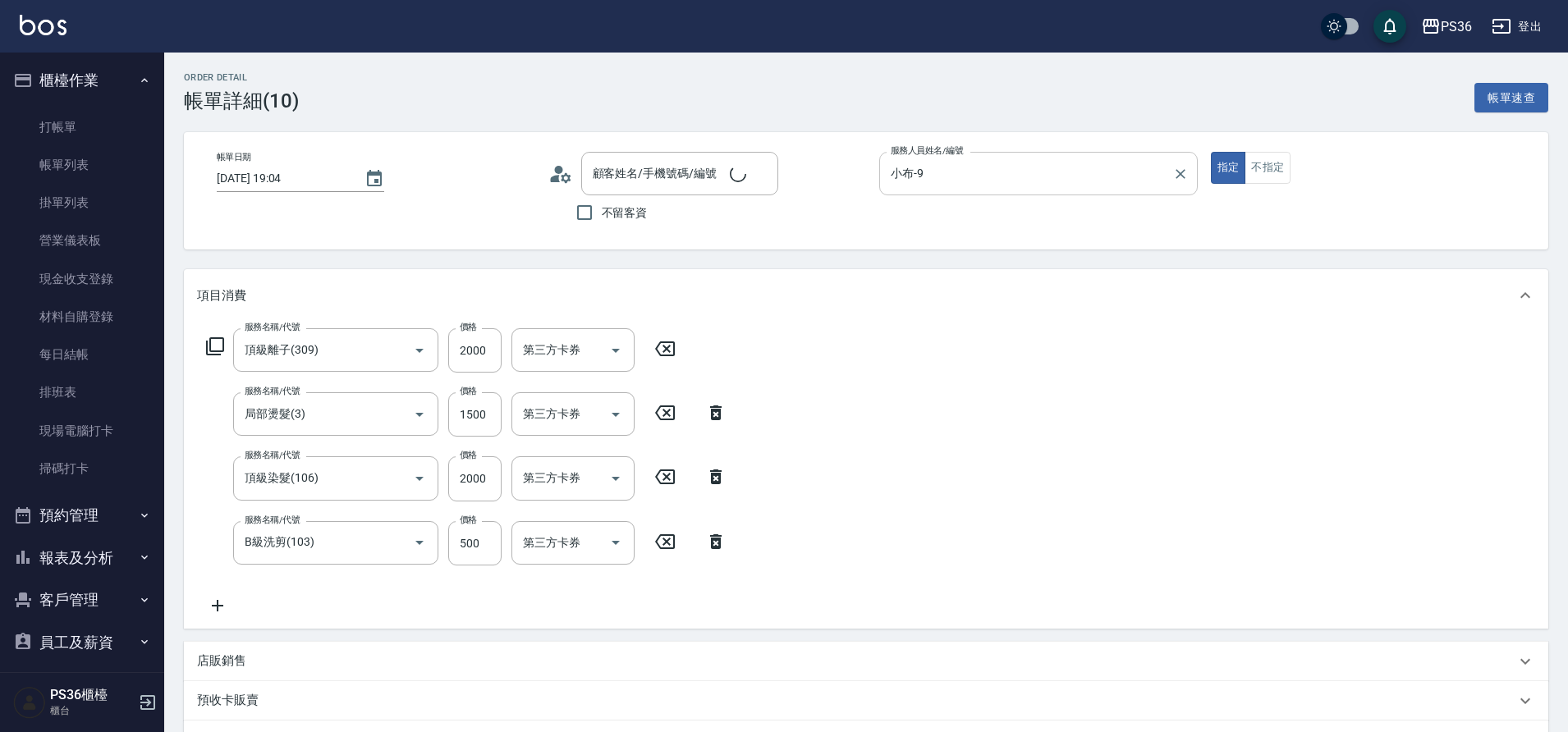
type input "B級洗剪(103)"
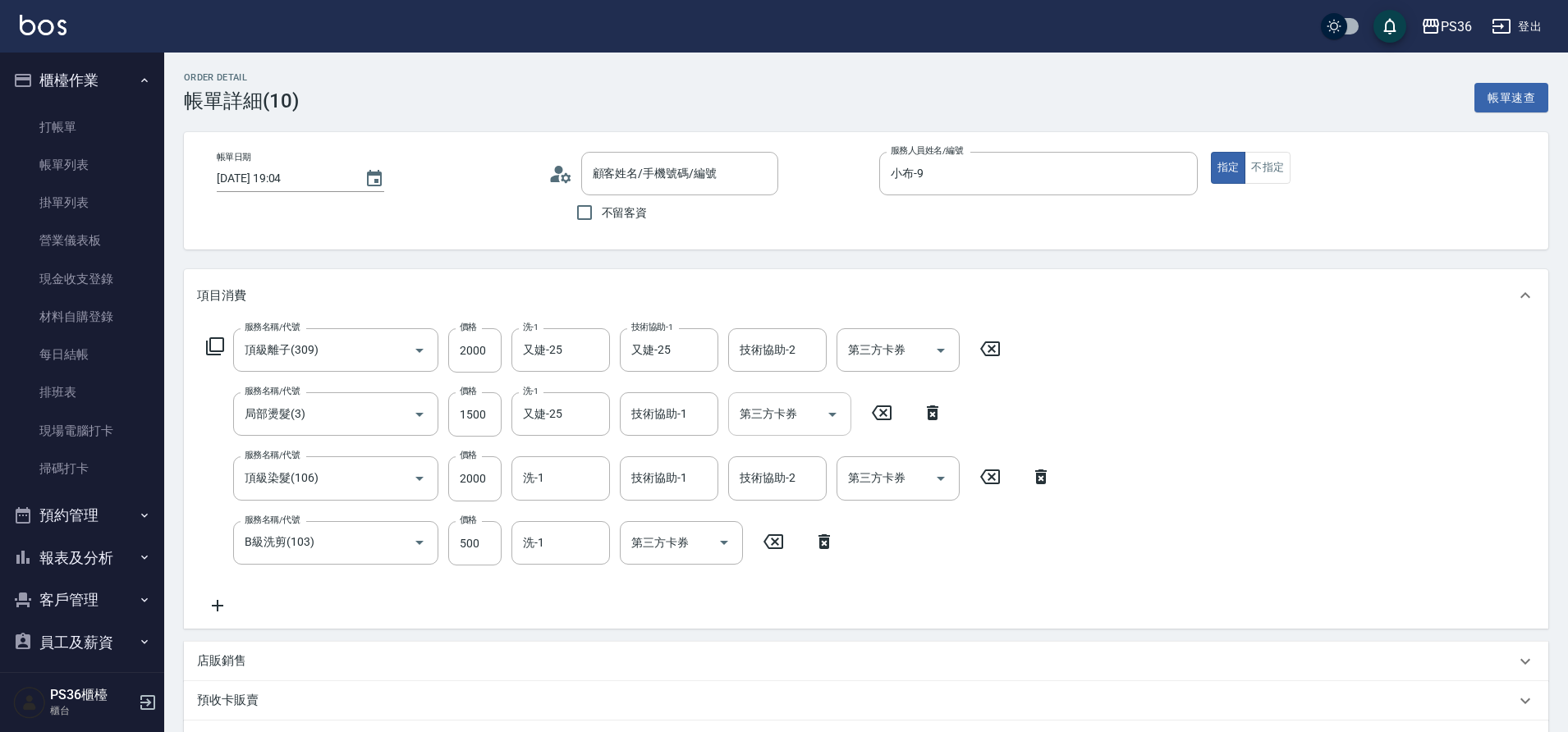
type input "[PERSON_NAME]/0913925795/"
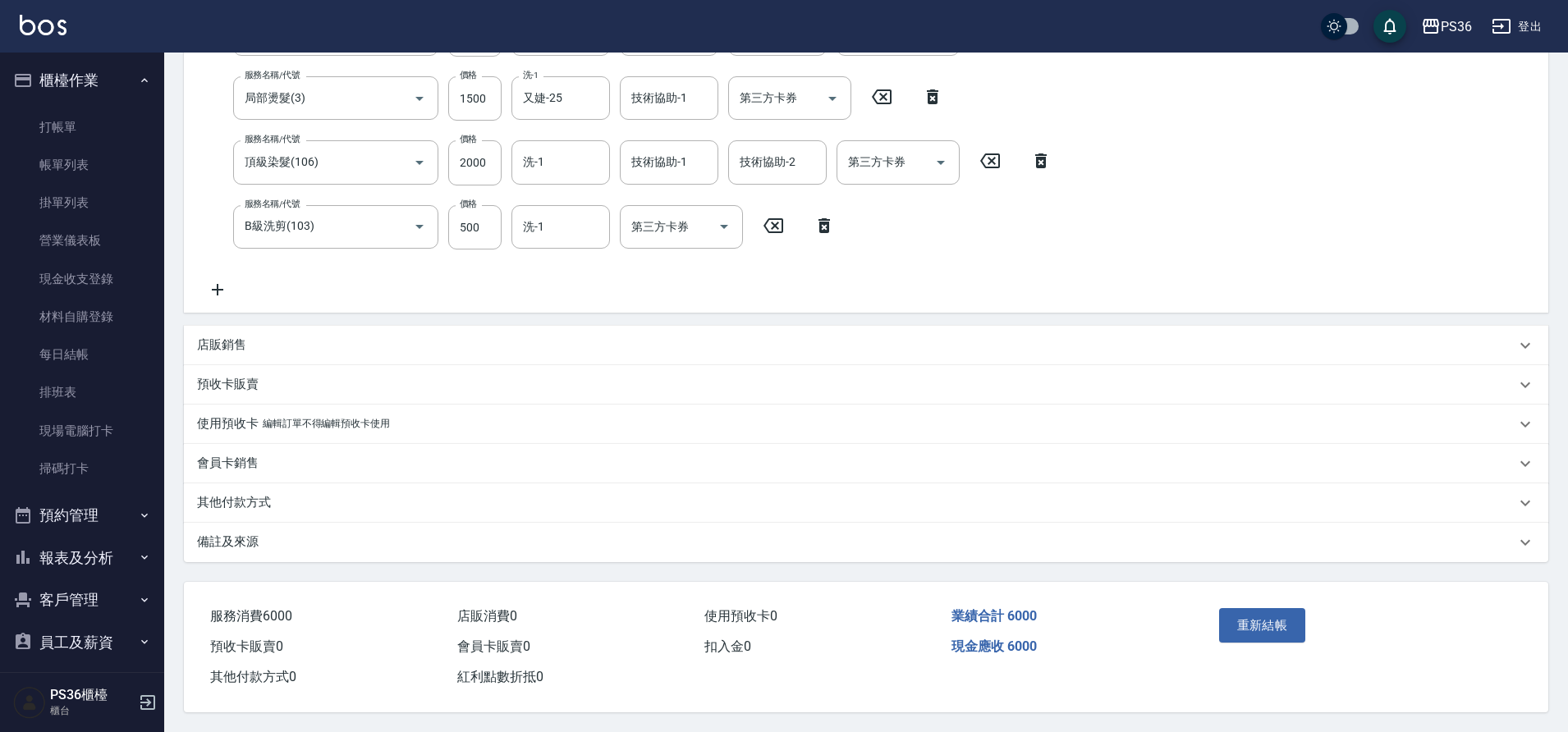
click at [237, 494] on p "其他付款方式" at bounding box center [234, 502] width 74 height 17
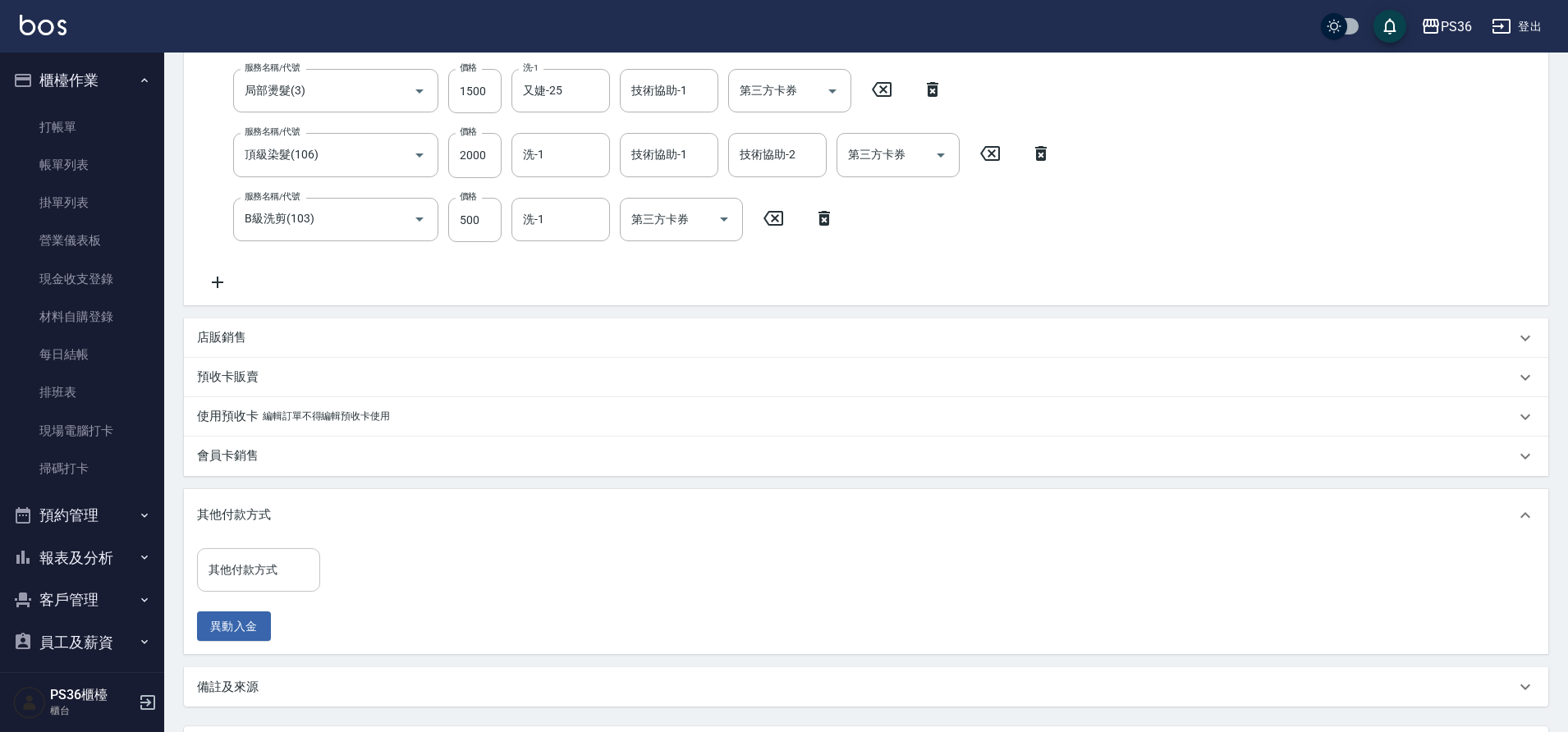
click at [302, 586] on div "其他付款方式" at bounding box center [259, 570] width 123 height 44
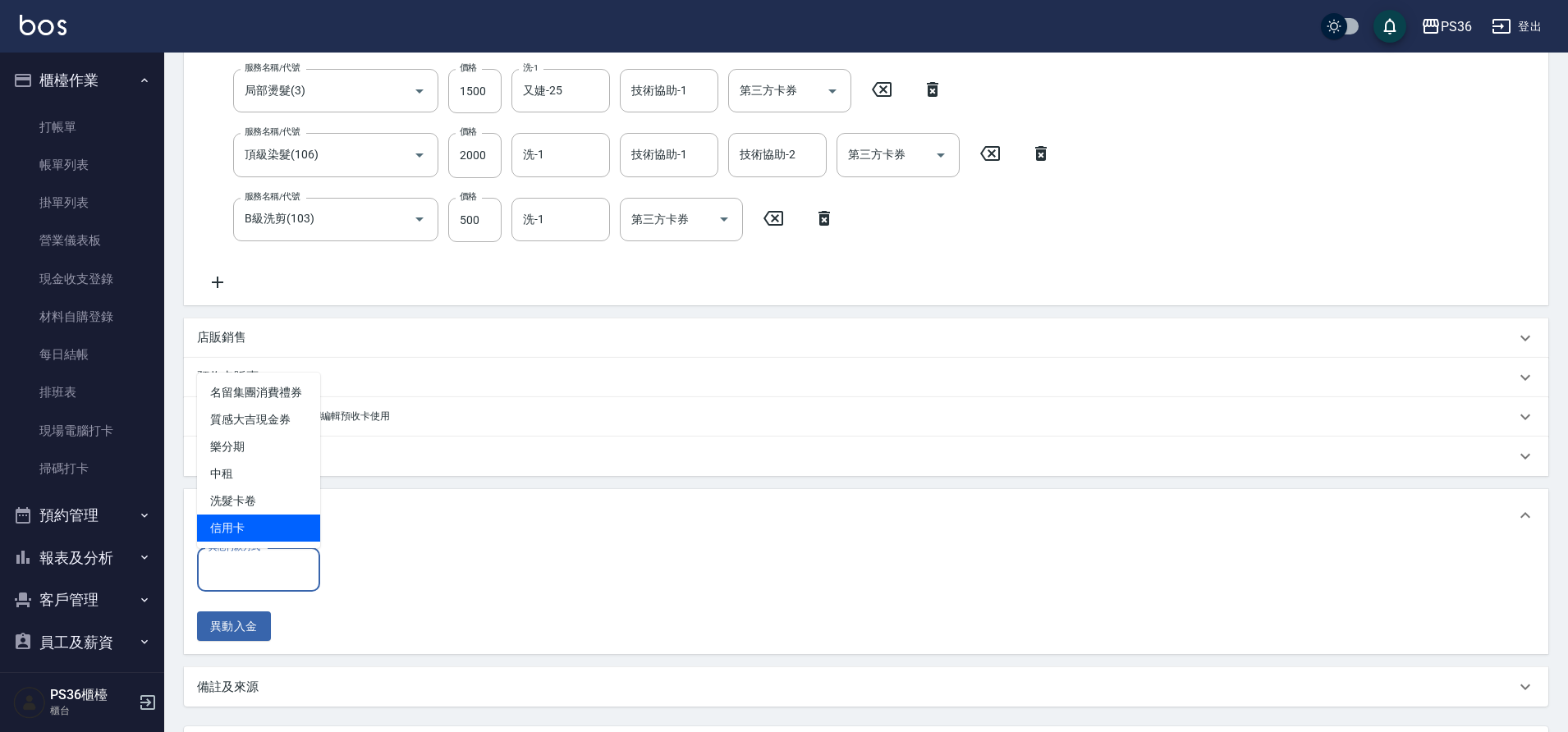
click at [308, 529] on span "信用卡" at bounding box center [259, 528] width 123 height 27
type input "信用卡"
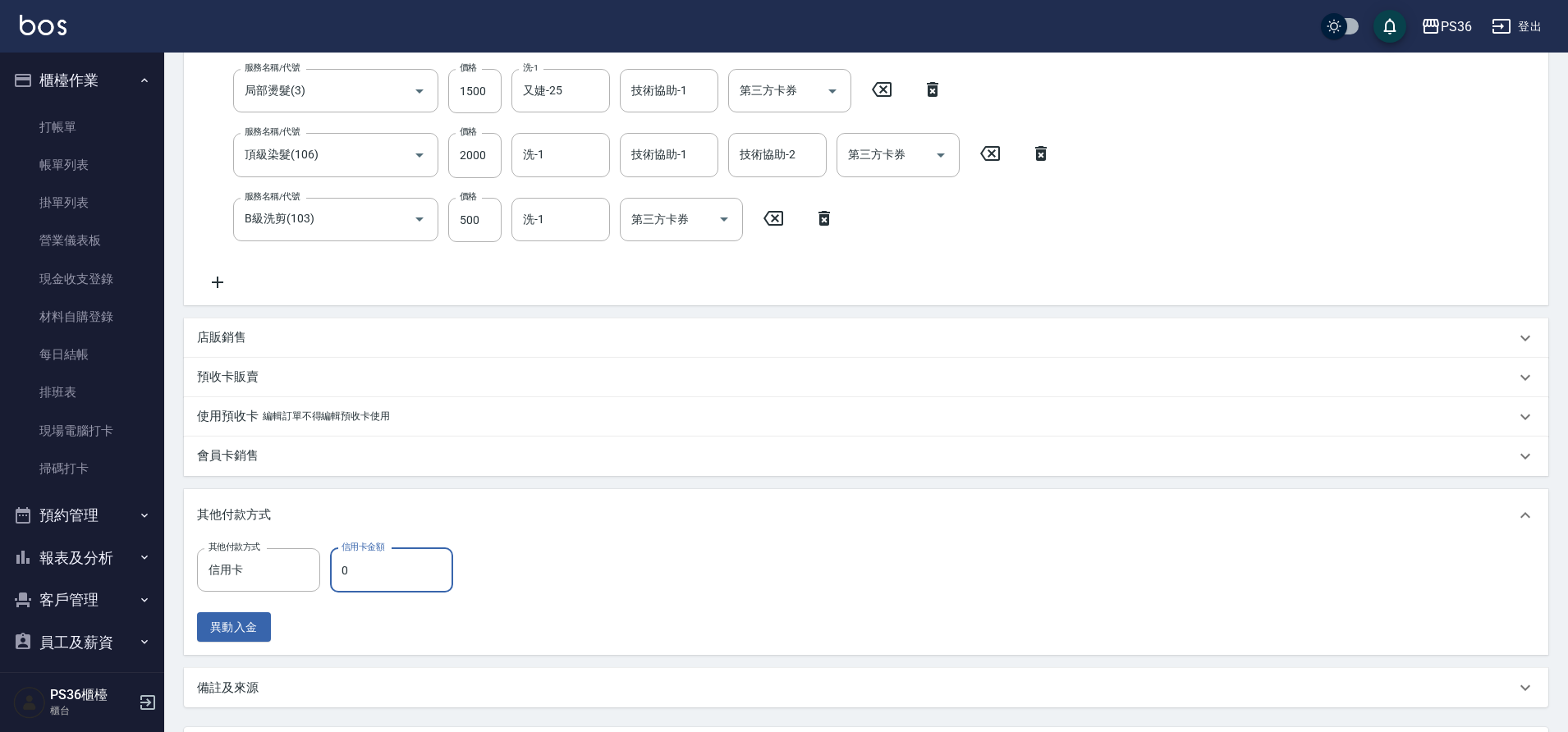
click at [399, 579] on input "0" at bounding box center [392, 570] width 123 height 45
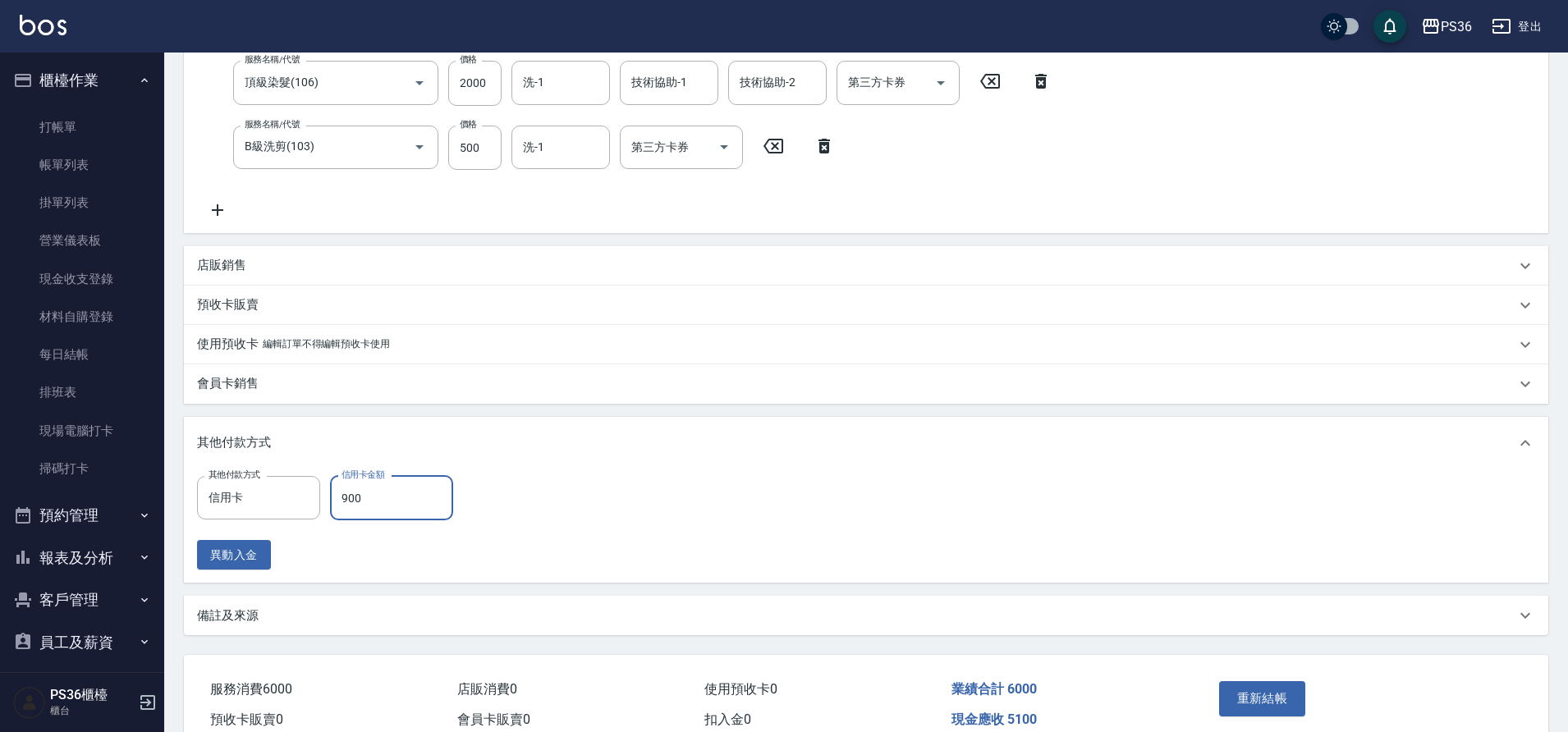
scroll to position [476, 0]
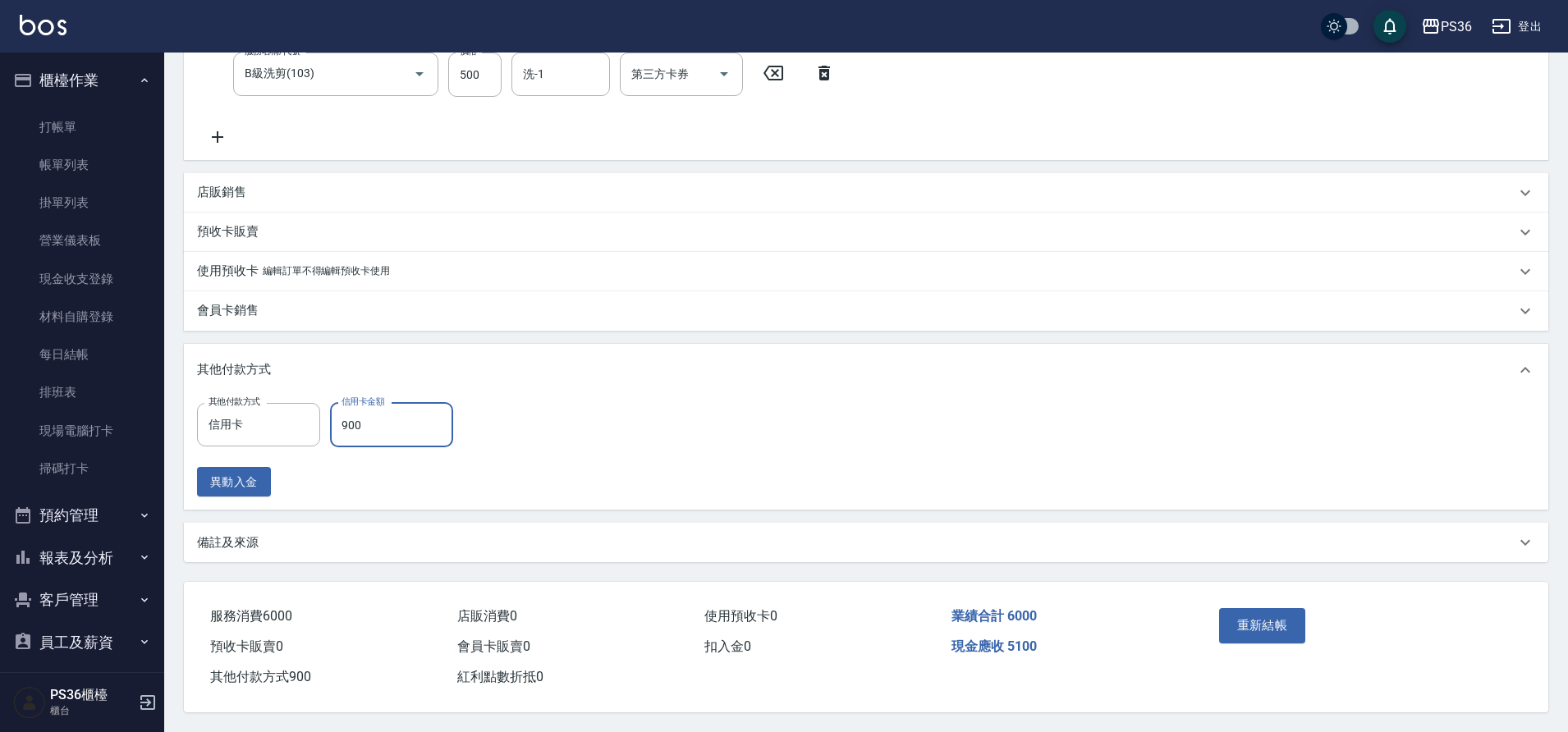
click at [386, 427] on input "900" at bounding box center [392, 425] width 123 height 45
type input "6000"
click at [1282, 621] on button "重新結帳" at bounding box center [1262, 625] width 87 height 35
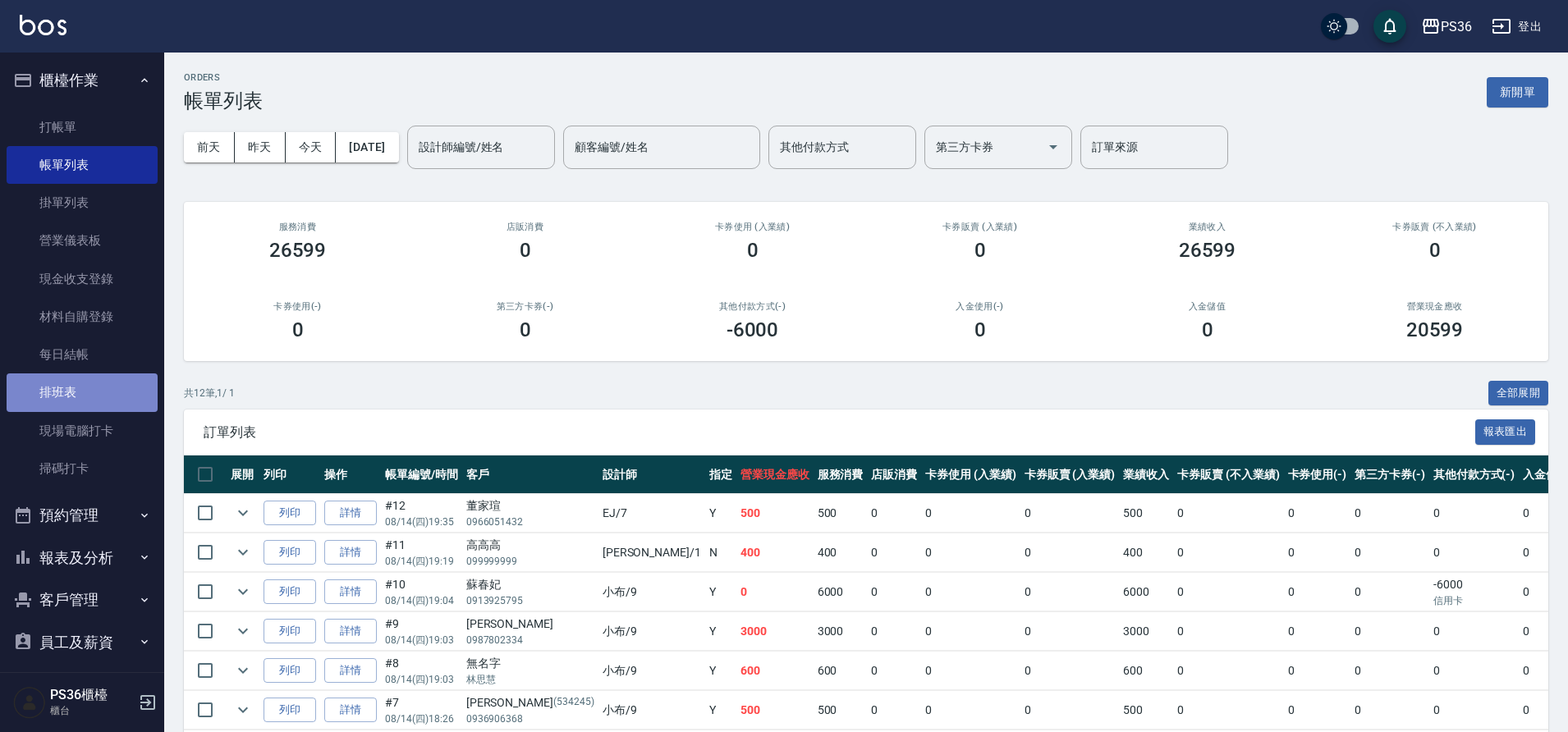
click at [90, 389] on link "排班表" at bounding box center [82, 392] width 151 height 38
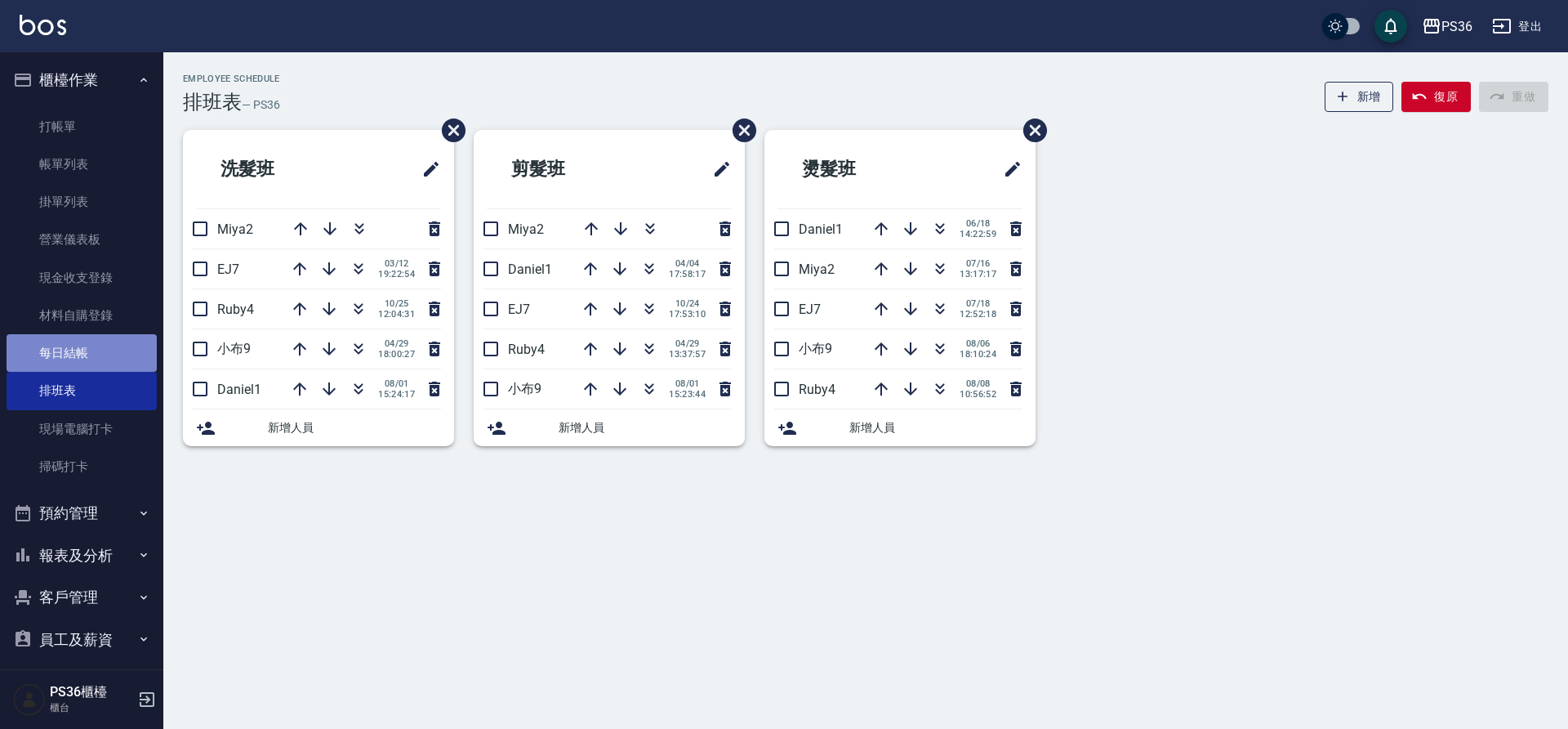
click at [90, 364] on link "每日結帳" at bounding box center [81, 352] width 150 height 38
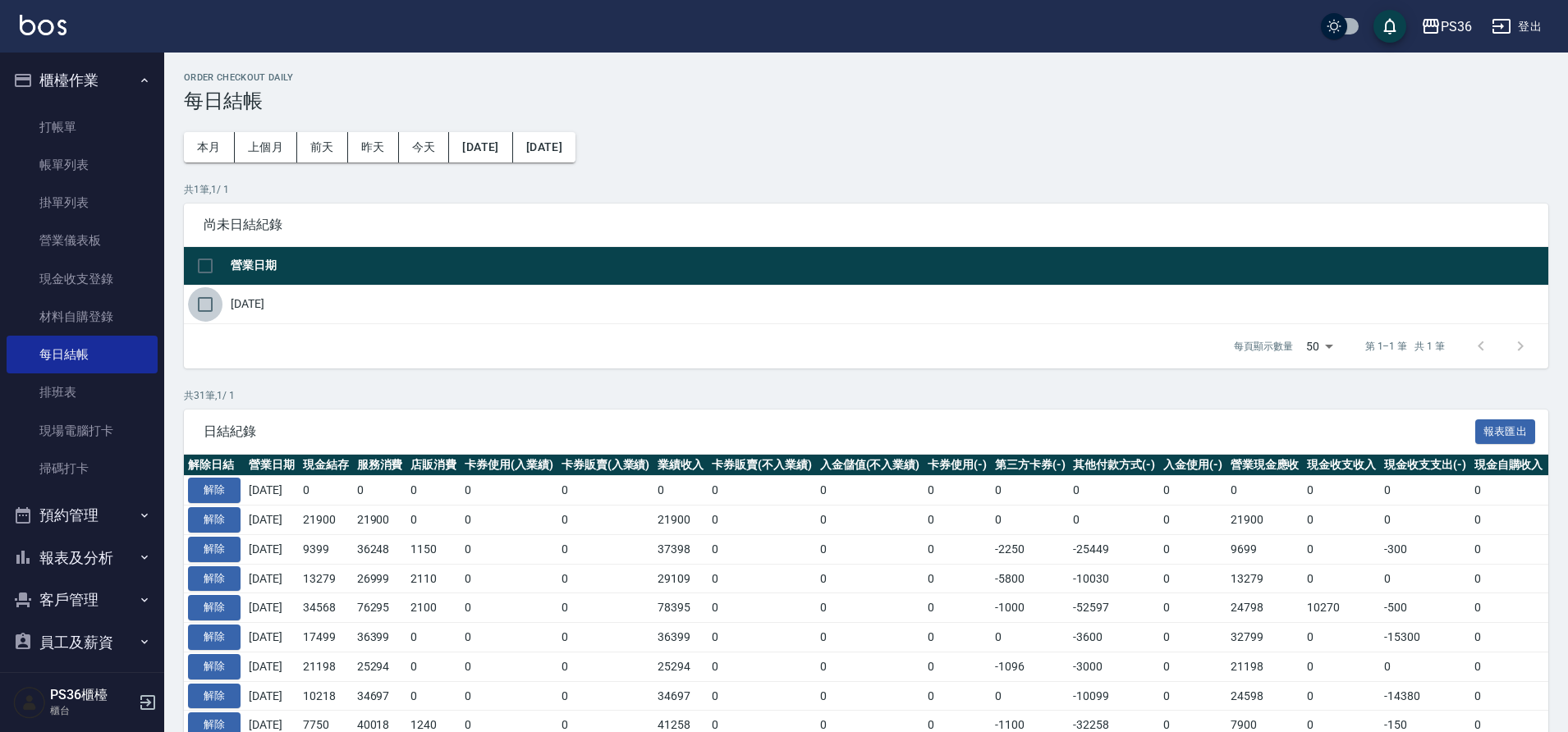
click at [215, 306] on input "checkbox" at bounding box center [205, 304] width 35 height 35
checkbox input "true"
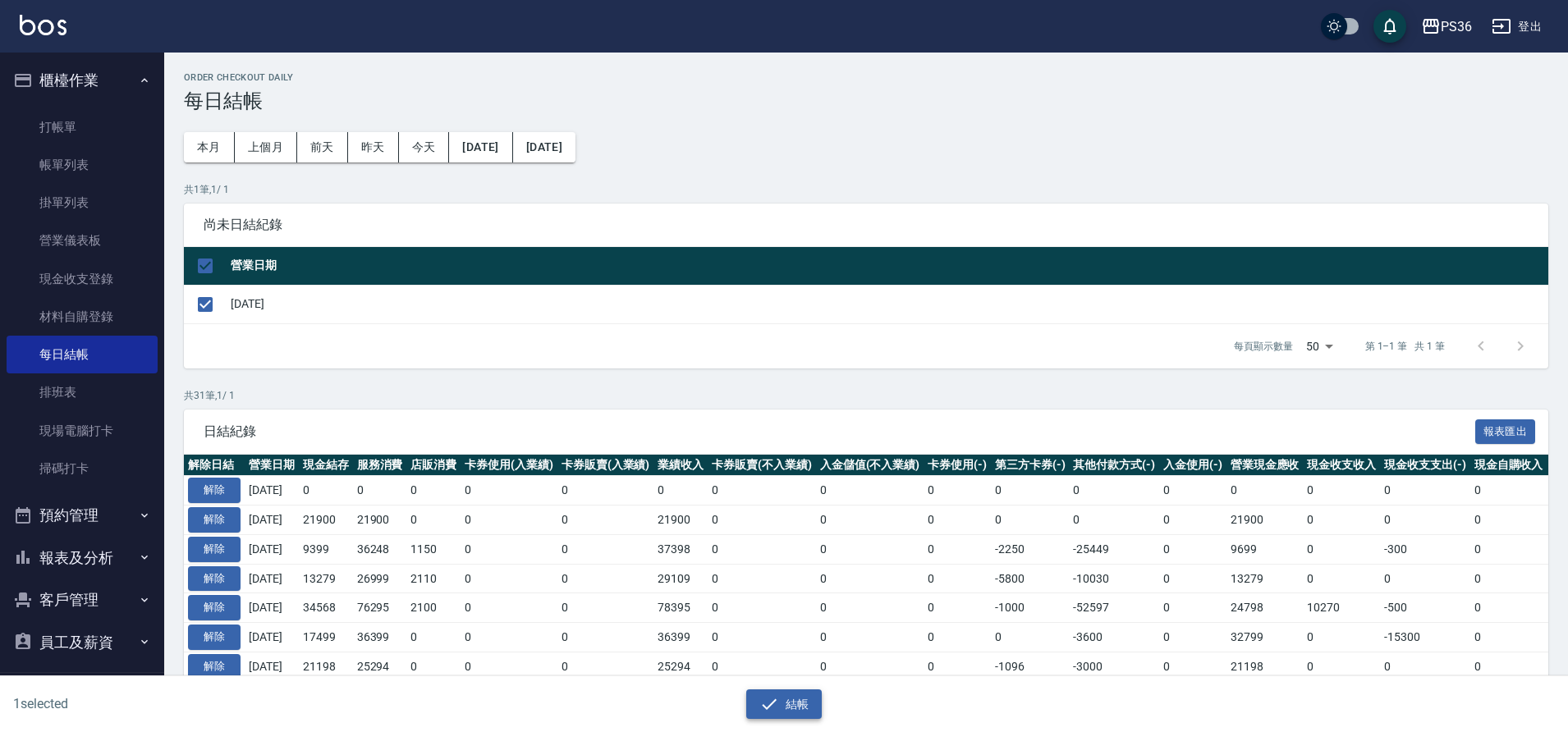
click at [773, 694] on icon "button" at bounding box center [768, 703] width 19 height 19
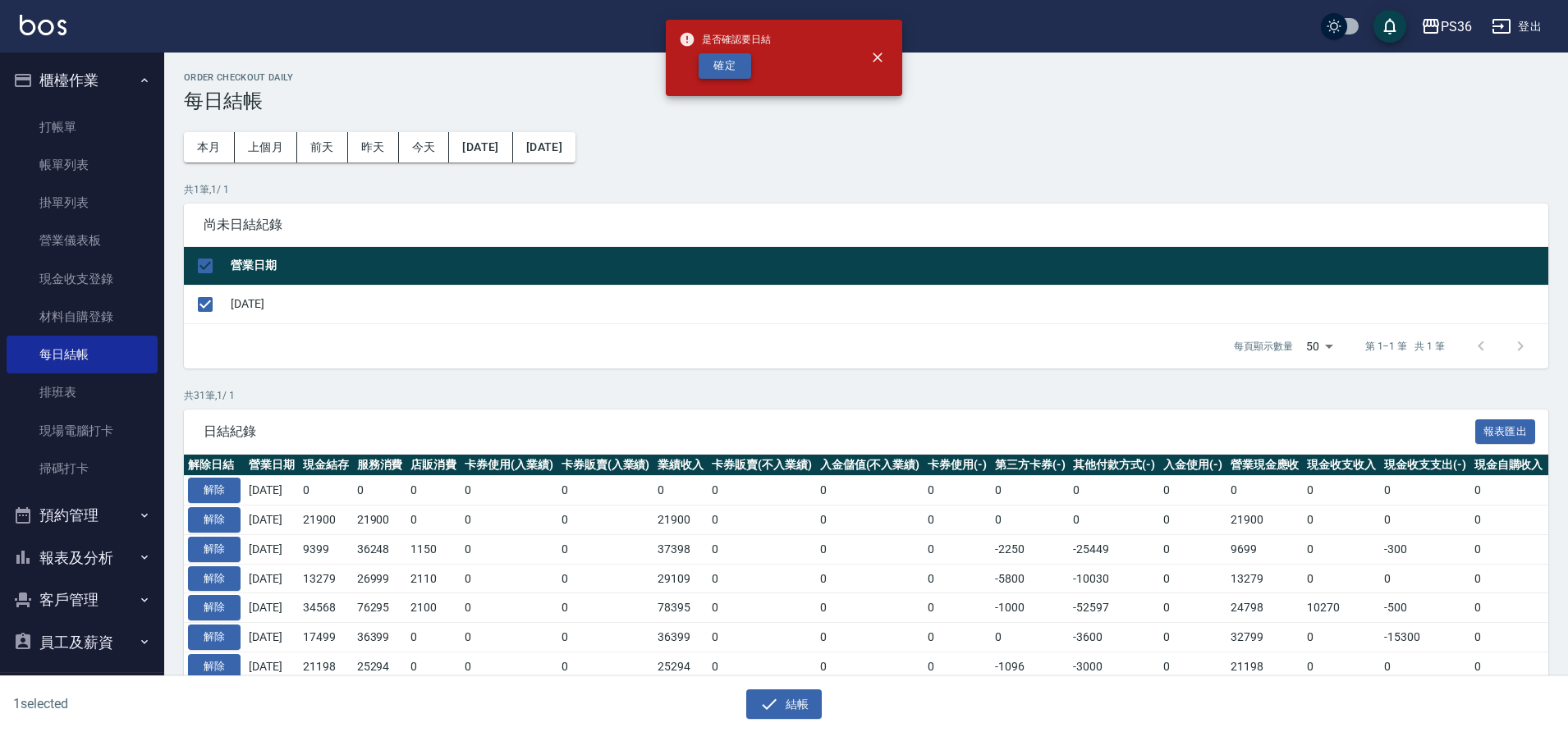
click at [725, 62] on button "確定" at bounding box center [725, 66] width 52 height 25
checkbox input "false"
